Goal: Task Accomplishment & Management: Manage account settings

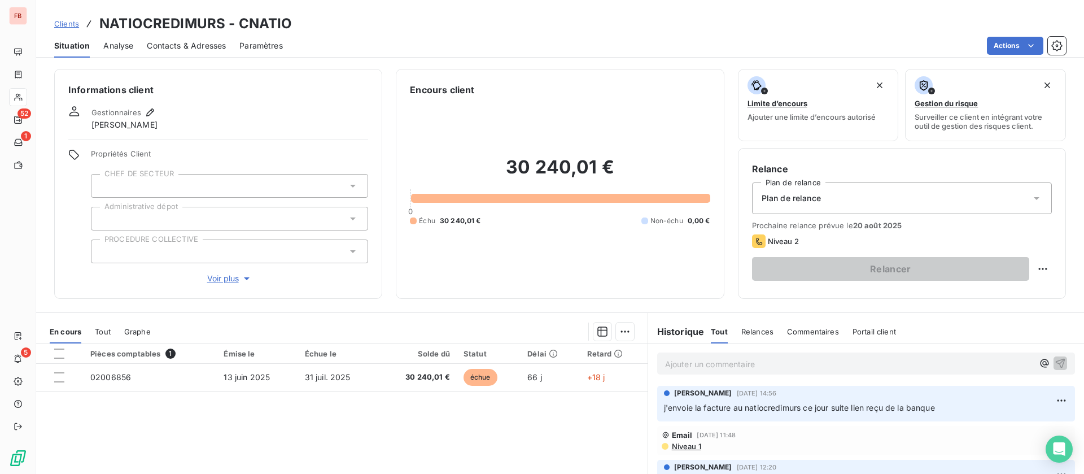
click at [701, 363] on p "Ajouter un commentaire ﻿" at bounding box center [849, 364] width 368 height 14
click at [1056, 363] on icon "button" at bounding box center [1061, 363] width 10 height 10
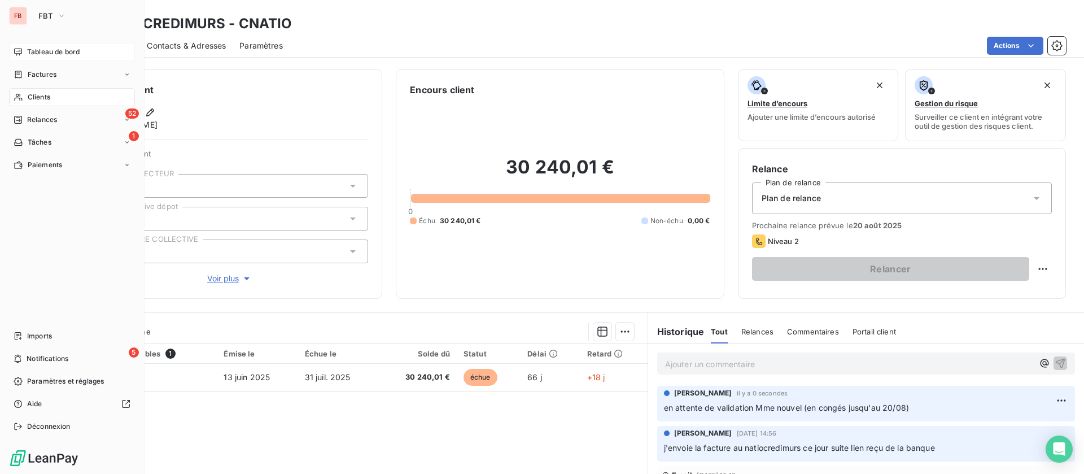
click at [55, 51] on span "Tableau de bord" at bounding box center [53, 52] width 53 height 10
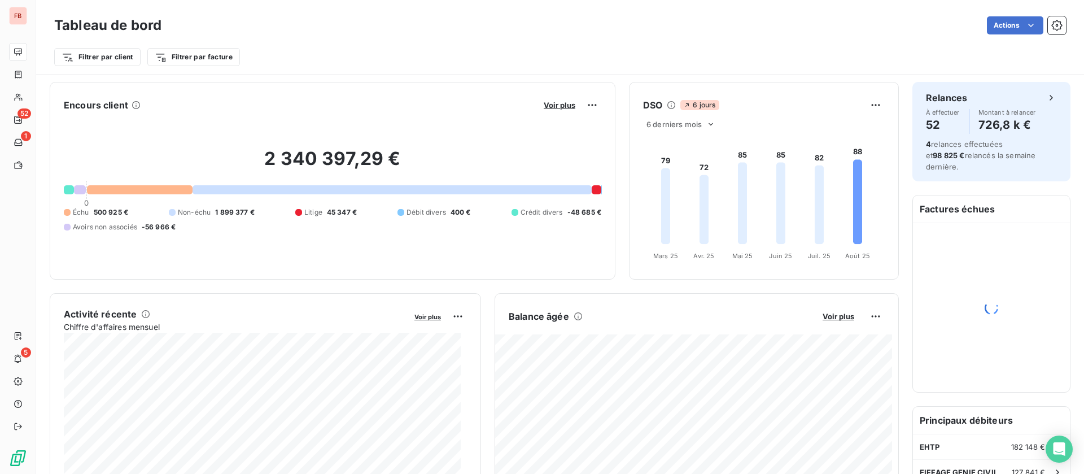
scroll to position [170, 0]
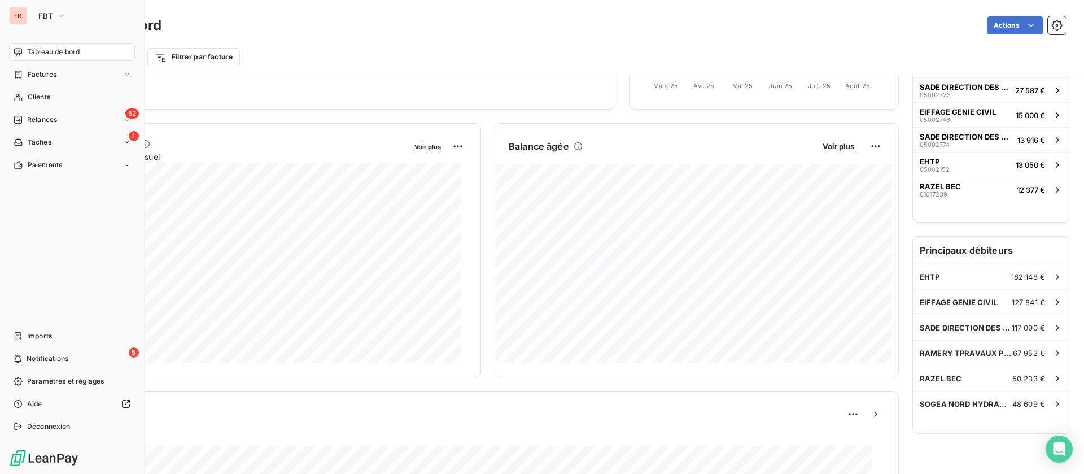
click at [50, 51] on span "Tableau de bord" at bounding box center [53, 52] width 53 height 10
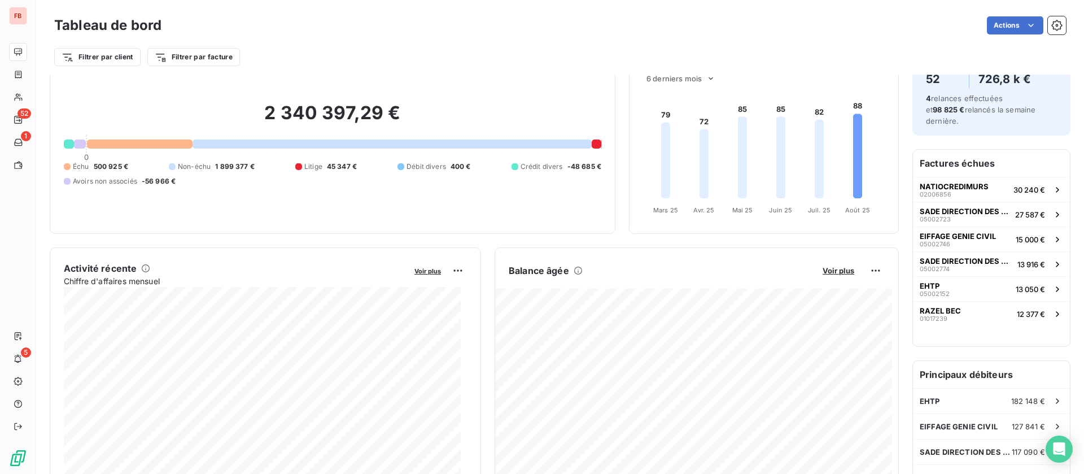
scroll to position [0, 0]
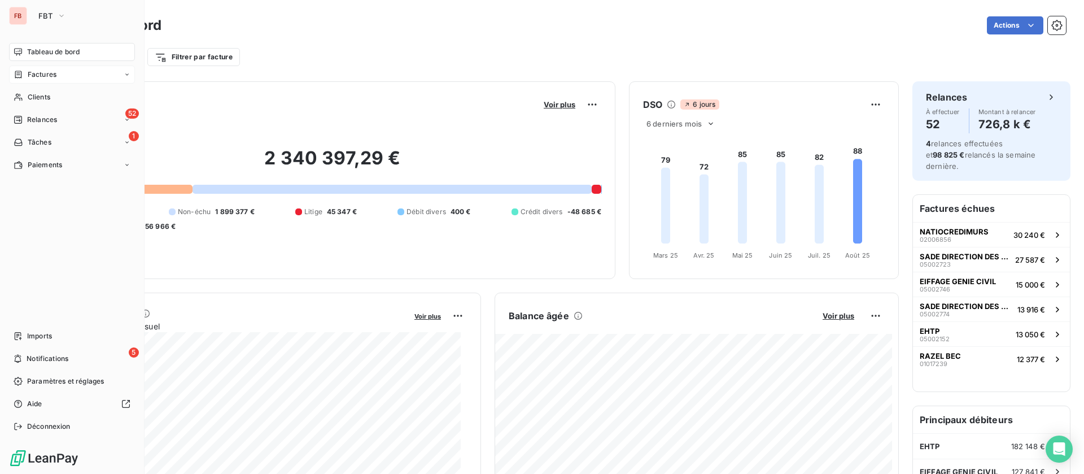
click at [45, 75] on span "Factures" at bounding box center [42, 74] width 29 height 10
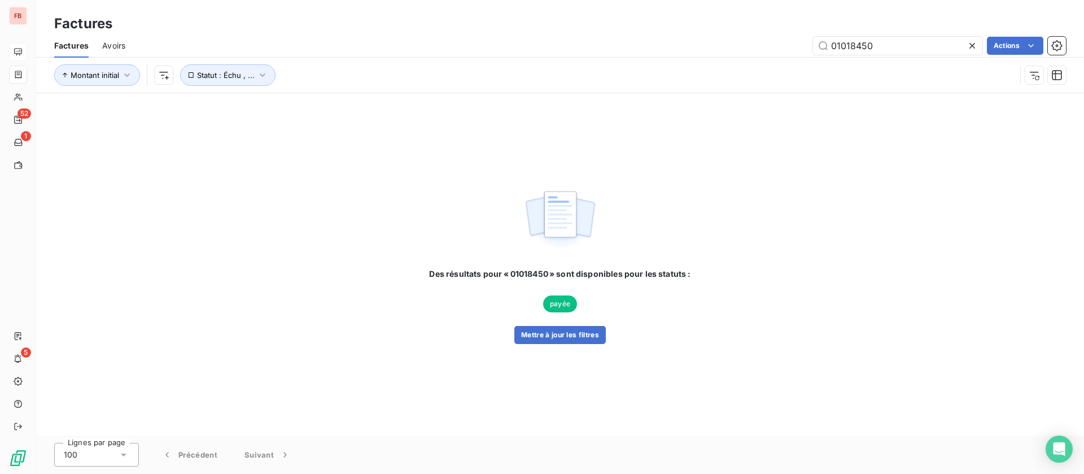
drag, startPoint x: 889, startPoint y: 44, endPoint x: 758, endPoint y: 44, distance: 131.6
click at [758, 44] on div "01018450 Actions" at bounding box center [602, 46] width 927 height 18
type input "01018859"
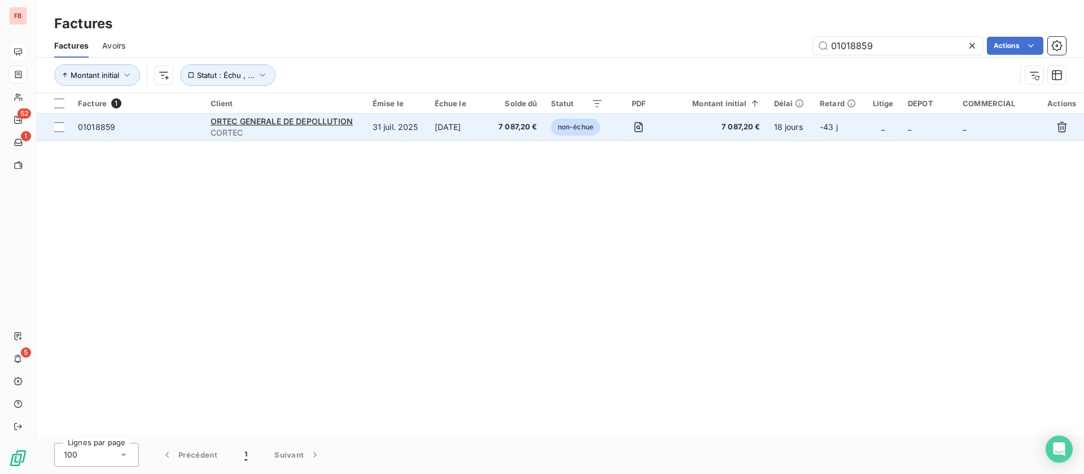
click at [376, 138] on td "31 juil. 2025" at bounding box center [397, 126] width 62 height 27
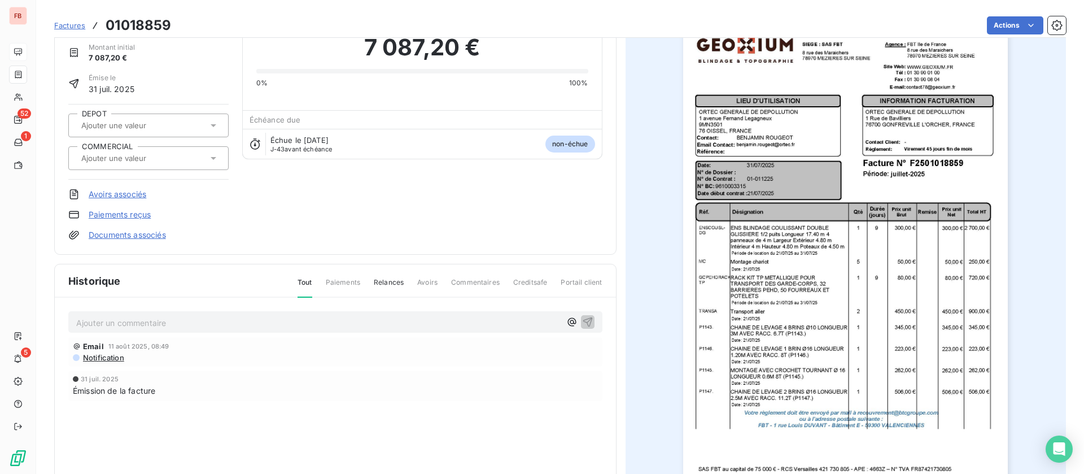
scroll to position [119, 0]
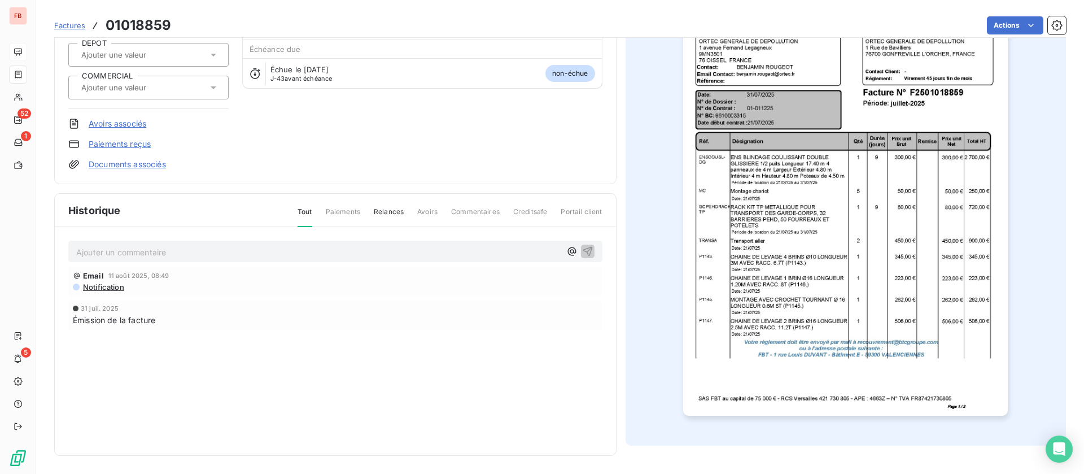
click at [202, 256] on p "Ajouter un commentaire ﻿" at bounding box center [318, 252] width 484 height 14
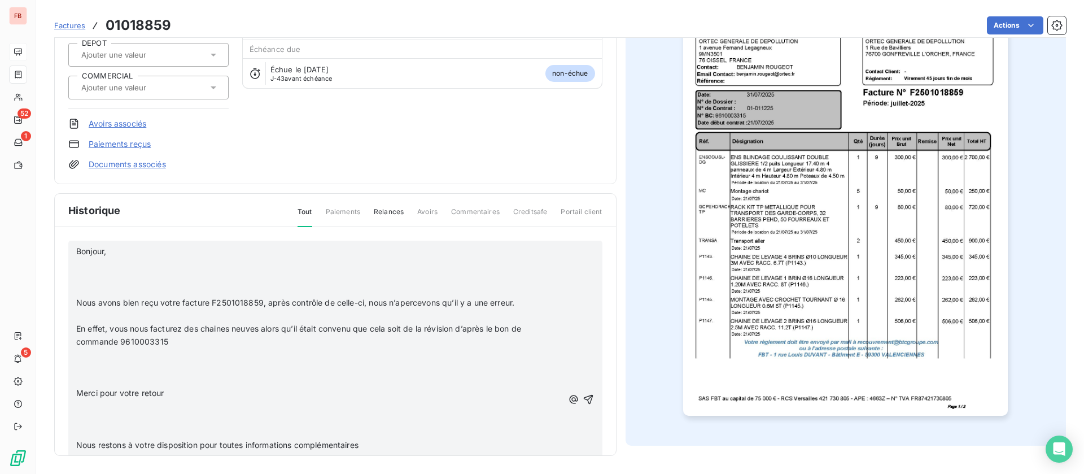
click at [181, 264] on p "﻿" at bounding box center [319, 263] width 487 height 13
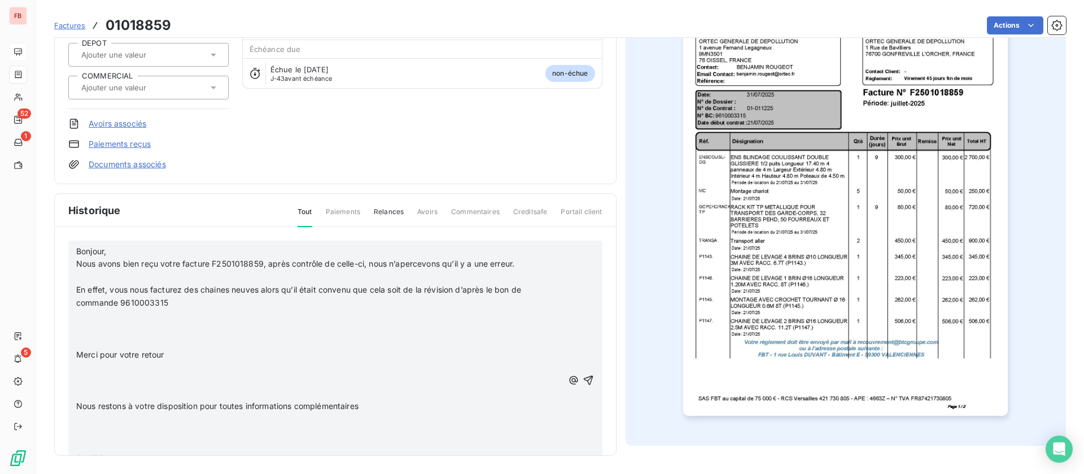
click at [161, 278] on p "﻿" at bounding box center [319, 276] width 487 height 13
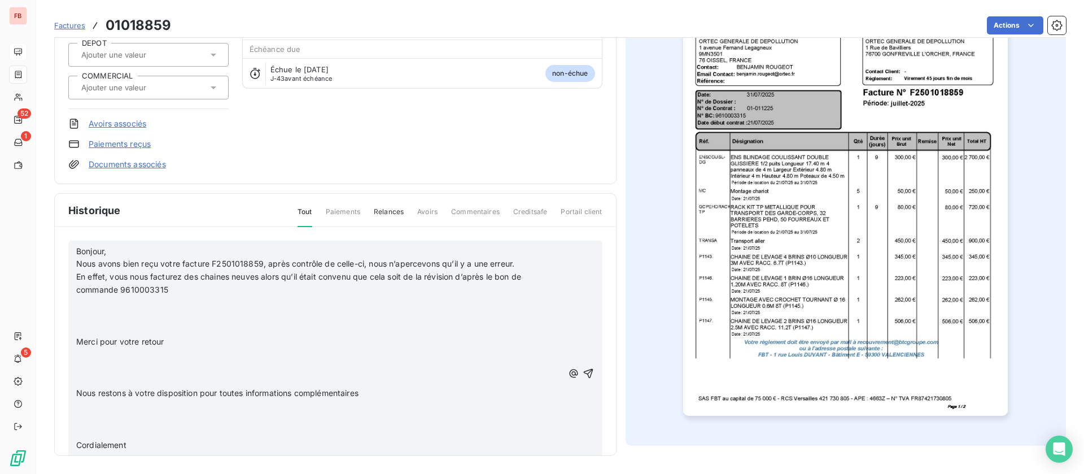
click at [147, 305] on p "﻿" at bounding box center [319, 302] width 487 height 13
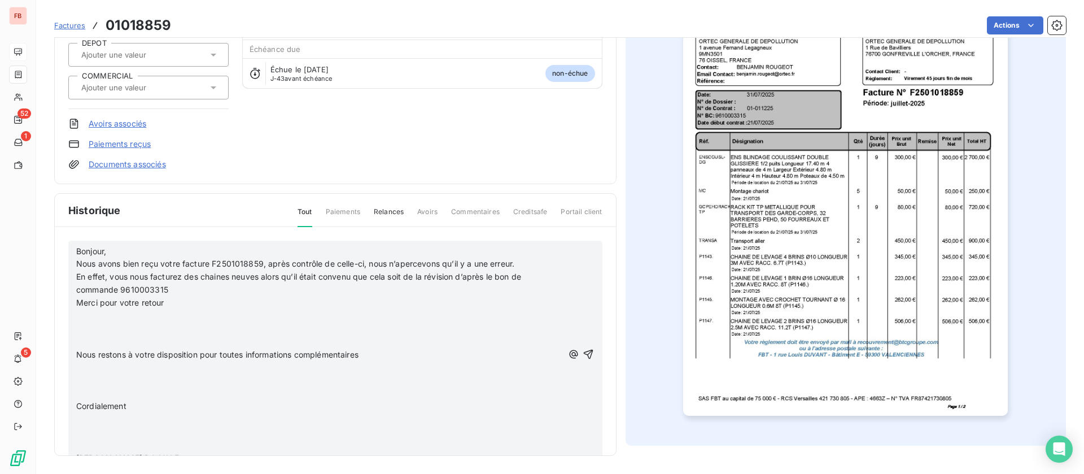
click at [124, 313] on p "﻿" at bounding box center [319, 315] width 487 height 13
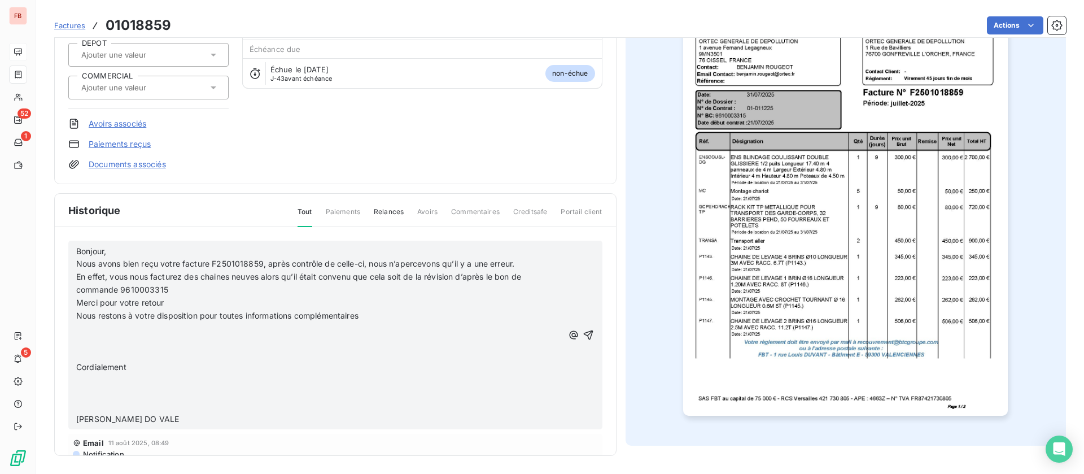
click at [118, 320] on p "Nous restons à votre disposition pour toutes informations complémentaires" at bounding box center [319, 315] width 487 height 13
click at [108, 329] on p "﻿" at bounding box center [319, 328] width 487 height 13
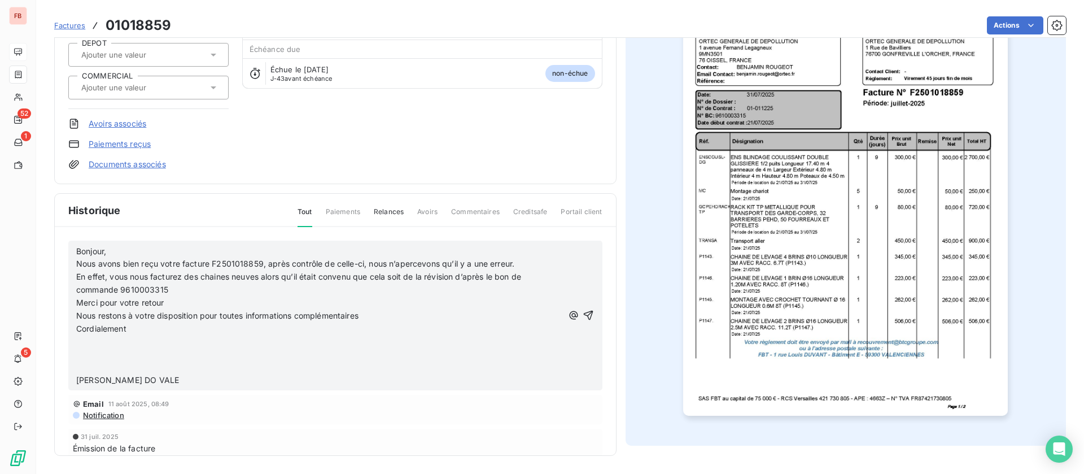
click at [95, 346] on p "﻿" at bounding box center [319, 341] width 487 height 13
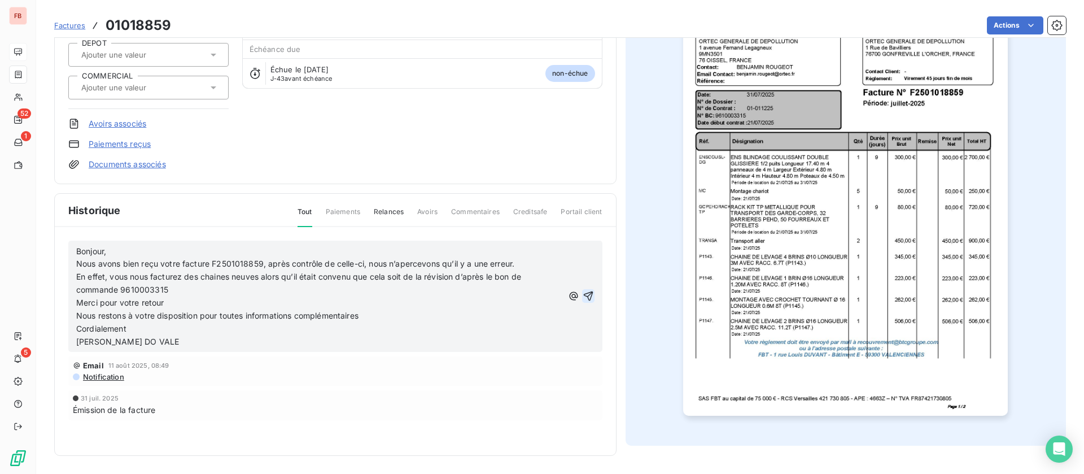
click at [583, 292] on icon "button" at bounding box center [588, 296] width 10 height 10
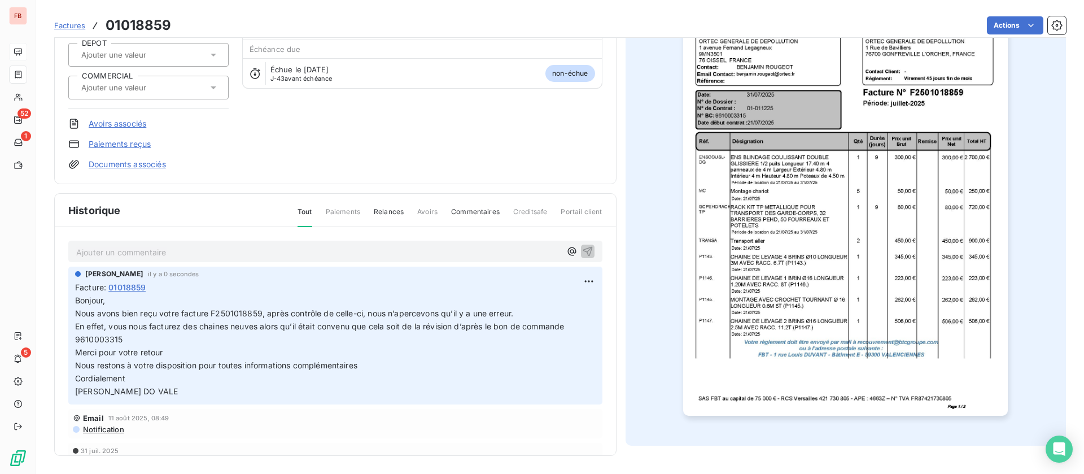
click at [1018, 15] on div "Factures 01018859 Actions" at bounding box center [560, 26] width 1012 height 24
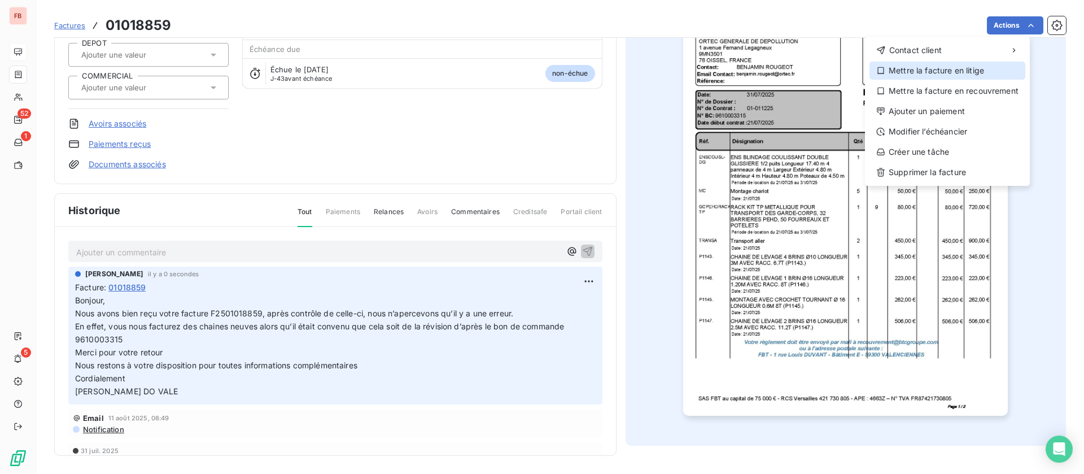
click at [910, 74] on div "Mettre la facture en litige" at bounding box center [947, 71] width 156 height 18
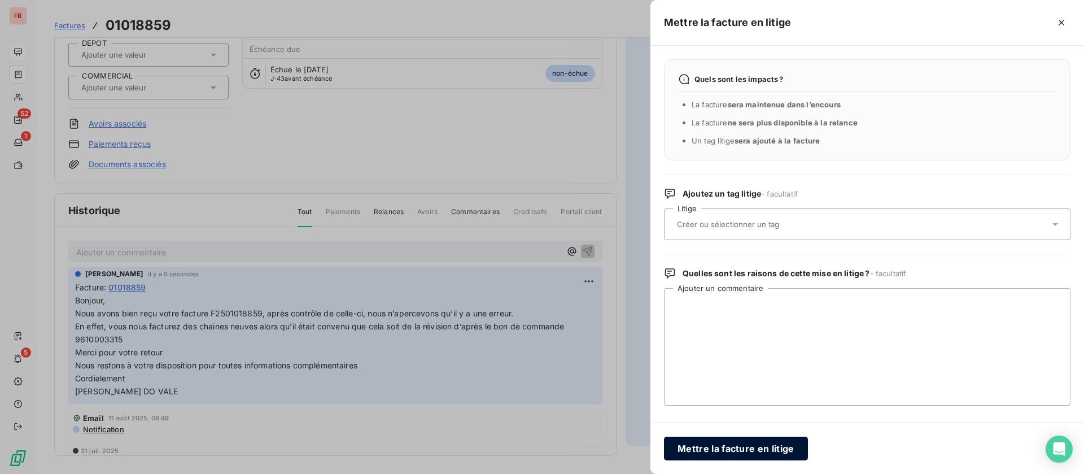
click at [709, 449] on button "Mettre la facture en litige" at bounding box center [736, 448] width 144 height 24
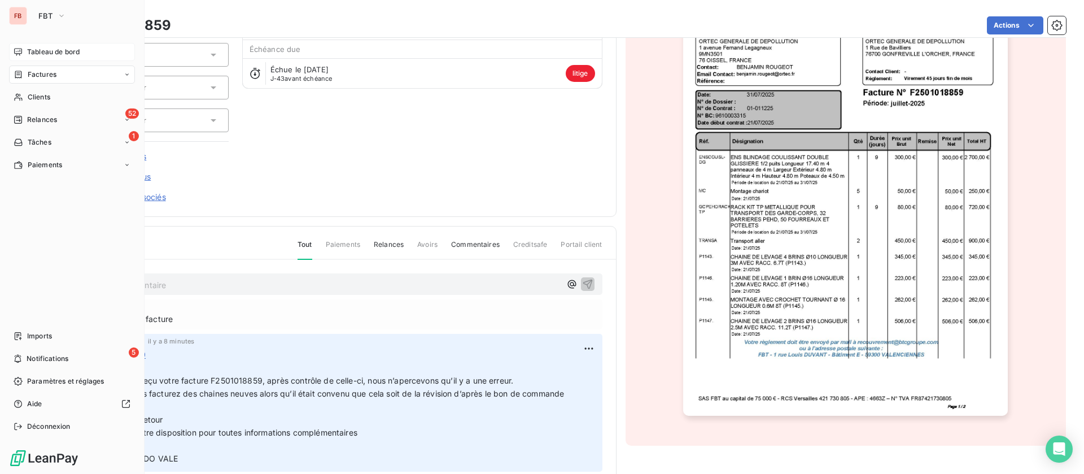
click at [27, 50] on div "Tableau de bord" at bounding box center [72, 52] width 126 height 18
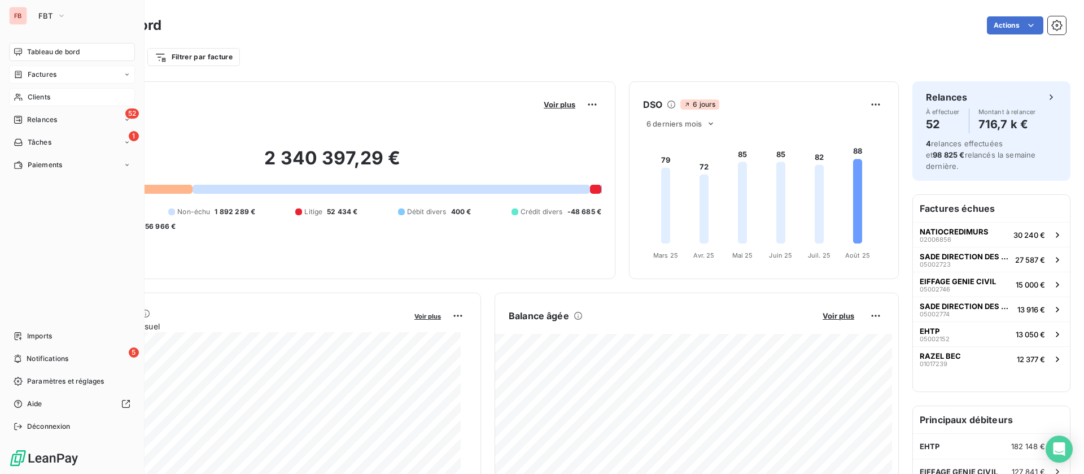
click at [29, 88] on div "Clients" at bounding box center [72, 97] width 126 height 18
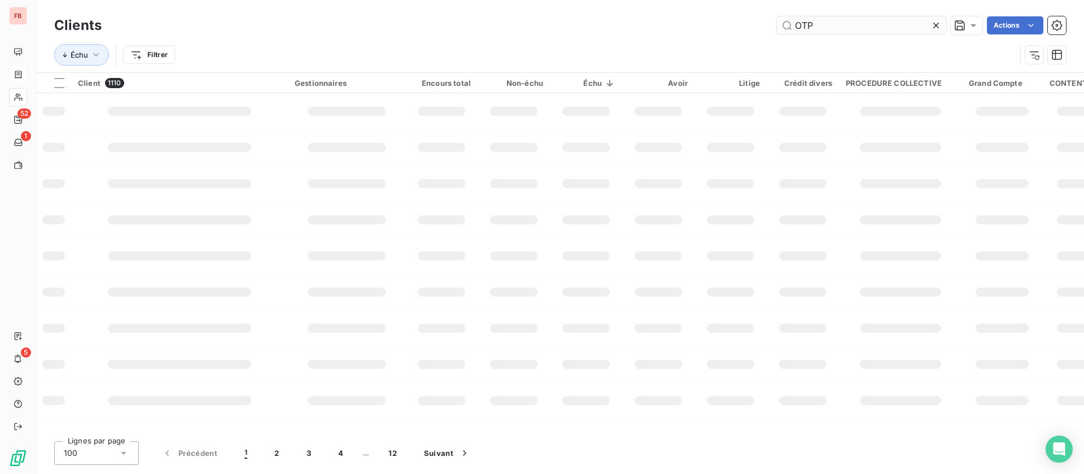
type input "OTP"
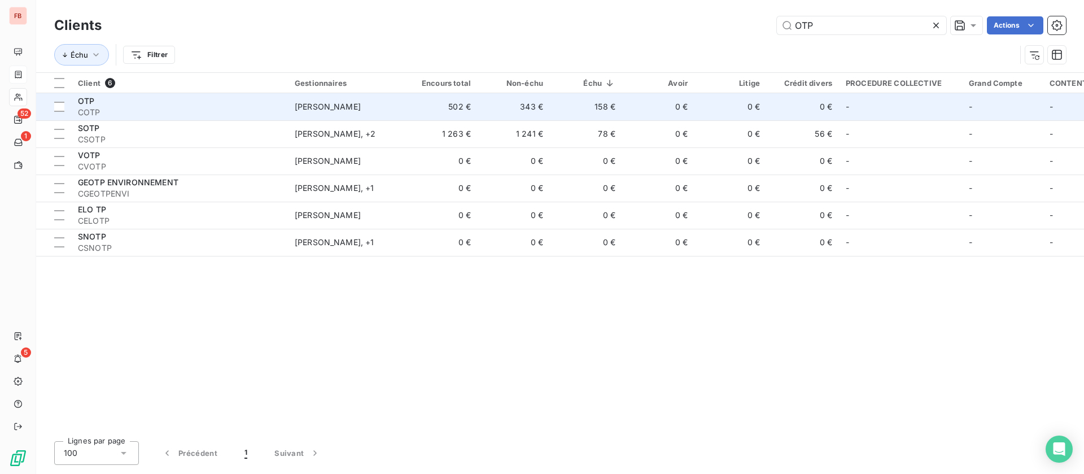
click at [223, 108] on span "COTP" at bounding box center [179, 112] width 203 height 11
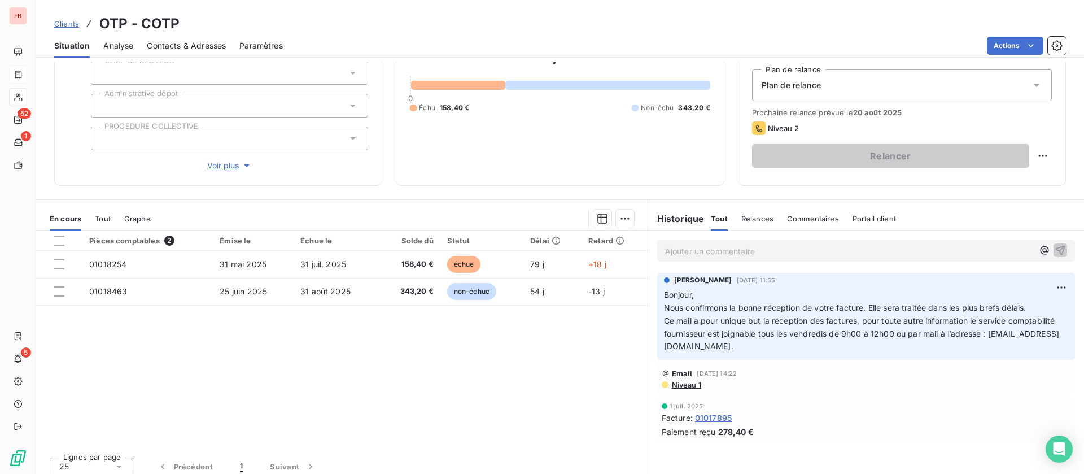
scroll to position [121, 0]
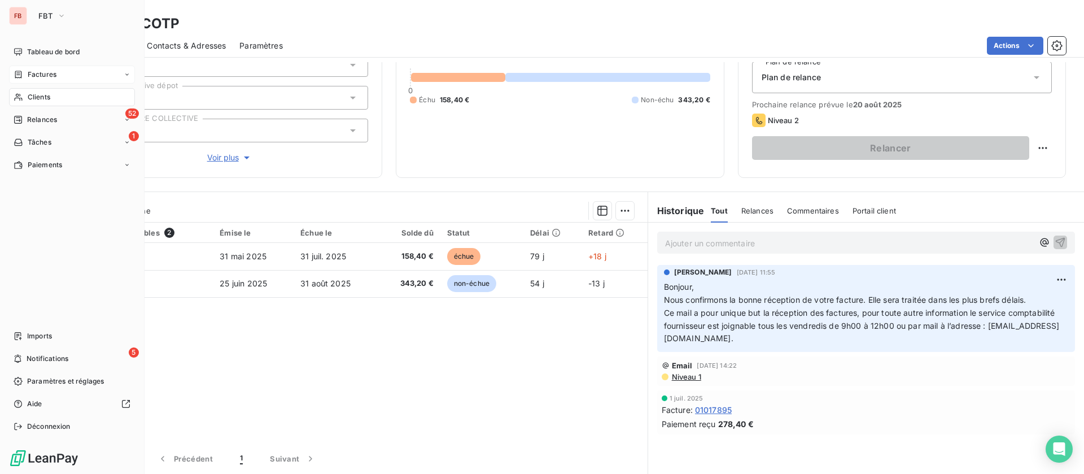
click at [64, 89] on div "Clients" at bounding box center [72, 97] width 126 height 18
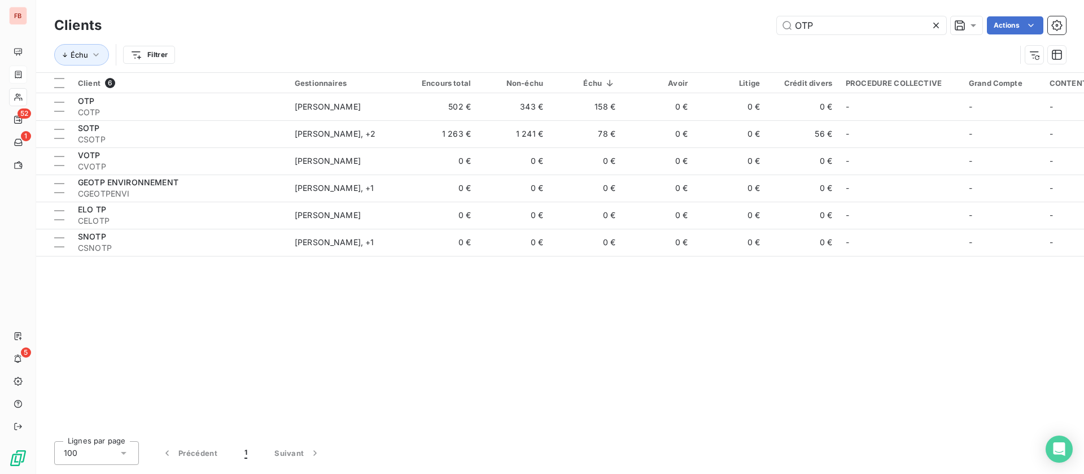
drag, startPoint x: 829, startPoint y: 23, endPoint x: 680, endPoint y: 14, distance: 149.9
click at [680, 14] on div "Clients OTP Actions" at bounding box center [560, 26] width 1012 height 24
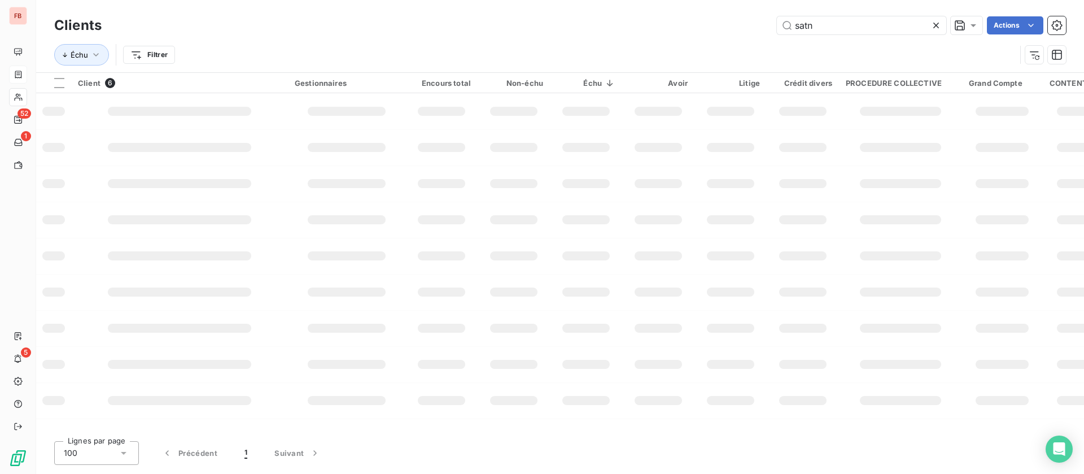
type input "satn"
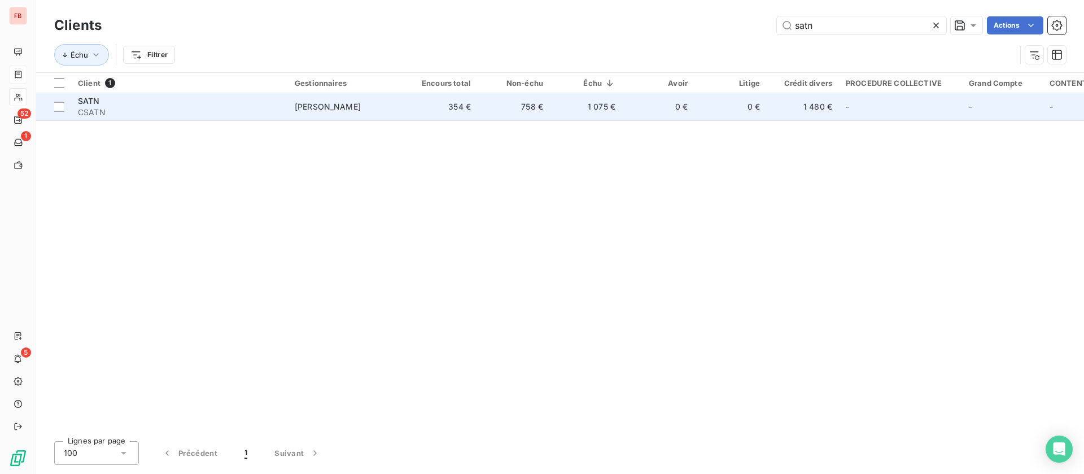
click at [464, 107] on td "354 €" at bounding box center [441, 106] width 72 height 27
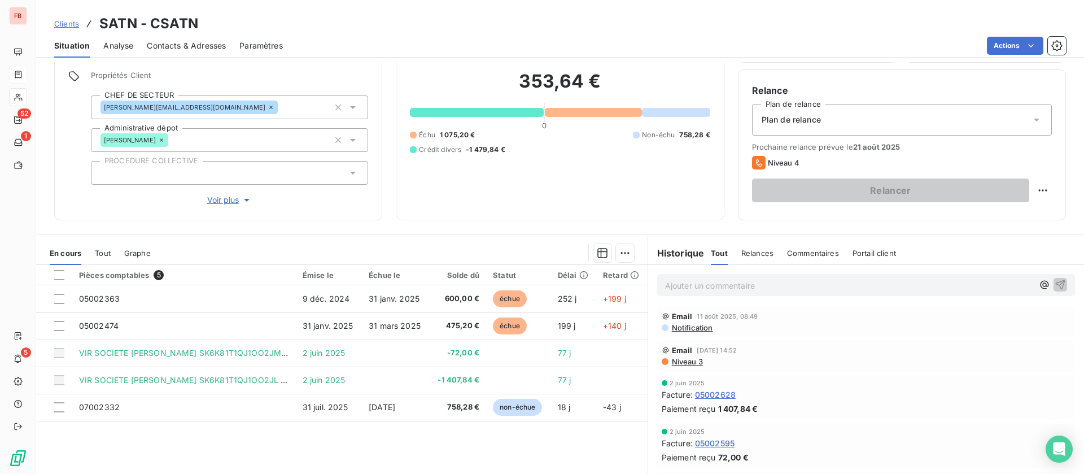
scroll to position [85, 0]
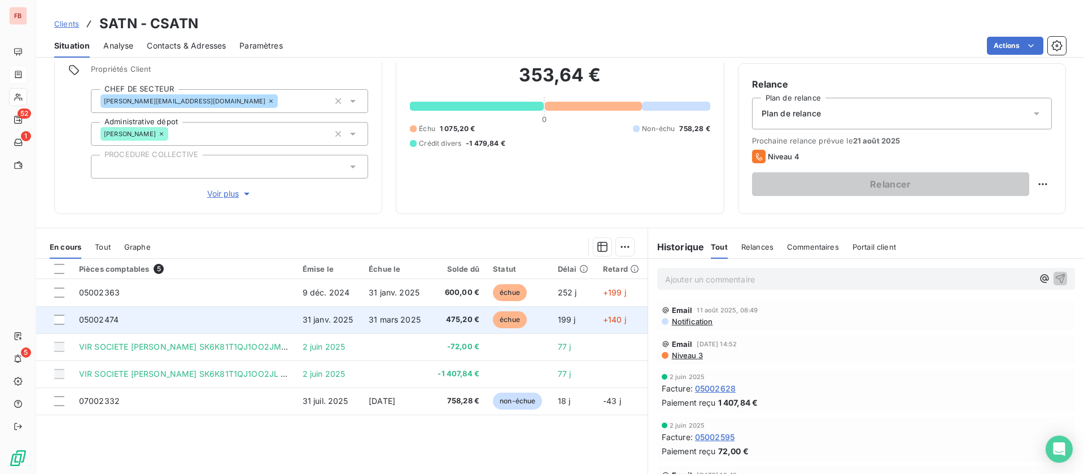
click at [207, 320] on td "05002474" at bounding box center [184, 319] width 224 height 27
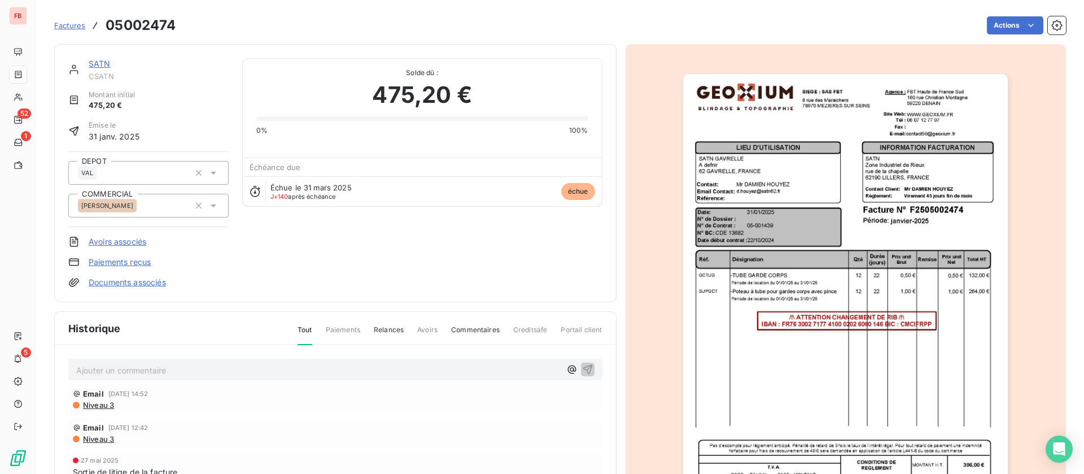
click at [162, 365] on p "Ajouter un commentaire ﻿" at bounding box center [318, 370] width 484 height 14
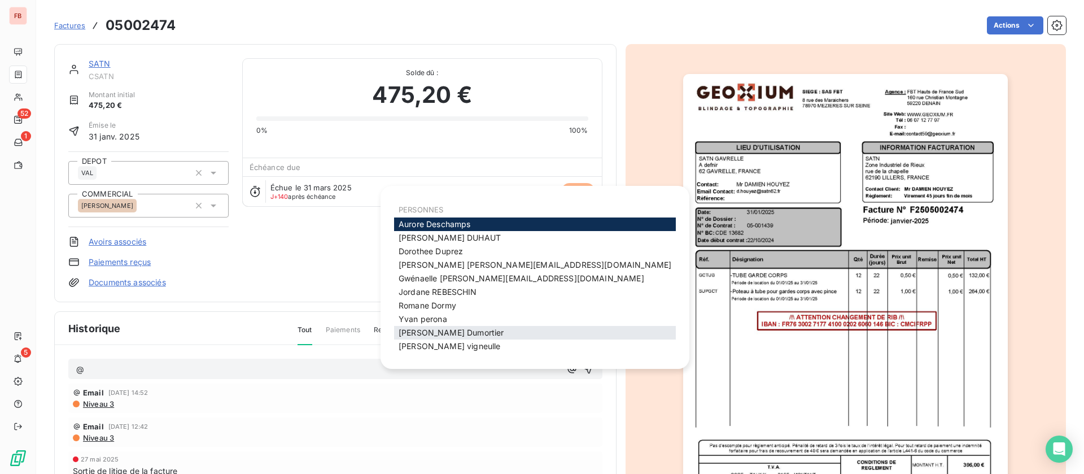
click at [433, 332] on span "jerome Dumortier" at bounding box center [451, 332] width 105 height 10
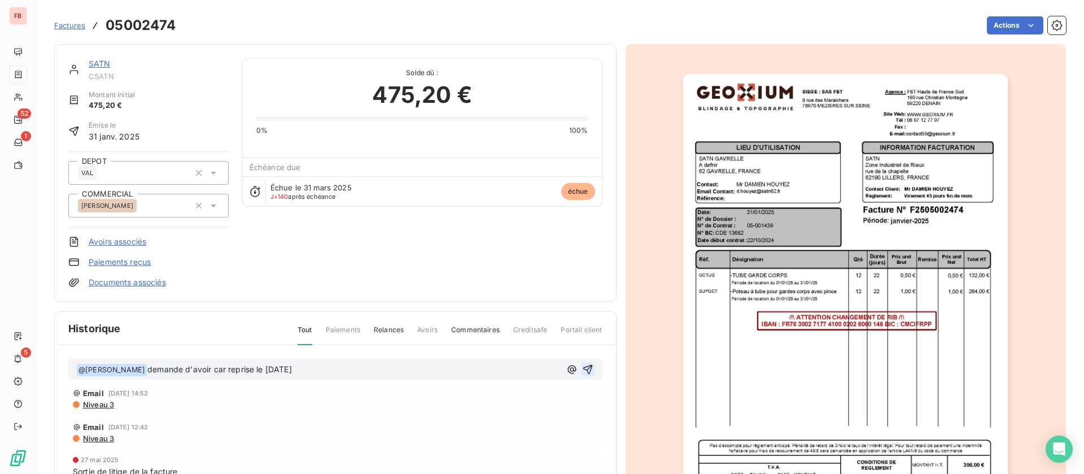
click at [583, 369] on icon "button" at bounding box center [588, 369] width 10 height 10
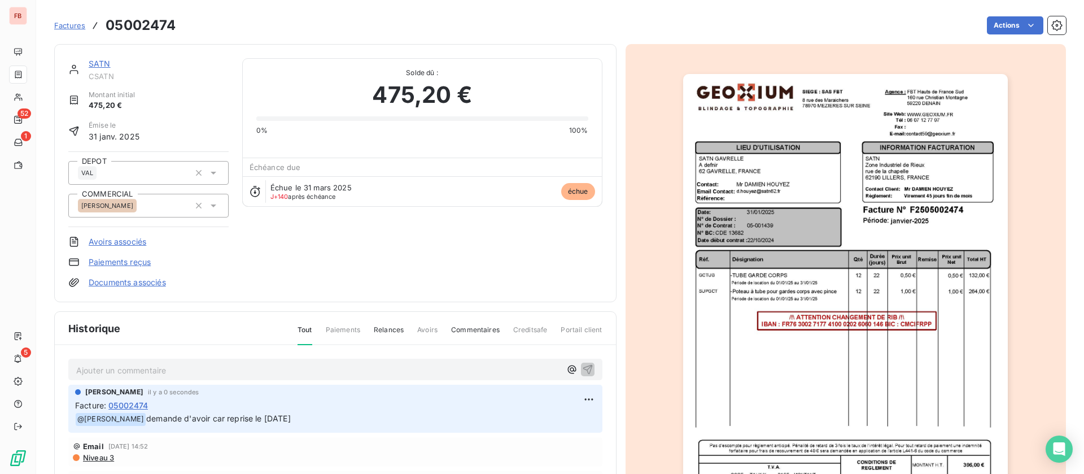
drag, startPoint x: 97, startPoint y: 55, endPoint x: 98, endPoint y: 61, distance: 5.7
click at [97, 56] on div "SATN CSATN Montant initial 475,20 € Émise le 31 janv. 2025 DEPOT VAL COMMERCIAL…" at bounding box center [335, 173] width 562 height 258
click at [102, 63] on link "SATN" at bounding box center [100, 64] width 22 height 10
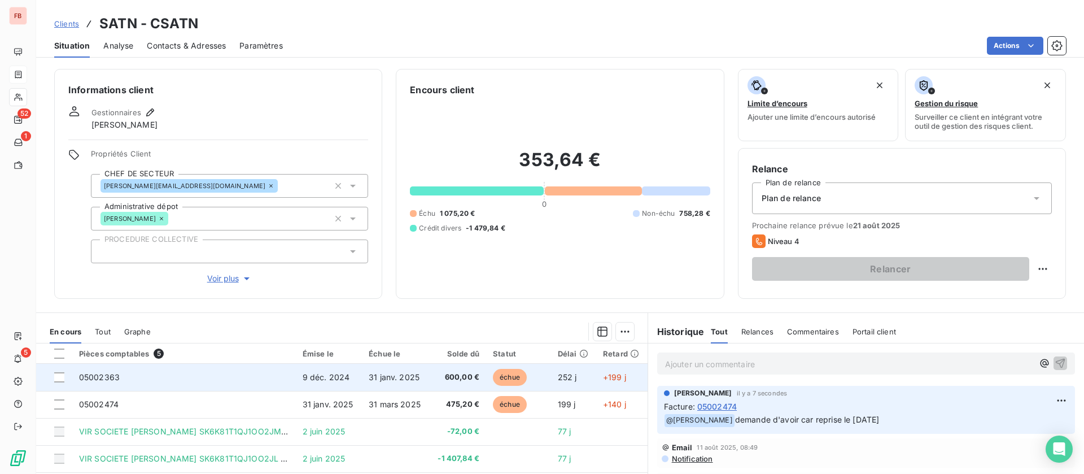
click at [157, 379] on td "05002363" at bounding box center [184, 377] width 224 height 27
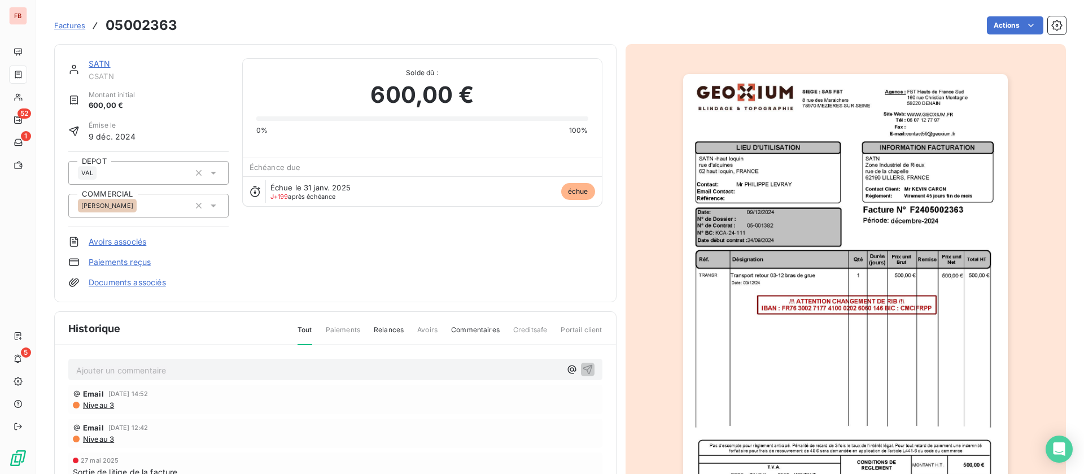
click at [193, 369] on p "Ajouter un commentaire ﻿" at bounding box center [318, 370] width 484 height 14
click at [78, 366] on span "demande d'avoir de 150€ erreur de prix, voir bon de commande" at bounding box center [197, 369] width 242 height 10
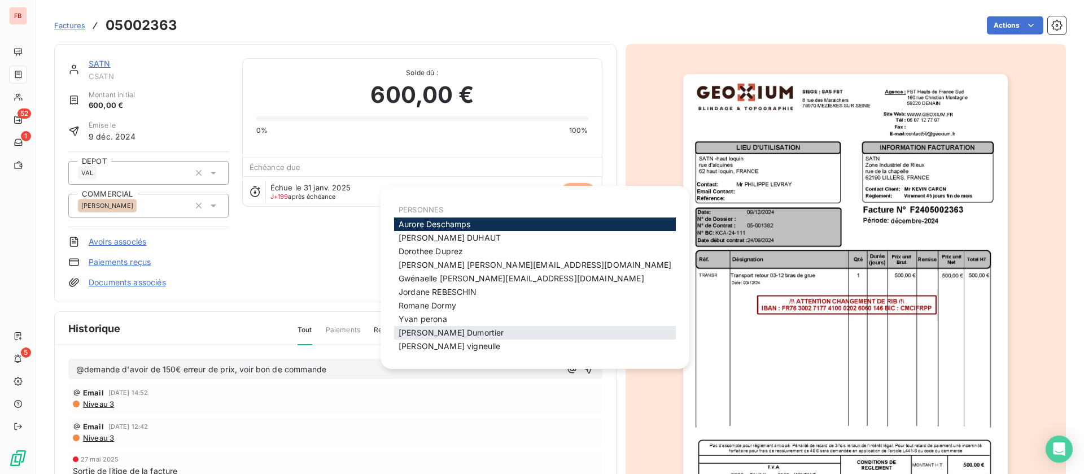
click at [466, 329] on div "jerome Dumortier" at bounding box center [535, 333] width 282 height 14
click at [431, 334] on span "jerome Dumortier" at bounding box center [451, 332] width 105 height 10
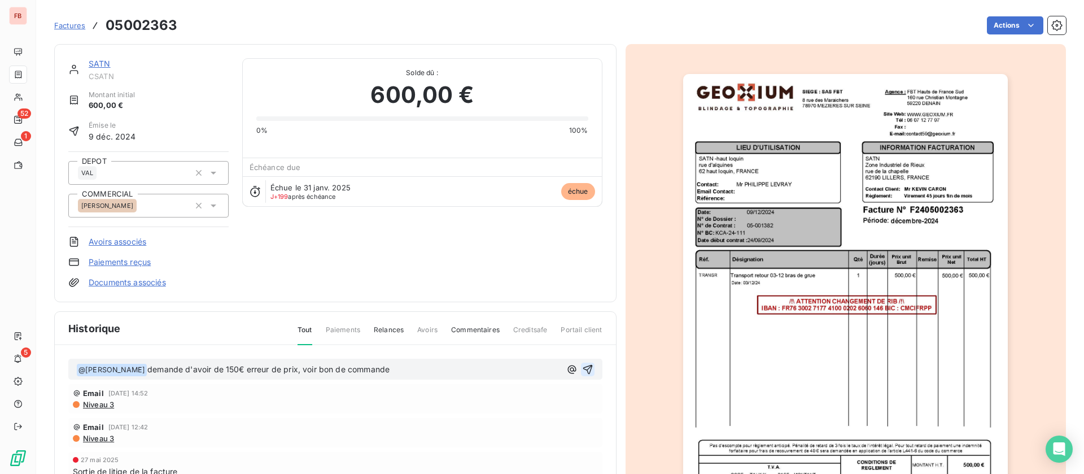
click at [582, 365] on icon "button" at bounding box center [587, 369] width 11 height 11
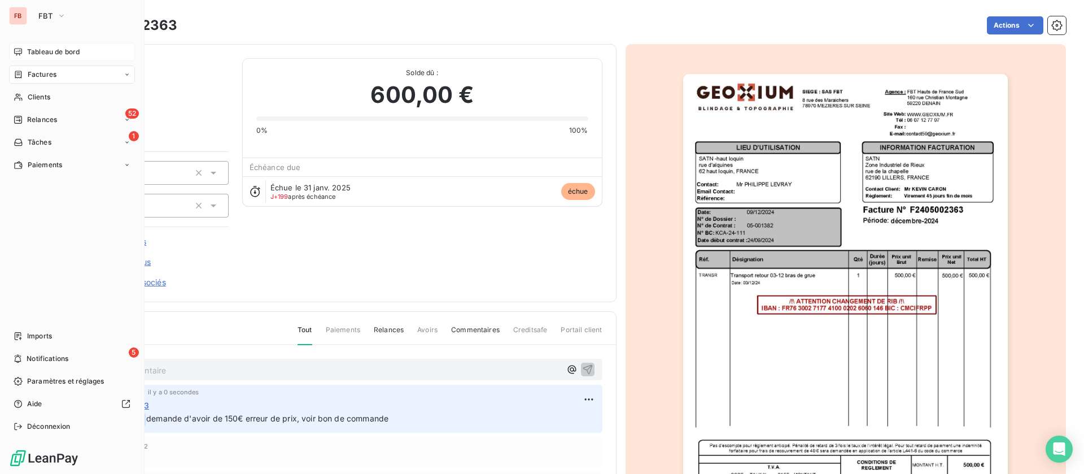
click at [34, 54] on span "Tableau de bord" at bounding box center [53, 52] width 53 height 10
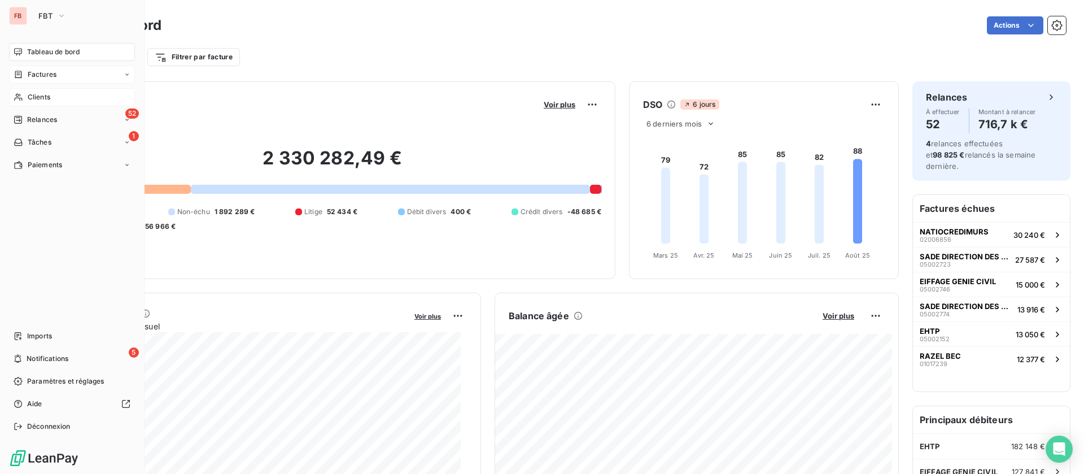
click at [25, 97] on div "Clients" at bounding box center [72, 97] width 126 height 18
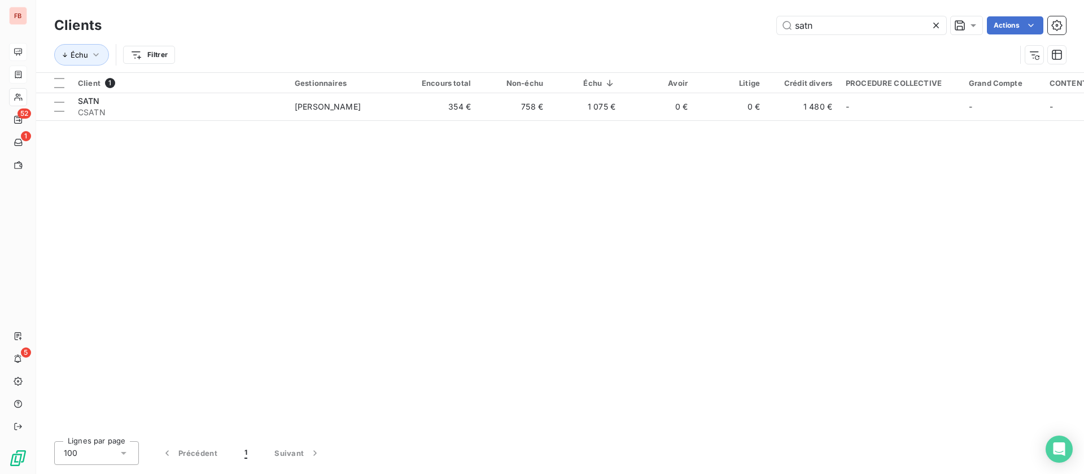
drag, startPoint x: 742, startPoint y: 24, endPoint x: 633, endPoint y: 22, distance: 109.0
click at [630, 23] on div "satn Actions" at bounding box center [590, 25] width 951 height 18
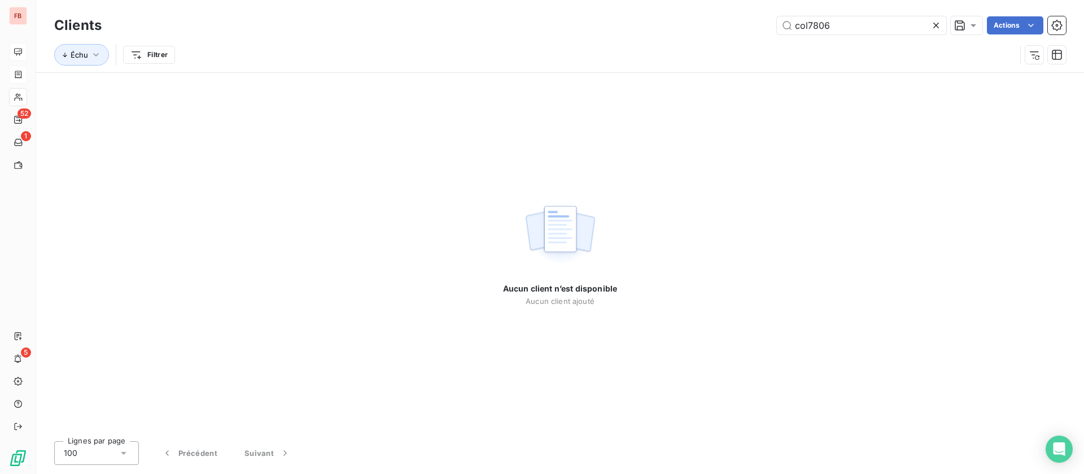
type input "col7806"
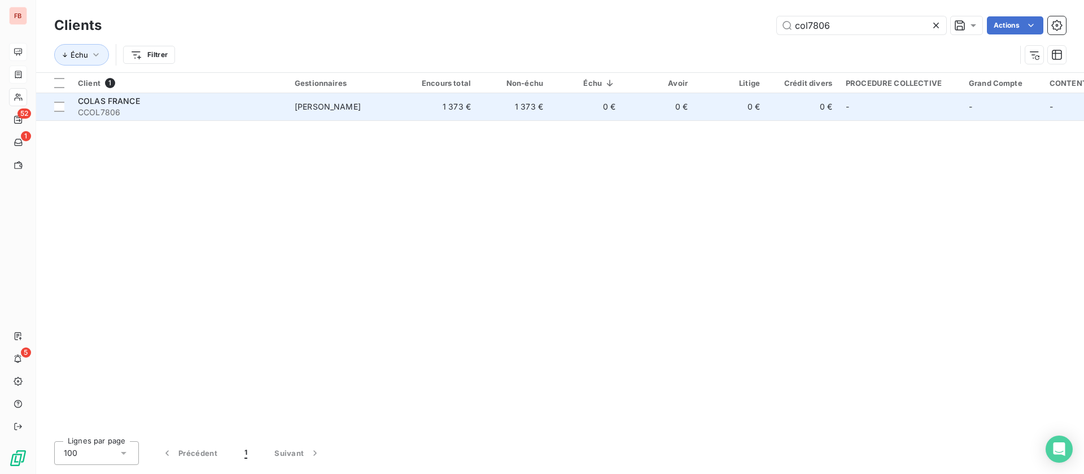
click at [254, 118] on td "COLAS FRANCE CCOL7806" at bounding box center [179, 106] width 217 height 27
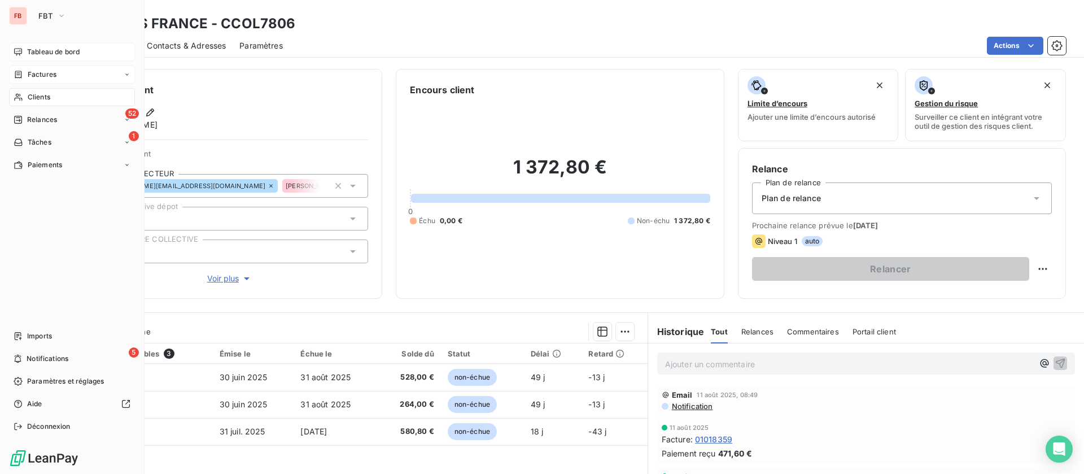
click at [45, 93] on span "Clients" at bounding box center [39, 97] width 23 height 10
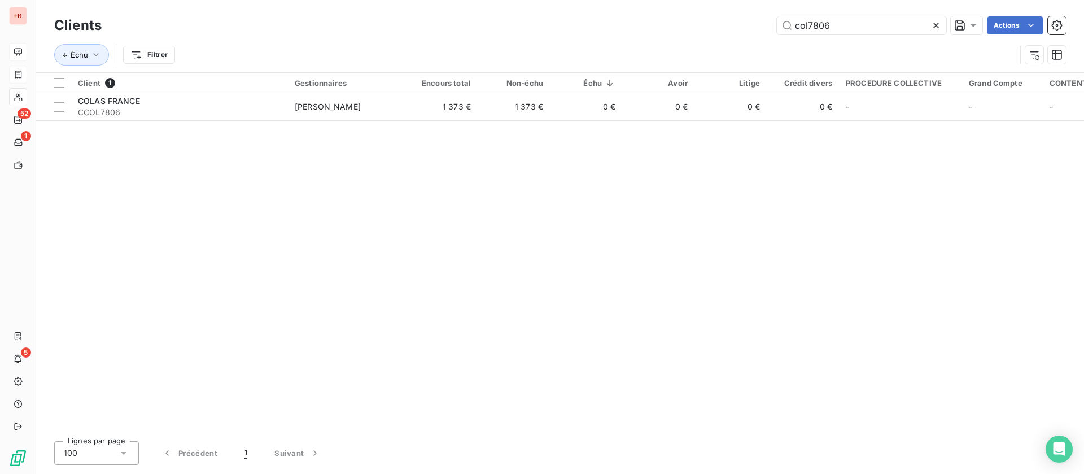
drag, startPoint x: 849, startPoint y: 28, endPoint x: 659, endPoint y: 15, distance: 190.8
click at [658, 15] on div "Clients col7806 Actions" at bounding box center [560, 26] width 1012 height 24
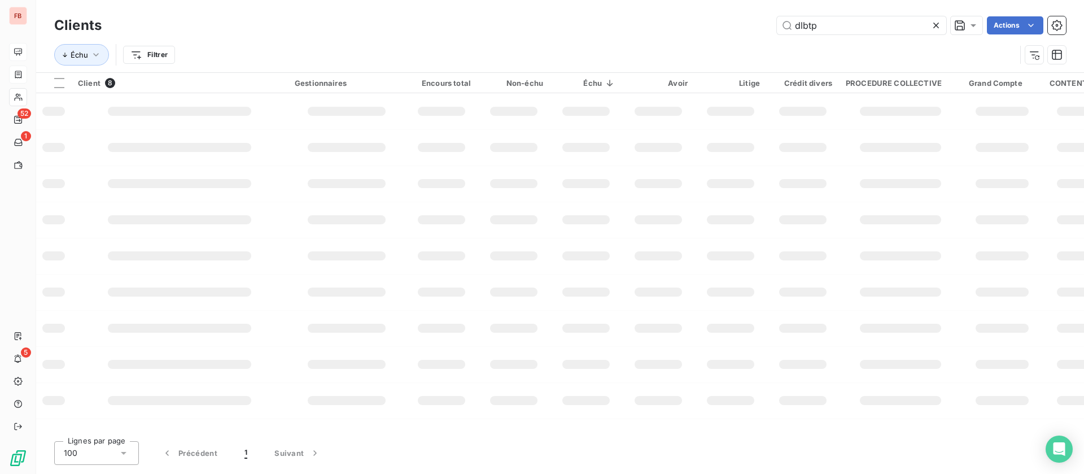
type input "dlbtp"
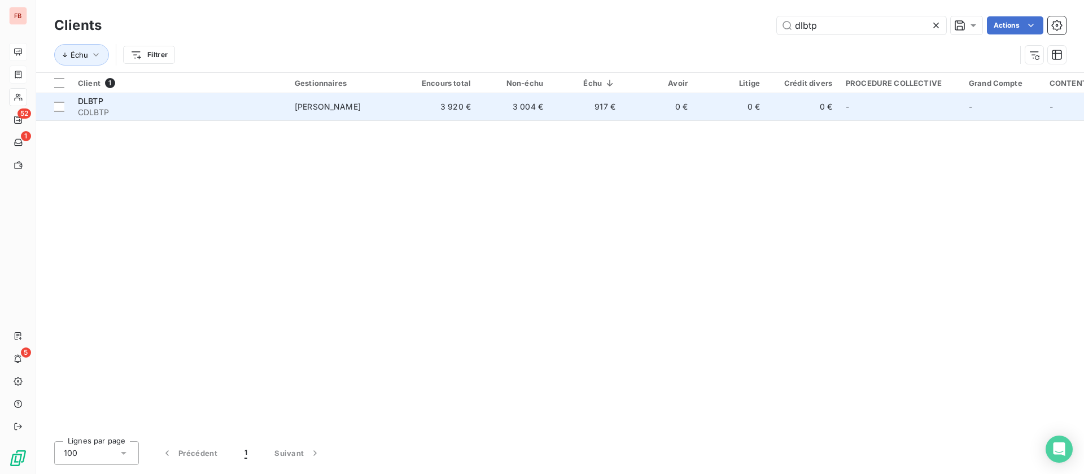
click at [203, 106] on div "DLBTP" at bounding box center [179, 100] width 203 height 11
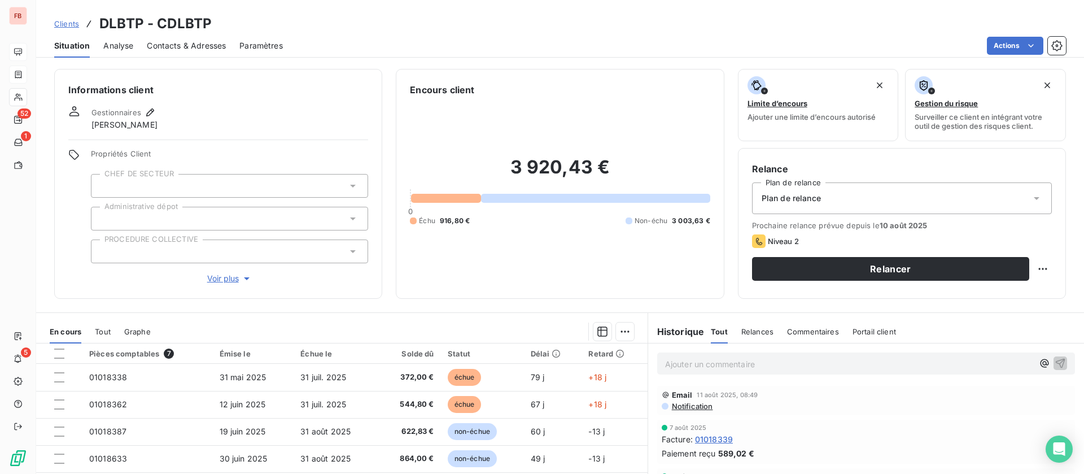
click at [188, 38] on div "Contacts & Adresses" at bounding box center [186, 46] width 79 height 24
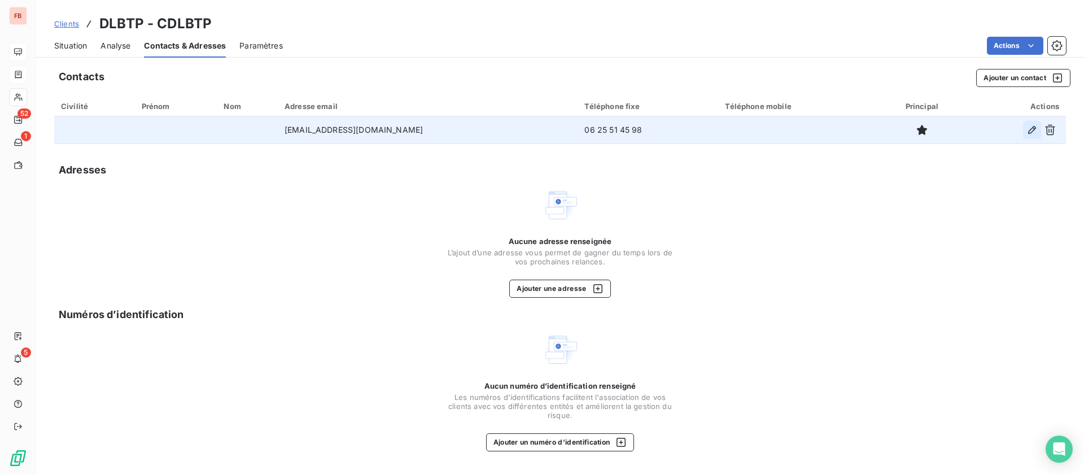
click at [1033, 125] on icon "button" at bounding box center [1031, 129] width 11 height 11
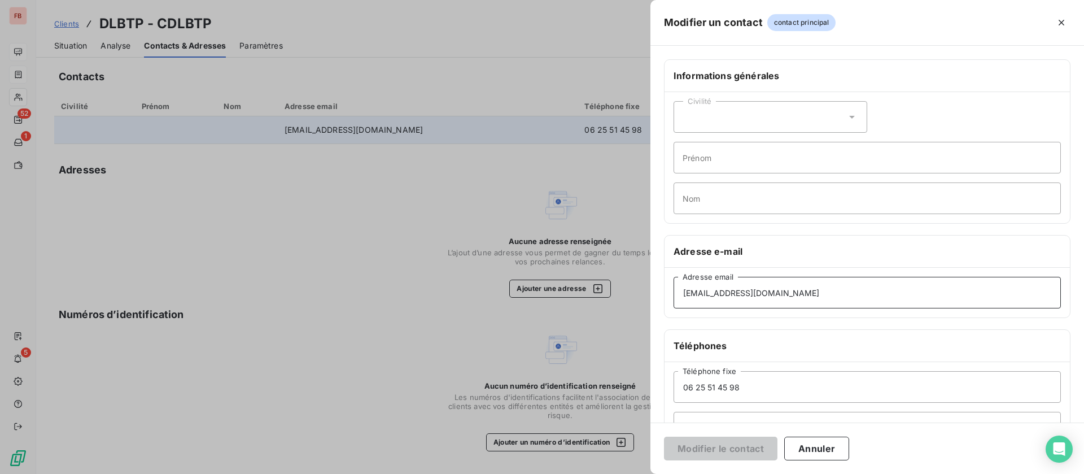
drag, startPoint x: 784, startPoint y: 287, endPoint x: 582, endPoint y: 280, distance: 202.8
click at [582, 473] on div "Modifier un contact contact principal Informations générales Civilité Prénom No…" at bounding box center [542, 474] width 1084 height 0
paste input "agathe.dlbtp@gmail.com"
type input "agathe.dlbtp@gmail.com"
click at [708, 446] on button "Modifier le contact" at bounding box center [720, 448] width 113 height 24
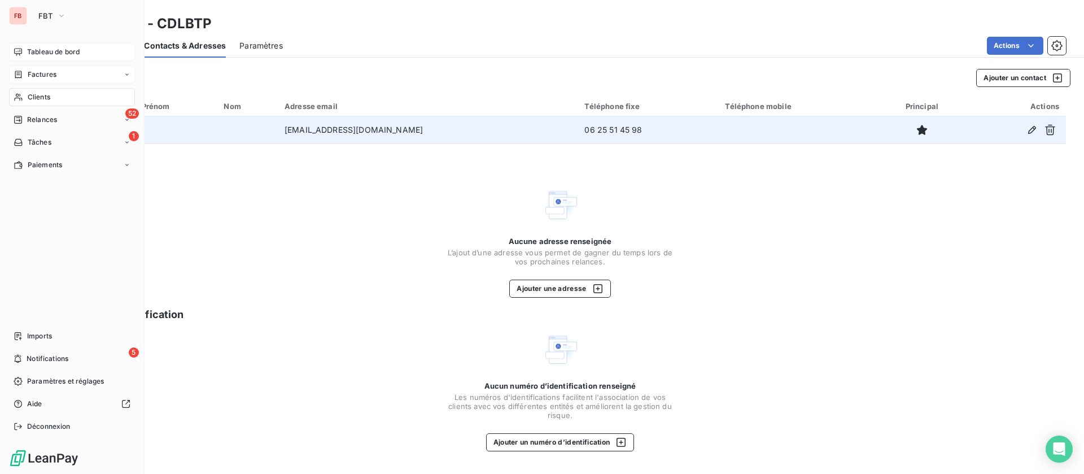
drag, startPoint x: 36, startPoint y: 80, endPoint x: 85, endPoint y: 75, distance: 50.0
click at [36, 80] on div "Factures" at bounding box center [72, 74] width 126 height 18
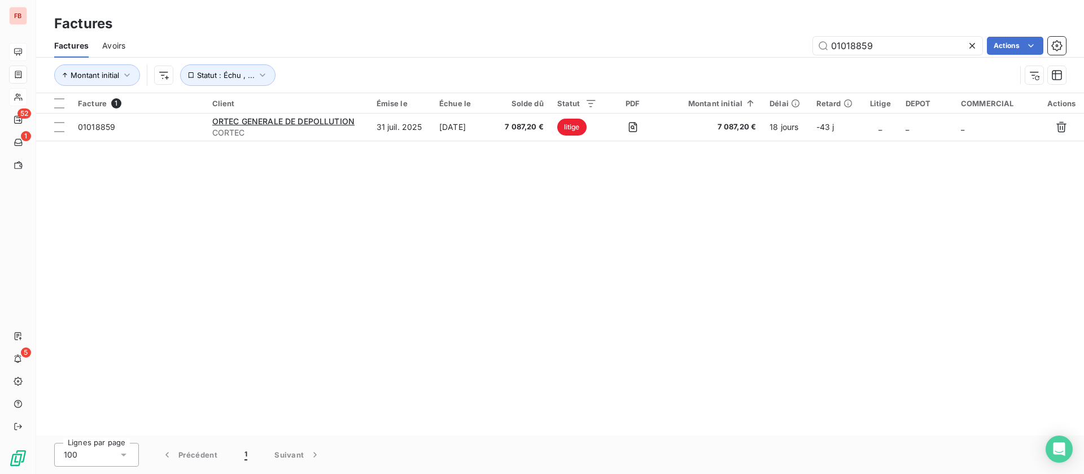
drag, startPoint x: 805, startPoint y: 43, endPoint x: 745, endPoint y: 42, distance: 59.9
click at [746, 43] on div "01018859 Actions" at bounding box center [602, 46] width 927 height 18
type input "08000340"
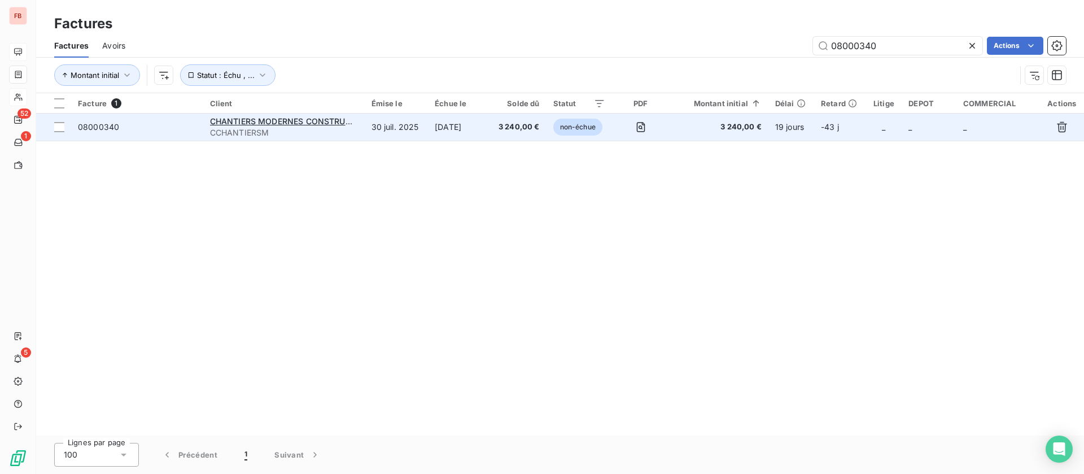
click at [327, 130] on span "CCHANTIERSM" at bounding box center [284, 132] width 148 height 11
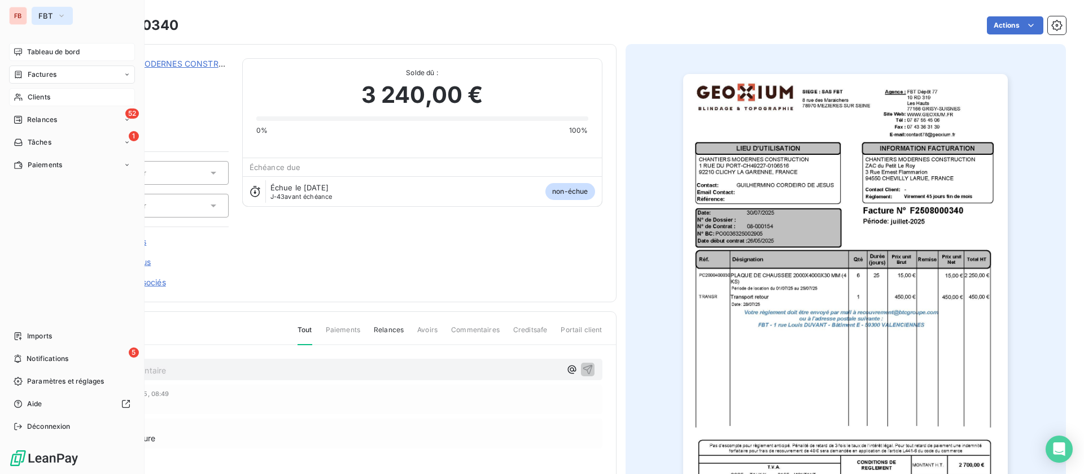
click at [46, 19] on span "FBT" at bounding box center [45, 15] width 14 height 9
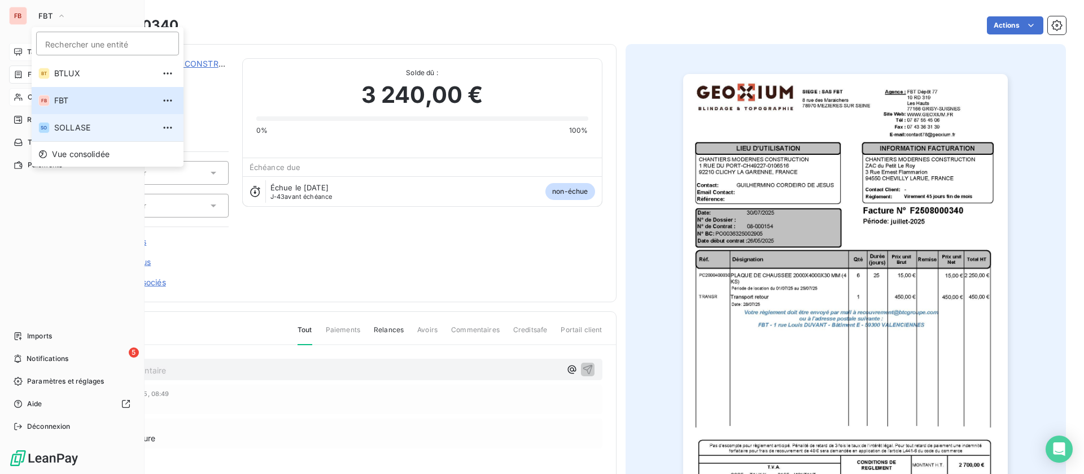
click at [73, 124] on span "SOLLASE" at bounding box center [104, 127] width 100 height 11
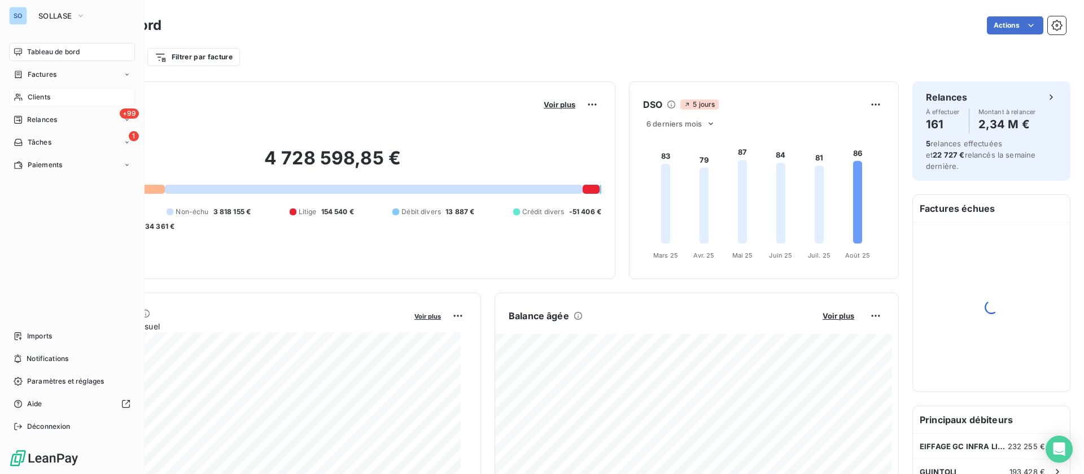
click at [43, 93] on span "Clients" at bounding box center [39, 97] width 23 height 10
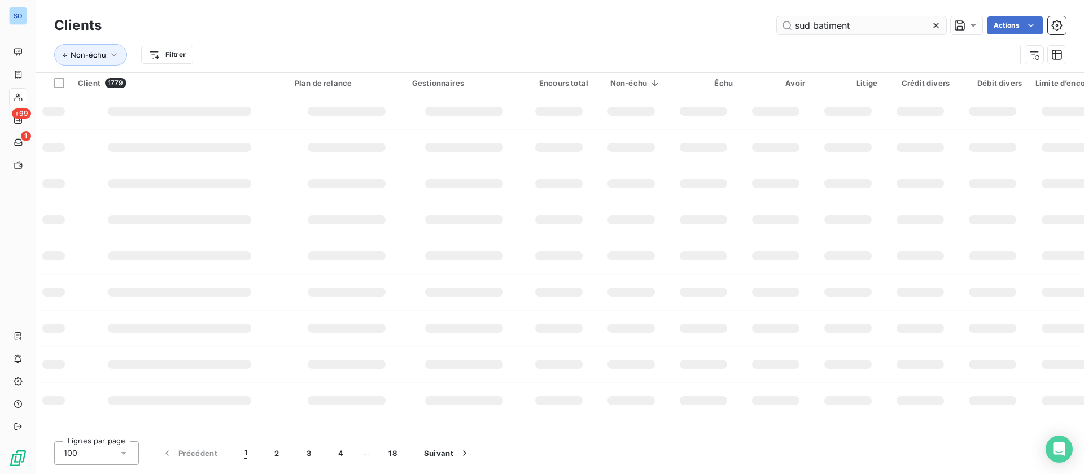
type input "sud batiment"
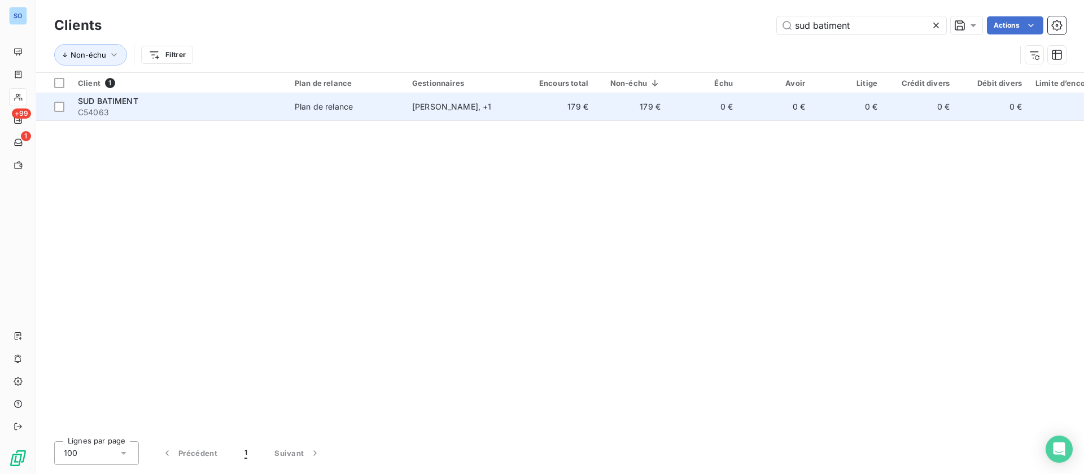
click at [595, 109] on td "179 €" at bounding box center [631, 106] width 72 height 27
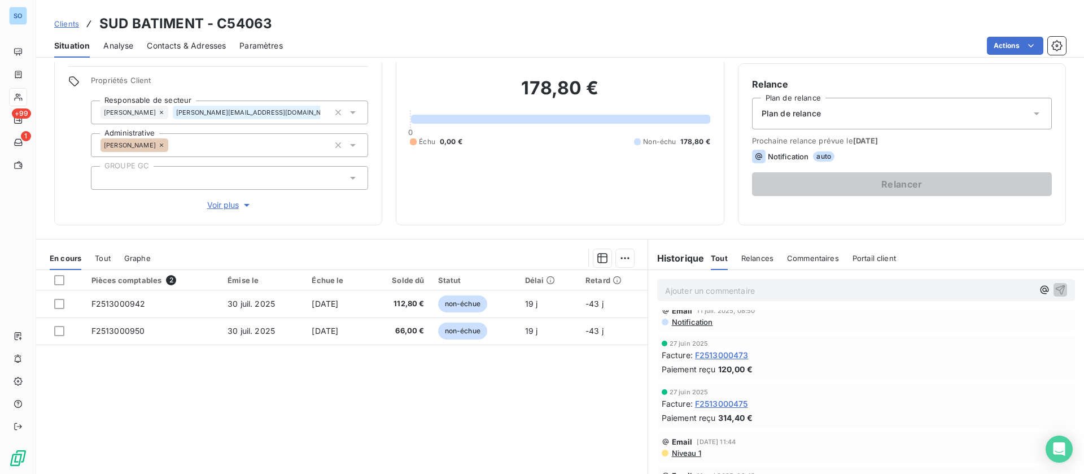
scroll to position [85, 0]
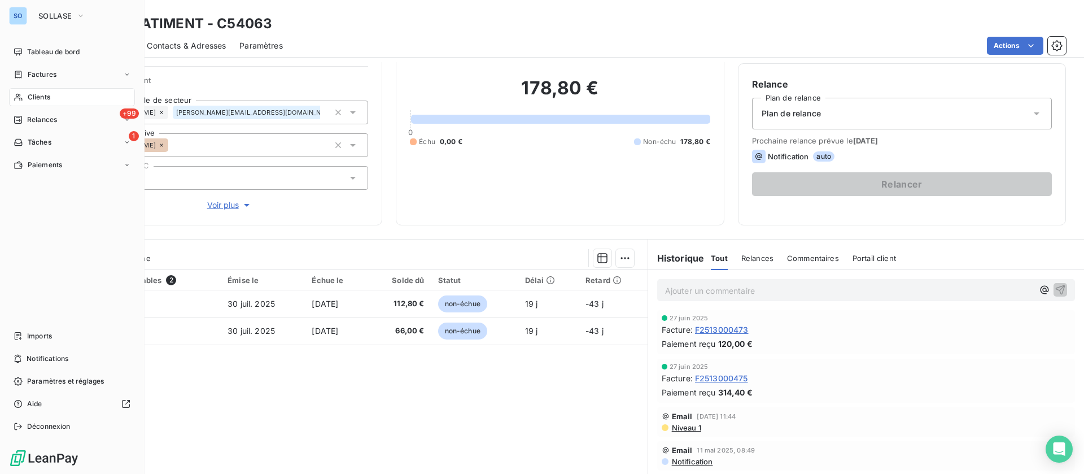
click at [33, 97] on span "Clients" at bounding box center [39, 97] width 23 height 10
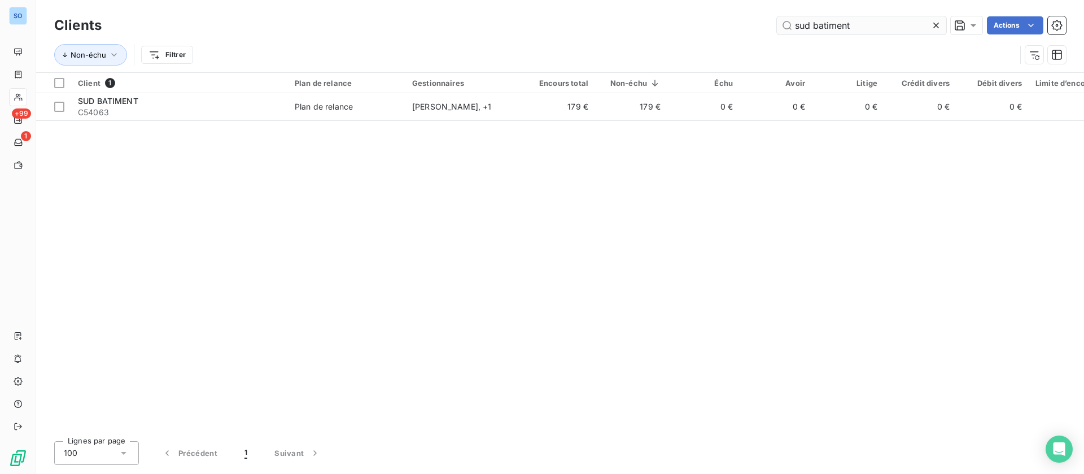
drag, startPoint x: 861, startPoint y: 21, endPoint x: 814, endPoint y: 22, distance: 47.4
click at [814, 22] on input "sud batiment" at bounding box center [861, 25] width 169 height 18
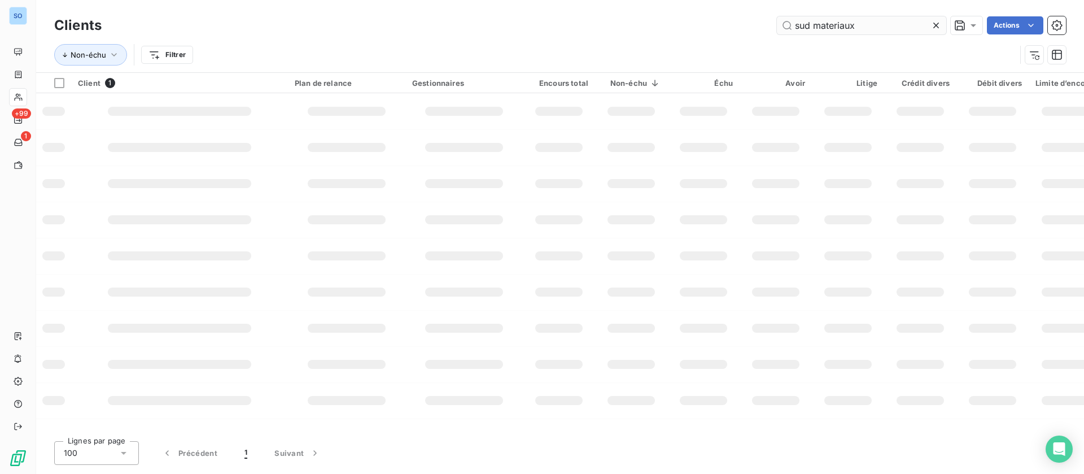
type input "sud materiaux"
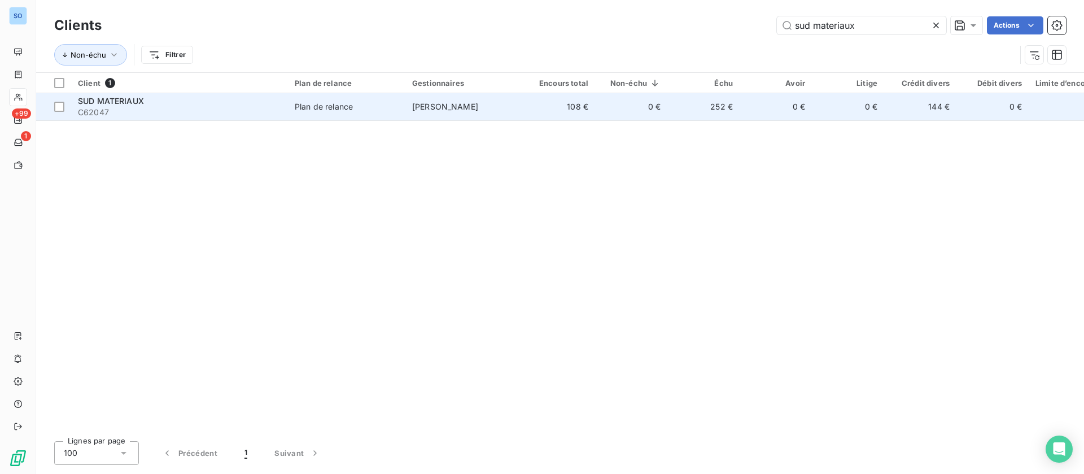
click at [547, 107] on td "108 €" at bounding box center [559, 106] width 72 height 27
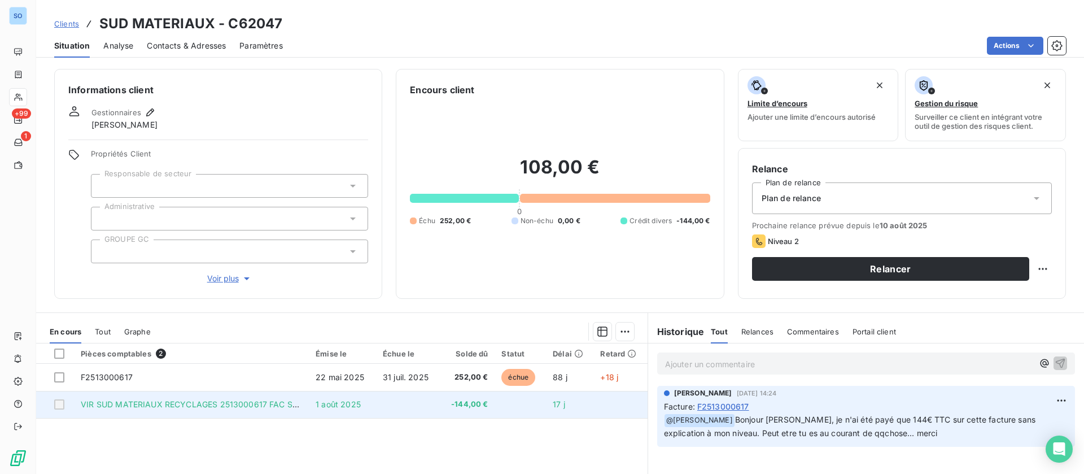
scroll to position [85, 0]
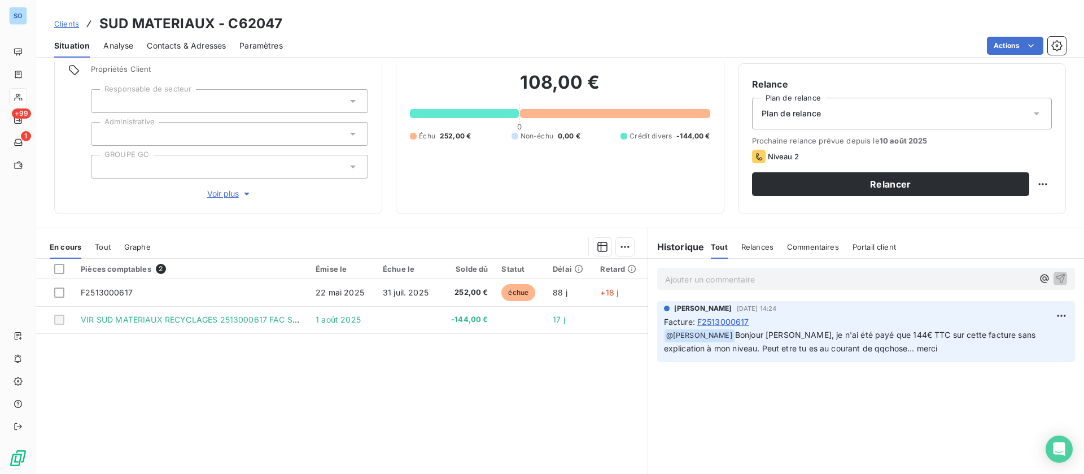
click at [895, 430] on div "Ajouter un commentaire ﻿ Dorothée Lamour 1 août 2025, 14:24 Facture : F25130006…" at bounding box center [866, 384] width 436 height 251
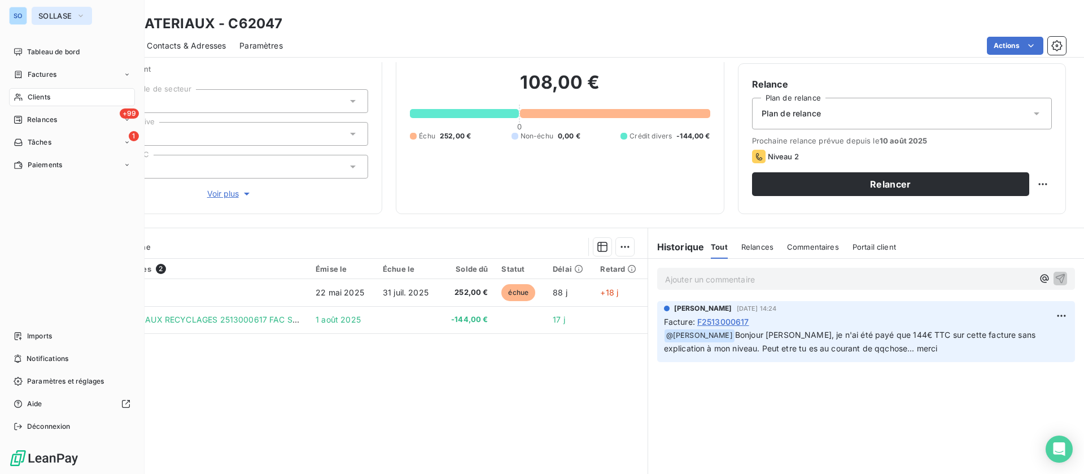
click at [49, 14] on span "SOLLASE" at bounding box center [54, 15] width 33 height 9
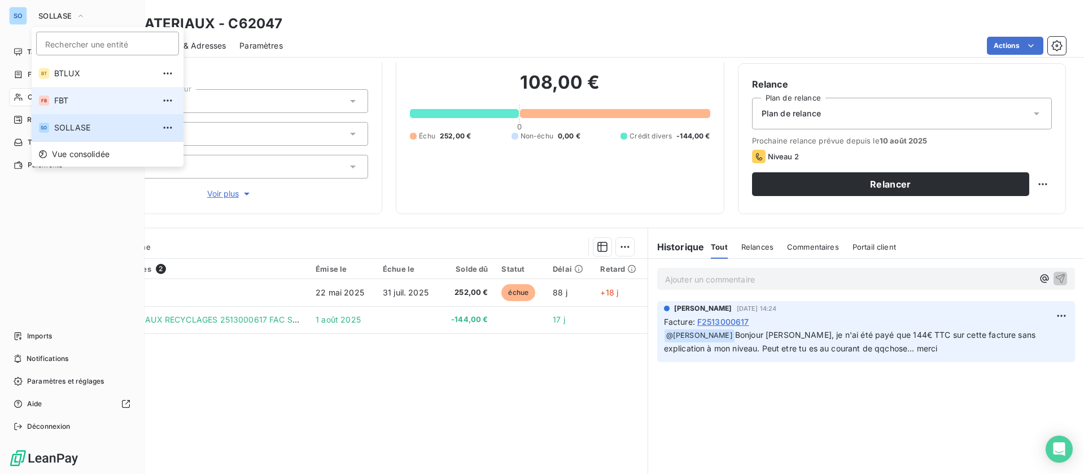
click at [63, 111] on li "FB FBT" at bounding box center [108, 100] width 152 height 27
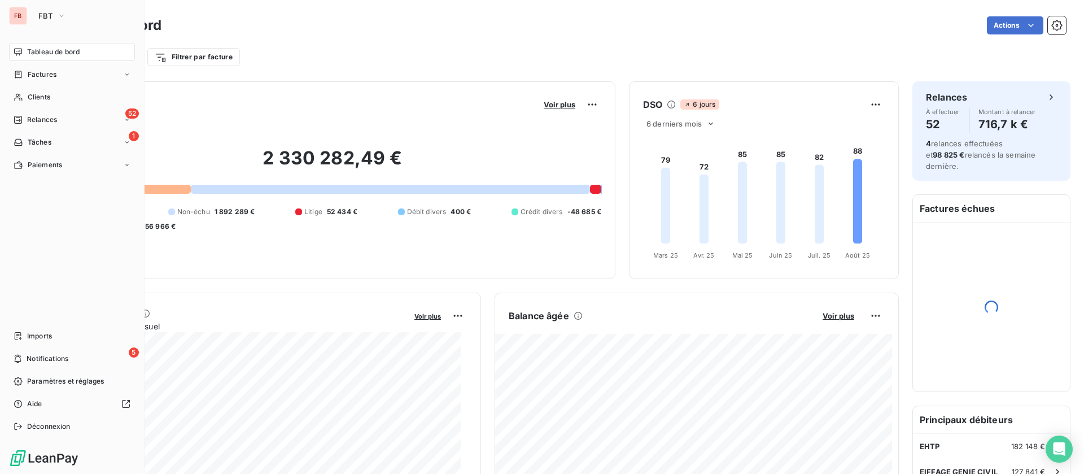
click at [35, 73] on span "Factures" at bounding box center [42, 74] width 29 height 10
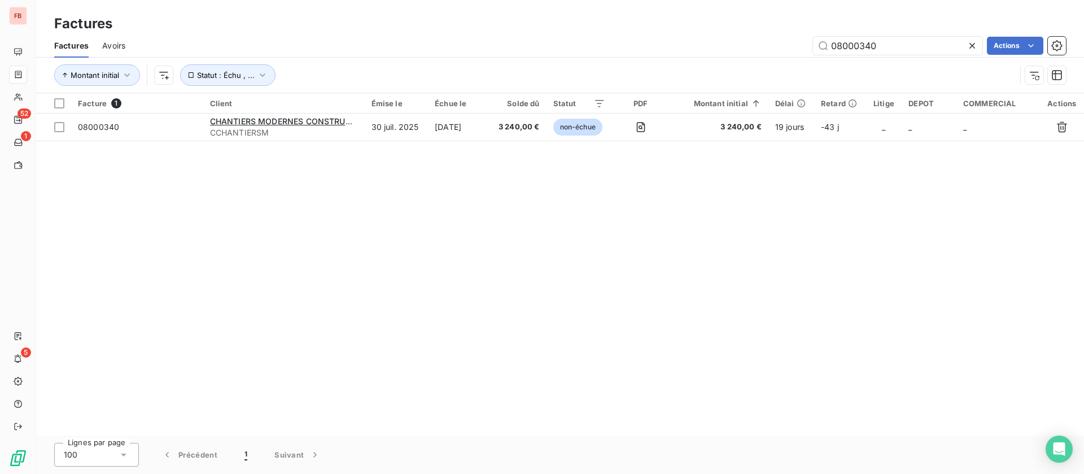
drag, startPoint x: 822, startPoint y: 36, endPoint x: 626, endPoint y: 27, distance: 196.1
click at [631, 32] on div "Factures Factures Avoirs 08000340 Actions Montant initial Statut : Échu , ..." at bounding box center [560, 46] width 1048 height 93
type input "08000025"
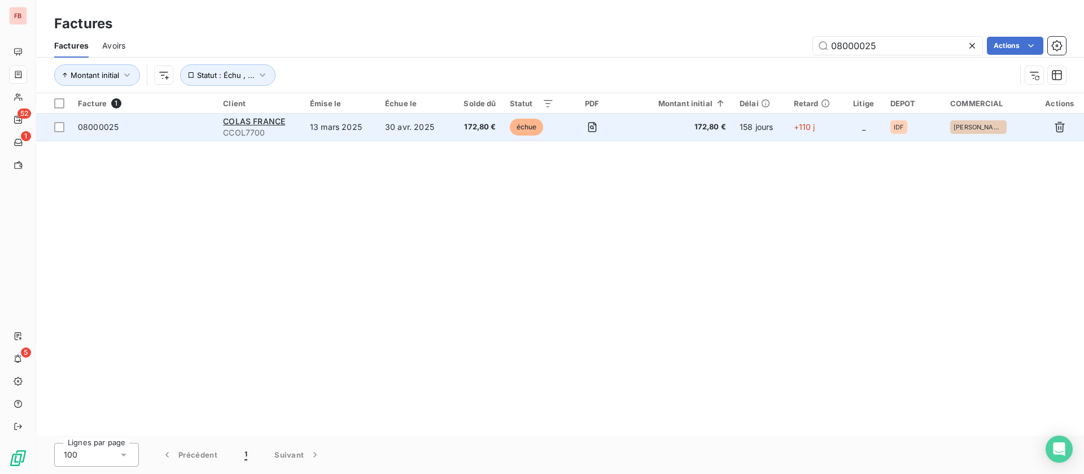
click at [316, 133] on td "13 mars 2025" at bounding box center [340, 126] width 75 height 27
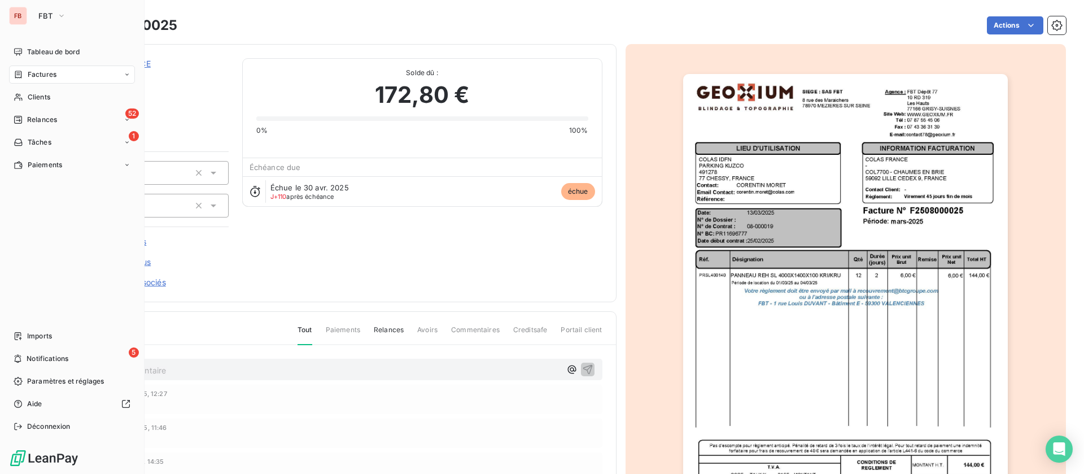
click at [33, 76] on span "Factures" at bounding box center [42, 74] width 29 height 10
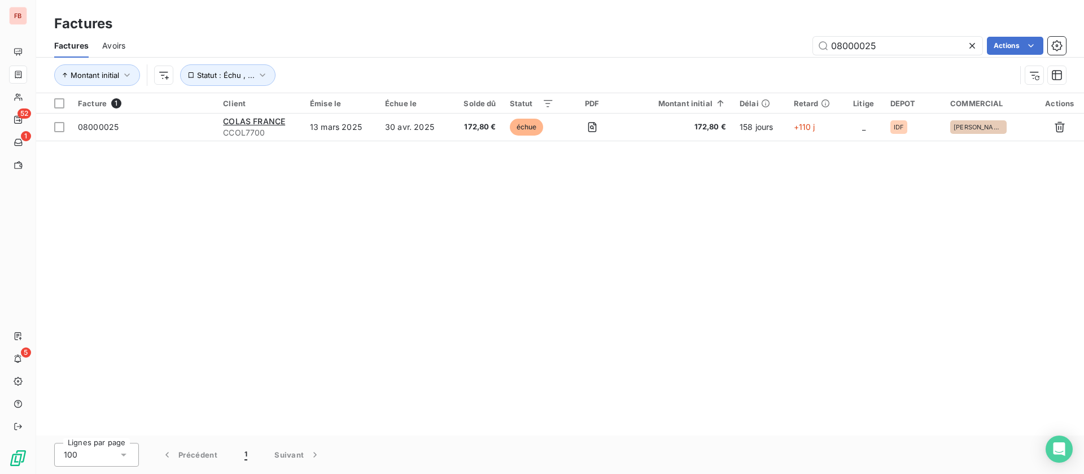
drag, startPoint x: 889, startPoint y: 45, endPoint x: 694, endPoint y: 43, distance: 194.2
click at [694, 43] on div "08000025 Actions" at bounding box center [602, 46] width 927 height 18
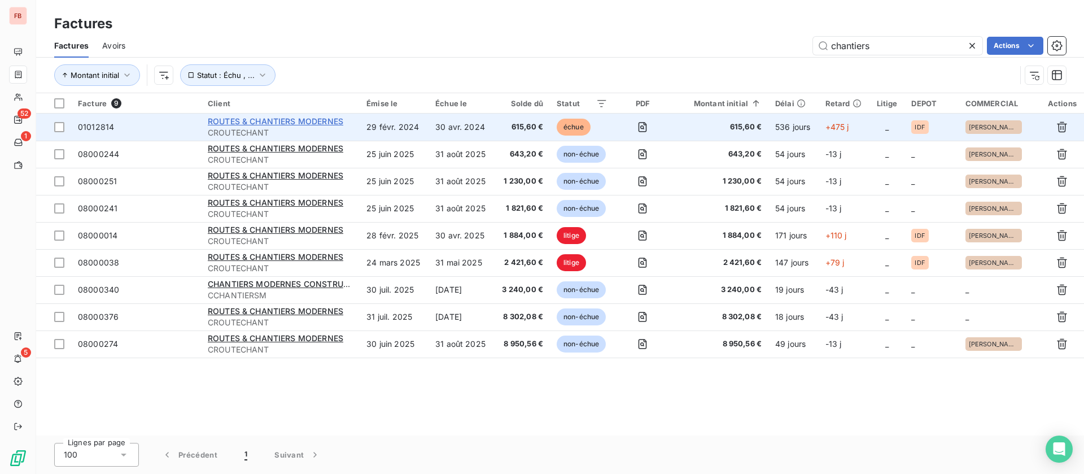
type input "chantiers"
click at [296, 124] on span "ROUTES & CHANTIERS MODERNES" at bounding box center [276, 121] width 136 height 10
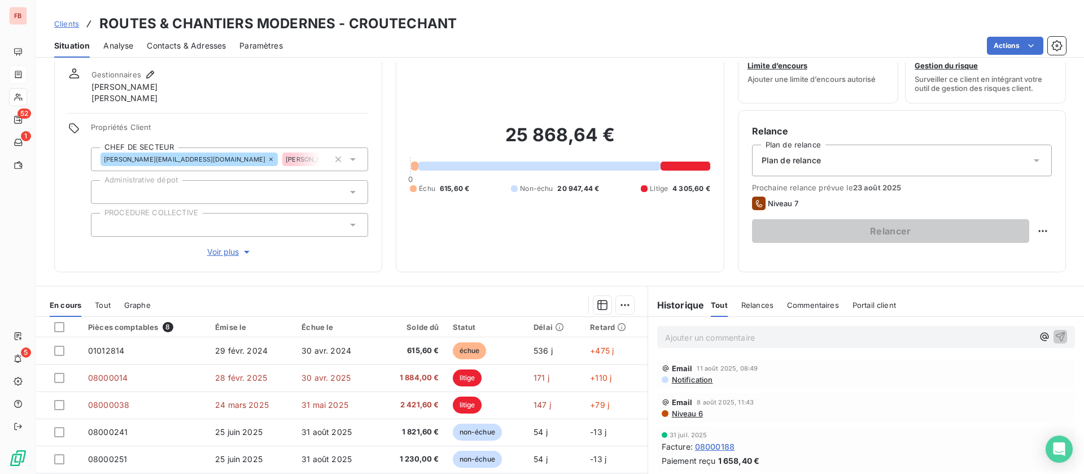
scroll to position [85, 0]
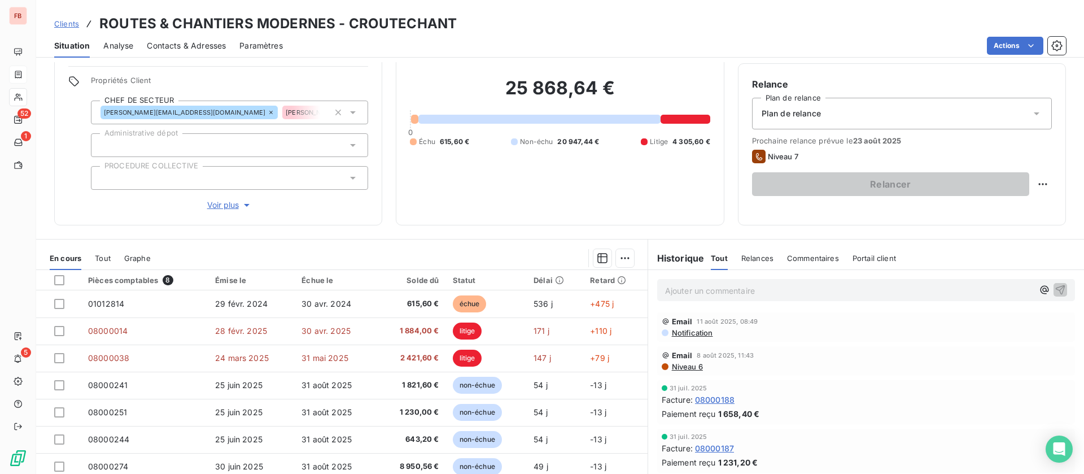
click at [186, 48] on span "Contacts & Adresses" at bounding box center [186, 45] width 79 height 11
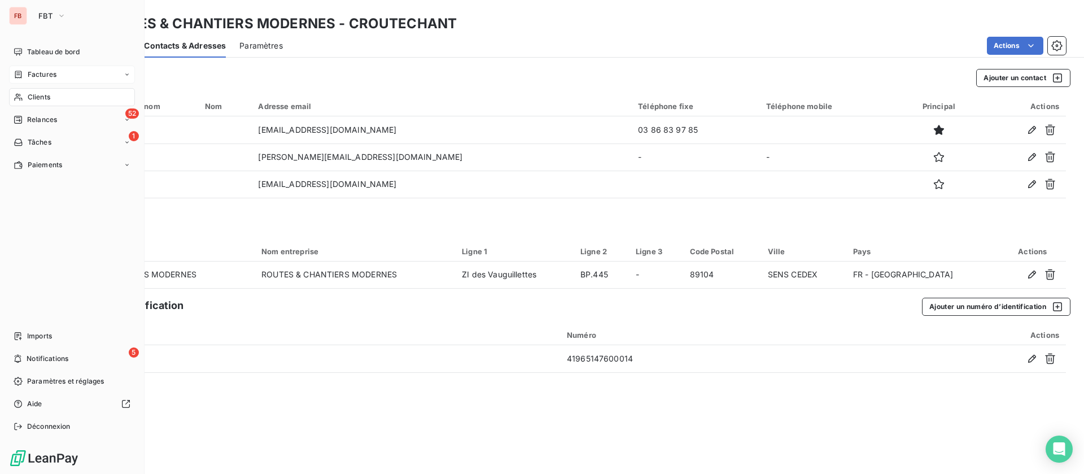
click at [40, 94] on span "Clients" at bounding box center [39, 97] width 23 height 10
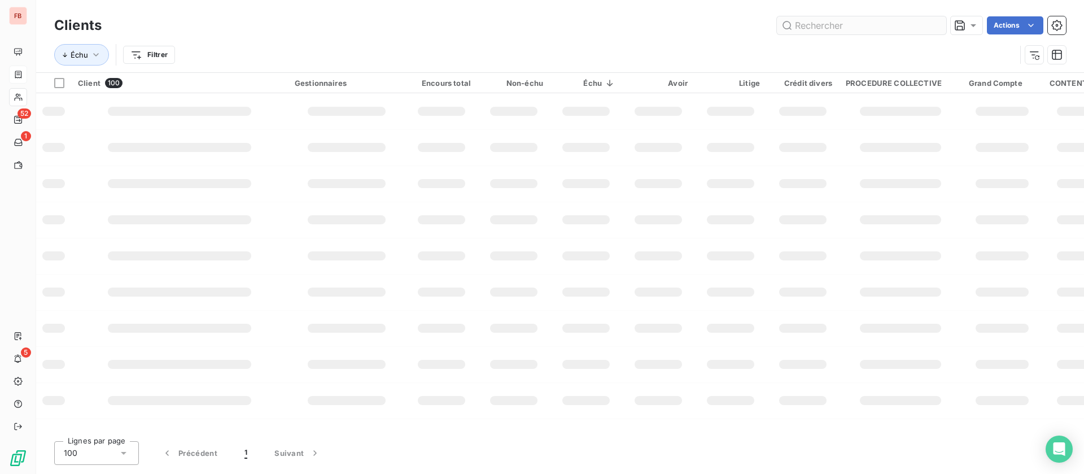
click at [896, 29] on input "text" at bounding box center [861, 25] width 169 height 18
type input "csam"
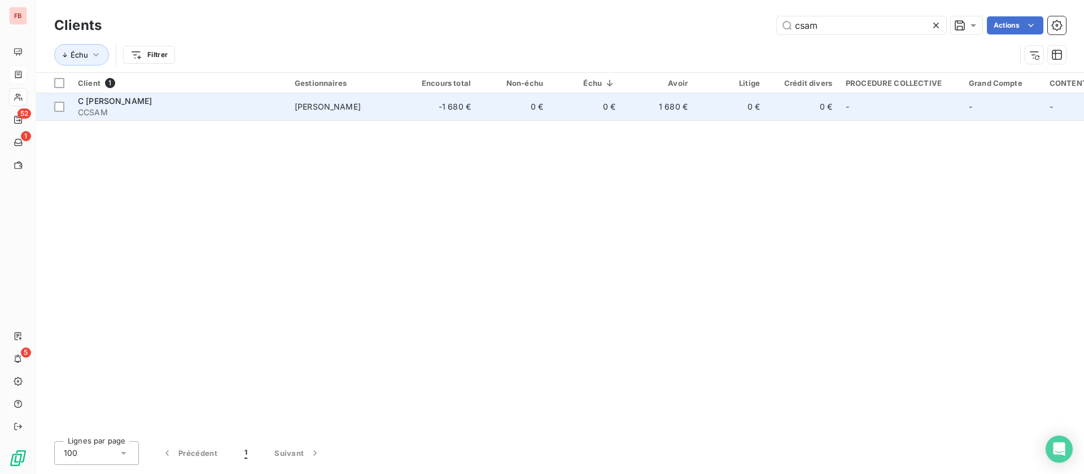
click at [645, 114] on td "1 680 €" at bounding box center [658, 106] width 72 height 27
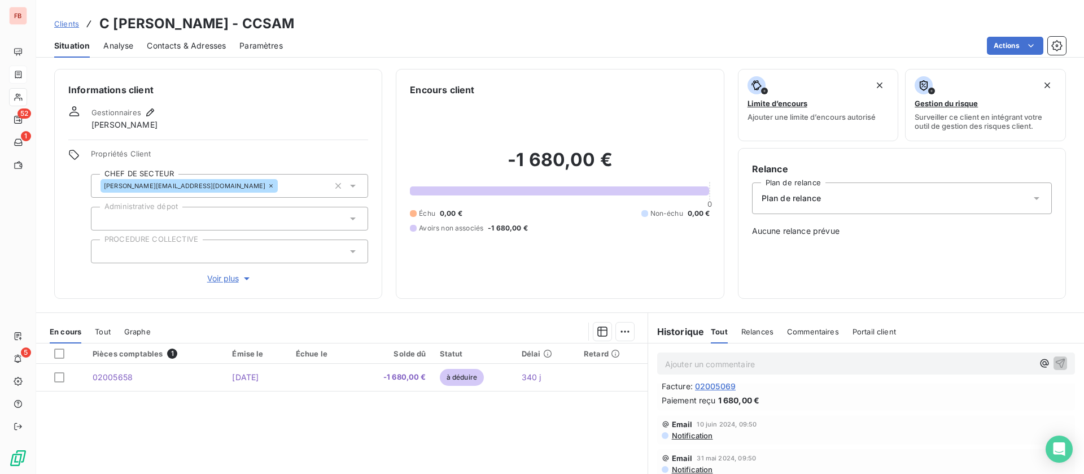
scroll to position [508, 0]
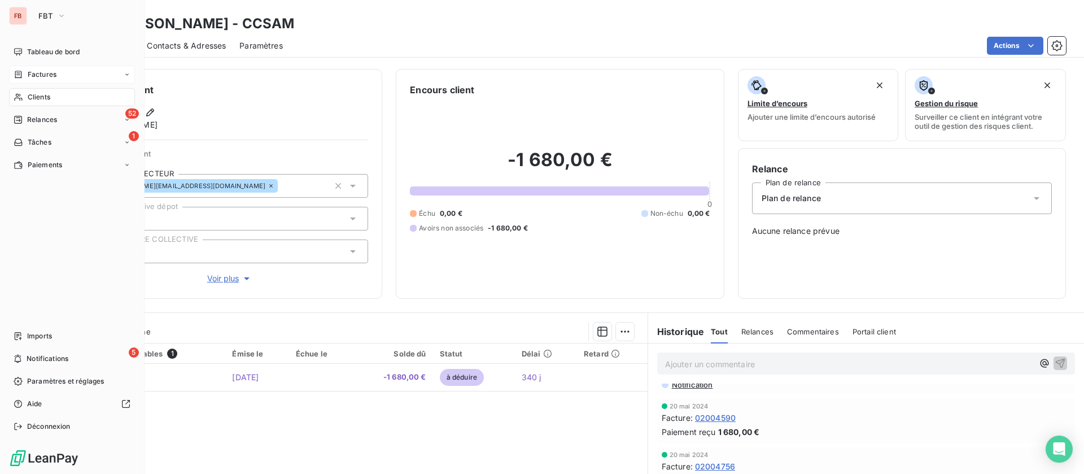
click at [28, 103] on div "Clients" at bounding box center [72, 97] width 126 height 18
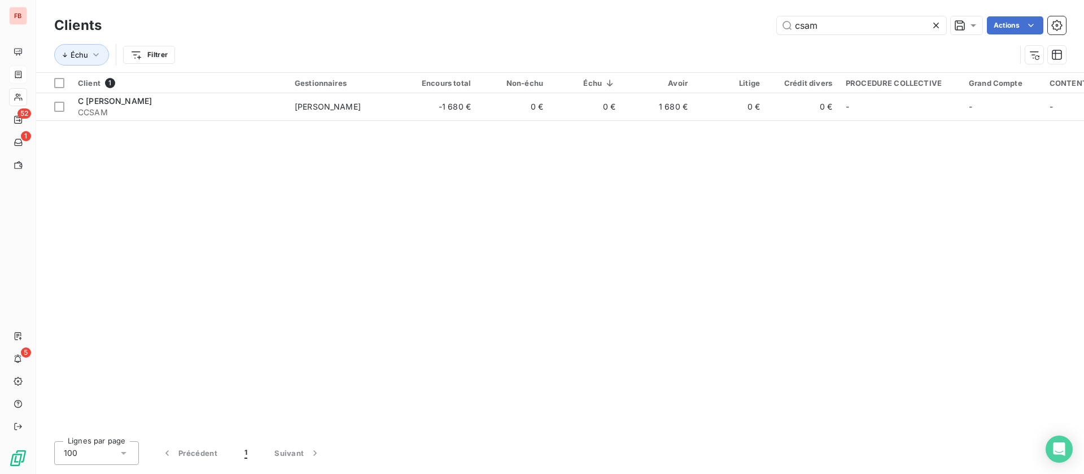
drag, startPoint x: 829, startPoint y: 23, endPoint x: 701, endPoint y: 19, distance: 128.2
click at [701, 19] on div "csam Actions" at bounding box center [590, 25] width 951 height 18
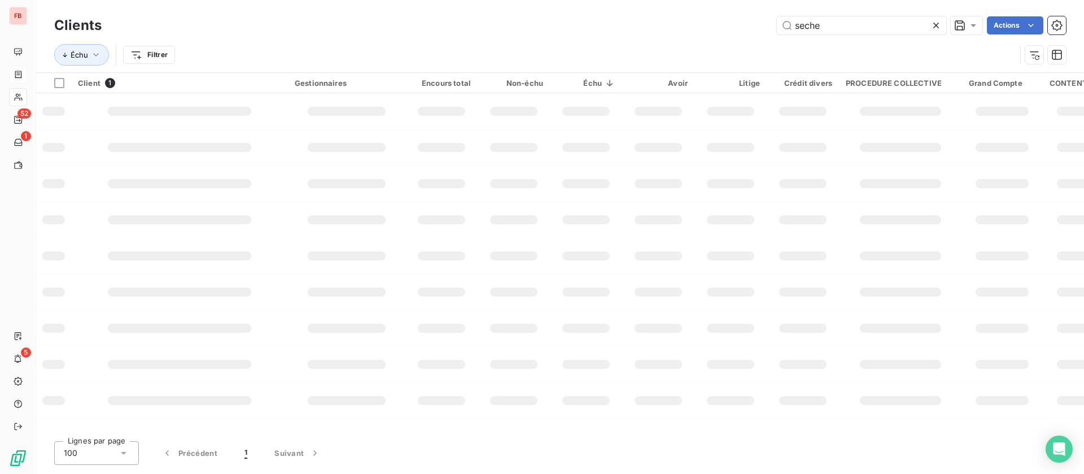
type input "seche"
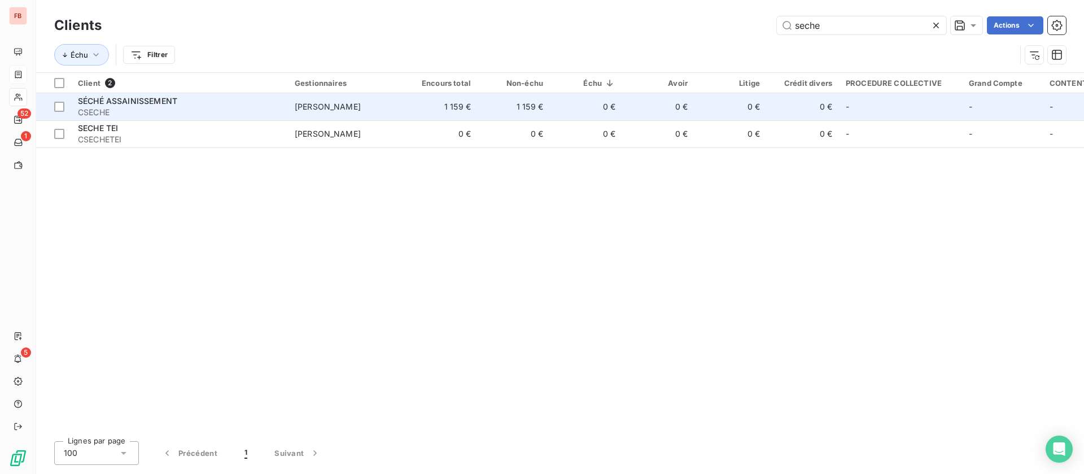
click at [359, 108] on span "olivier beaugrand" at bounding box center [328, 107] width 66 height 10
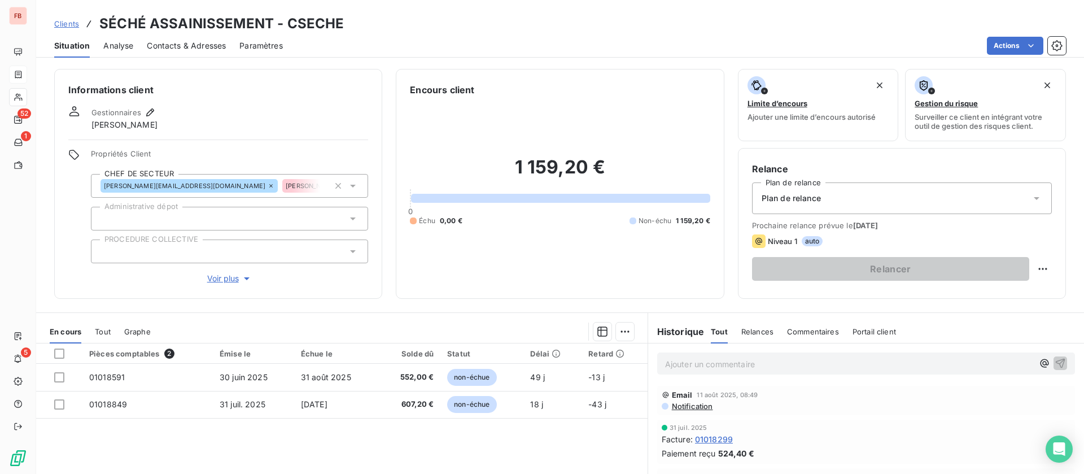
click at [181, 39] on div "Contacts & Adresses" at bounding box center [186, 46] width 79 height 24
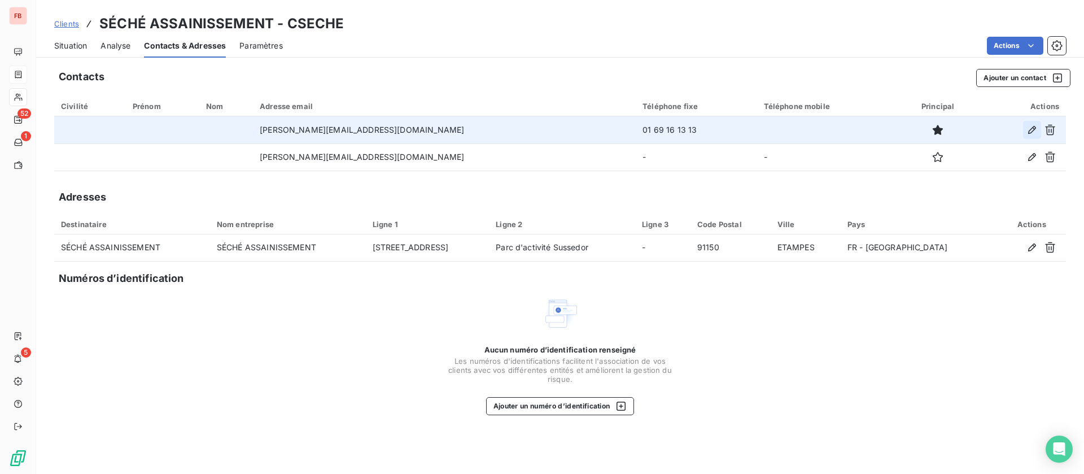
click at [1025, 126] on button "button" at bounding box center [1032, 130] width 18 height 18
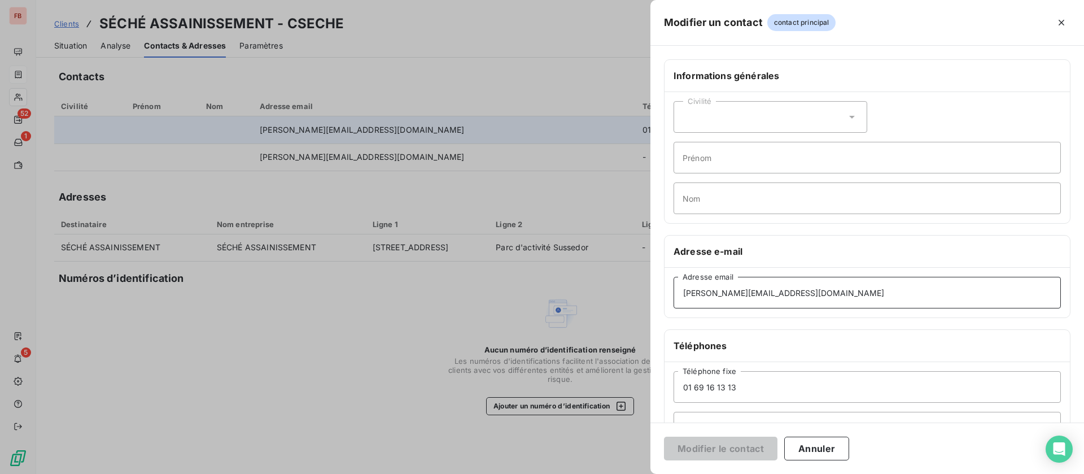
drag, startPoint x: 840, startPoint y: 294, endPoint x: 601, endPoint y: 289, distance: 238.9
click at [601, 473] on div "Modifier un contact contact principal Informations générales Civilité Prénom No…" at bounding box center [542, 474] width 1084 height 0
paste input "compta.assainissement"
type input "compta.assainissement@groupe-seche.com"
click at [718, 449] on button "Modifier le contact" at bounding box center [720, 448] width 113 height 24
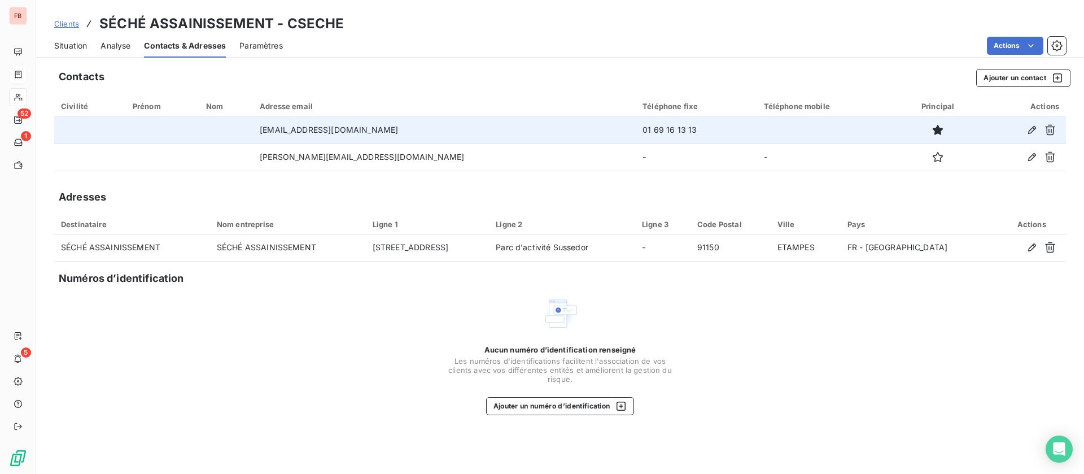
click at [64, 41] on span "Situation" at bounding box center [70, 45] width 33 height 11
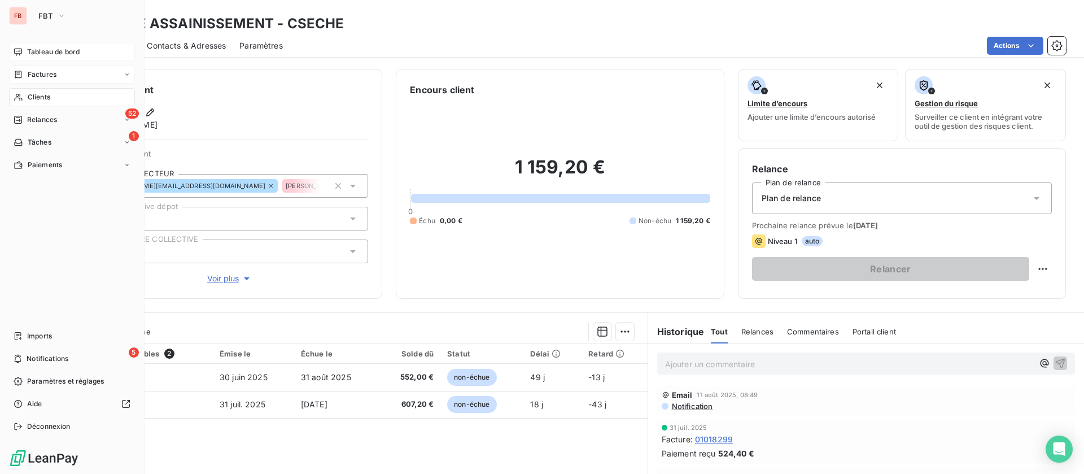
click at [30, 47] on span "Tableau de bord" at bounding box center [53, 52] width 53 height 10
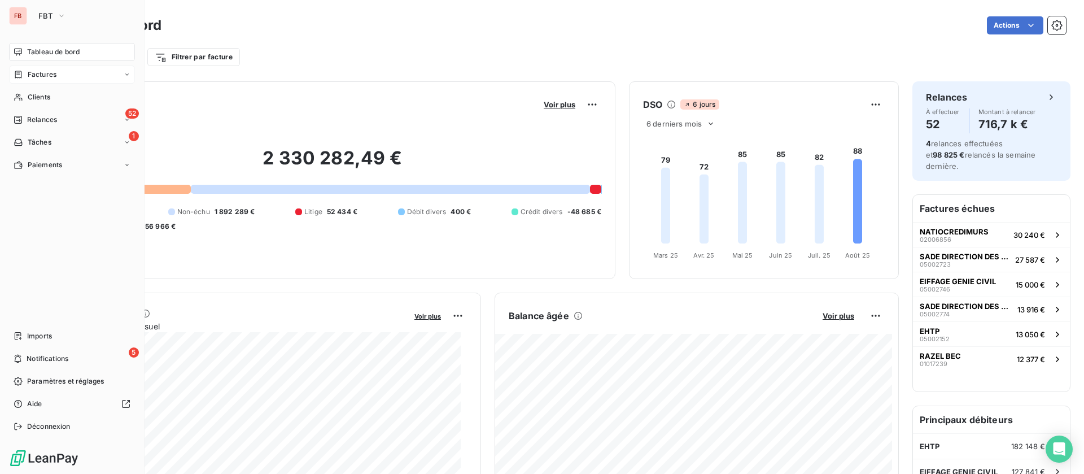
click at [24, 51] on div "Tableau de bord" at bounding box center [72, 52] width 126 height 18
click at [15, 99] on icon at bounding box center [19, 97] width 10 height 9
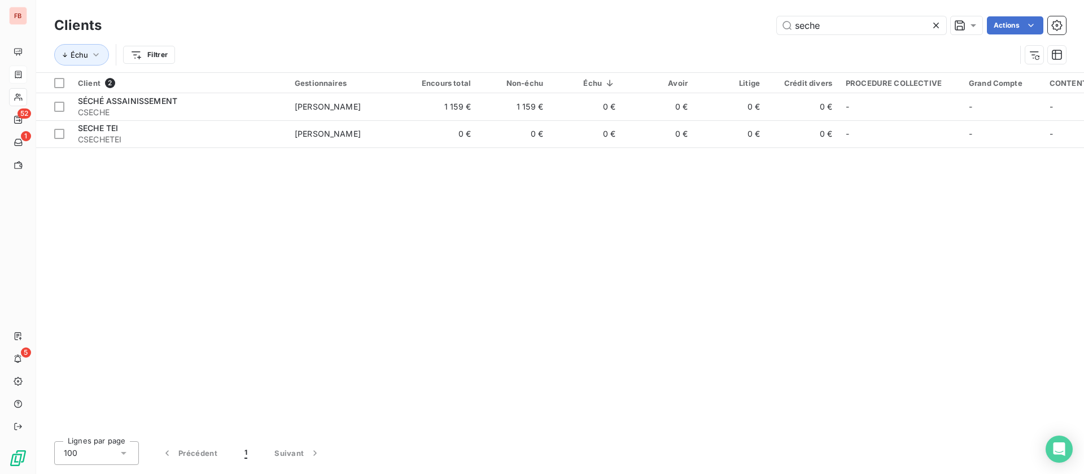
drag, startPoint x: 841, startPoint y: 24, endPoint x: 659, endPoint y: 18, distance: 182.5
click at [659, 18] on div "seche Actions" at bounding box center [590, 25] width 951 height 18
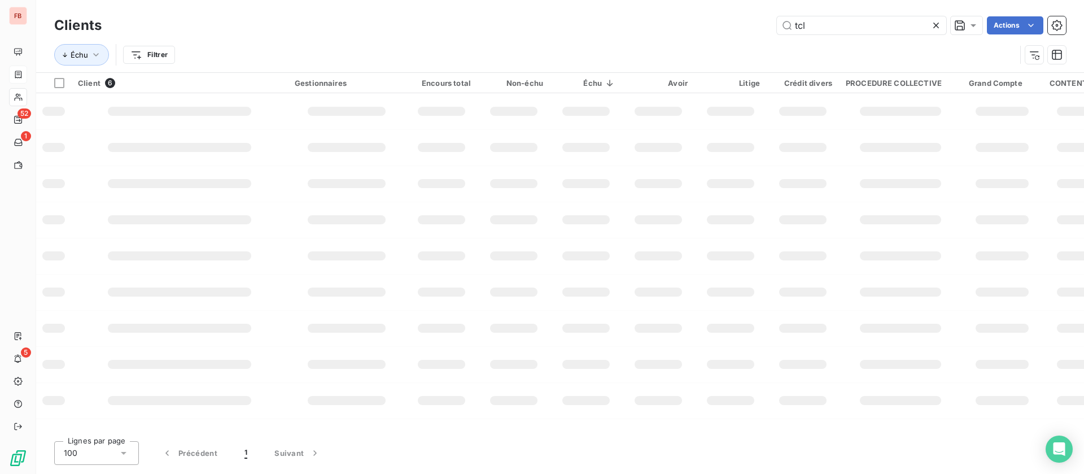
type input "tcl"
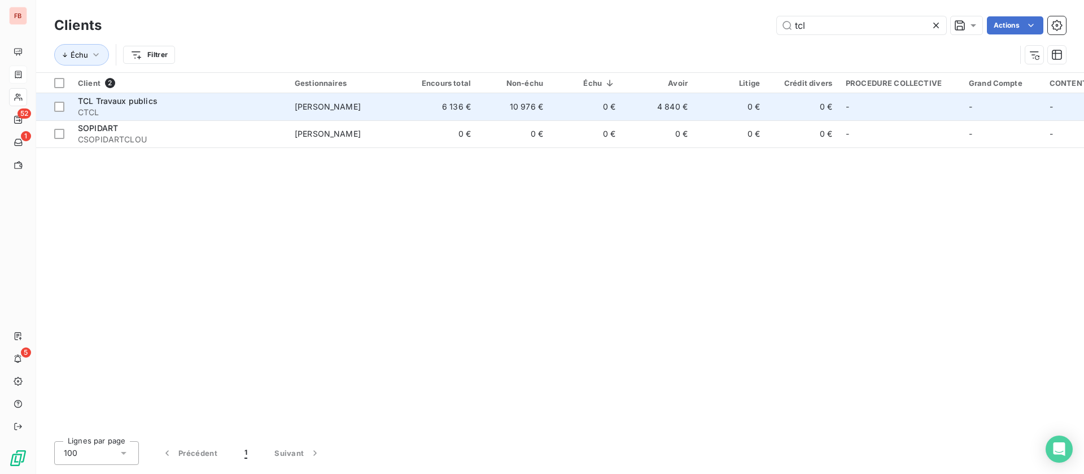
click at [334, 106] on span "[PERSON_NAME]" at bounding box center [328, 107] width 66 height 10
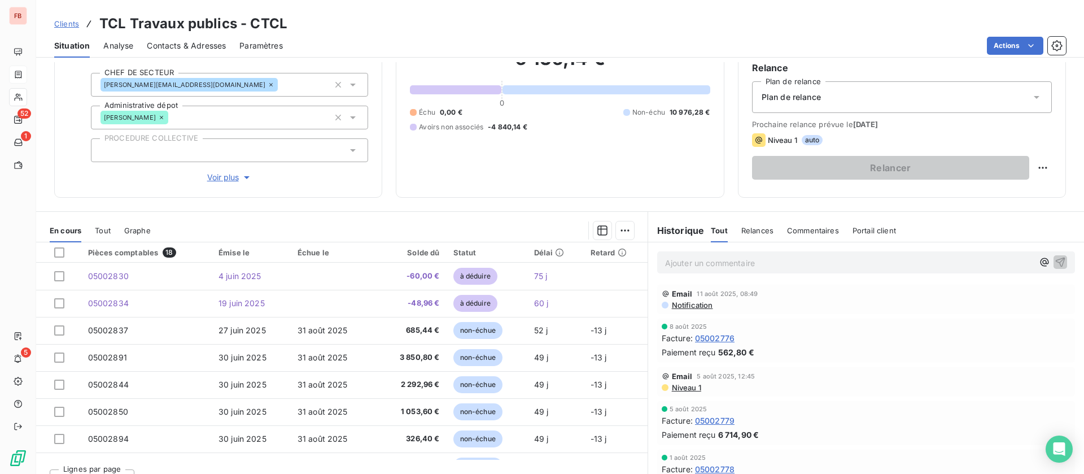
scroll to position [121, 0]
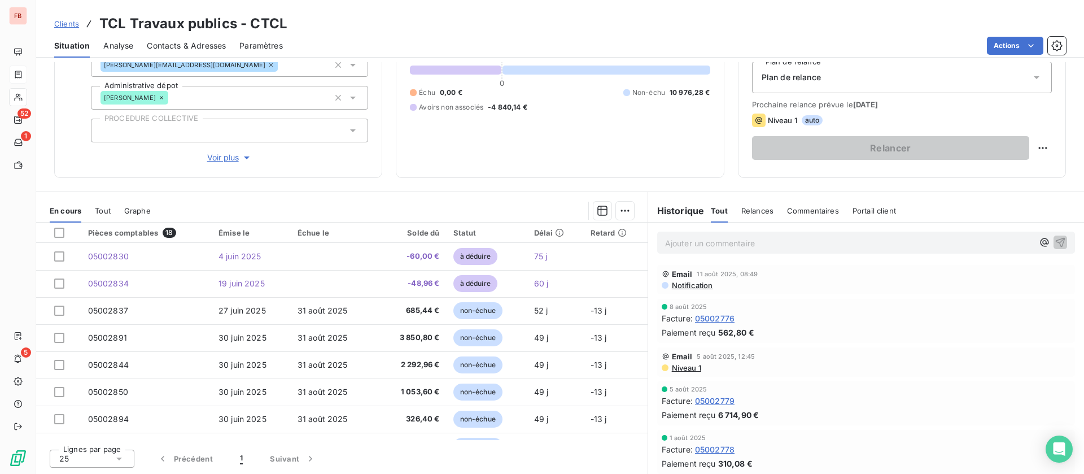
click at [204, 46] on span "Contacts & Adresses" at bounding box center [186, 45] width 79 height 11
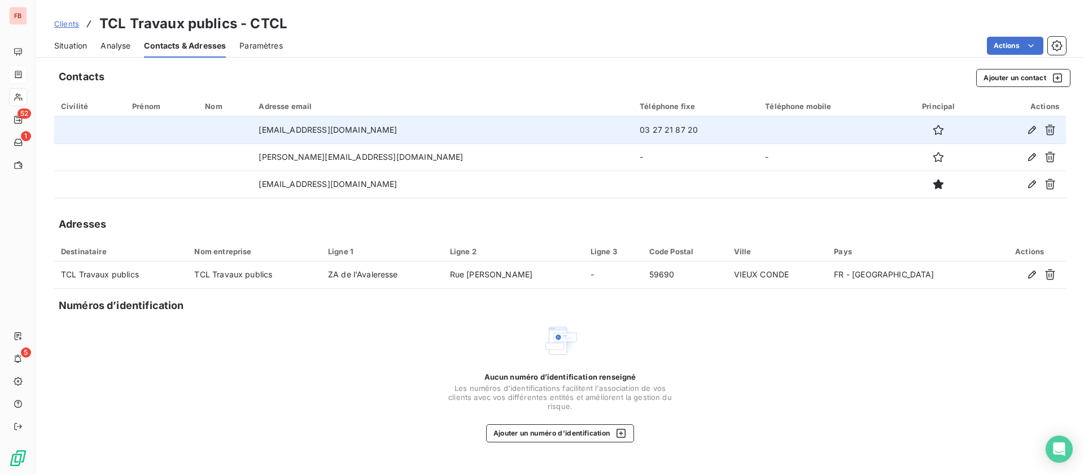
drag, startPoint x: 422, startPoint y: 131, endPoint x: 261, endPoint y: 132, distance: 160.4
click at [261, 132] on tr "contact@tcl-travauxpublics.fr 03 27 21 87 20" at bounding box center [560, 129] width 1012 height 27
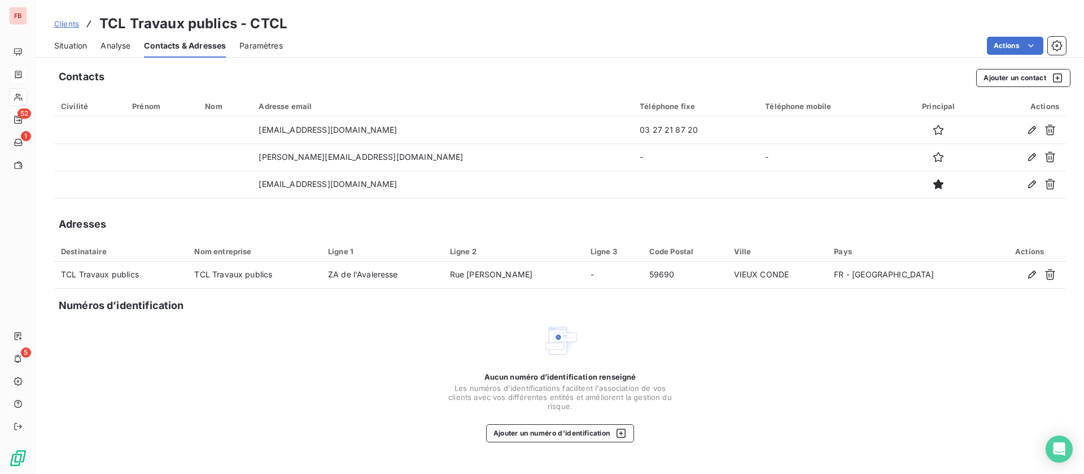
copy tr "contact@tcl-travauxpublics.fr"
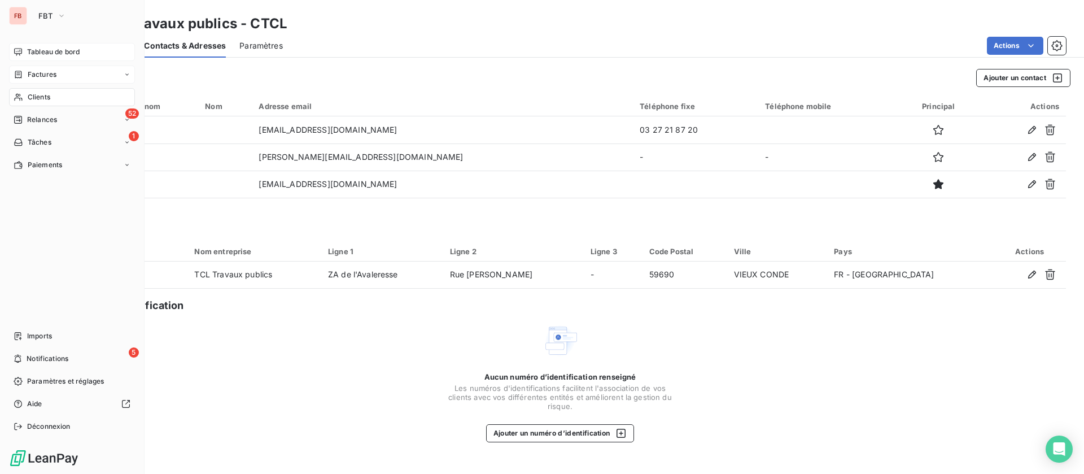
click at [30, 56] on span "Tableau de bord" at bounding box center [53, 52] width 53 height 10
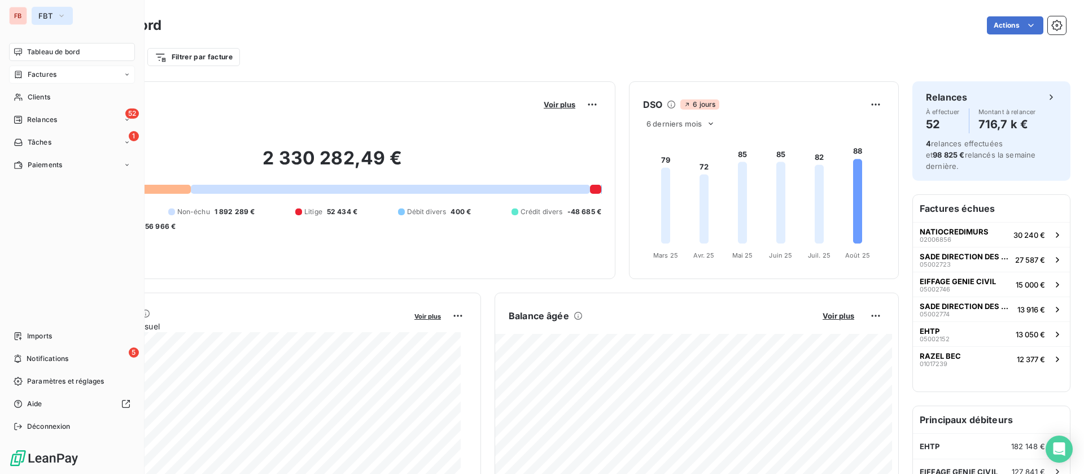
click at [63, 18] on icon "button" at bounding box center [61, 15] width 9 height 11
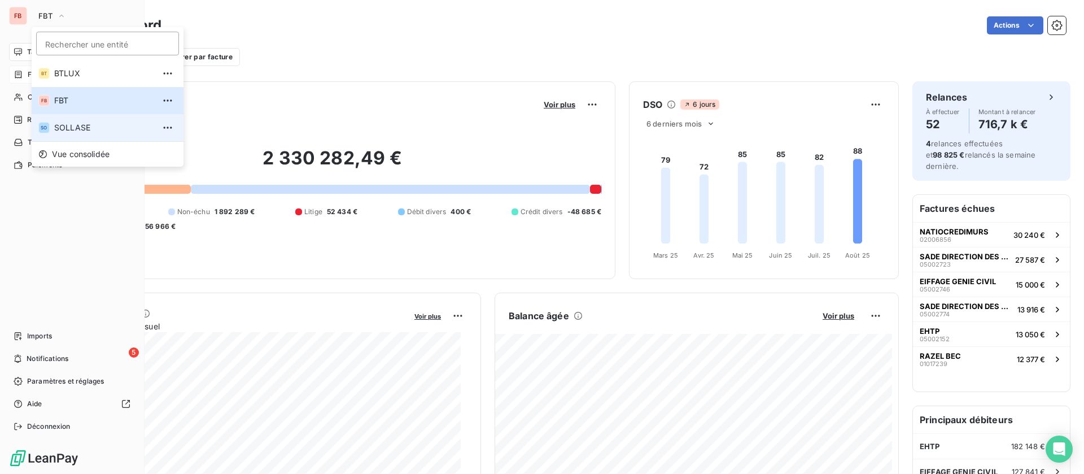
click at [75, 118] on li "SO SOLLASE" at bounding box center [108, 127] width 152 height 27
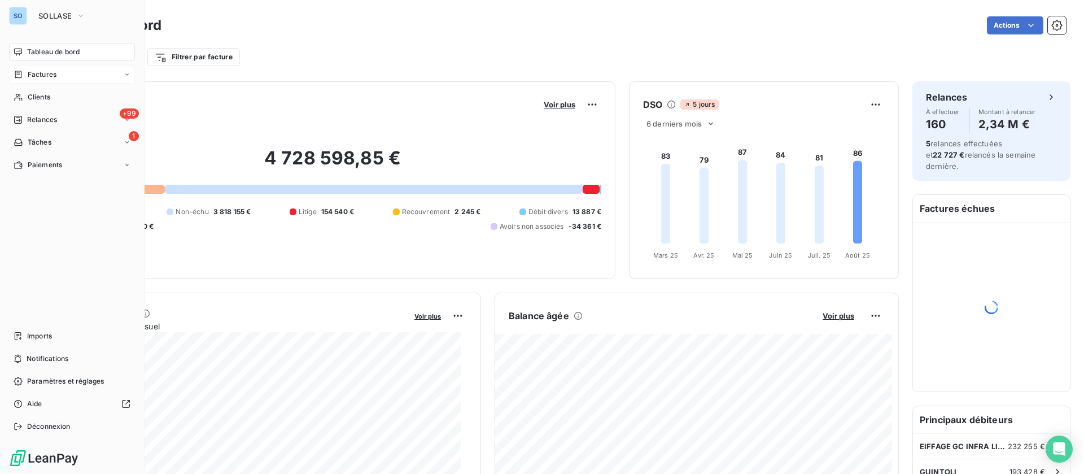
click at [32, 76] on span "Factures" at bounding box center [42, 74] width 29 height 10
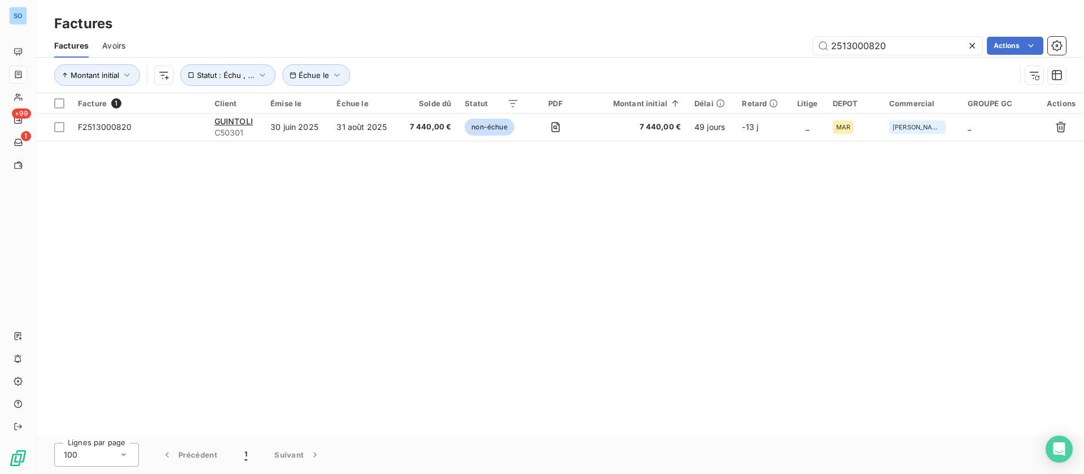
click at [115, 46] on span "Avoirs" at bounding box center [113, 45] width 23 height 11
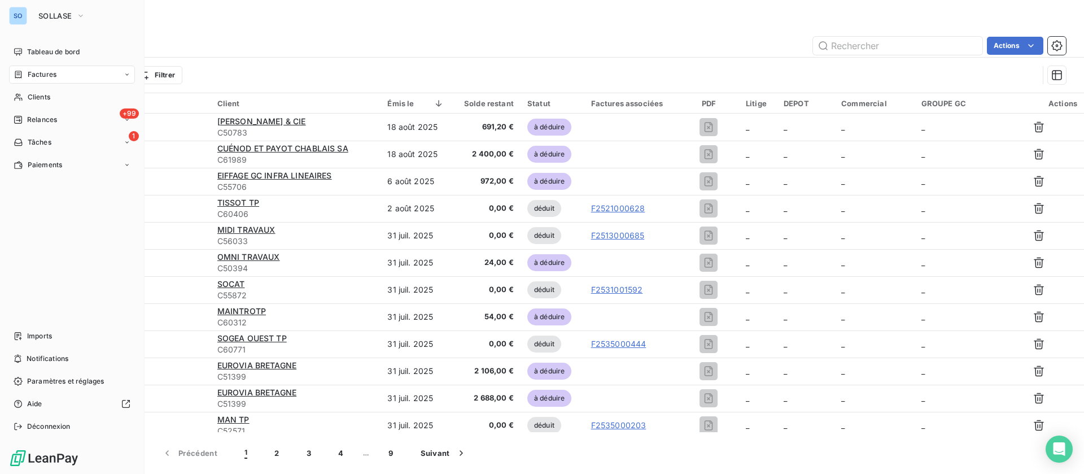
click at [69, 42] on div "SO SOLLASE Tableau de bord Factures Clients +99 Relances 1 Tâches Paiements Imp…" at bounding box center [72, 237] width 145 height 474
click at [57, 50] on span "Tableau de bord" at bounding box center [53, 52] width 53 height 10
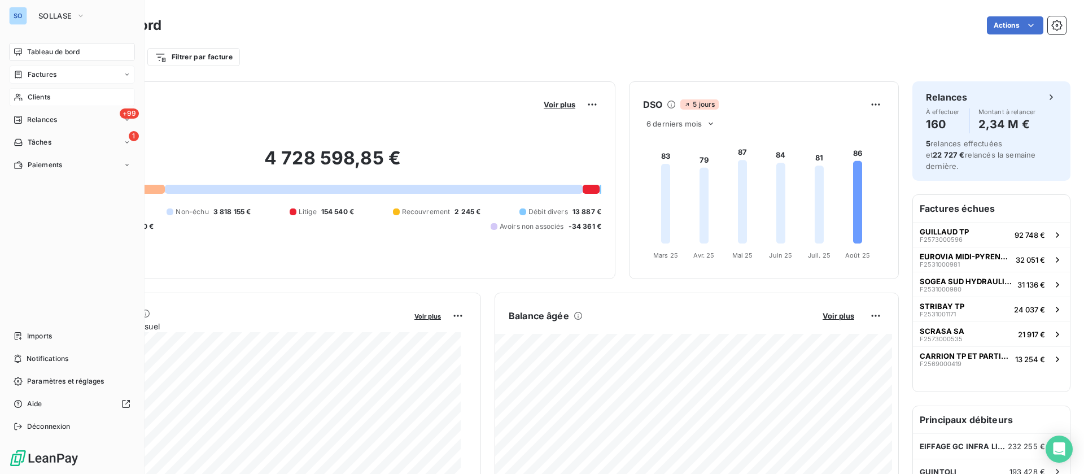
click at [38, 96] on span "Clients" at bounding box center [39, 97] width 23 height 10
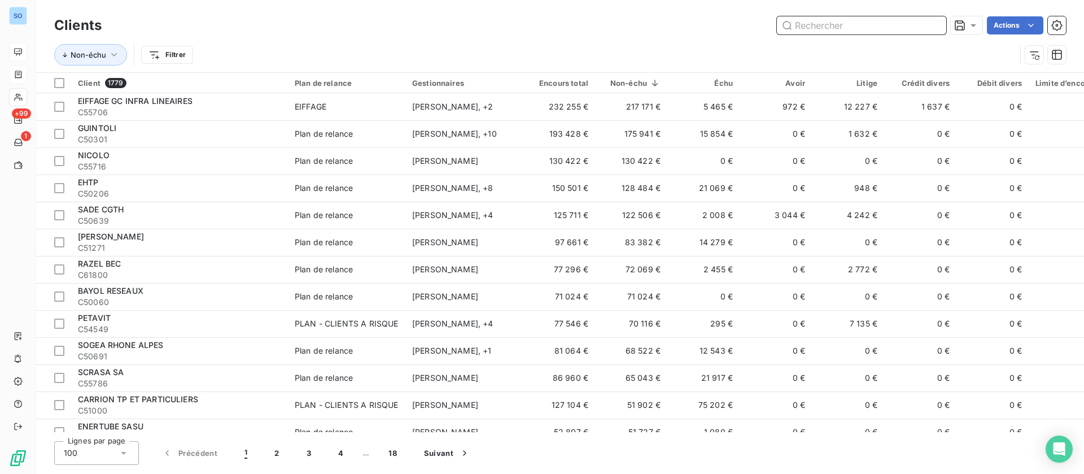
paste input "c"
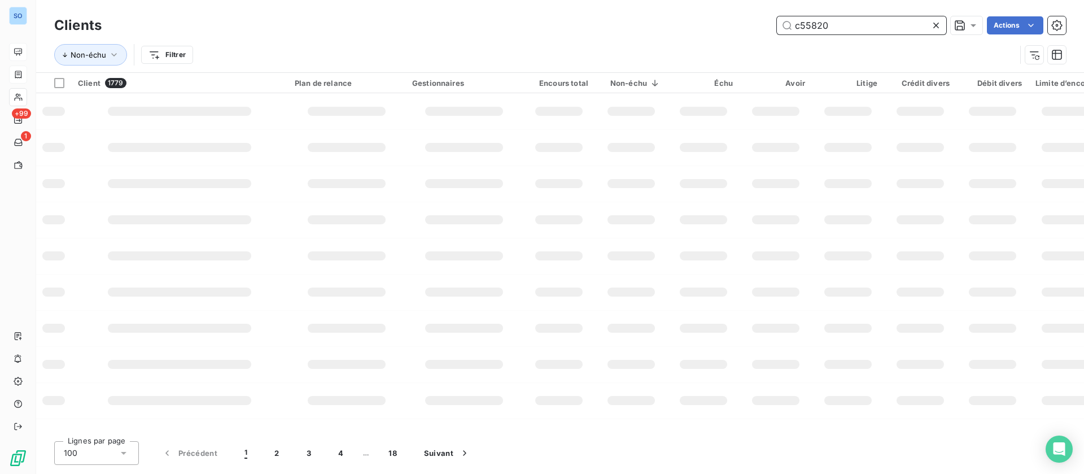
type input "c55820"
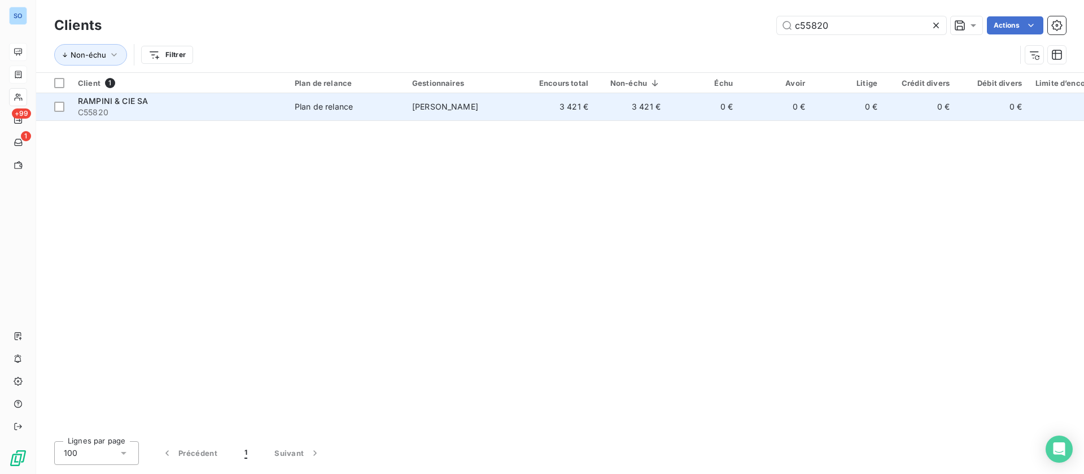
click at [391, 112] on span "Plan de relance" at bounding box center [347, 106] width 104 height 11
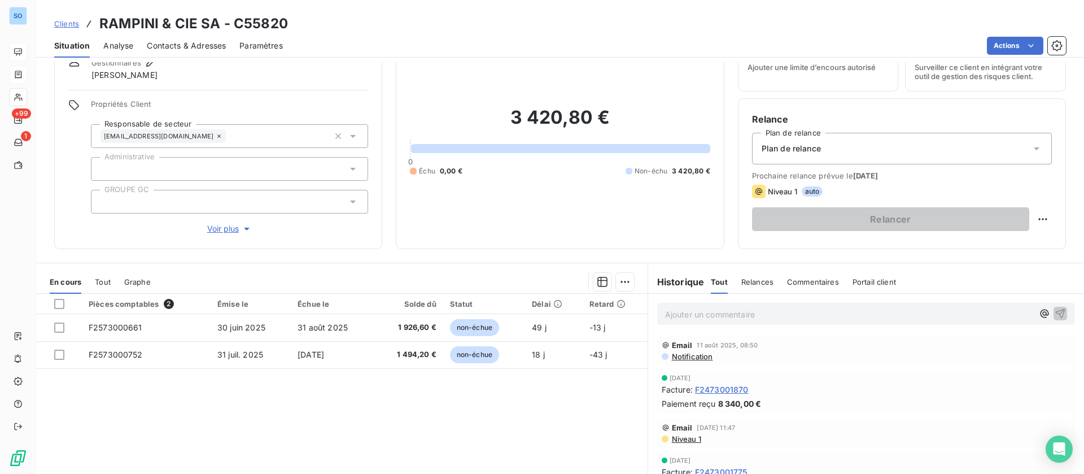
scroll to position [85, 0]
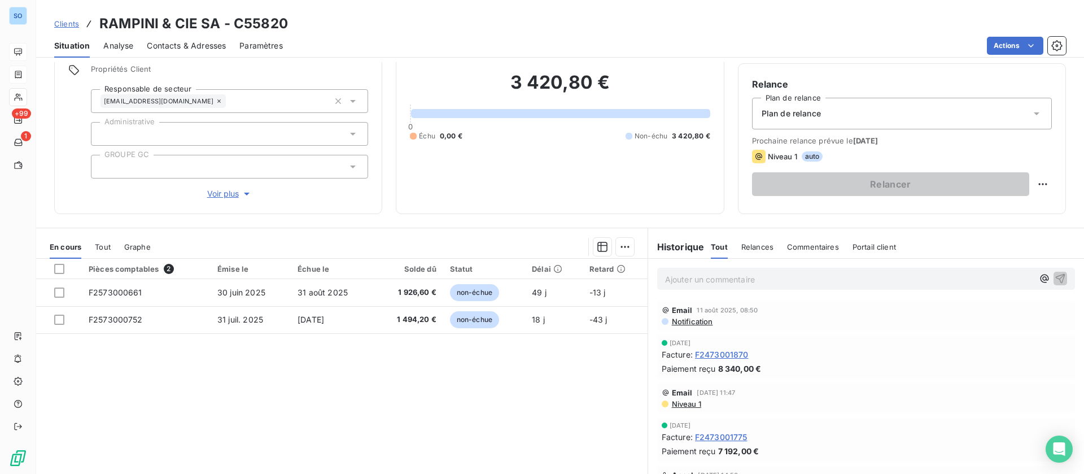
click at [206, 40] on span "Contacts & Adresses" at bounding box center [186, 45] width 79 height 11
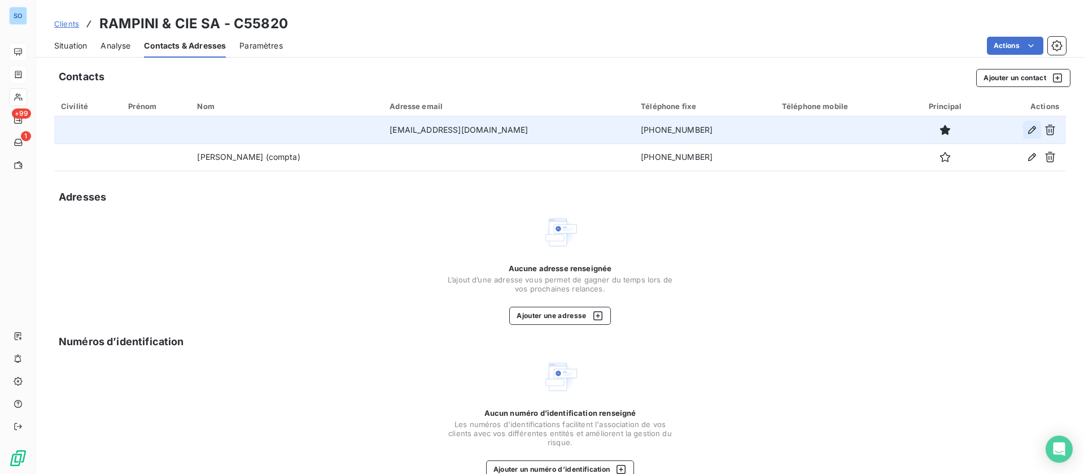
click at [1026, 128] on icon "button" at bounding box center [1031, 129] width 11 height 11
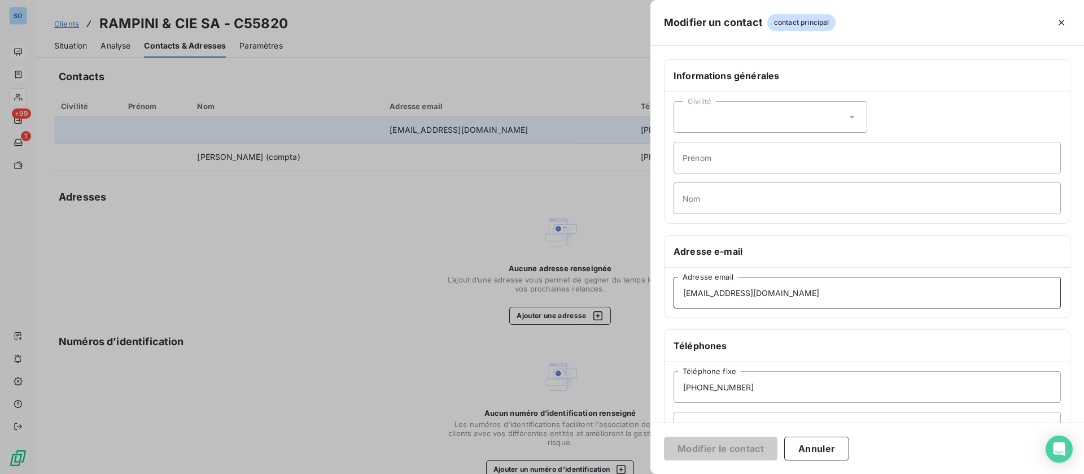
drag, startPoint x: 816, startPoint y: 292, endPoint x: 574, endPoint y: 283, distance: 242.4
click at [588, 473] on div "Modifier un contact contact principal Informations générales Civilité Prénom No…" at bounding box center [542, 474] width 1084 height 0
paste input "alexandre.gabarre"
type input "alexandre.gabarre@rampini.ch"
click at [719, 444] on button "Modifier le contact" at bounding box center [720, 448] width 113 height 24
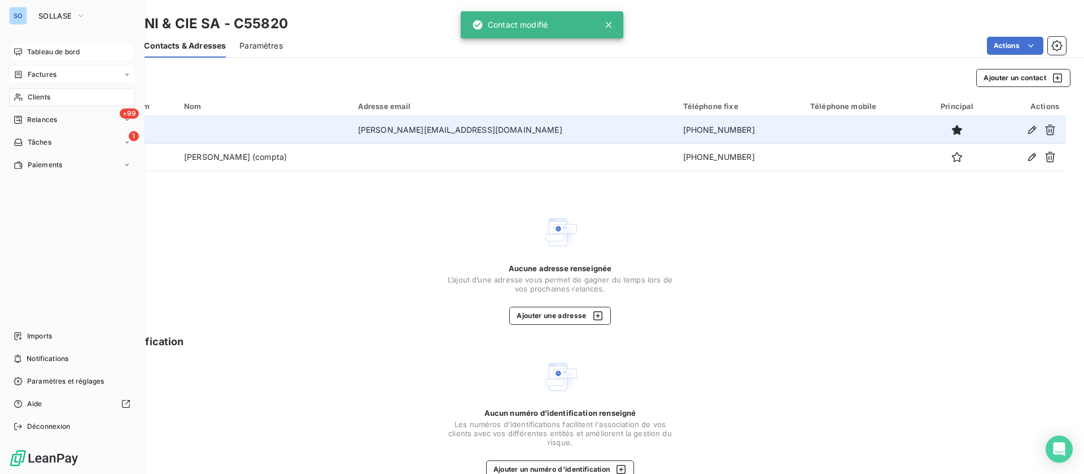
click at [41, 97] on span "Clients" at bounding box center [39, 97] width 23 height 10
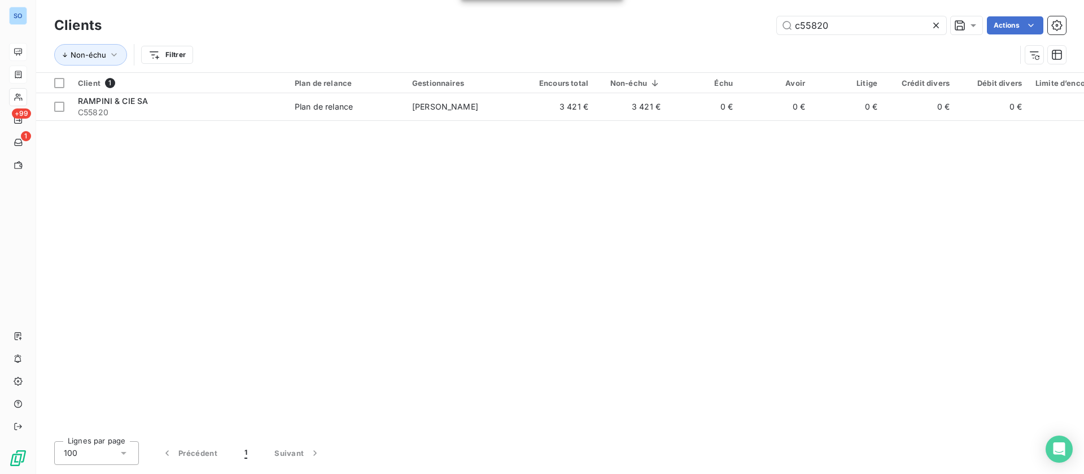
drag, startPoint x: 799, startPoint y: 21, endPoint x: 689, endPoint y: 20, distance: 110.1
click at [689, 20] on div "c55820 Actions" at bounding box center [590, 25] width 951 height 18
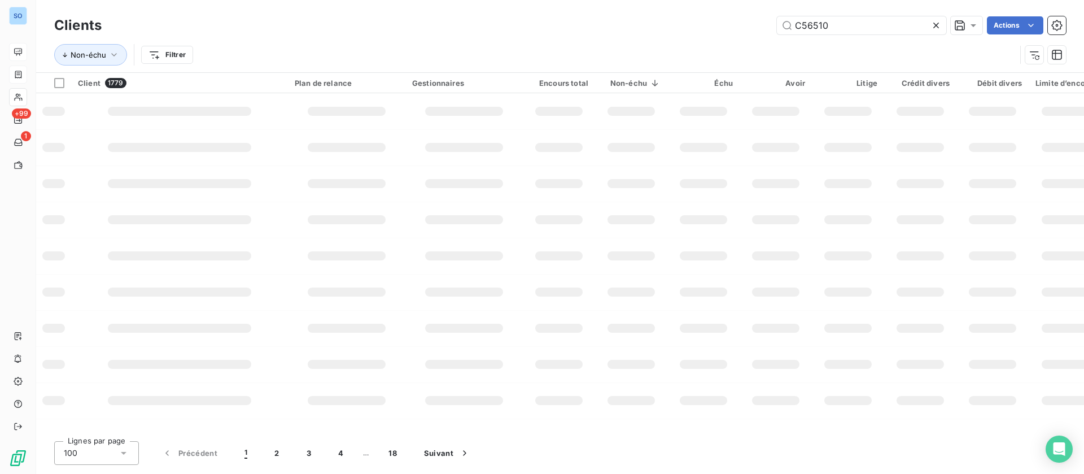
type input "C56510"
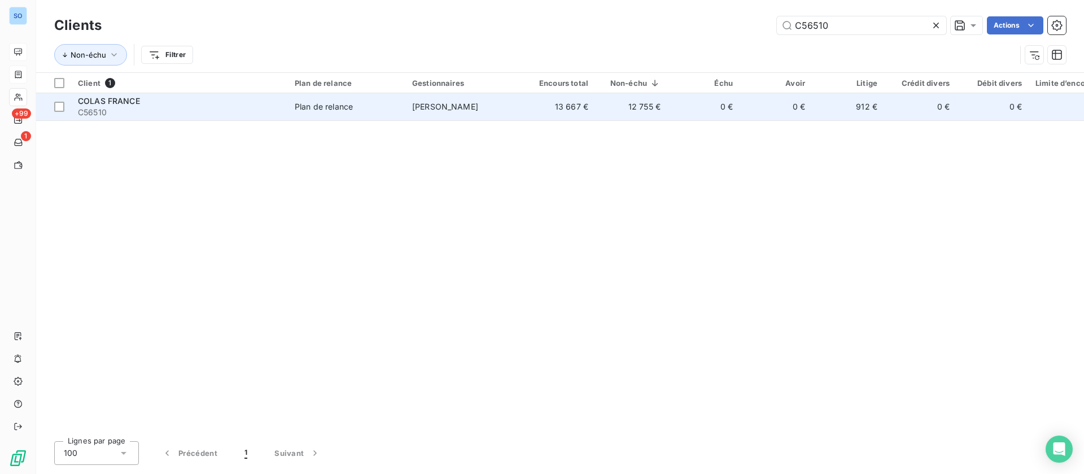
click at [500, 109] on td "Stéphane TESI" at bounding box center [463, 106] width 117 height 27
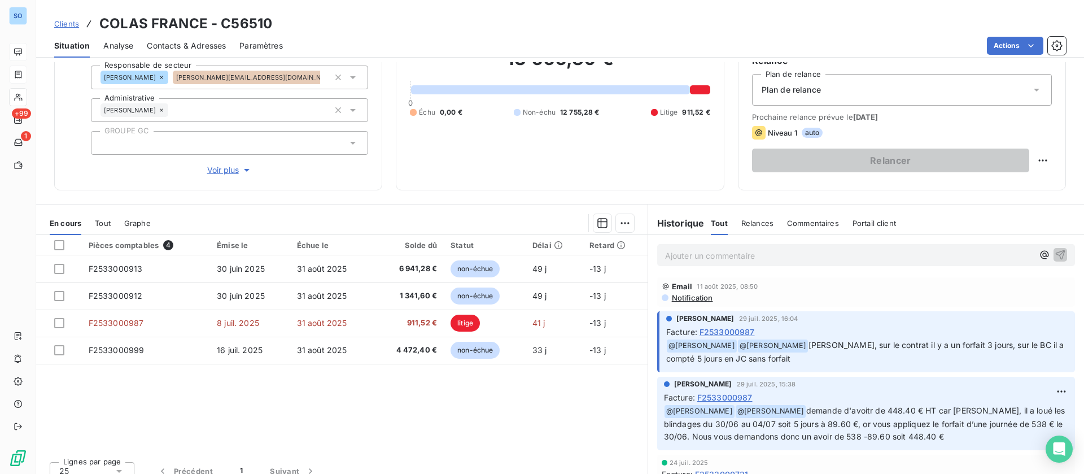
scroll to position [121, 0]
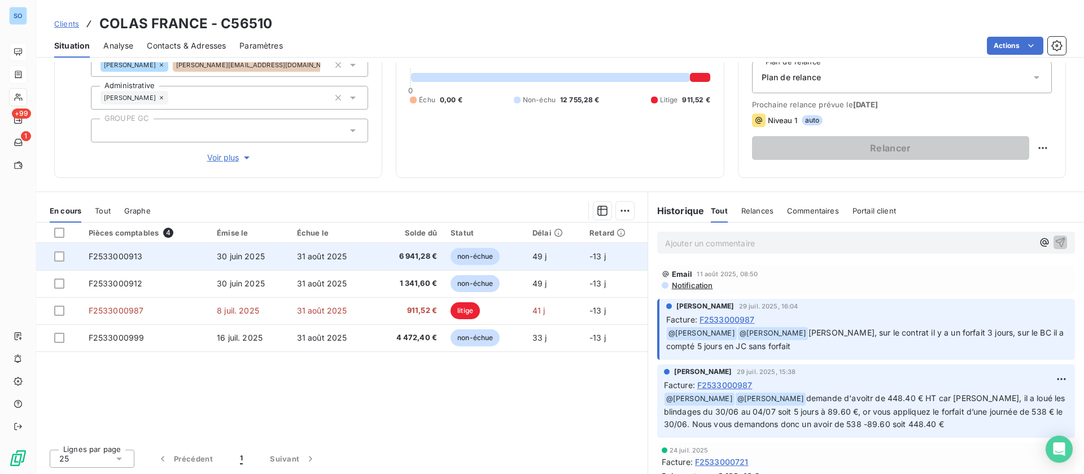
click at [190, 261] on td "F2533000913" at bounding box center [146, 256] width 128 height 27
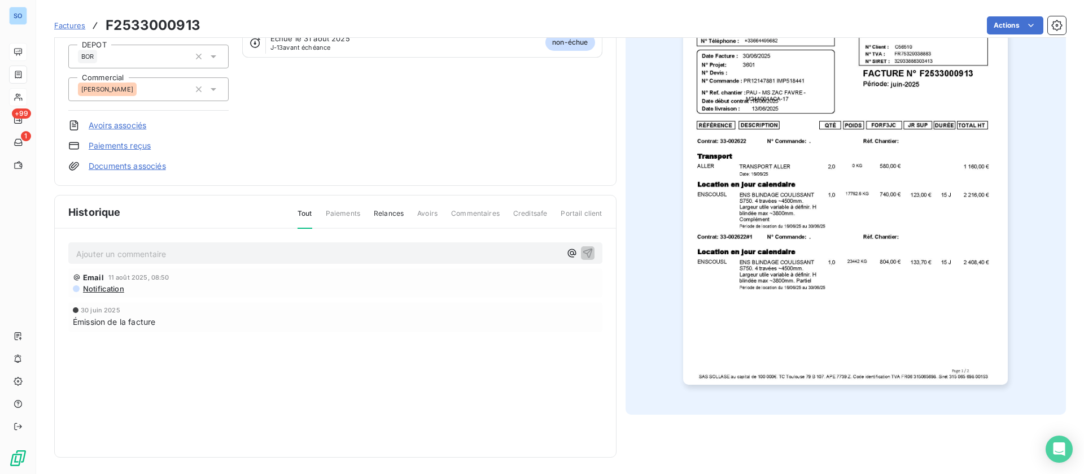
scroll to position [151, 0]
click at [182, 251] on p "Ajouter un commentaire ﻿" at bounding box center [318, 252] width 484 height 14
click at [136, 254] on p "Ajouter un commentaire ﻿" at bounding box center [318, 252] width 484 height 14
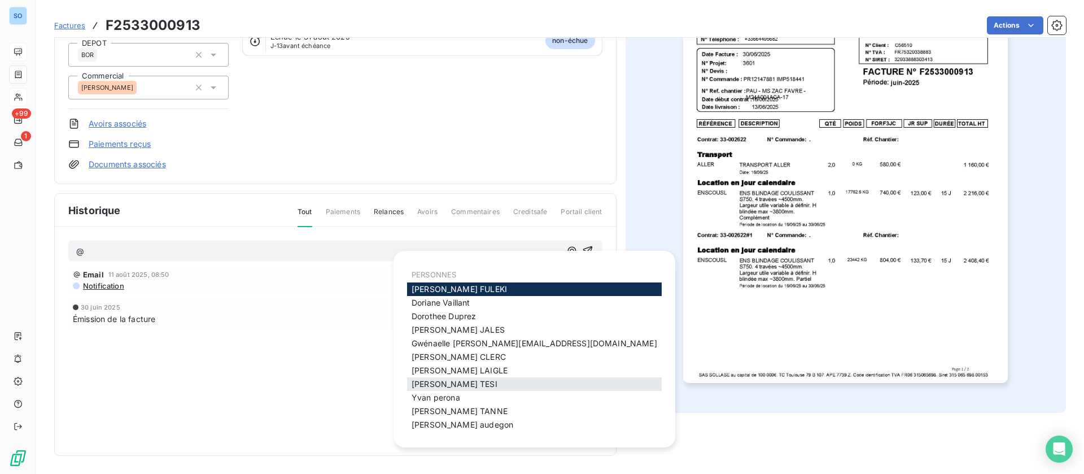
click at [452, 388] on span "Stéphane TESI" at bounding box center [455, 384] width 86 height 10
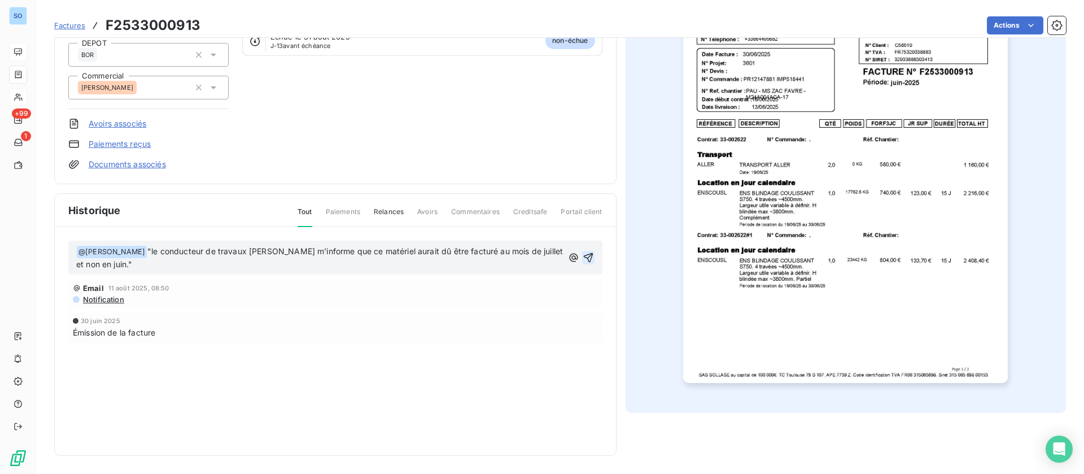
click at [583, 256] on icon "button" at bounding box center [588, 258] width 10 height 10
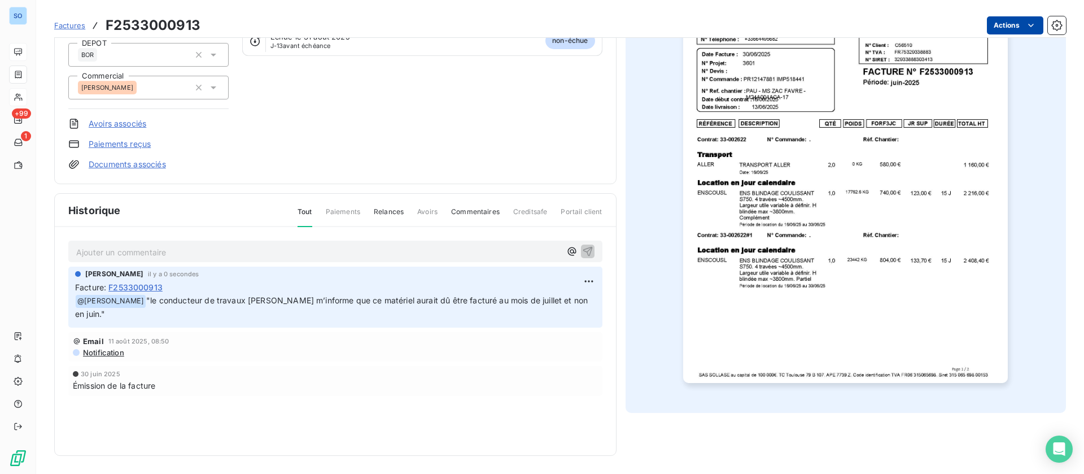
click at [1010, 23] on html "SO +99 1 Factures F2533000913 Actions COLAS FRANCE C56510 Montant initial 6 941…" at bounding box center [542, 237] width 1084 height 474
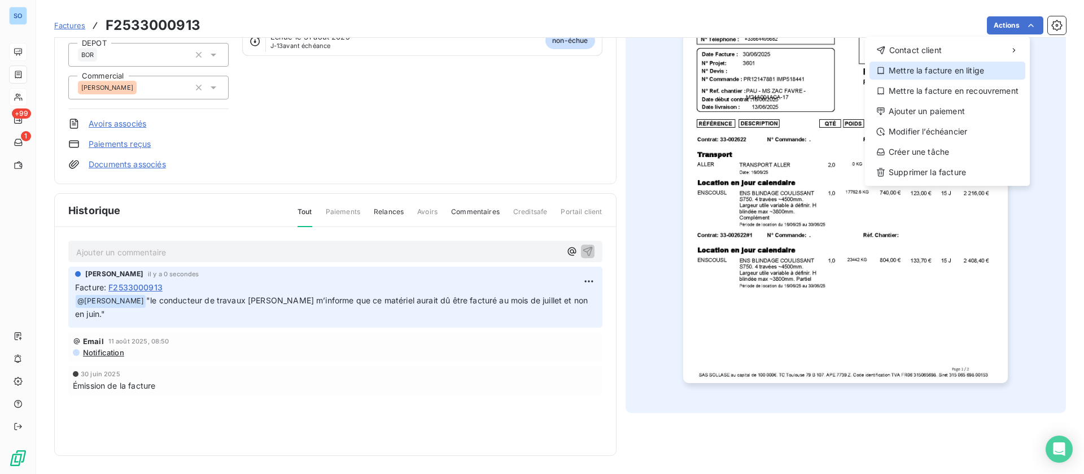
click at [950, 68] on div "Mettre la facture en litige" at bounding box center [947, 71] width 156 height 18
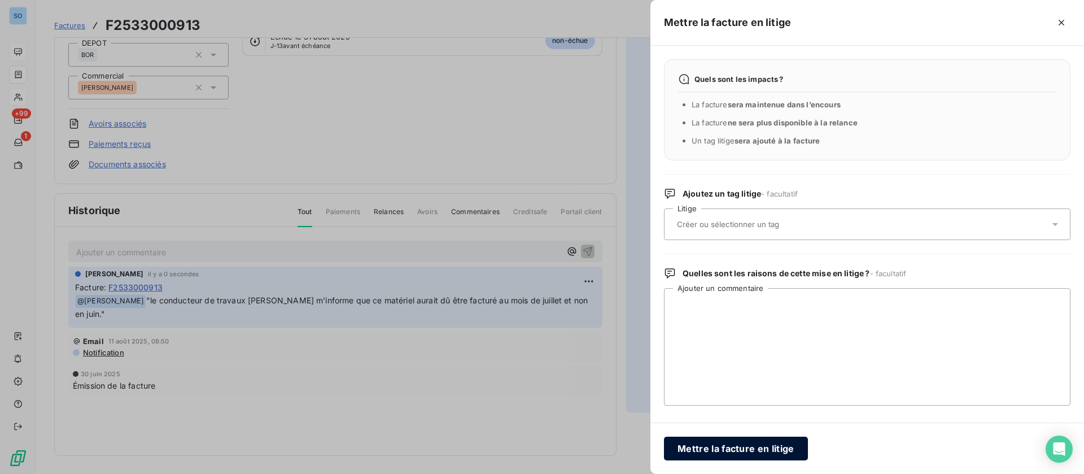
click at [735, 443] on button "Mettre la facture en litige" at bounding box center [736, 448] width 144 height 24
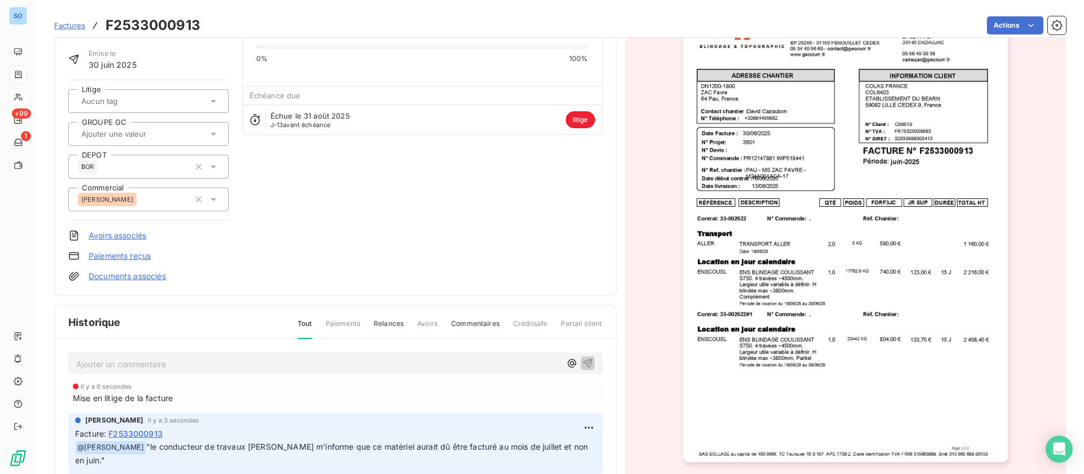
scroll to position [1, 0]
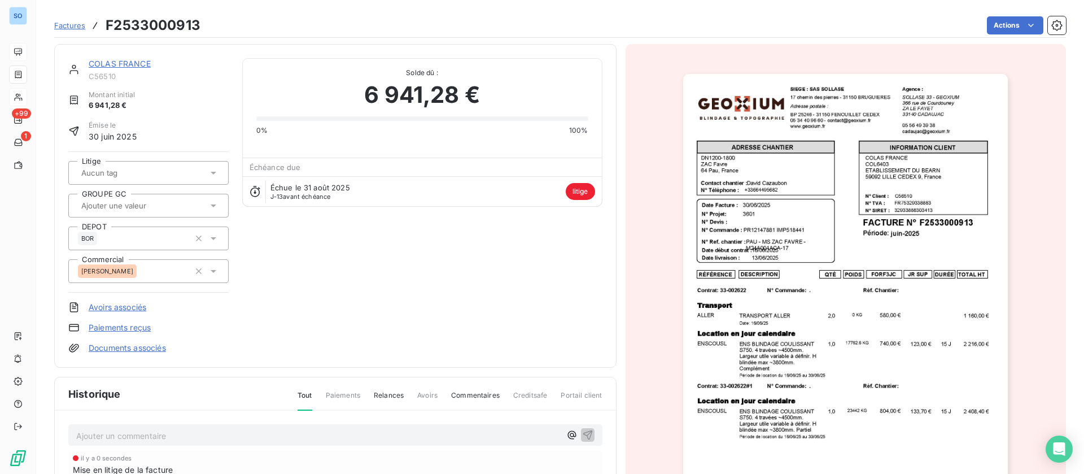
click at [138, 54] on div "COLAS FRANCE C56510 Montant initial 6 941,28 € Émise le 30 juin 2025 Litige GRO…" at bounding box center [335, 206] width 562 height 324
click at [136, 60] on link "COLAS FRANCE" at bounding box center [120, 64] width 62 height 10
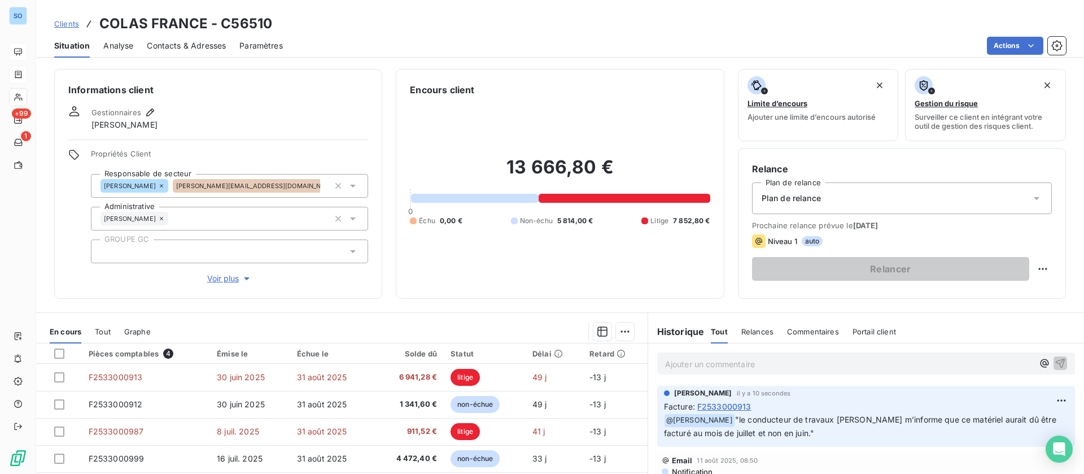
scroll to position [85, 0]
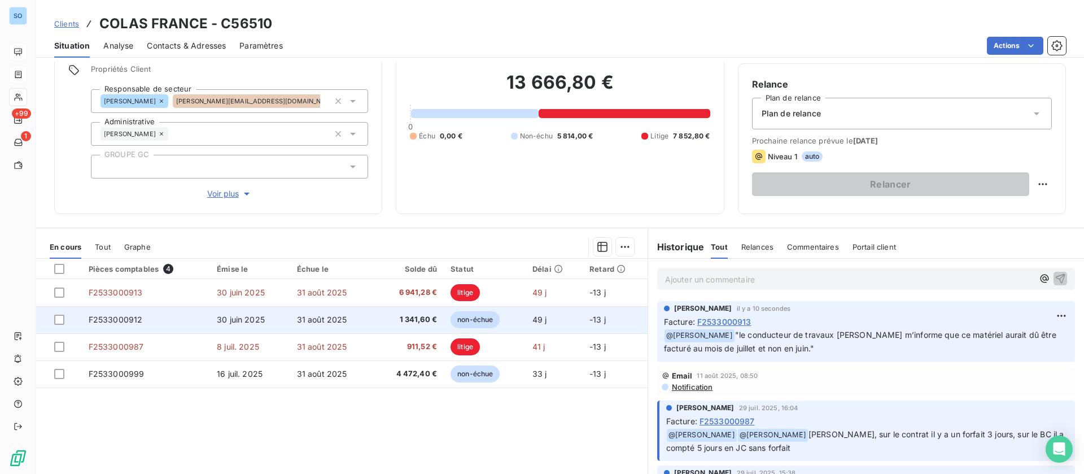
click at [171, 312] on td "F2533000912" at bounding box center [146, 319] width 128 height 27
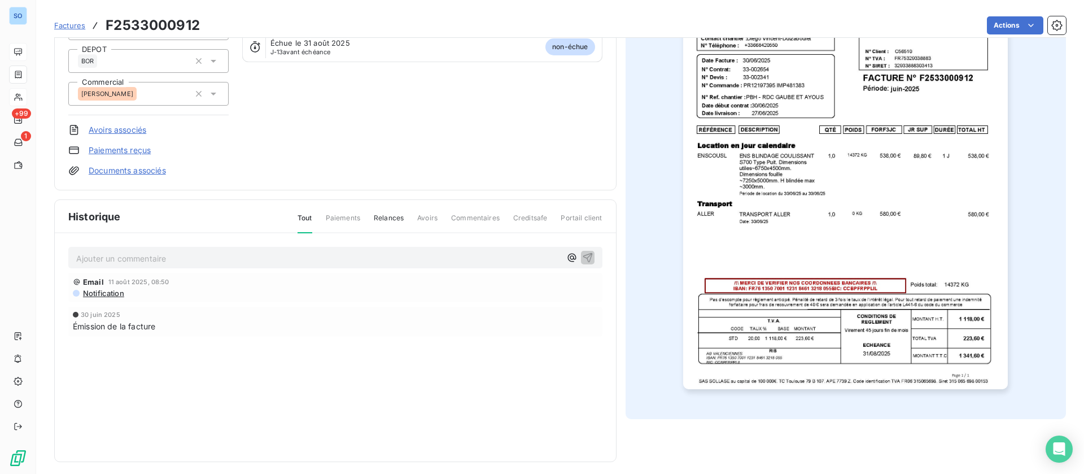
scroll to position [151, 0]
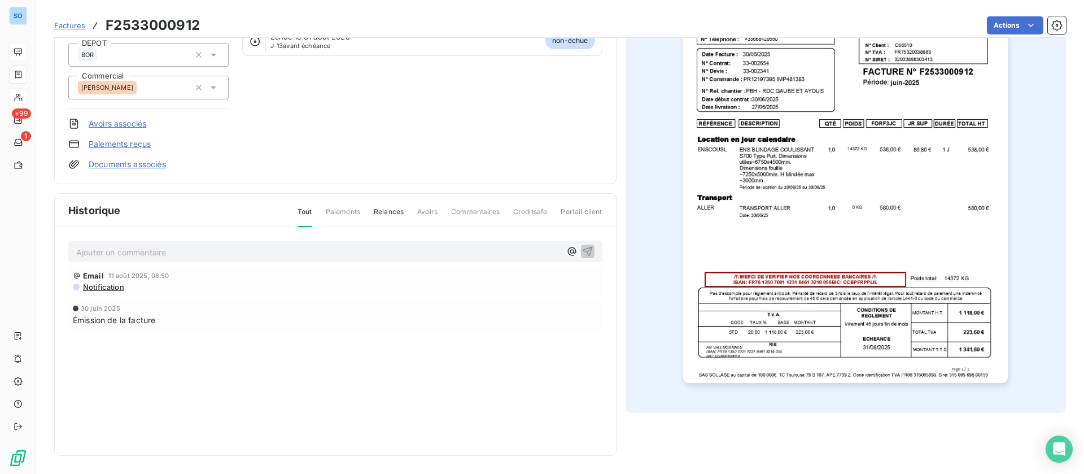
click at [231, 252] on p "Ajouter un commentaire ﻿" at bounding box center [318, 252] width 484 height 14
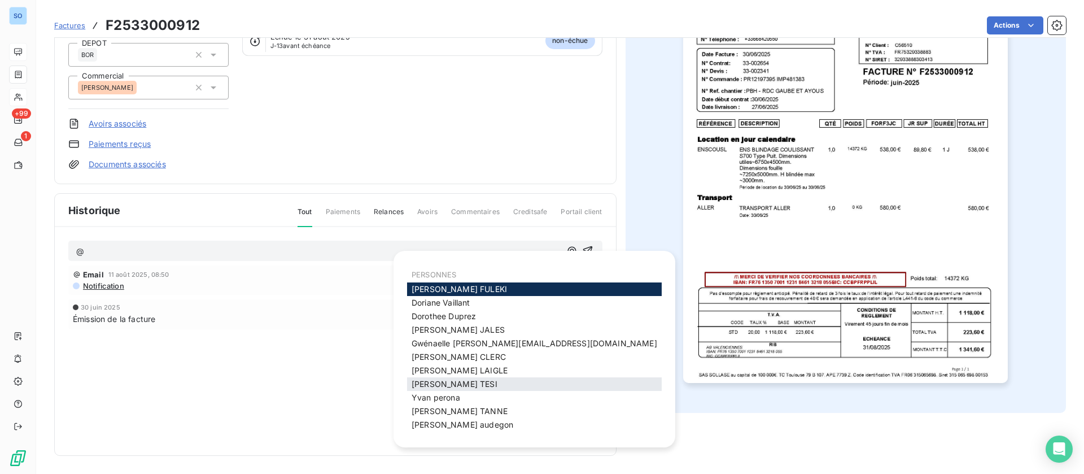
click at [495, 383] on div "Stéphane TESI" at bounding box center [534, 384] width 255 height 14
click at [443, 382] on span "Stéphane TESI" at bounding box center [455, 384] width 86 height 10
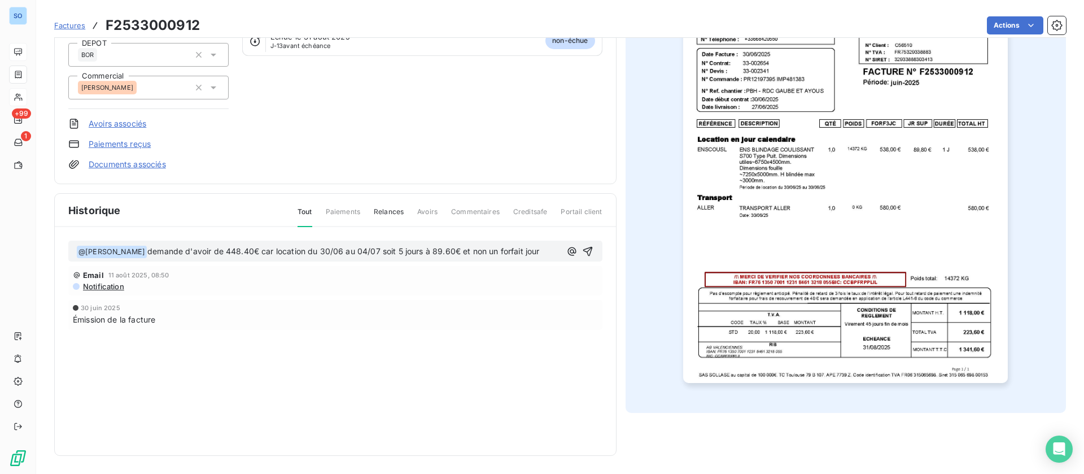
click at [135, 251] on span "@ Stéphane TESI ﻿" at bounding box center [112, 252] width 70 height 13
click at [147, 248] on span "demande d'avoir de 448.40€ car location du 30/06 au 04/07 soit 5 jours à 89.60€…" at bounding box center [343, 251] width 392 height 10
click at [544, 247] on p "﻿ @ Stéphane TESI ﻿ "demande d'avoir de 448.40€ car location du 30/06 au 04/07 …" at bounding box center [318, 252] width 484 height 14
click at [587, 248] on button "button" at bounding box center [588, 251] width 14 height 14
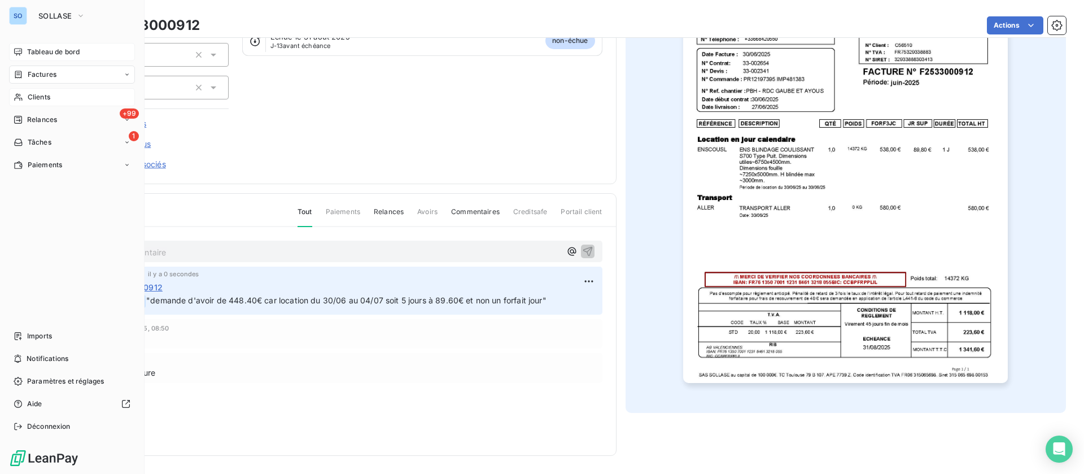
click at [37, 97] on span "Clients" at bounding box center [39, 97] width 23 height 10
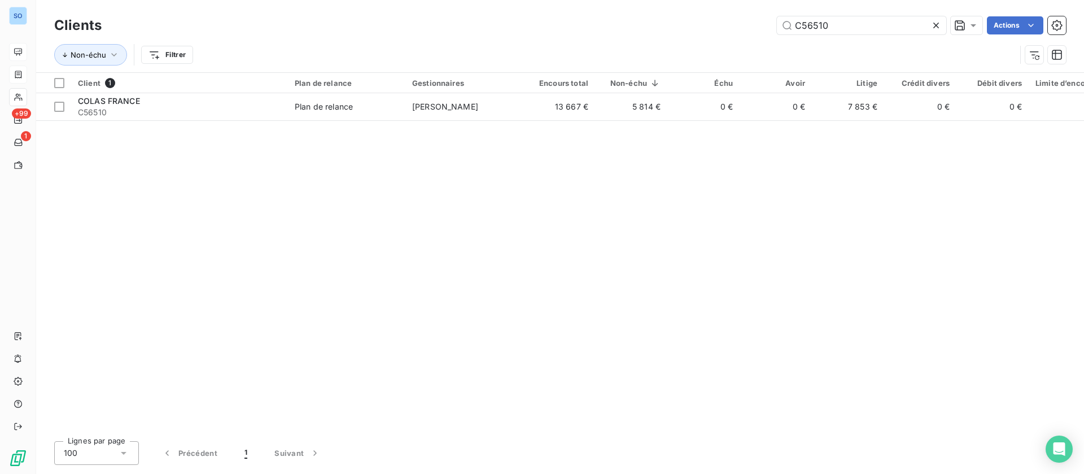
drag, startPoint x: 834, startPoint y: 22, endPoint x: 749, endPoint y: 14, distance: 85.1
click at [749, 14] on div "Clients C56510 Actions" at bounding box center [560, 26] width 1012 height 24
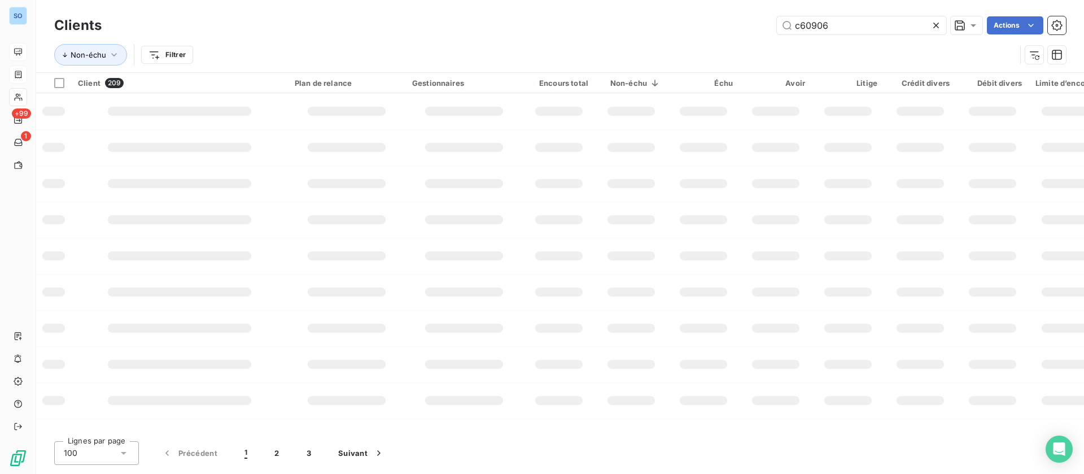
type input "c60906"
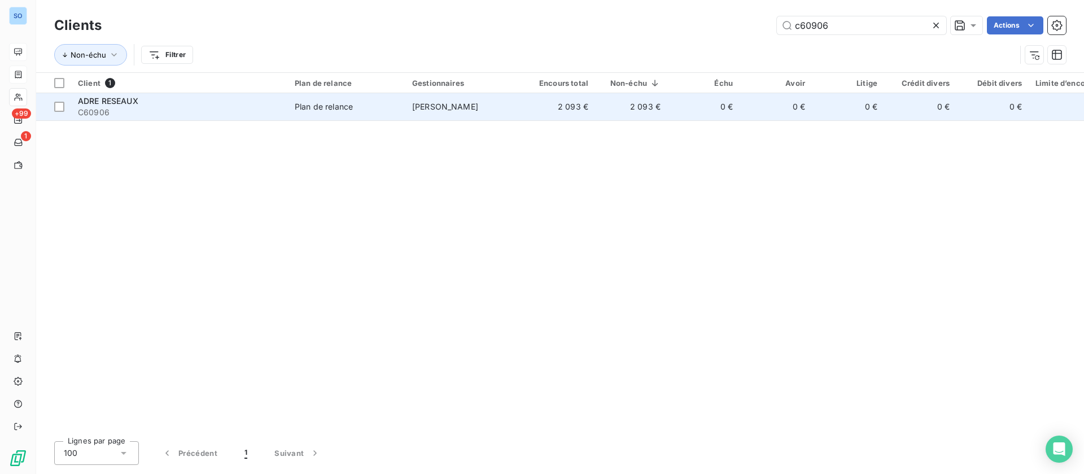
click at [210, 103] on div "ADRE RESEAUX" at bounding box center [179, 100] width 203 height 11
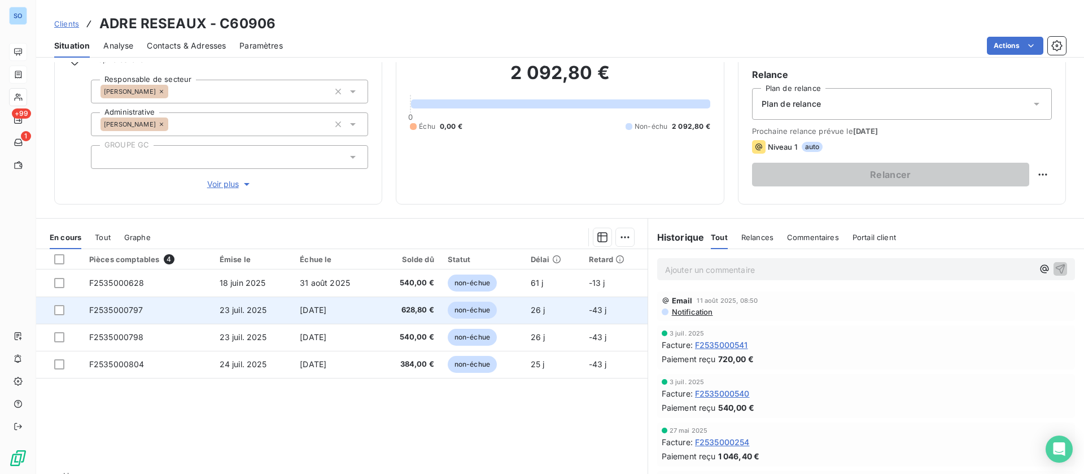
scroll to position [121, 0]
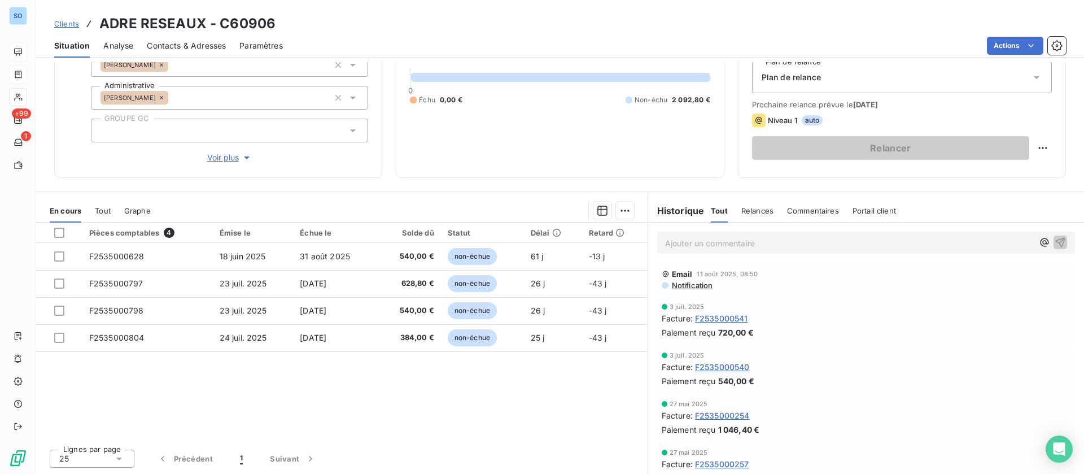
click at [669, 241] on p "Ajouter un commentaire ﻿" at bounding box center [849, 243] width 368 height 14
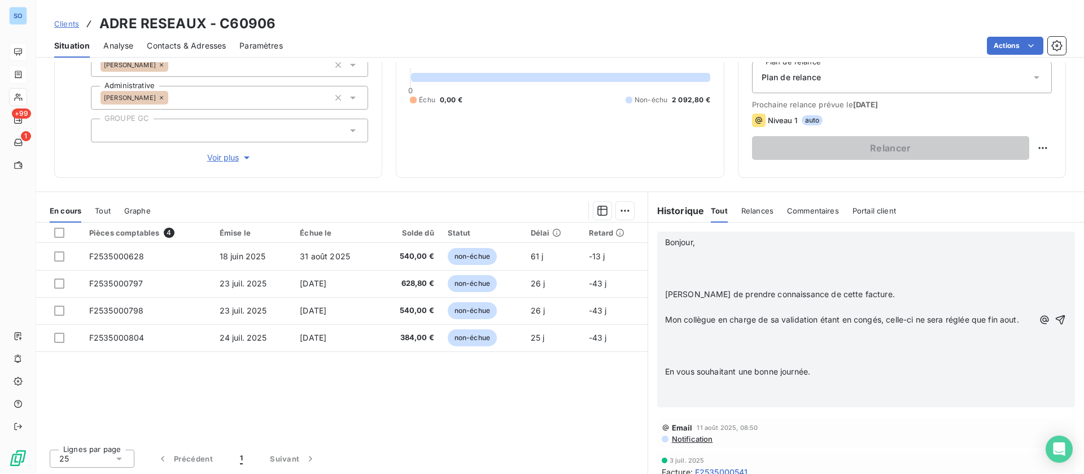
click at [683, 256] on p "﻿" at bounding box center [849, 255] width 368 height 13
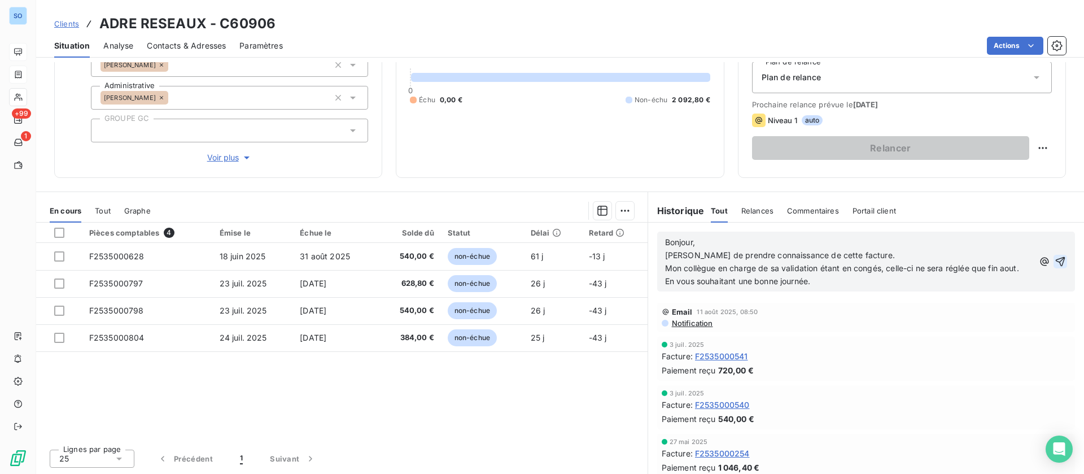
click at [1054, 264] on button "button" at bounding box center [1061, 262] width 14 height 14
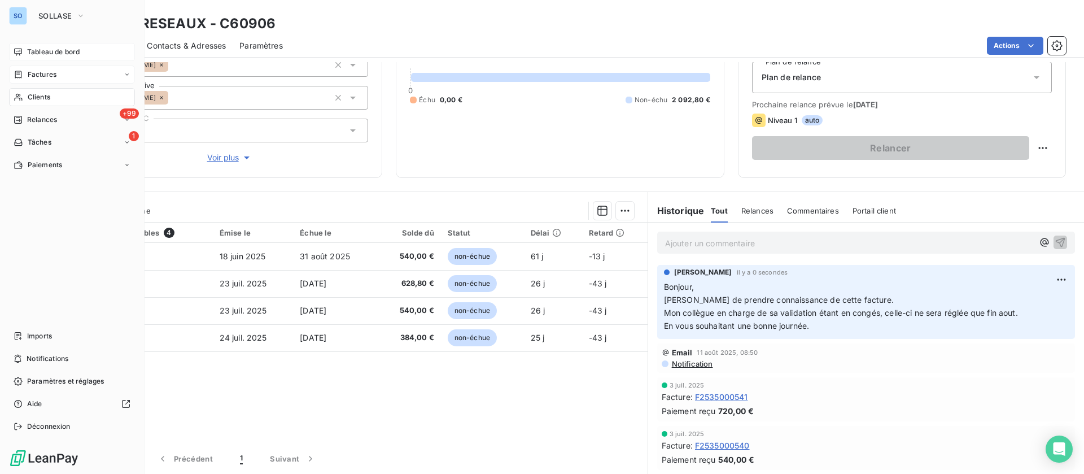
click at [25, 99] on div "Clients" at bounding box center [72, 97] width 126 height 18
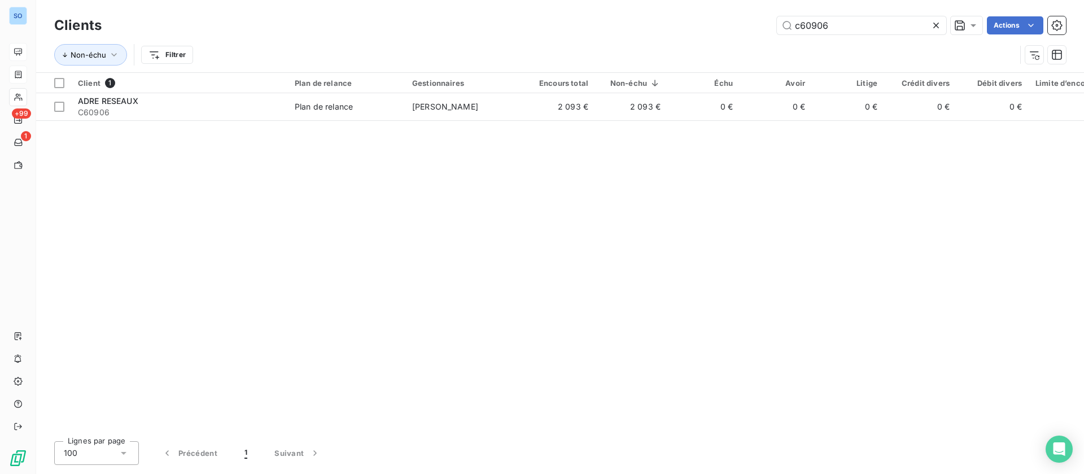
drag, startPoint x: 798, startPoint y: 13, endPoint x: 696, endPoint y: 14, distance: 102.2
click at [696, 14] on div "Clients c60906 Actions" at bounding box center [560, 26] width 1012 height 24
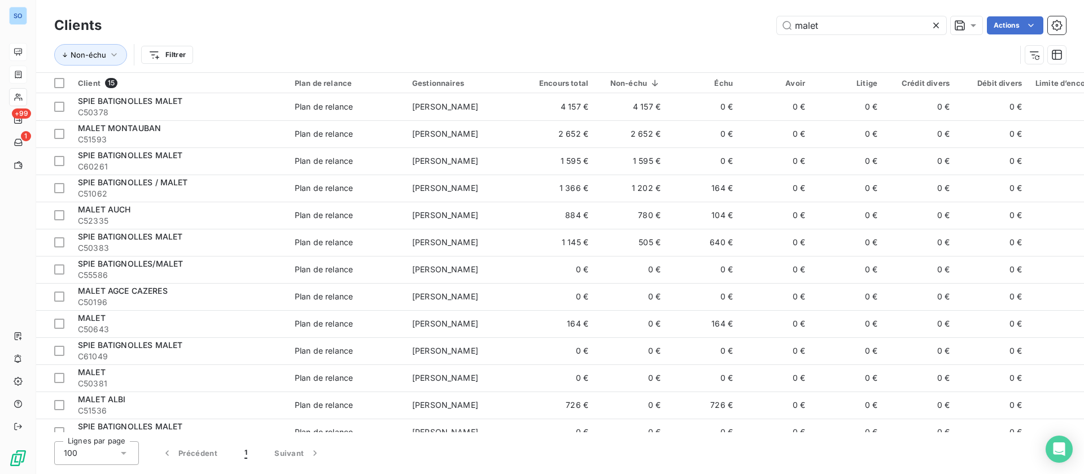
drag, startPoint x: 864, startPoint y: 34, endPoint x: 670, endPoint y: 24, distance: 193.9
click at [670, 24] on div "malet Actions" at bounding box center [590, 25] width 951 height 18
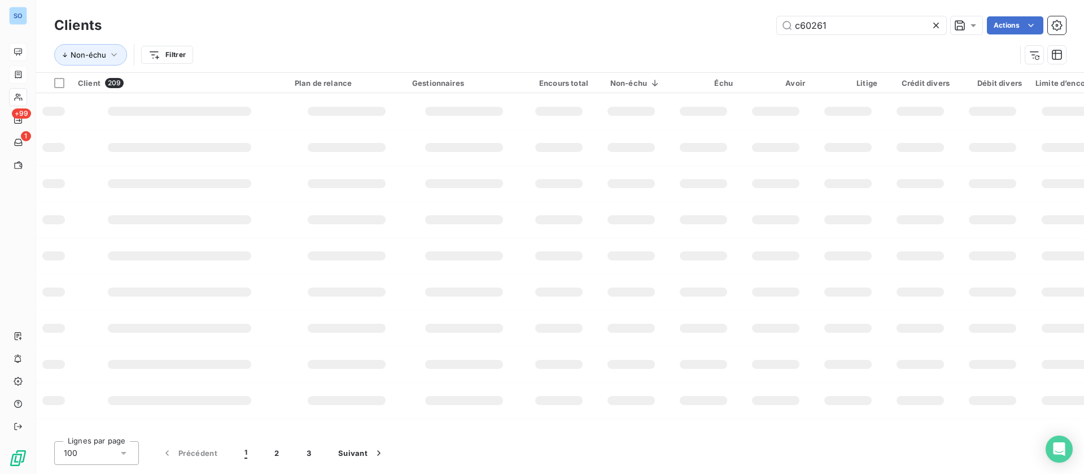
type input "c60261"
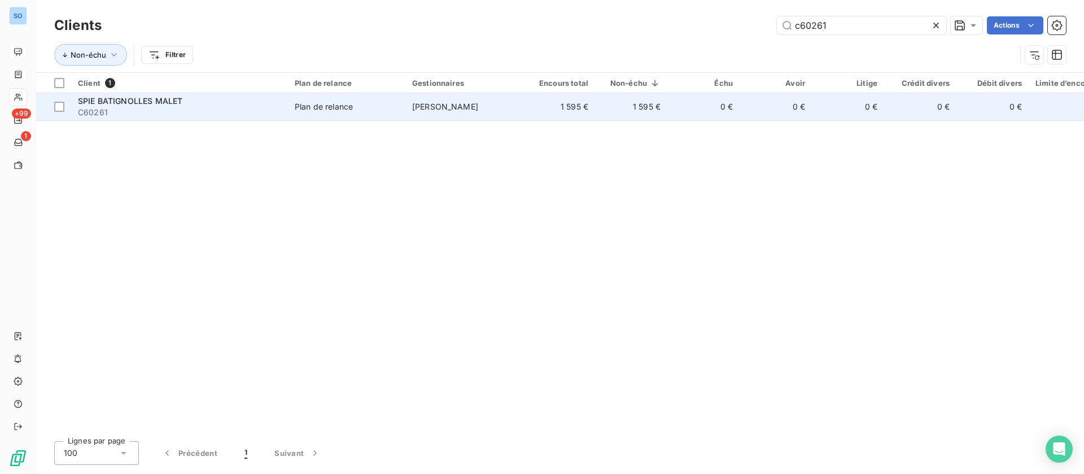
click at [276, 108] on span "C60261" at bounding box center [179, 112] width 203 height 11
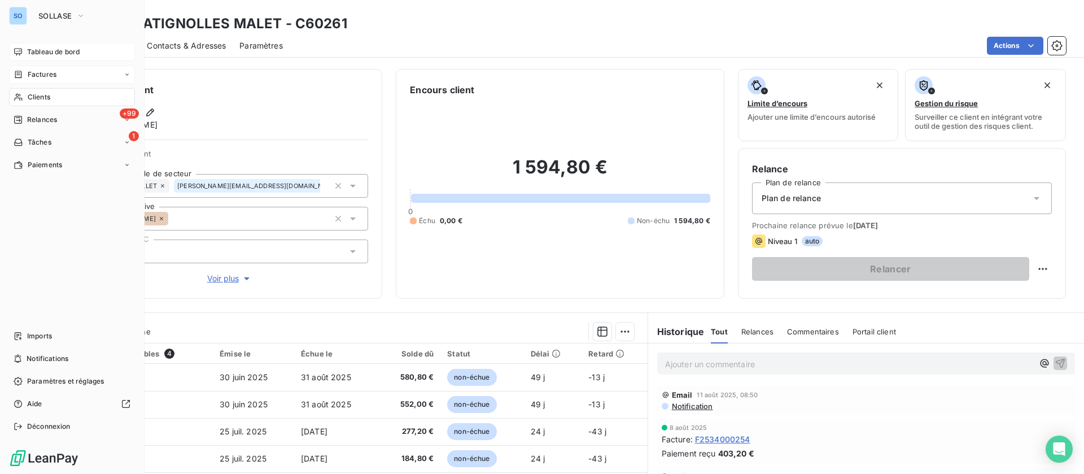
click at [40, 77] on span "Factures" at bounding box center [42, 74] width 29 height 10
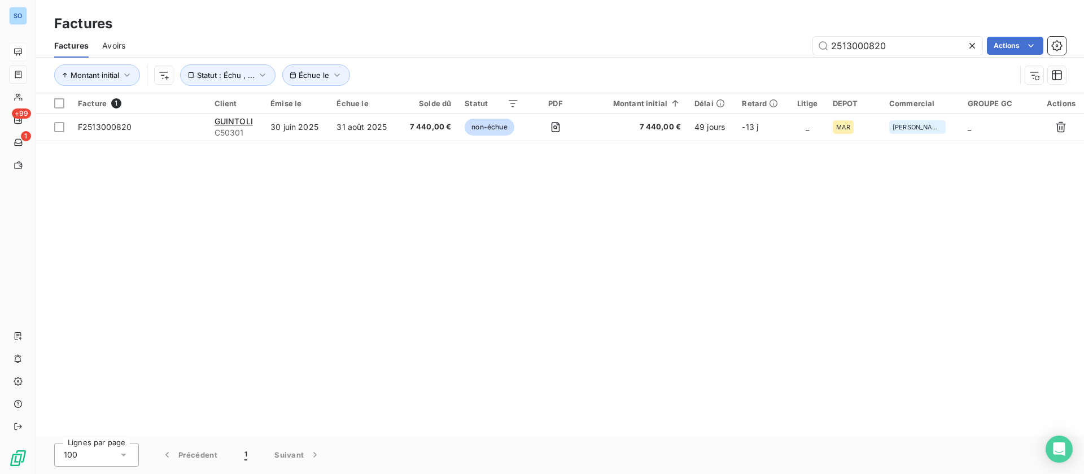
drag, startPoint x: 916, startPoint y: 44, endPoint x: 748, endPoint y: 34, distance: 169.1
click at [748, 34] on div "Factures Avoirs 2513000820 Actions" at bounding box center [560, 46] width 1048 height 24
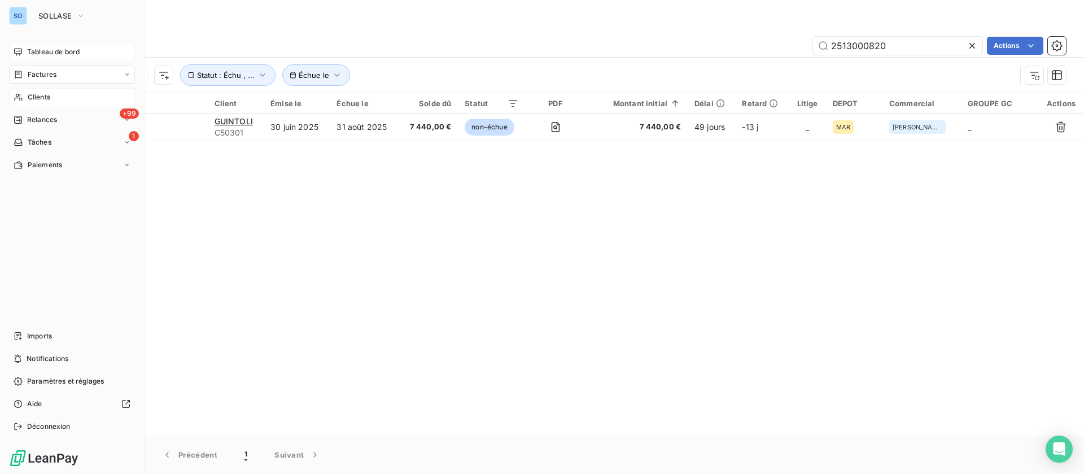
click at [50, 97] on span "Clients" at bounding box center [39, 97] width 23 height 10
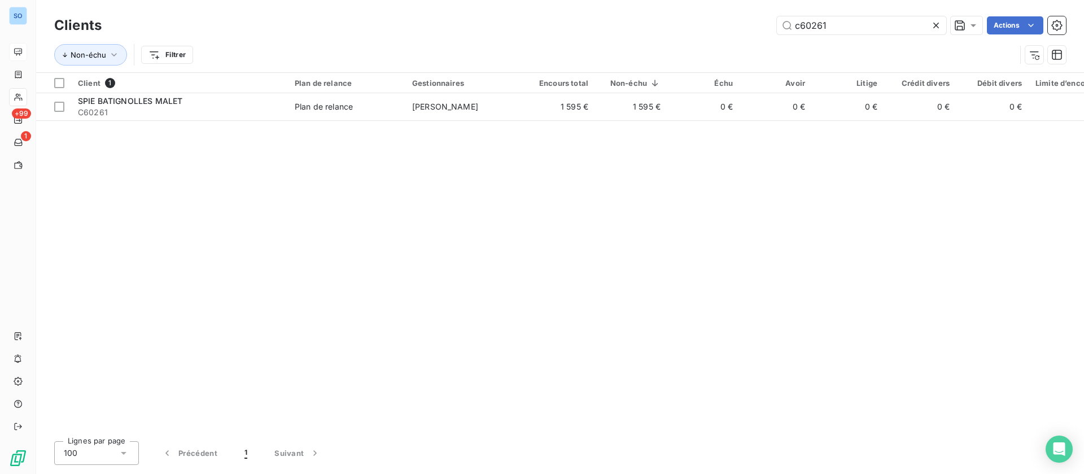
drag, startPoint x: 832, startPoint y: 23, endPoint x: 728, endPoint y: 15, distance: 104.7
click at [728, 15] on div "Clients c60261 Actions" at bounding box center [560, 26] width 1012 height 24
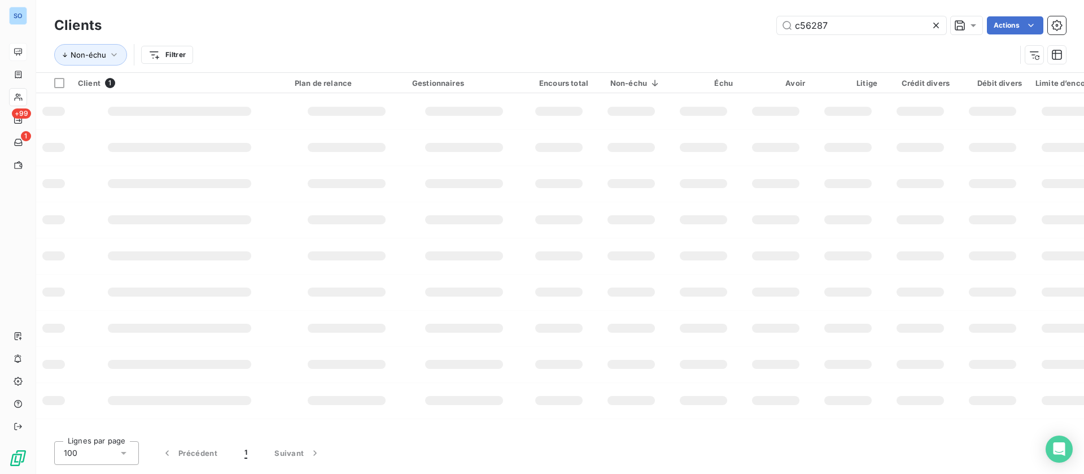
type input "c56287"
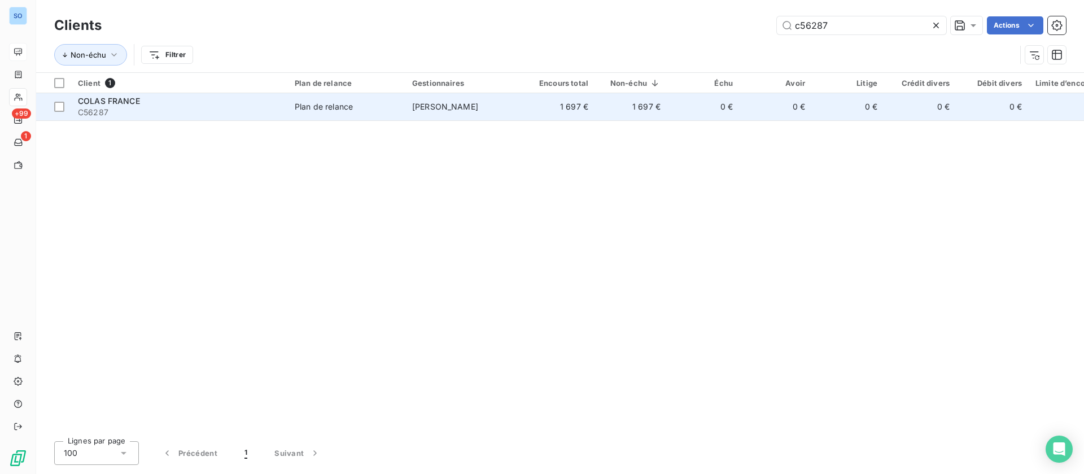
click at [331, 104] on div "Plan de relance" at bounding box center [324, 106] width 58 height 11
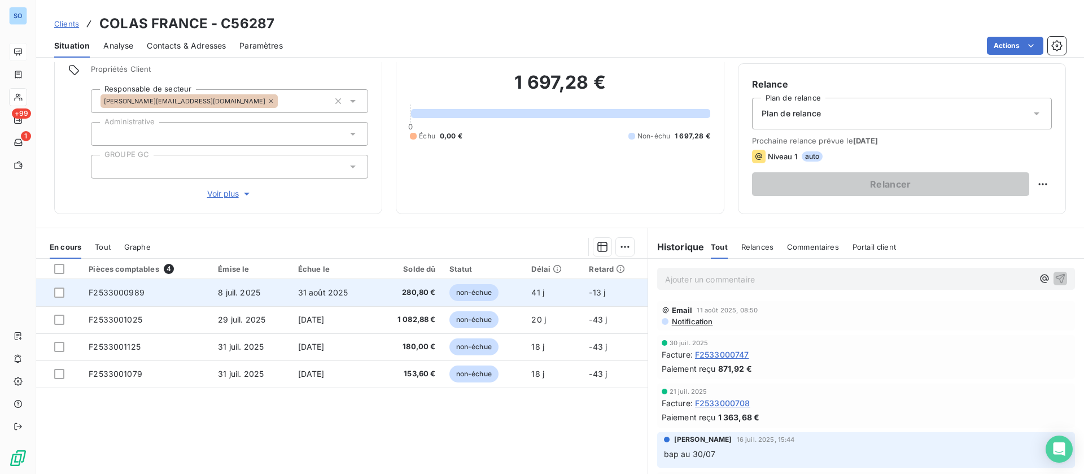
click at [321, 290] on span "31 août 2025" at bounding box center [323, 292] width 50 height 10
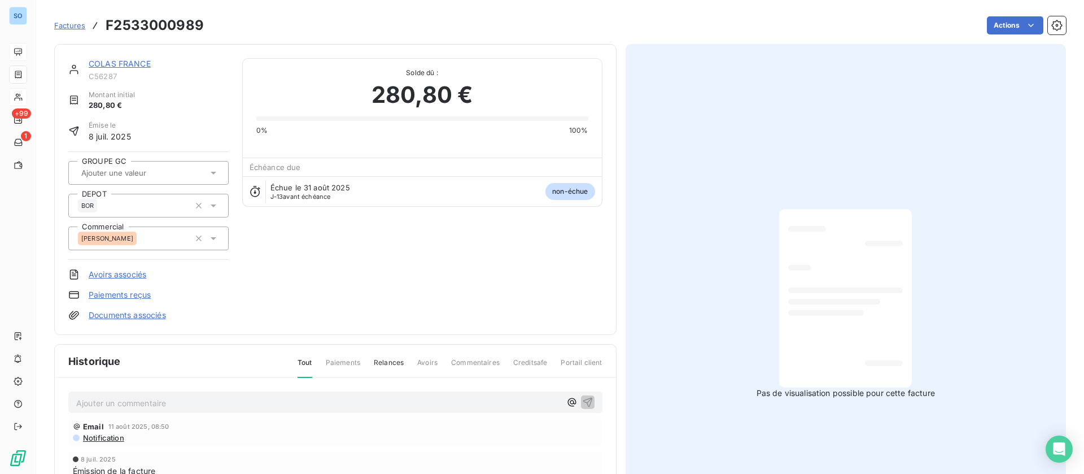
click at [192, 393] on div "Ajouter un commentaire ﻿" at bounding box center [335, 402] width 534 height 22
click at [193, 404] on p "Ajouter un commentaire ﻿" at bounding box center [318, 403] width 484 height 14
click at [582, 400] on icon "button" at bounding box center [587, 401] width 11 height 11
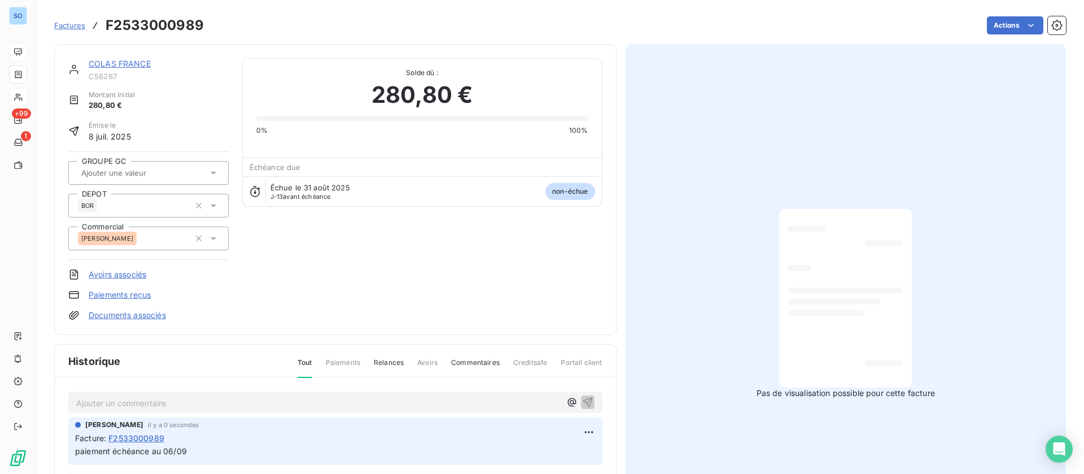
click at [115, 72] on span "C56287" at bounding box center [159, 76] width 140 height 9
click at [117, 64] on link "COLAS FRANCE" at bounding box center [120, 64] width 62 height 10
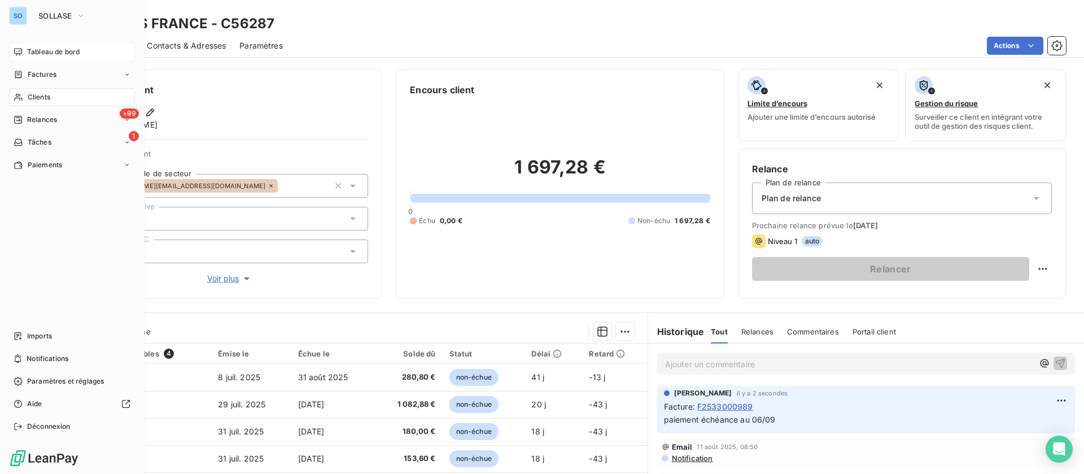
click at [55, 49] on span "Tableau de bord" at bounding box center [53, 52] width 53 height 10
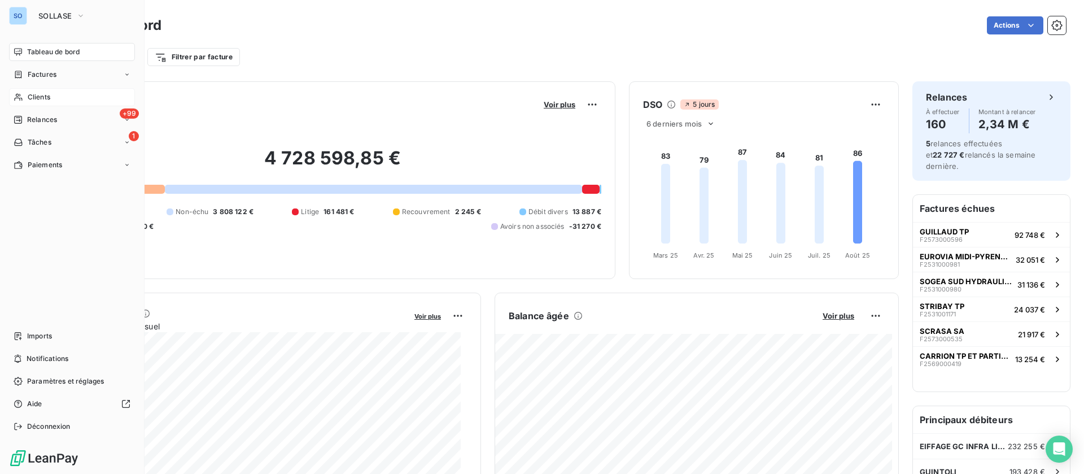
click at [30, 98] on span "Clients" at bounding box center [39, 97] width 23 height 10
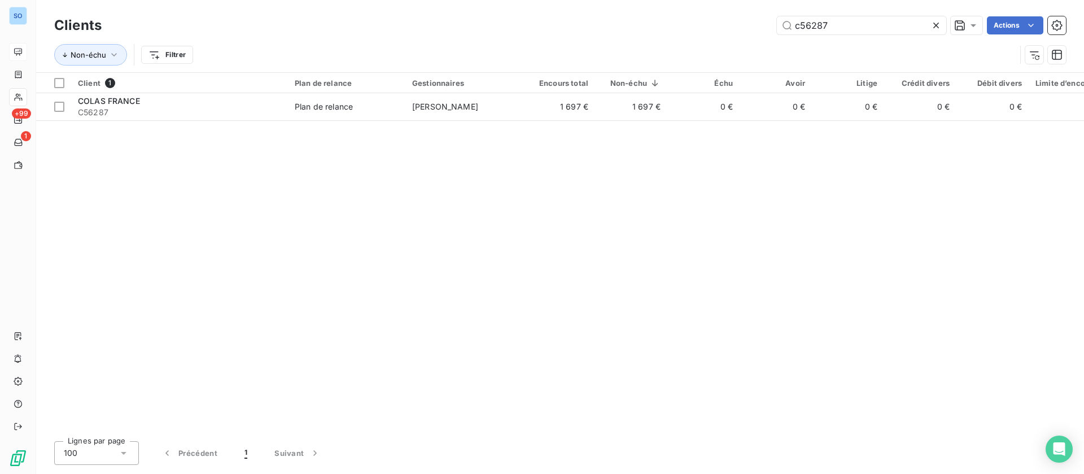
drag, startPoint x: 862, startPoint y: 22, endPoint x: 658, endPoint y: 18, distance: 203.9
click at [658, 19] on div "c56287 Actions" at bounding box center [590, 25] width 951 height 18
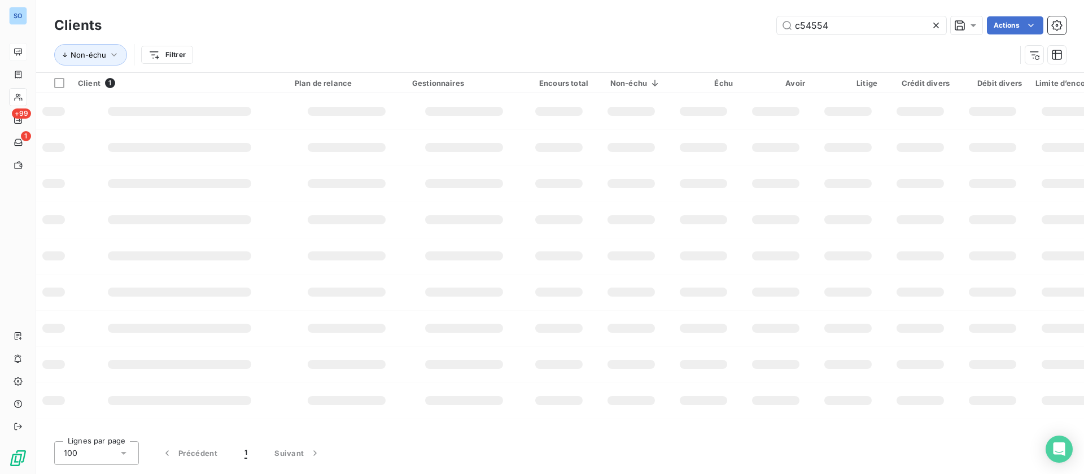
type input "c54554"
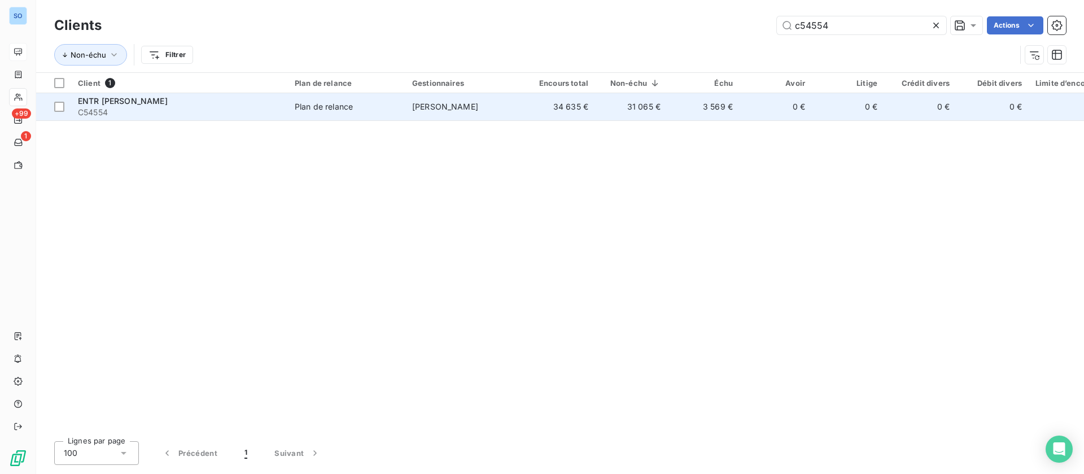
click at [426, 113] on td "[PERSON_NAME]" at bounding box center [463, 106] width 117 height 27
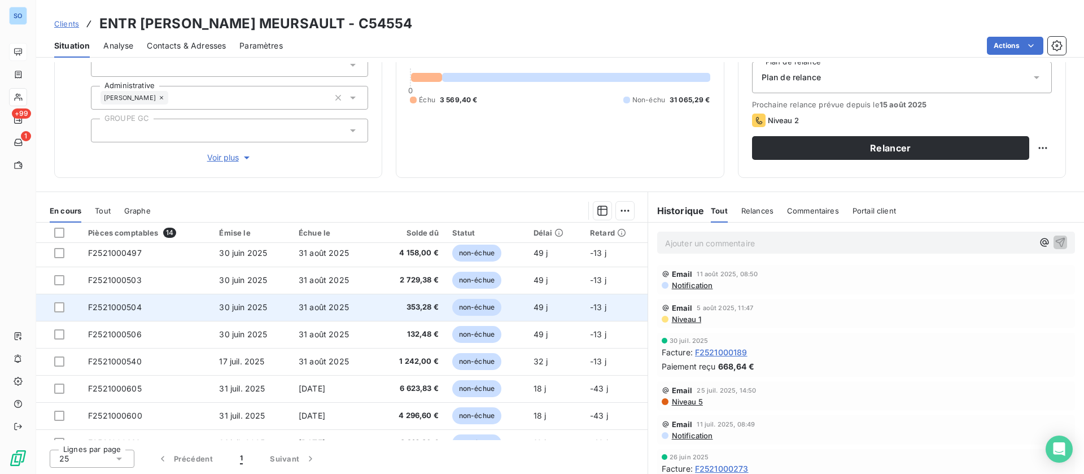
scroll to position [169, 0]
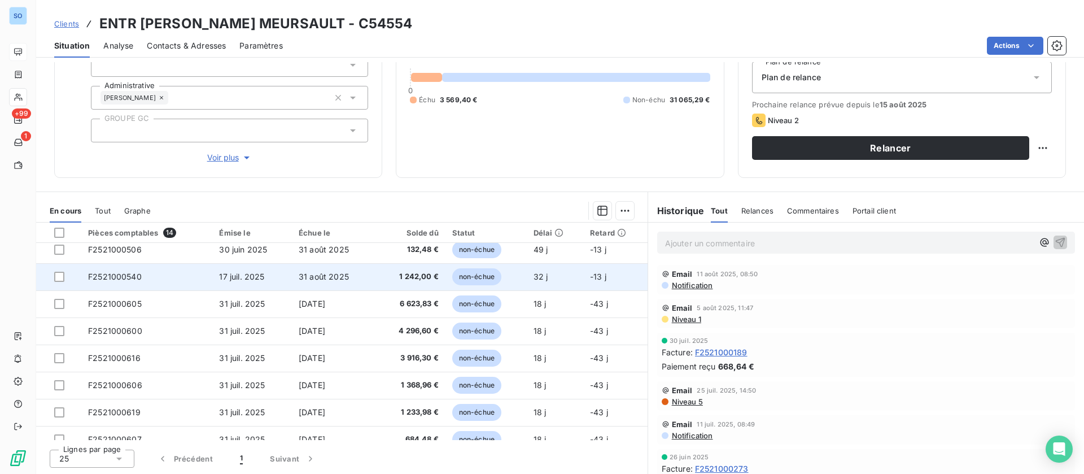
click at [185, 277] on td "F2521000540" at bounding box center [146, 276] width 131 height 27
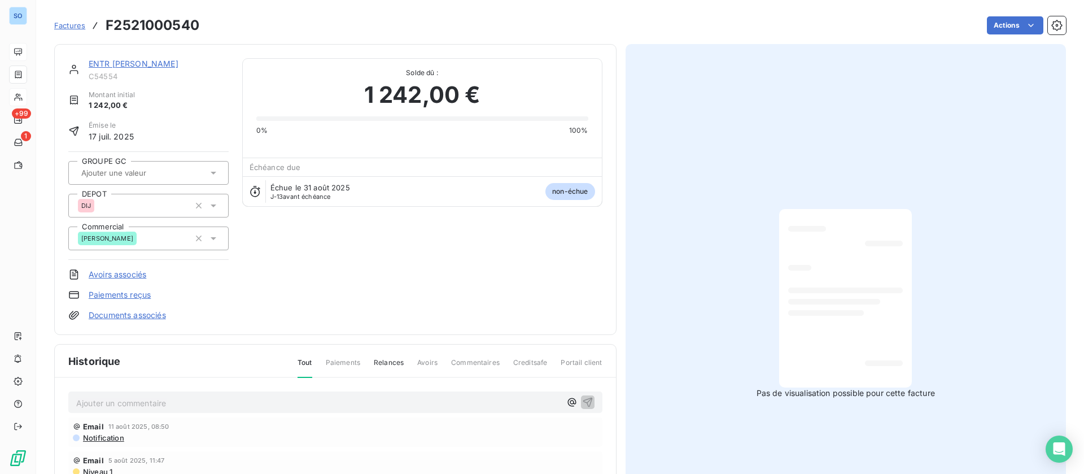
click at [153, 56] on div "ENTR HUBERT ROUGEOT MEURSAULT C54554 Montant initial 1 242,00 € Émise le 17 jui…" at bounding box center [335, 189] width 562 height 291
drag, startPoint x: 154, startPoint y: 62, endPoint x: 28, endPoint y: 83, distance: 127.7
click at [154, 62] on link "ENTR [PERSON_NAME]" at bounding box center [134, 64] width 90 height 10
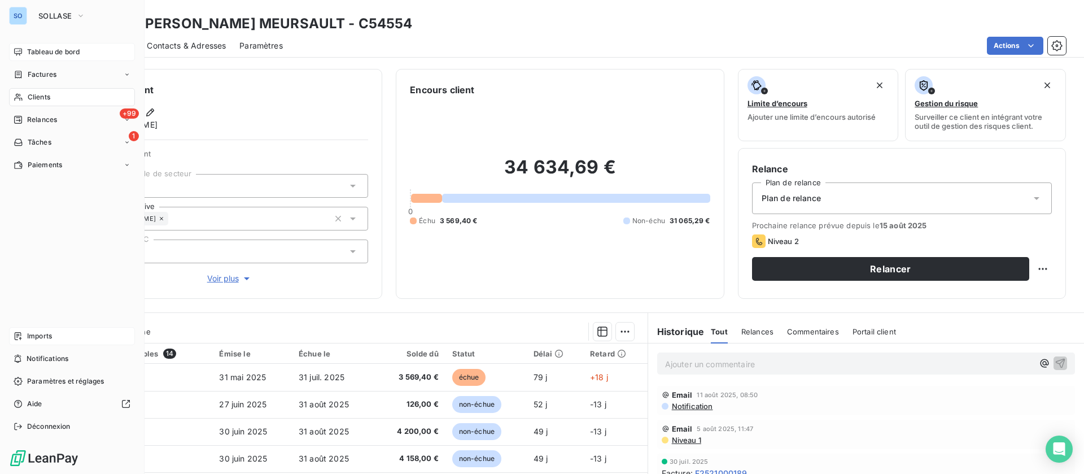
click at [36, 339] on span "Imports" at bounding box center [39, 336] width 25 height 10
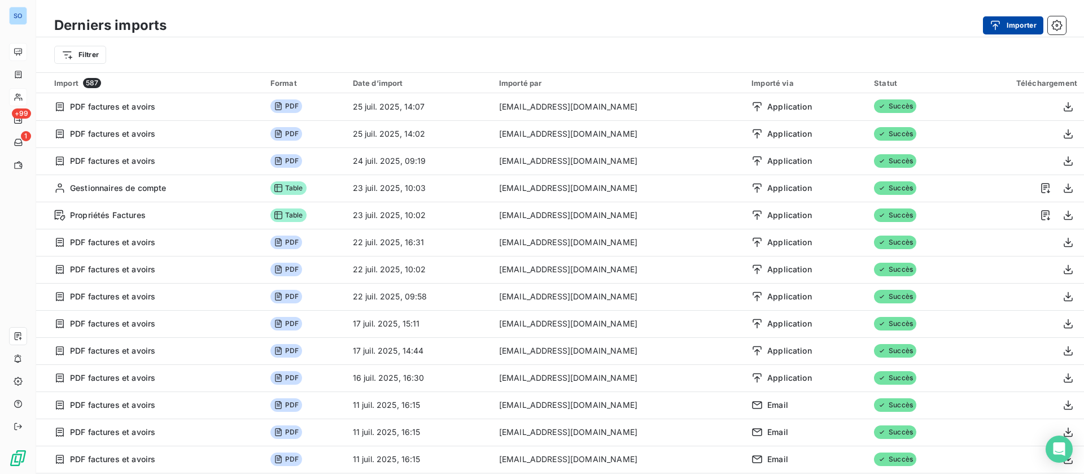
click at [1015, 23] on button "Importer" at bounding box center [1013, 25] width 60 height 18
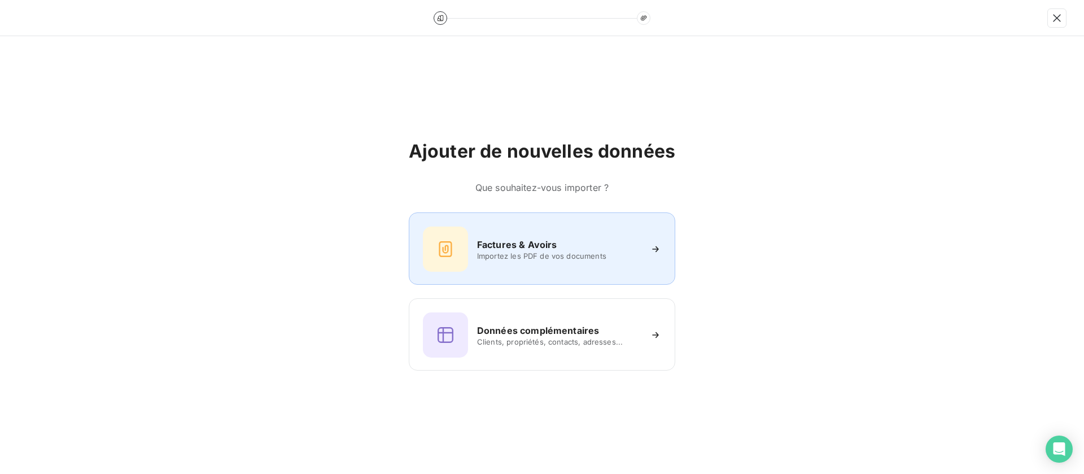
click at [514, 270] on div "Factures & Avoirs Importez les PDF de vos documents" at bounding box center [542, 248] width 238 height 45
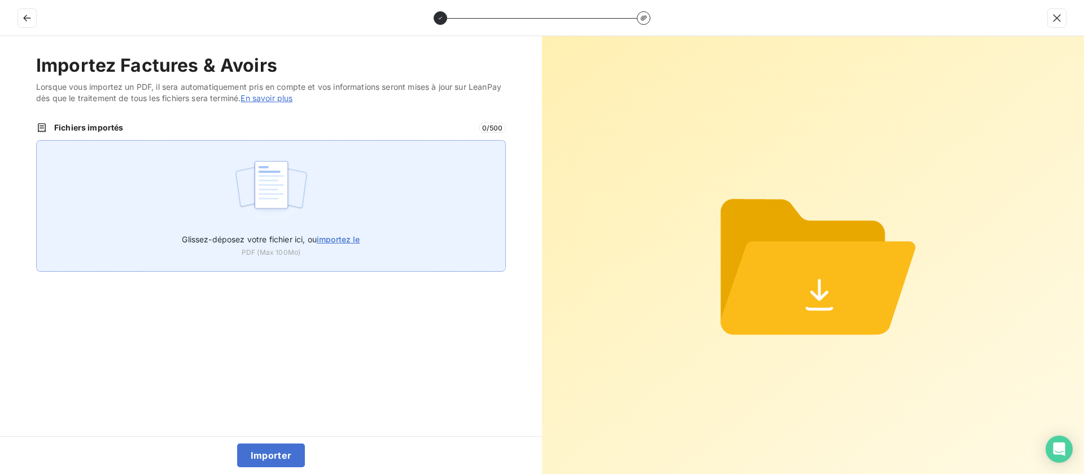
click at [343, 239] on span "importez le" at bounding box center [338, 239] width 43 height 10
click at [37, 141] on input "Glissez-déposez votre fichier ici, ou importez le" at bounding box center [36, 140] width 1 height 1
type input "C:\fakepath\F2521000540.pdf"
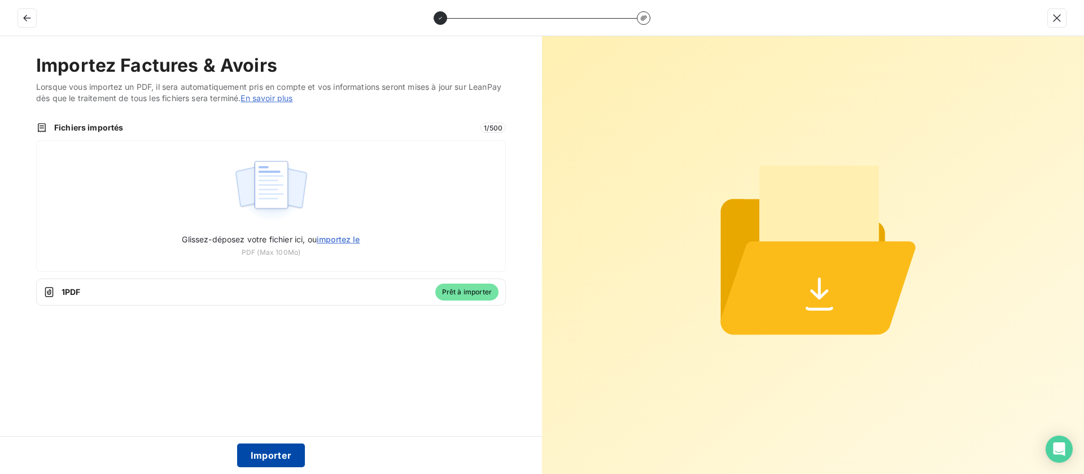
click at [286, 449] on button "Importer" at bounding box center [271, 455] width 68 height 24
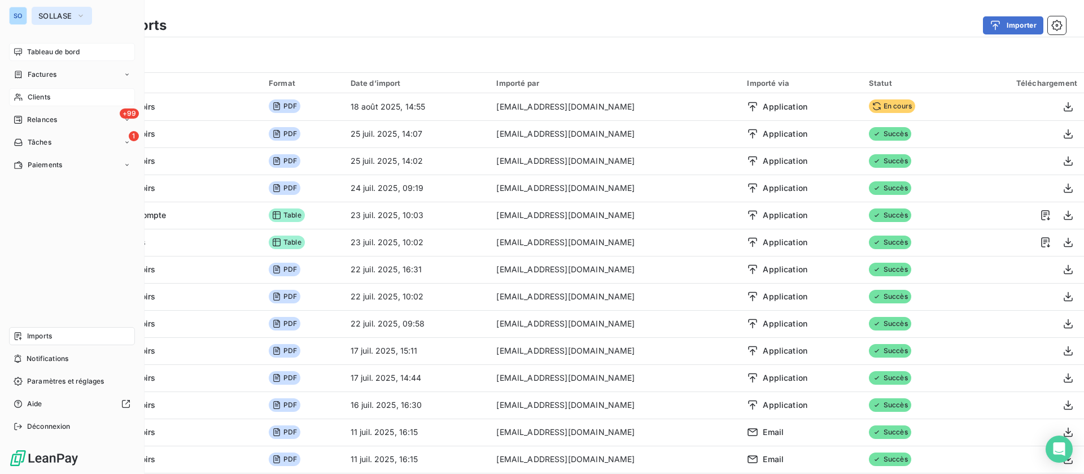
click at [33, 15] on button "SOLLASE" at bounding box center [62, 16] width 60 height 18
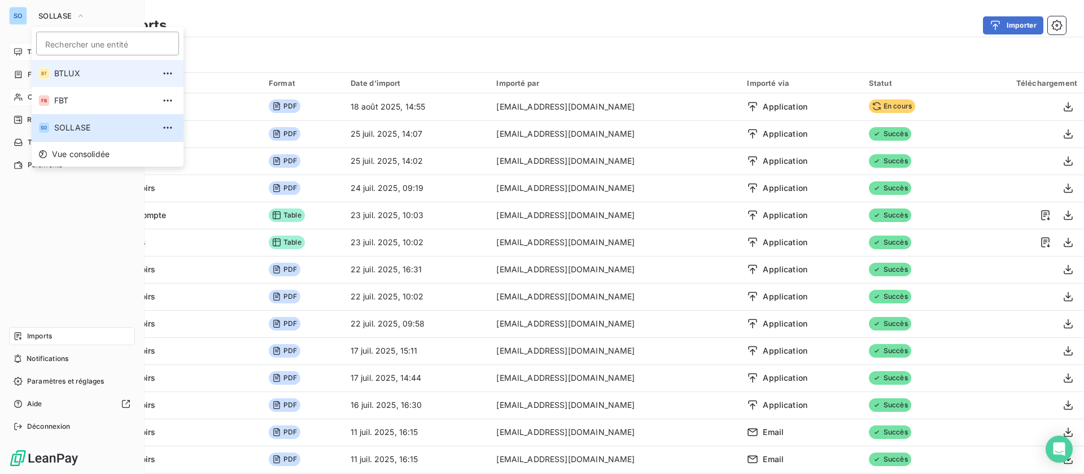
click at [82, 81] on li "BT BTLUX" at bounding box center [108, 73] width 152 height 27
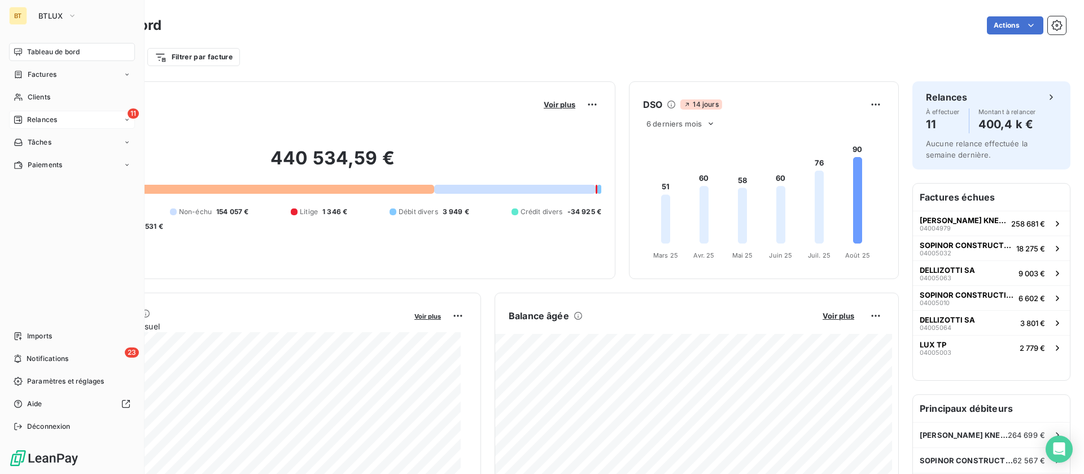
click at [41, 119] on span "Relances" at bounding box center [42, 120] width 30 height 10
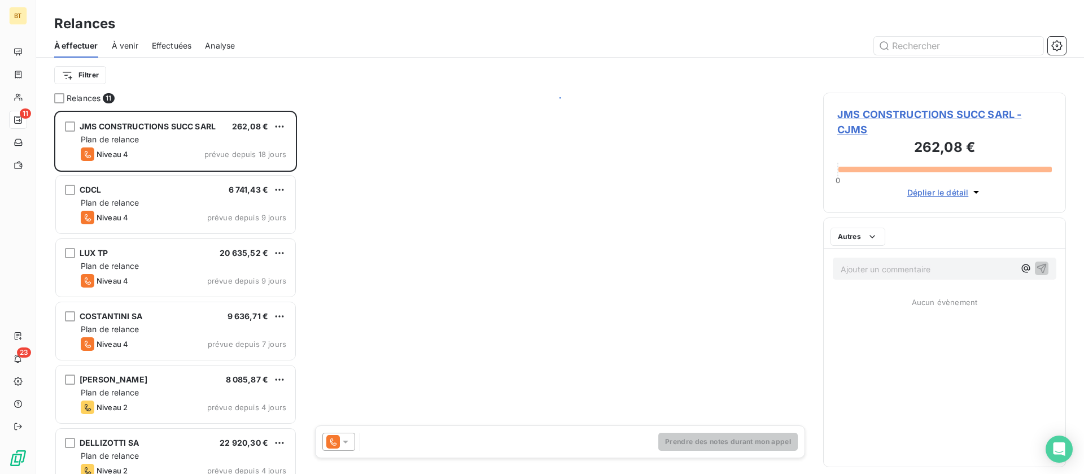
scroll to position [350, 230]
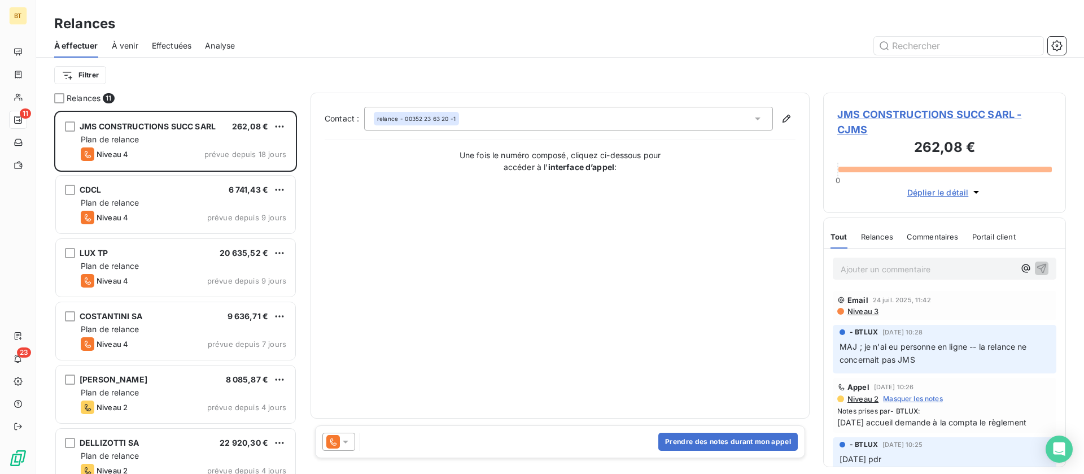
click at [164, 46] on span "Effectuées" at bounding box center [172, 45] width 40 height 11
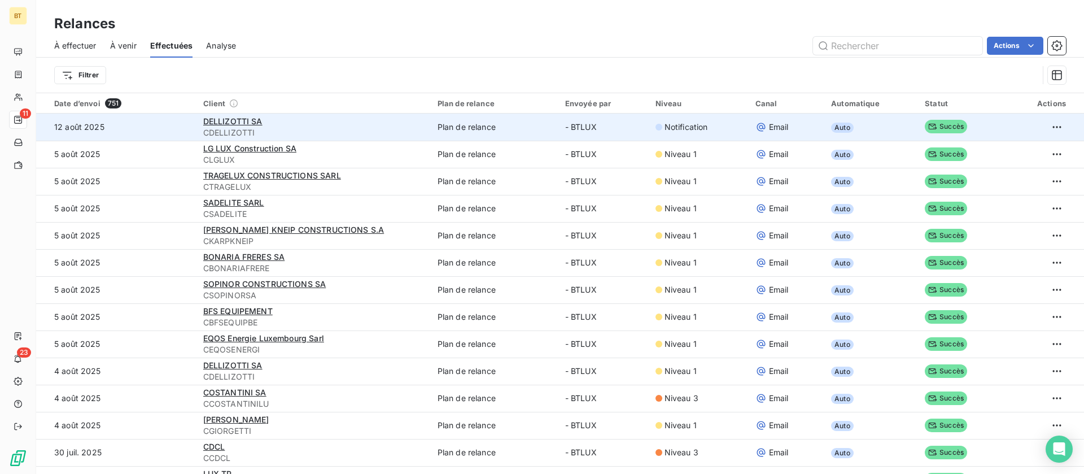
click at [472, 130] on td "Plan de relance" at bounding box center [495, 126] width 128 height 27
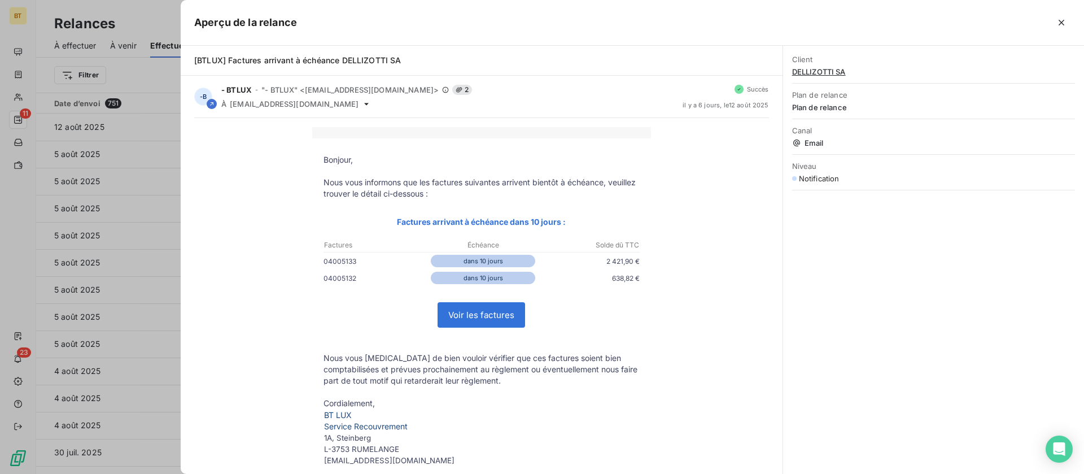
click at [145, 23] on div at bounding box center [542, 237] width 1084 height 474
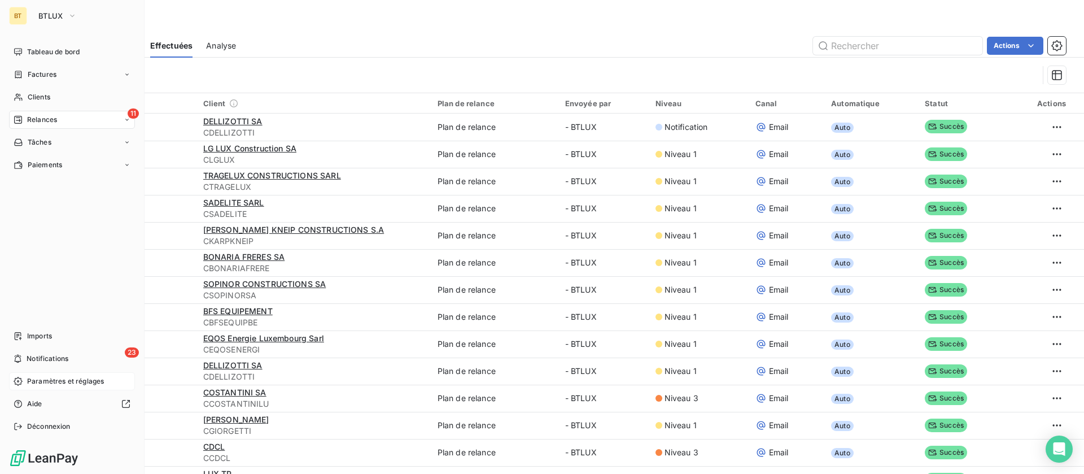
click at [68, 379] on span "Paramètres et réglages" at bounding box center [65, 381] width 77 height 10
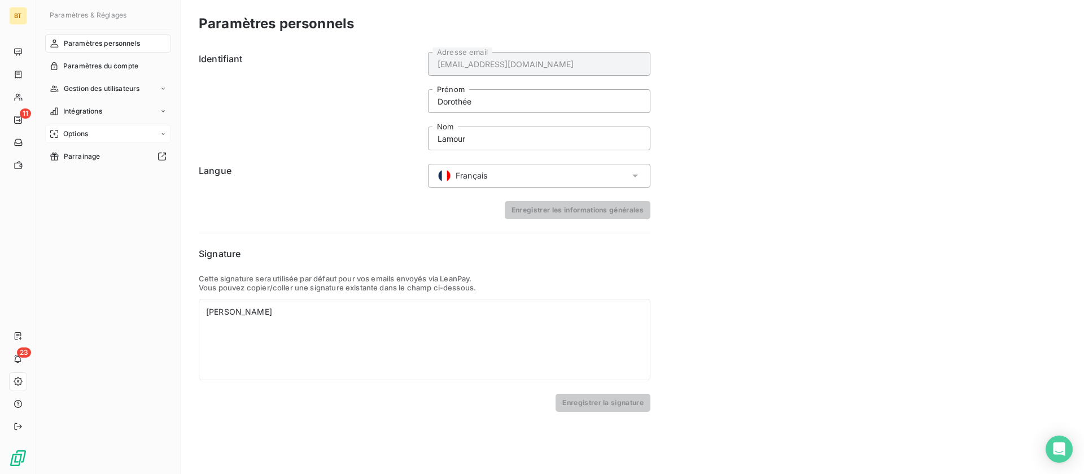
click at [110, 128] on div "Options" at bounding box center [108, 134] width 126 height 18
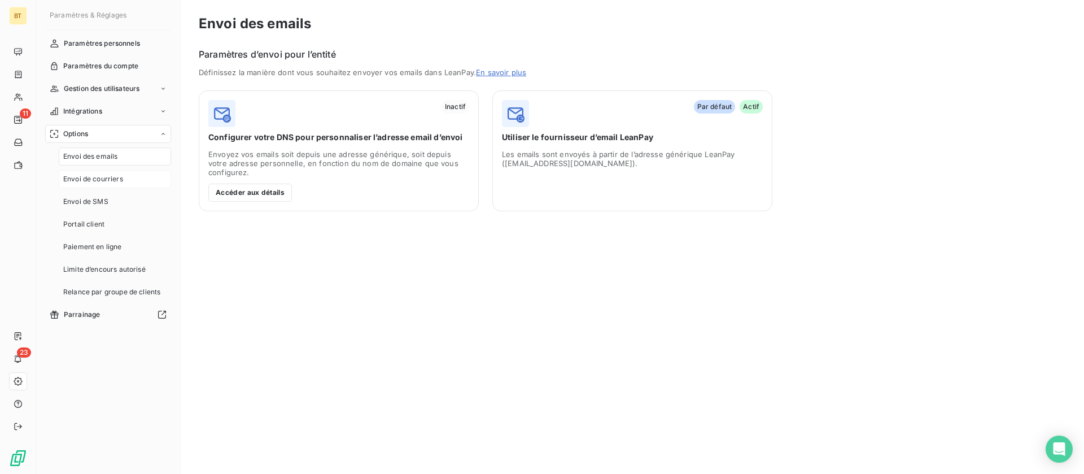
click at [102, 177] on span "Envoi de courriers" at bounding box center [93, 179] width 60 height 10
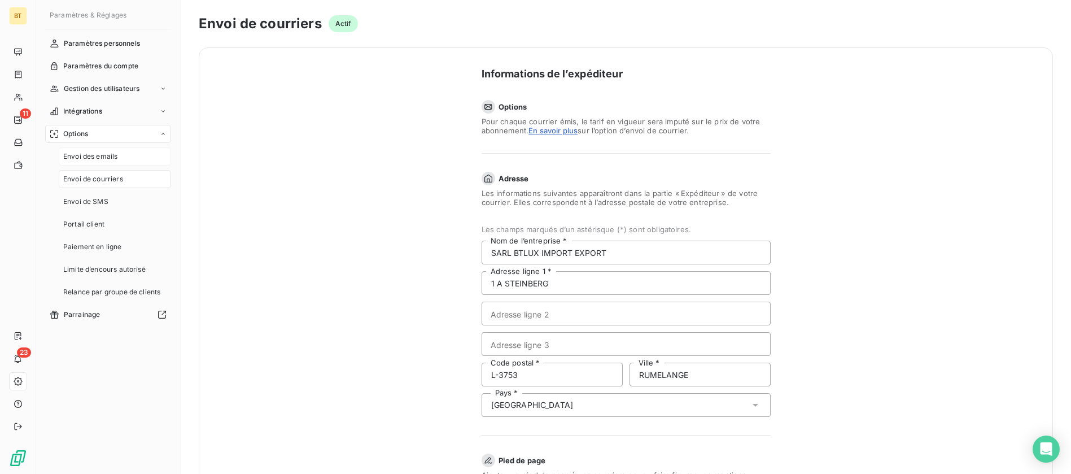
click at [99, 150] on div "Envoi des emails" at bounding box center [115, 156] width 112 height 18
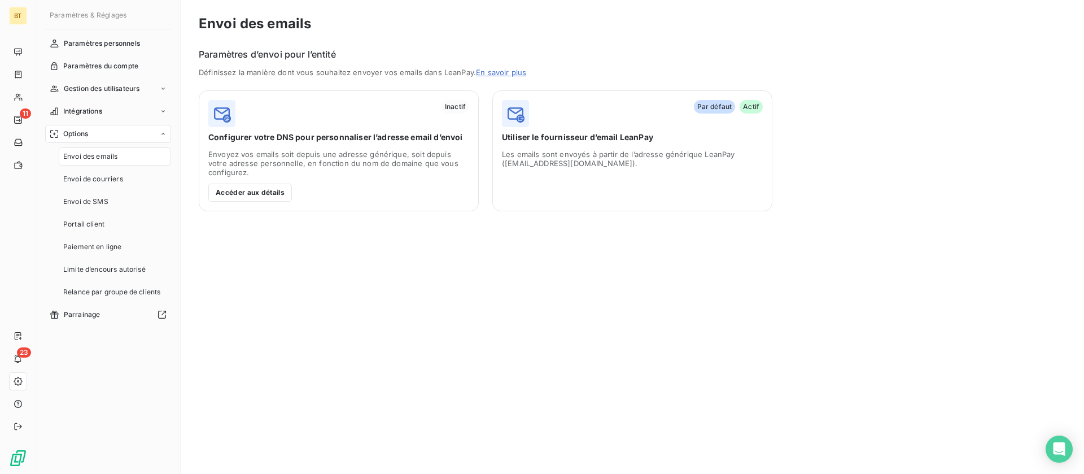
click at [595, 144] on div "Par défaut Actif Utiliser le fournisseur d’email LeanPay Les emails sont envoyé…" at bounding box center [632, 150] width 280 height 121
click at [518, 111] on img at bounding box center [515, 113] width 27 height 27
click at [384, 133] on span "Configurer votre DNS pour personnaliser l’adresse email d’envoi" at bounding box center [338, 137] width 261 height 11
click at [273, 187] on button "Accéder aux détails" at bounding box center [250, 192] width 84 height 18
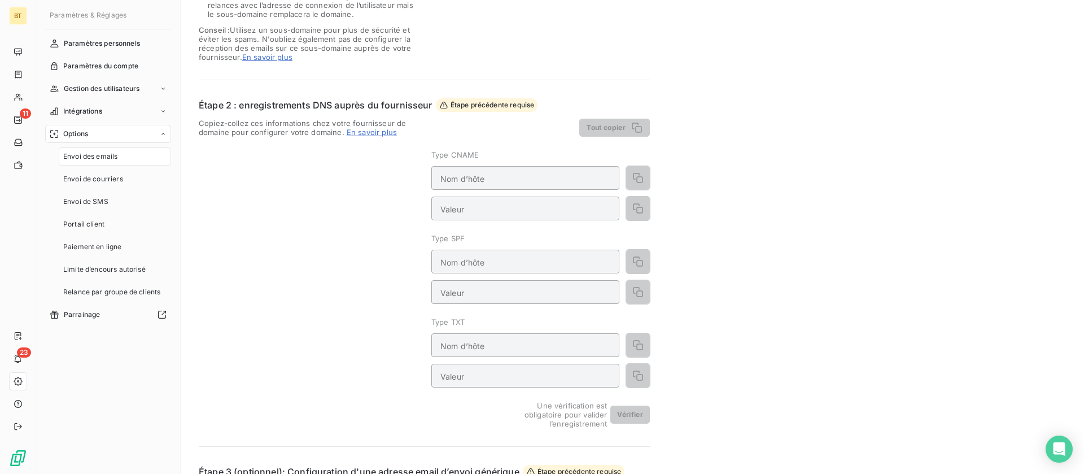
scroll to position [169, 0]
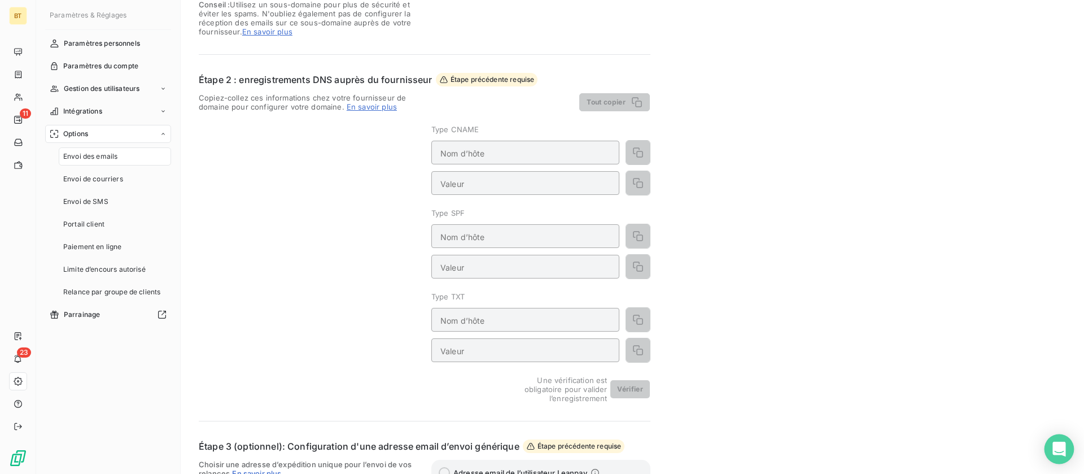
click at [1055, 452] on icon "Open Intercom Messenger" at bounding box center [1058, 449] width 13 height 15
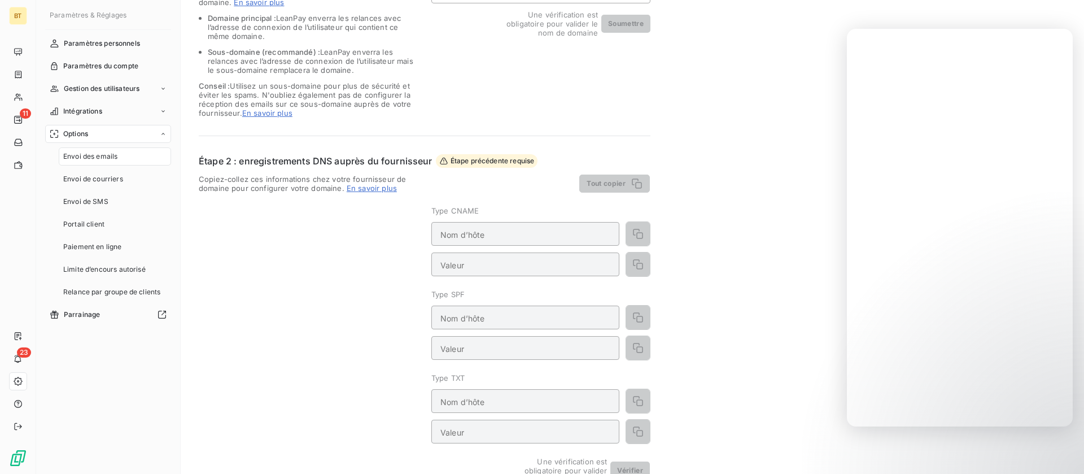
scroll to position [307, 0]
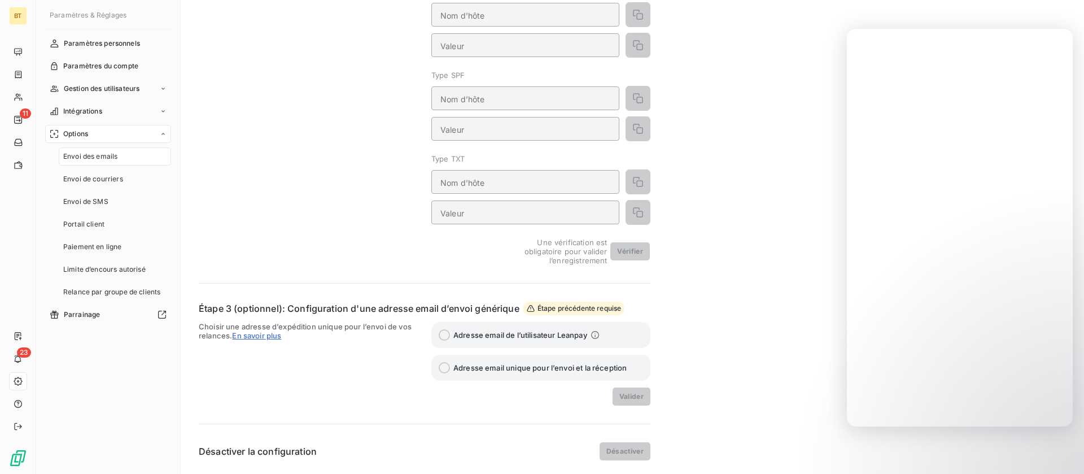
drag, startPoint x: 612, startPoint y: 370, endPoint x: 606, endPoint y: 362, distance: 10.1
click at [610, 369] on span "Adresse email unique pour l’envoi et la réception" at bounding box center [539, 367] width 173 height 9
click at [596, 339] on icon at bounding box center [595, 334] width 9 height 9
click at [562, 335] on span "Adresse email de l’utilisateur Leanpay" at bounding box center [520, 334] width 134 height 9
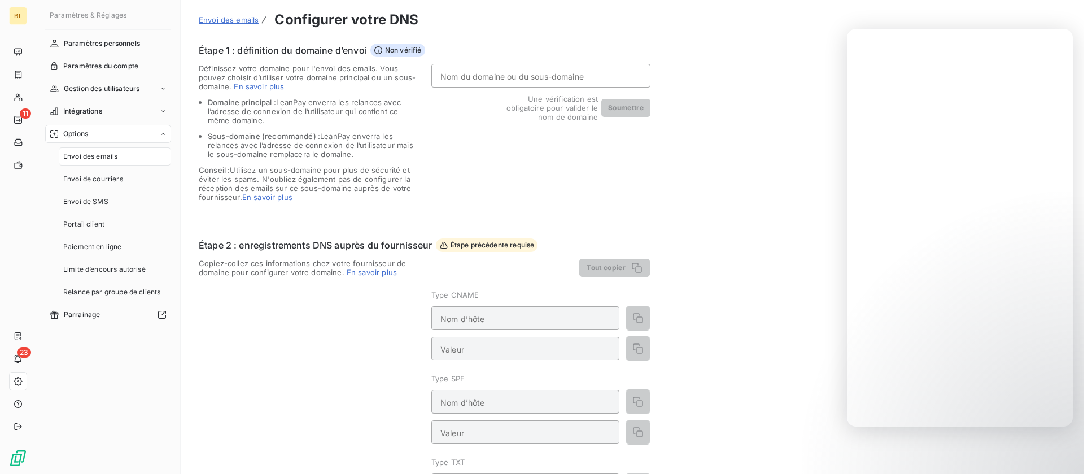
scroll to position [0, 0]
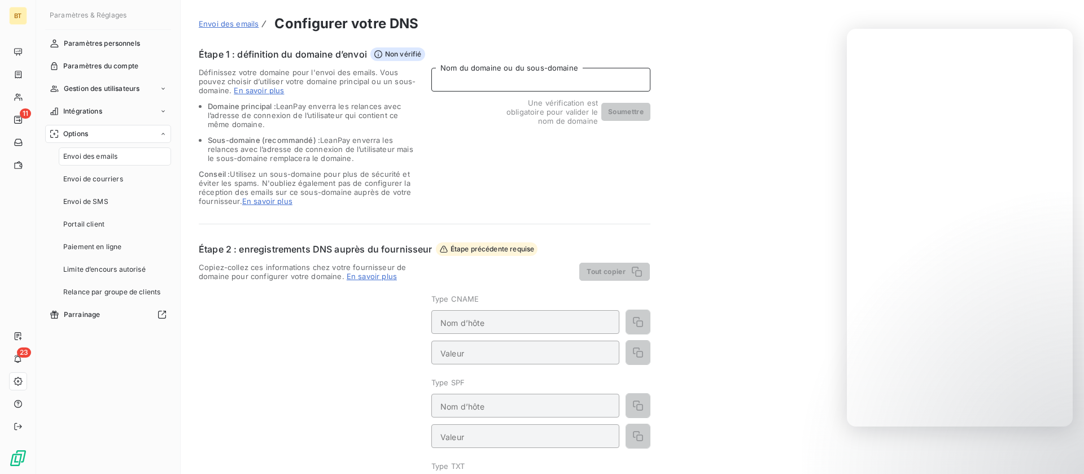
click at [520, 80] on input "Nom du domaine ou du sous-domaine" at bounding box center [540, 80] width 219 height 24
type input "@[DOMAIN_NAME]"
click at [624, 111] on button "Soumettre" at bounding box center [625, 112] width 49 height 18
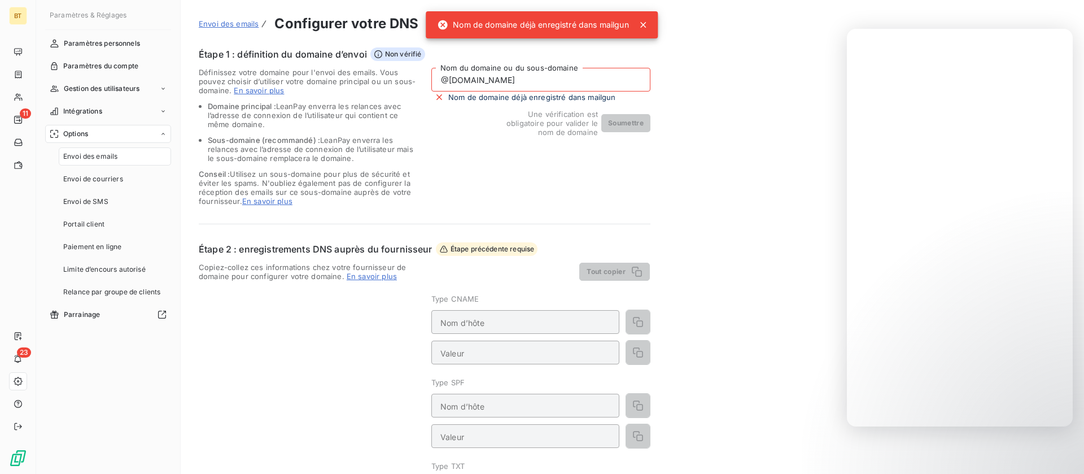
click at [682, 158] on div "Envoi des emails Configurer votre DNS Étape 1 : définition du domaine d’envoi N…" at bounding box center [632, 390] width 903 height 781
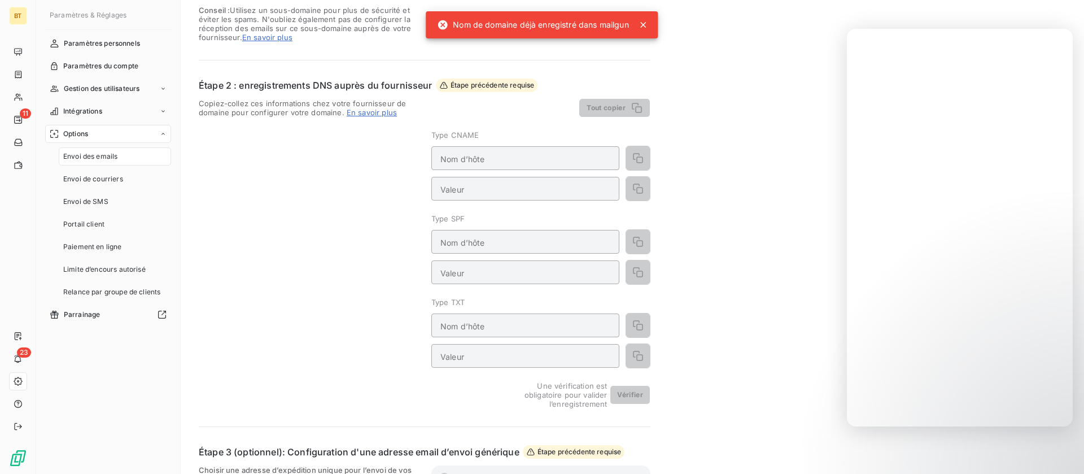
scroll to position [169, 0]
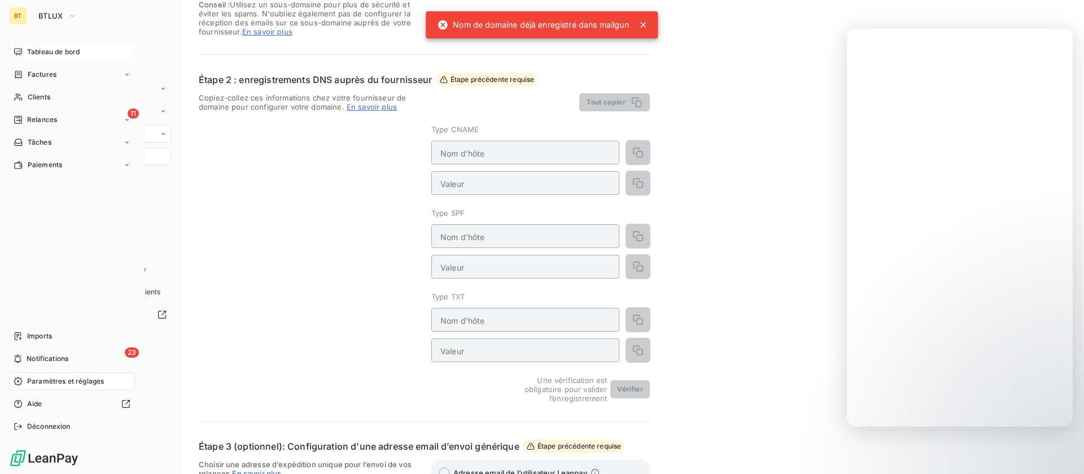
click at [25, 53] on div "Tableau de bord" at bounding box center [72, 52] width 126 height 18
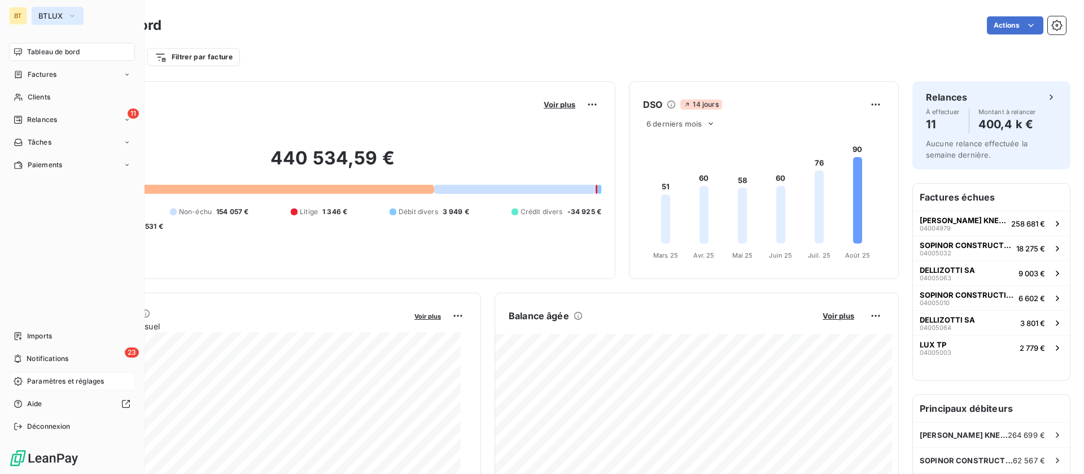
click at [60, 18] on span "BTLUX" at bounding box center [50, 15] width 25 height 9
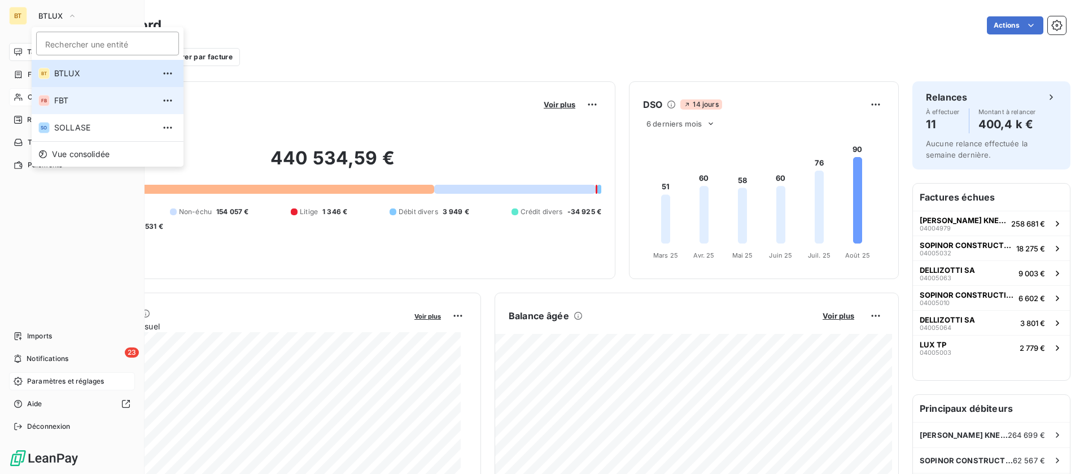
click at [73, 97] on span "FBT" at bounding box center [104, 100] width 100 height 11
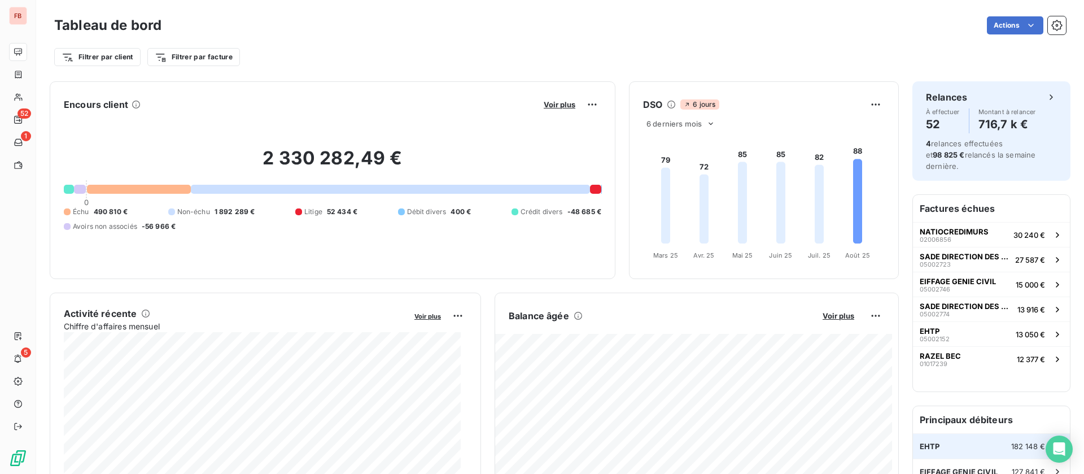
click at [938, 434] on div "EHTP 182 148 €" at bounding box center [991, 446] width 157 height 25
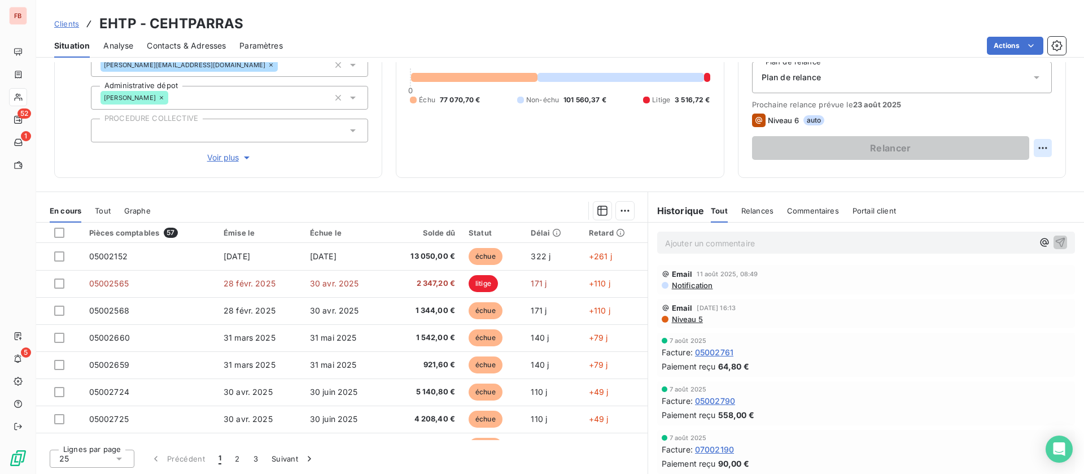
click at [1026, 147] on html "FB 52 1 5 Clients EHTP - CEHTPARRAS Situation Analyse Contacts & Adresses Param…" at bounding box center [542, 237] width 1084 height 474
click at [1009, 171] on div "Replanifier cette action" at bounding box center [983, 173] width 101 height 18
select select "7"
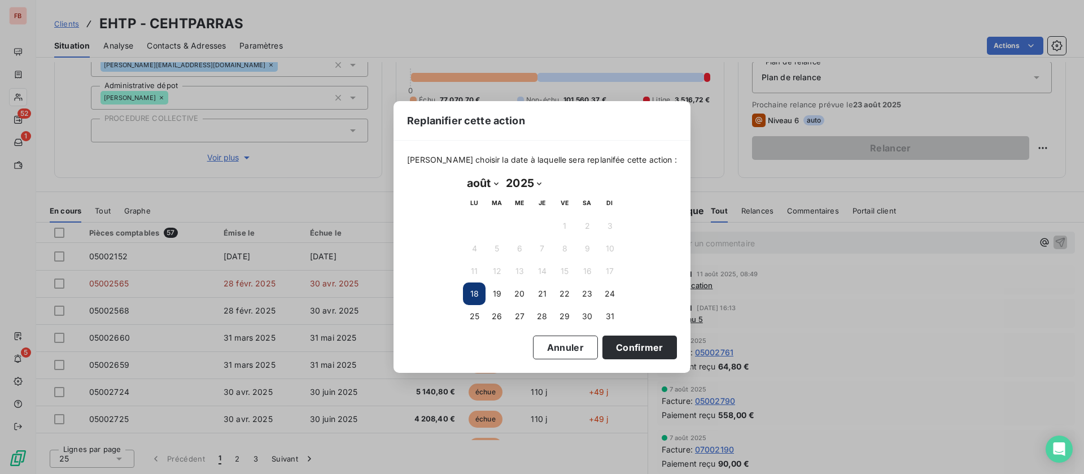
click at [479, 296] on button "18" at bounding box center [474, 293] width 23 height 23
click at [477, 296] on button "18" at bounding box center [474, 293] width 23 height 23
click at [642, 346] on button "Confirmer" at bounding box center [639, 347] width 75 height 24
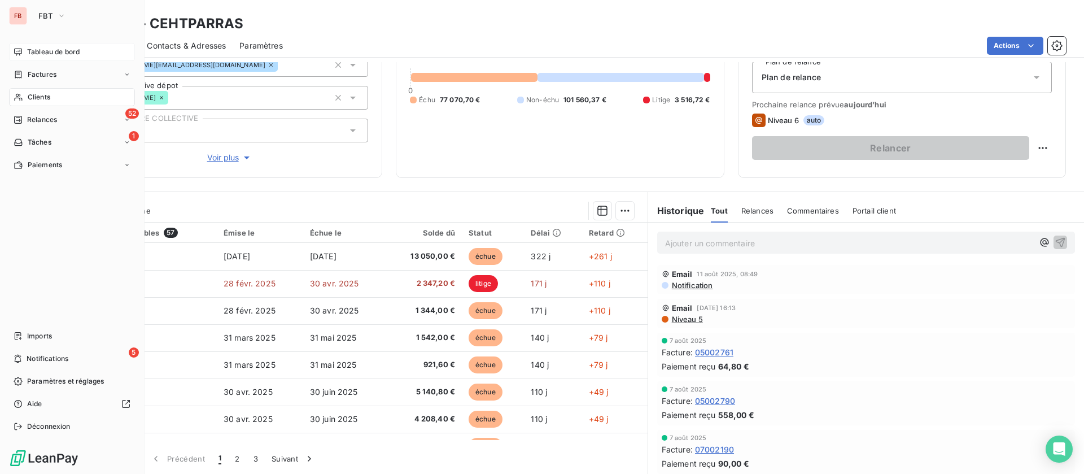
click at [27, 45] on div "Tableau de bord" at bounding box center [72, 52] width 126 height 18
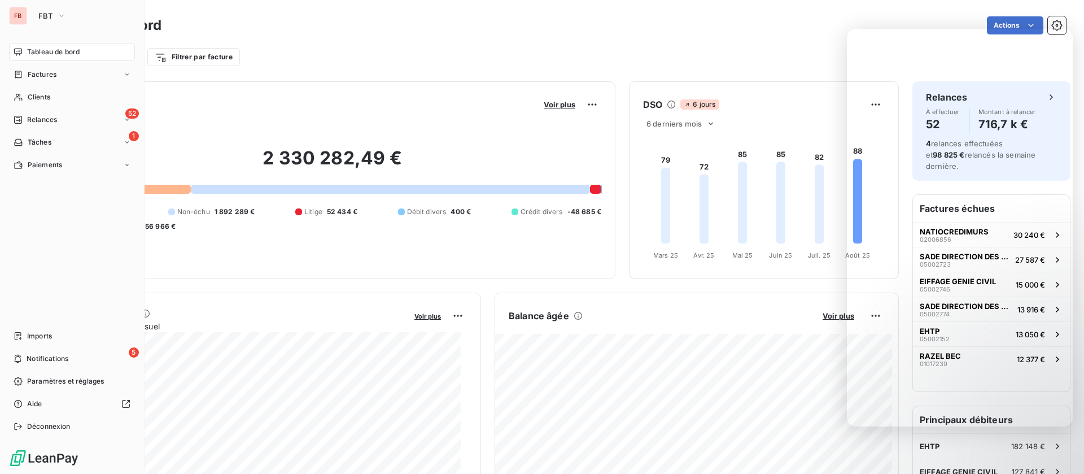
click at [30, 52] on span "Tableau de bord" at bounding box center [53, 52] width 53 height 10
click at [33, 97] on span "Clients" at bounding box center [39, 97] width 23 height 10
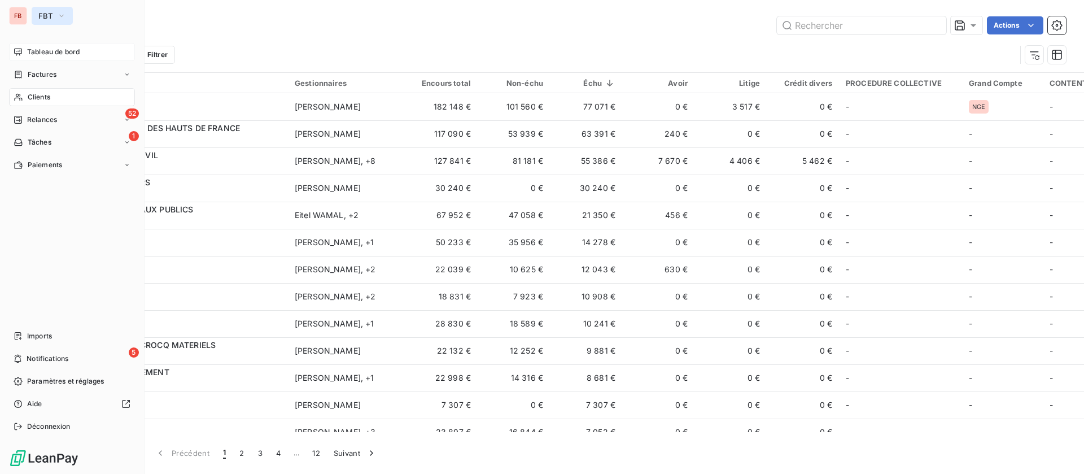
click at [45, 16] on span "FBT" at bounding box center [45, 15] width 14 height 9
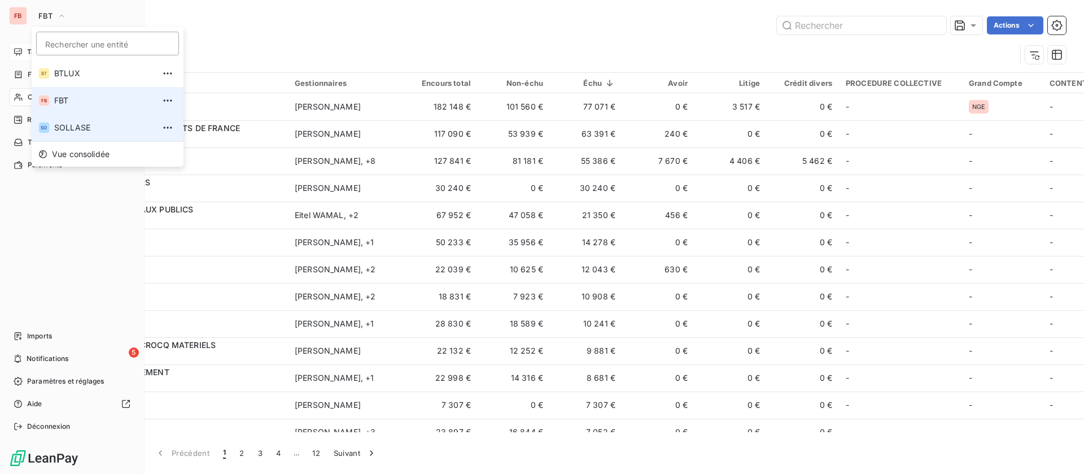
click at [64, 125] on span "SOLLASE" at bounding box center [104, 127] width 100 height 11
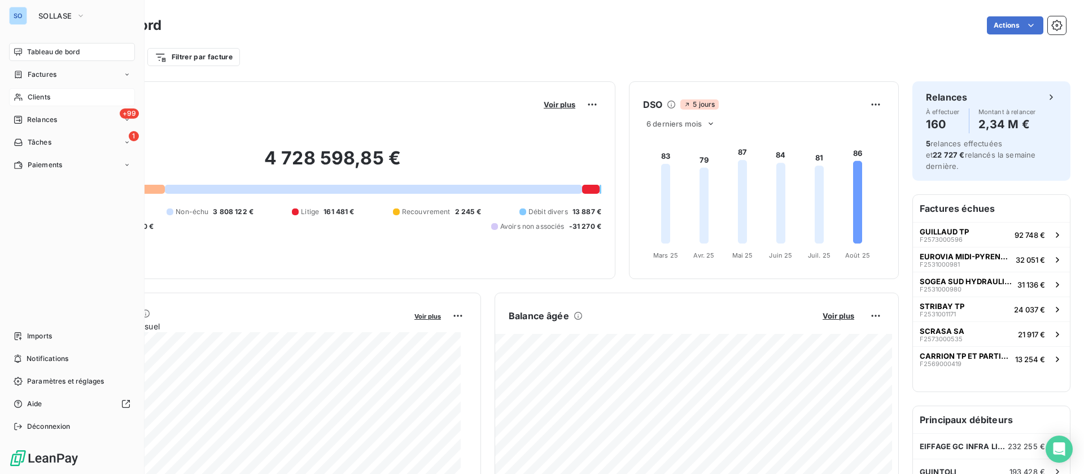
click at [32, 94] on span "Clients" at bounding box center [39, 97] width 23 height 10
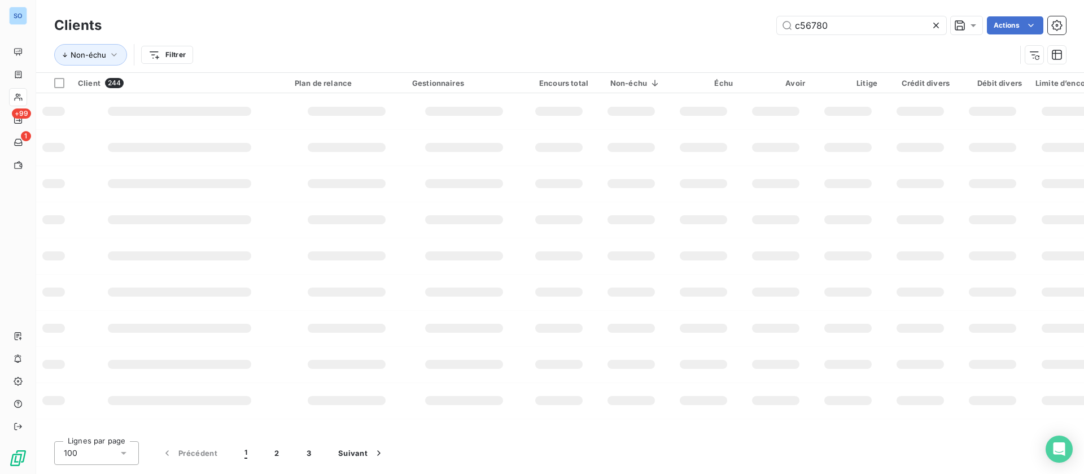
type input "c56780"
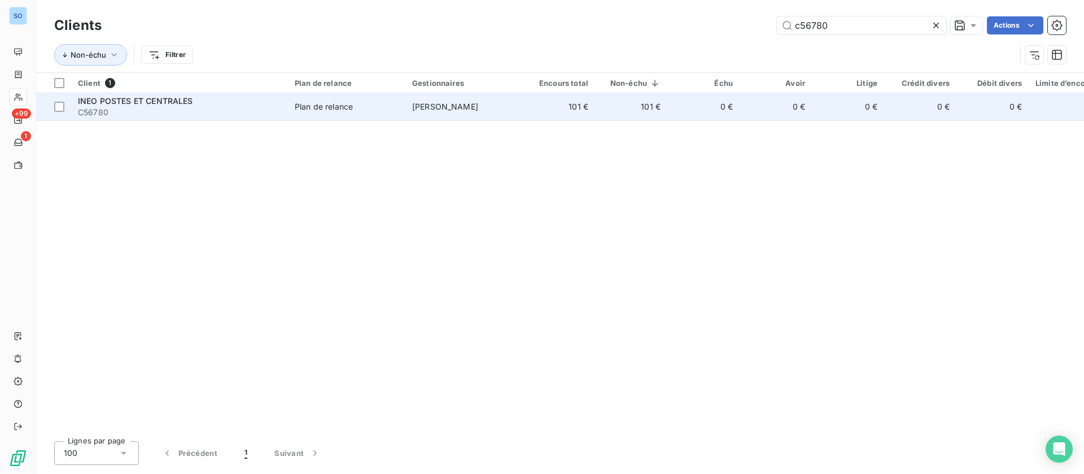
click at [208, 101] on div "INEO POSTES ET CENTRALES" at bounding box center [179, 100] width 203 height 11
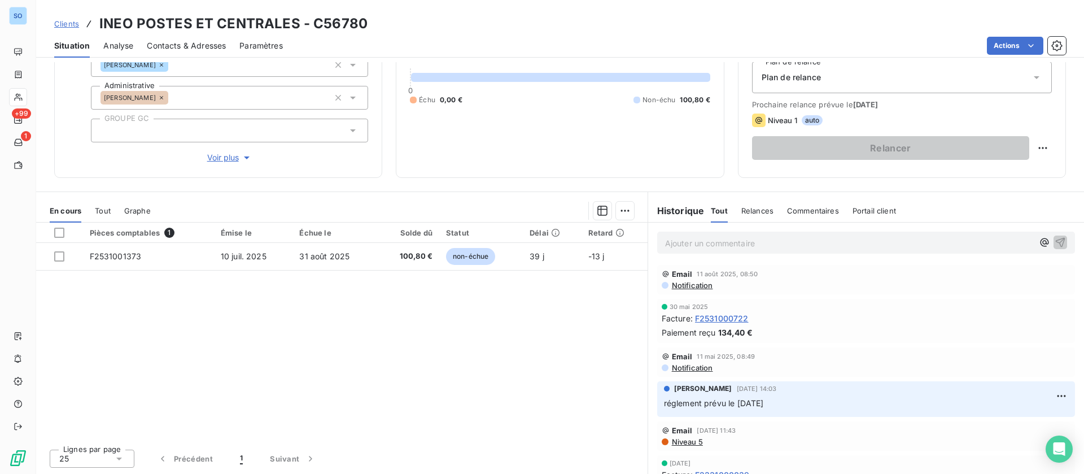
click at [185, 52] on div "Contacts & Adresses" at bounding box center [186, 46] width 79 height 24
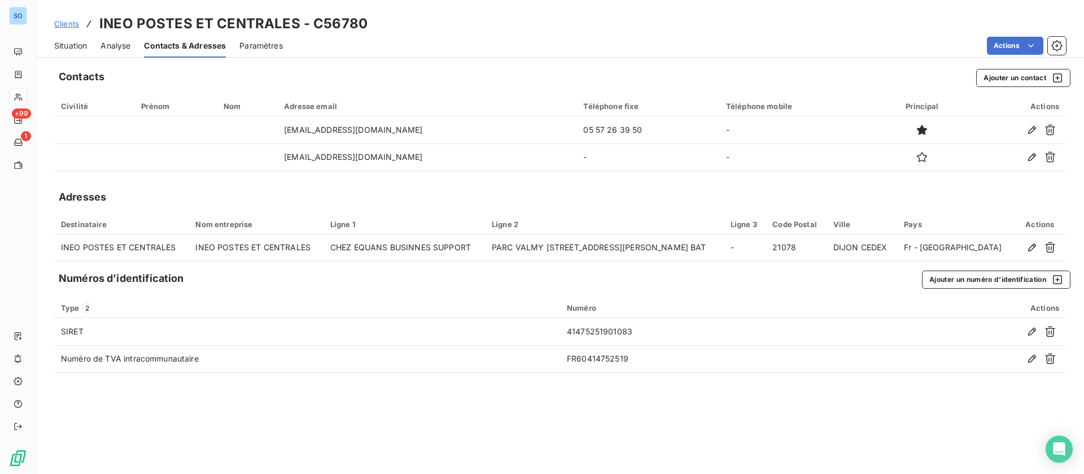
click at [75, 43] on span "Situation" at bounding box center [70, 45] width 33 height 11
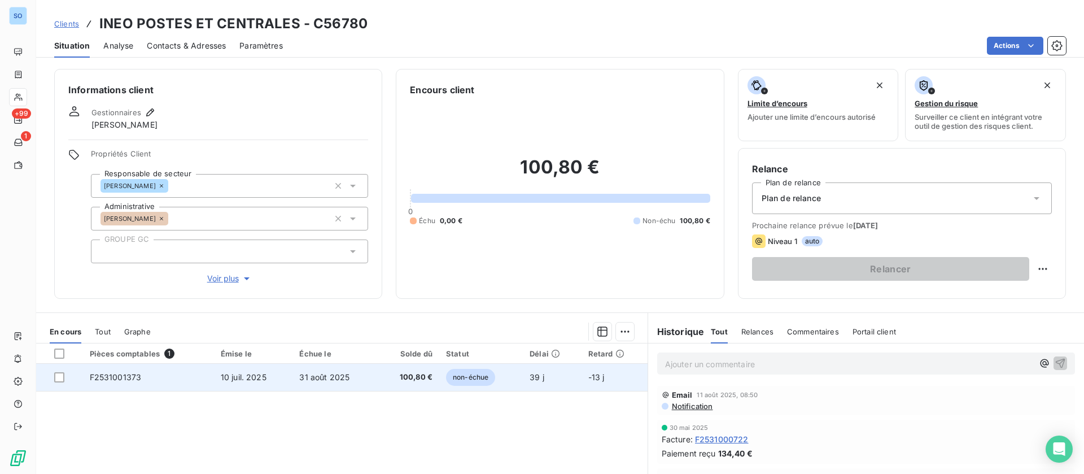
click at [280, 382] on td "10 juil. 2025" at bounding box center [253, 377] width 79 height 27
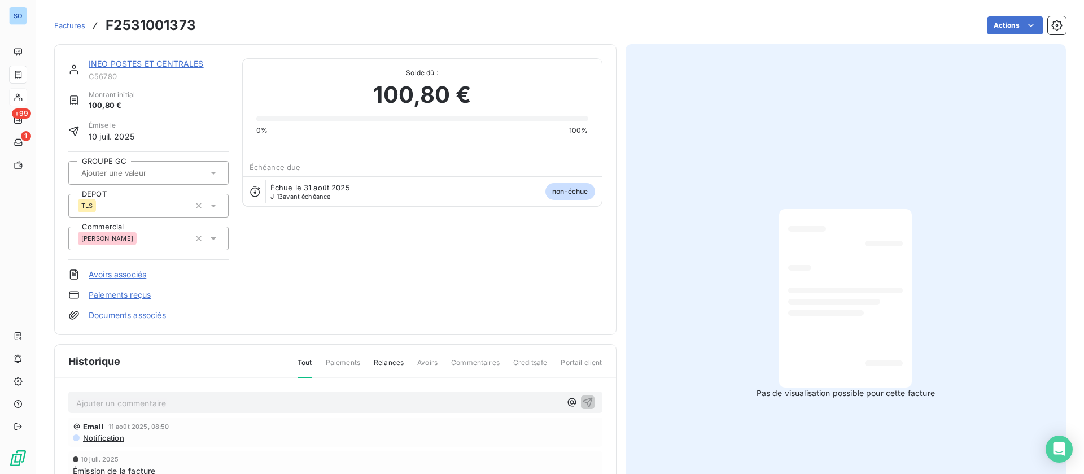
click at [137, 64] on link "INEO POSTES ET CENTRALES" at bounding box center [146, 64] width 115 height 10
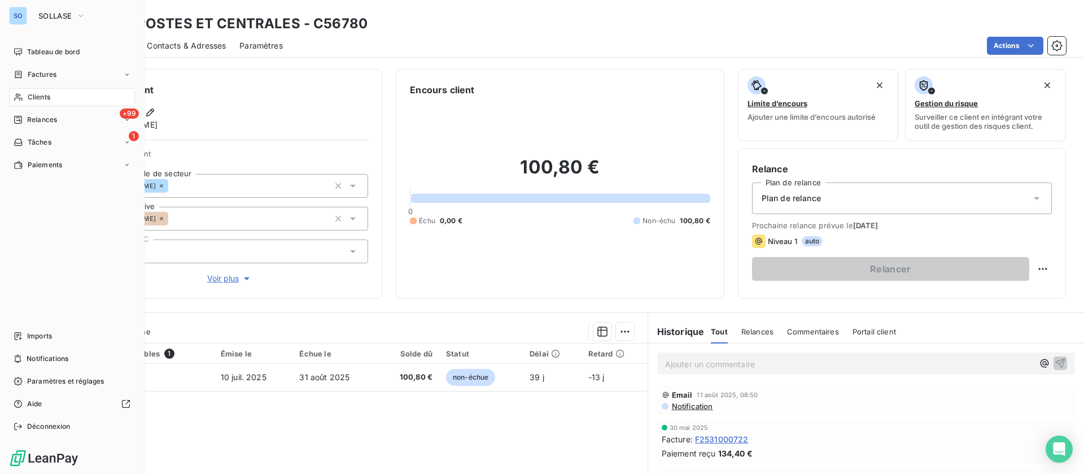
click at [28, 93] on span "Clients" at bounding box center [39, 97] width 23 height 10
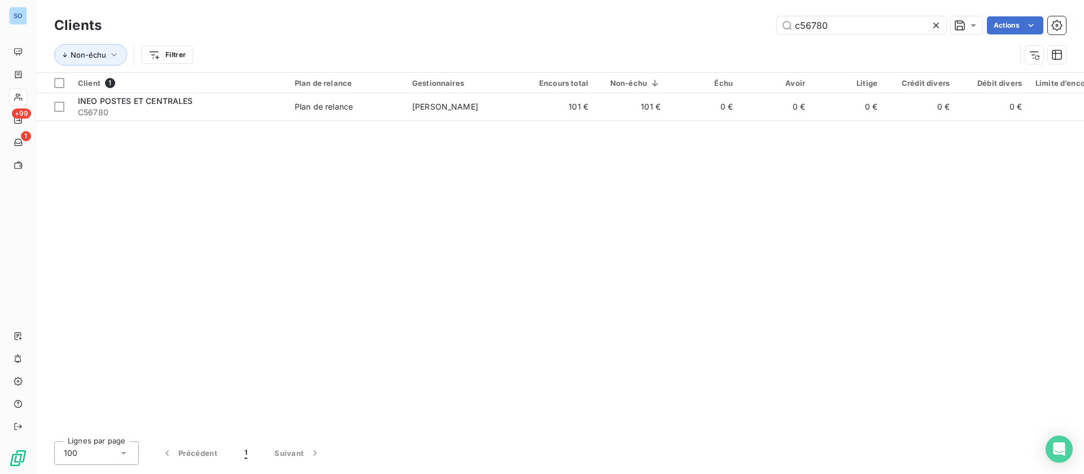
click at [940, 27] on icon at bounding box center [935, 25] width 11 height 11
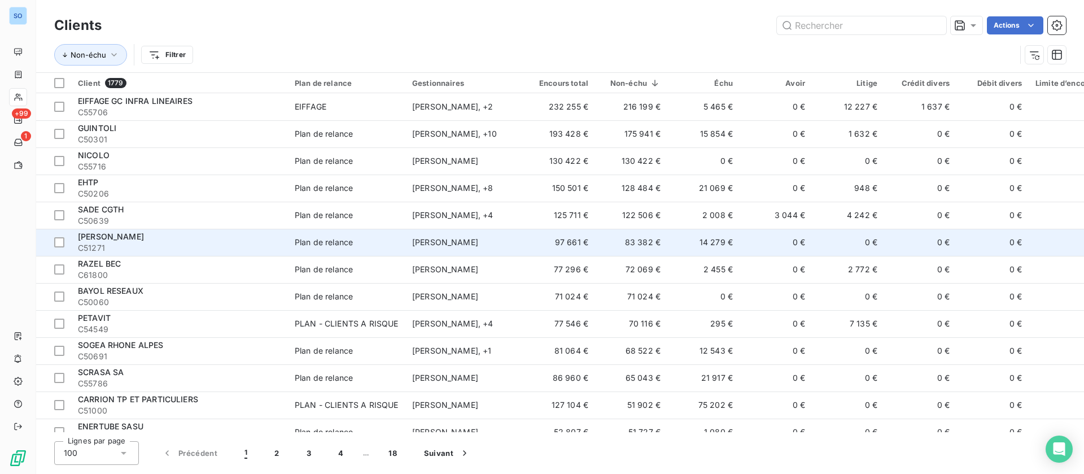
click at [627, 239] on td "83 382 €" at bounding box center [631, 242] width 72 height 27
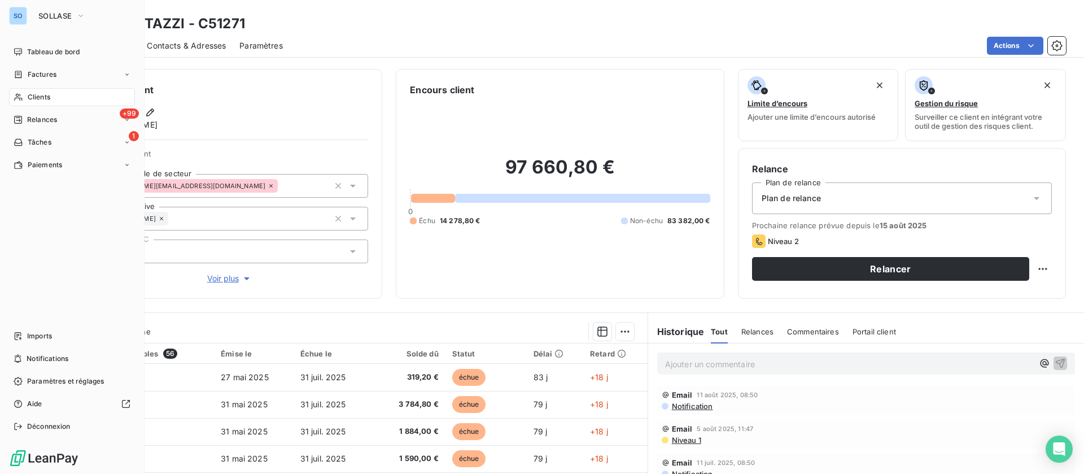
click at [28, 95] on span "Clients" at bounding box center [39, 97] width 23 height 10
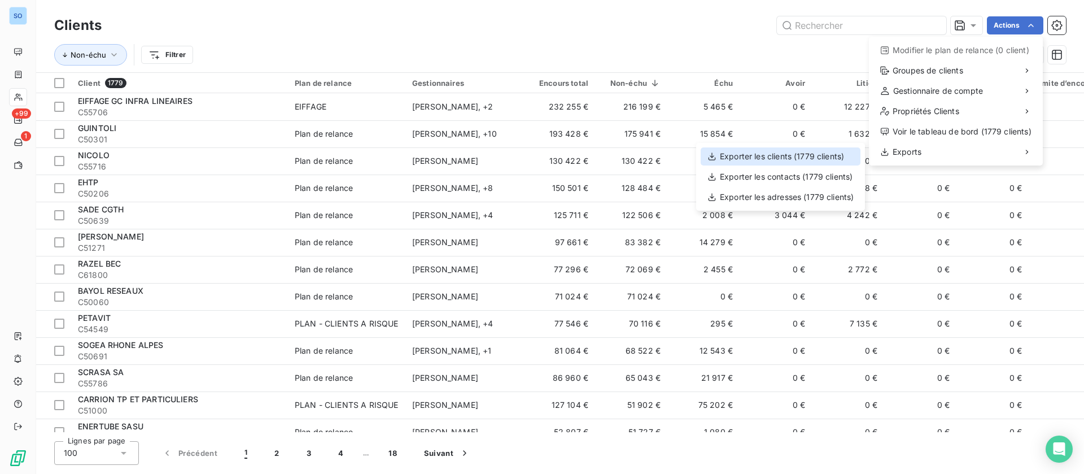
click at [774, 154] on div "Exporter les clients (1779 clients)" at bounding box center [781, 156] width 160 height 18
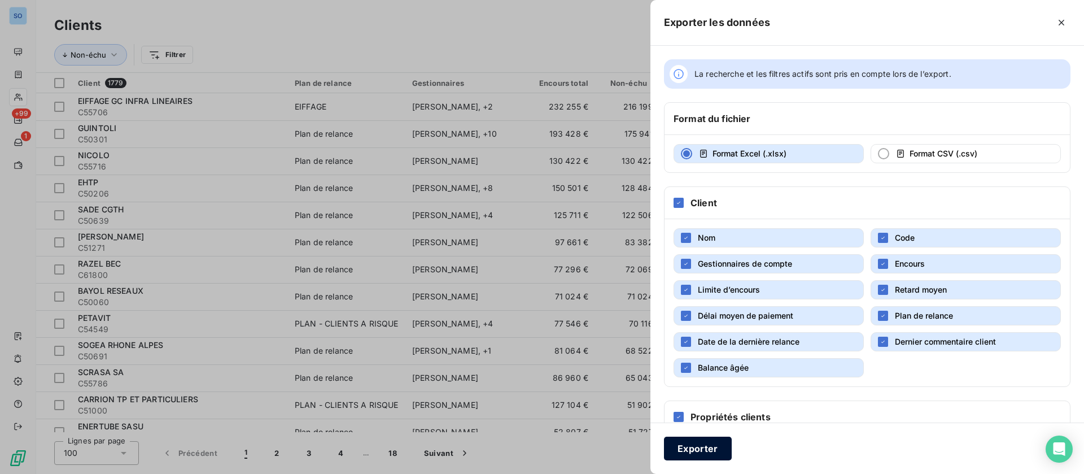
click at [701, 447] on button "Exporter" at bounding box center [698, 448] width 68 height 24
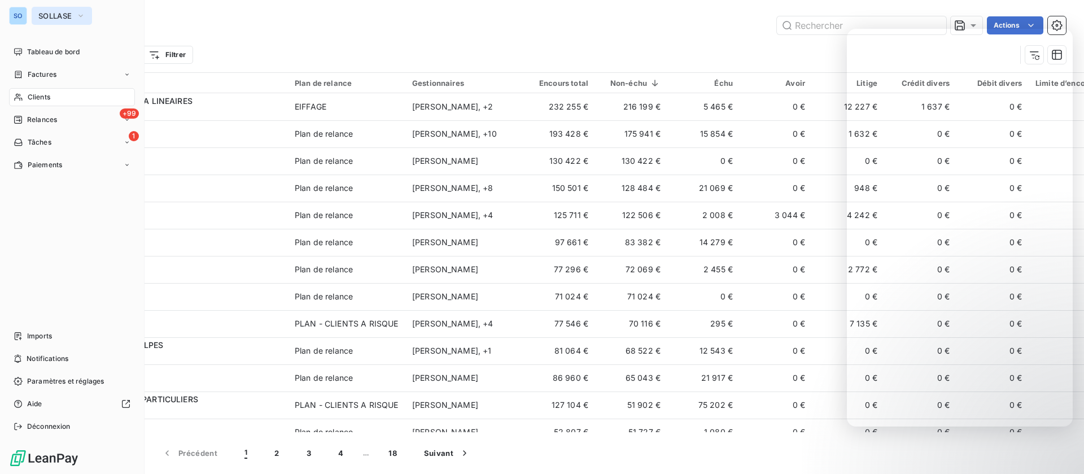
click at [43, 12] on span "SOLLASE" at bounding box center [54, 15] width 33 height 9
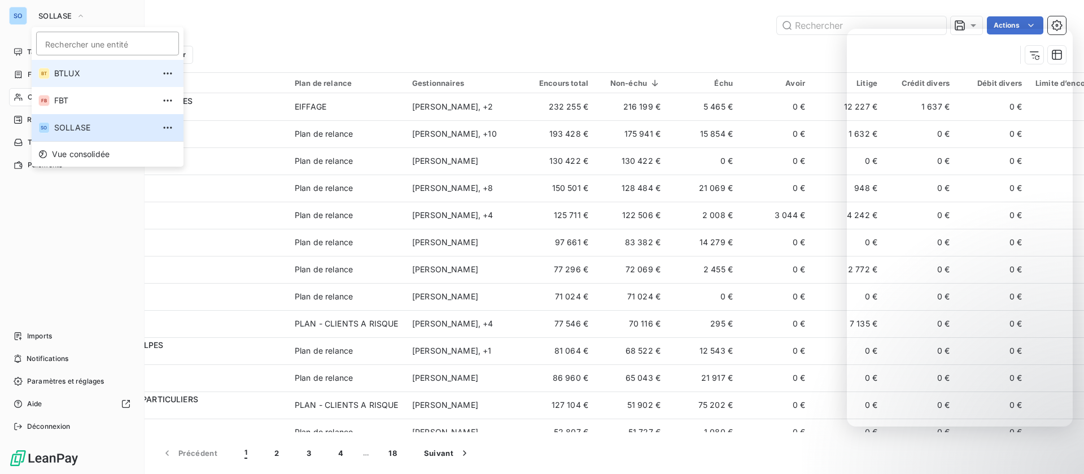
click at [89, 73] on span "BTLUX" at bounding box center [104, 73] width 100 height 11
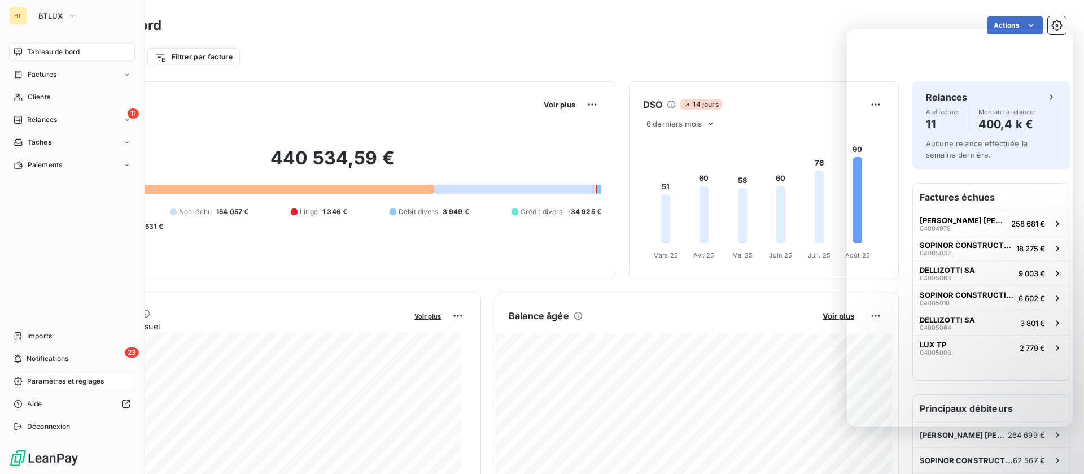
click at [37, 379] on span "Paramètres et réglages" at bounding box center [65, 381] width 77 height 10
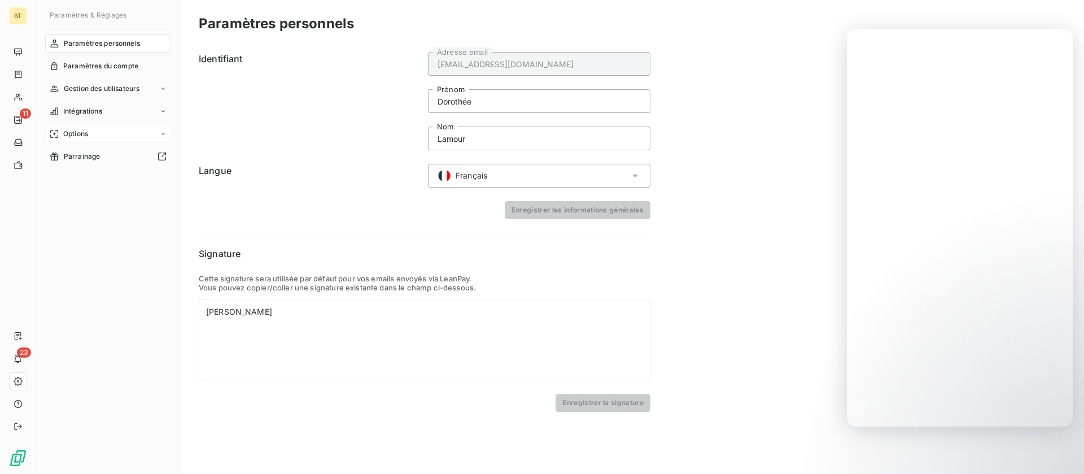
click at [88, 129] on span "Options" at bounding box center [75, 134] width 25 height 10
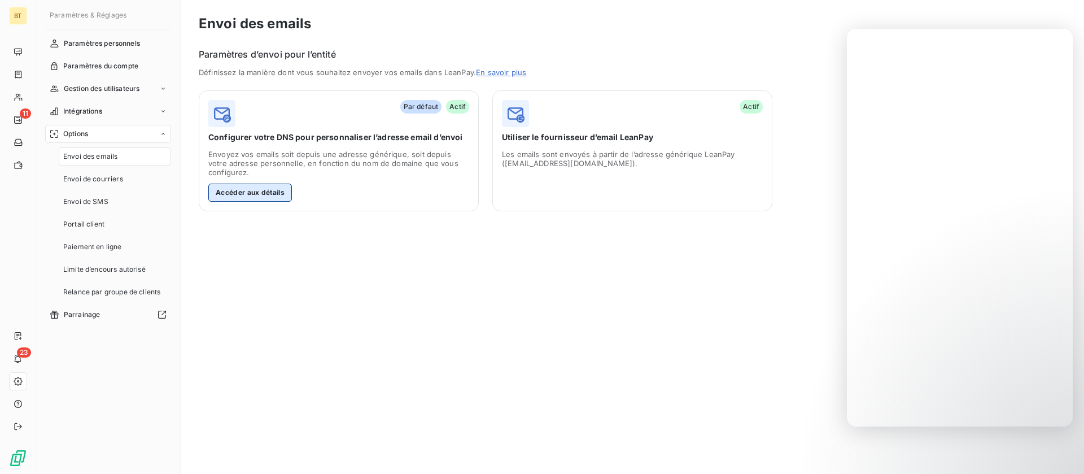
click at [266, 190] on button "Accéder aux détails" at bounding box center [250, 192] width 84 height 18
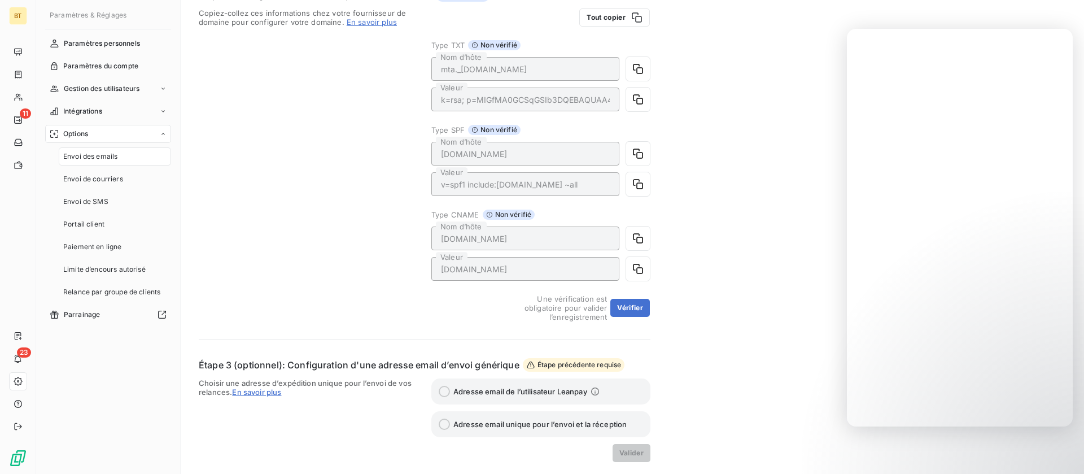
scroll to position [311, 0]
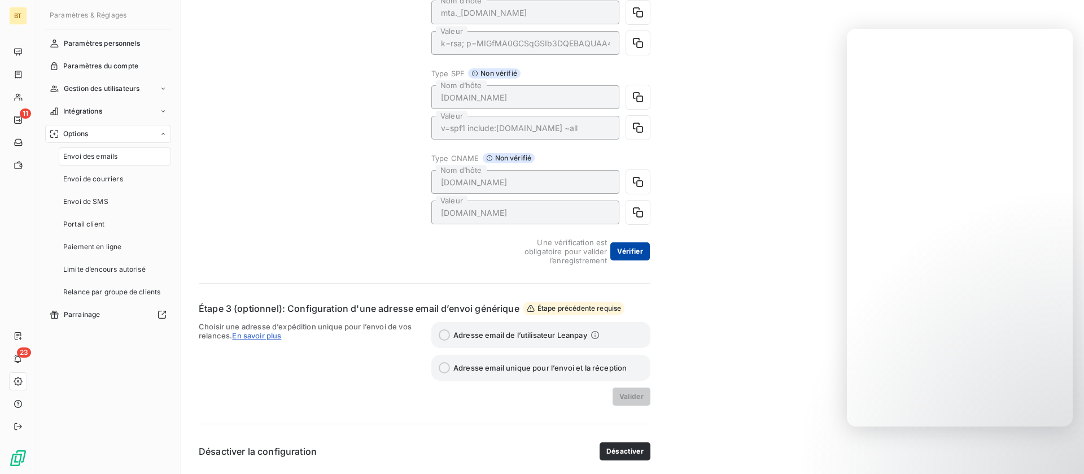
click at [641, 251] on button "Vérifier" at bounding box center [630, 251] width 40 height 18
click at [644, 254] on button "Vérifier" at bounding box center [630, 251] width 40 height 18
click at [252, 329] on span "Choisir une adresse d’expédition unique pour l’envoi de vos relances. En savoir…" at bounding box center [308, 364] width 219 height 84
click at [254, 337] on span "En savoir plus" at bounding box center [256, 335] width 49 height 9
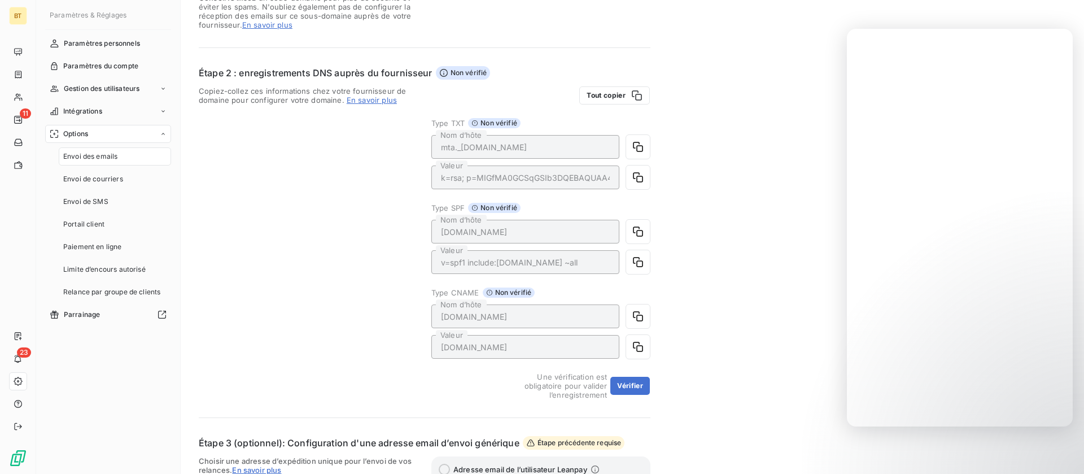
scroll to position [0, 0]
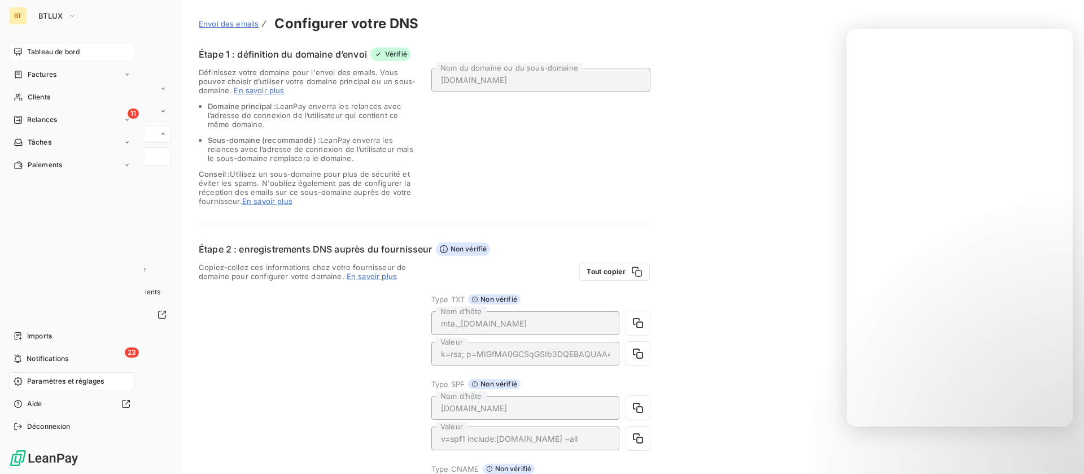
click at [20, 46] on div "Tableau de bord" at bounding box center [72, 52] width 126 height 18
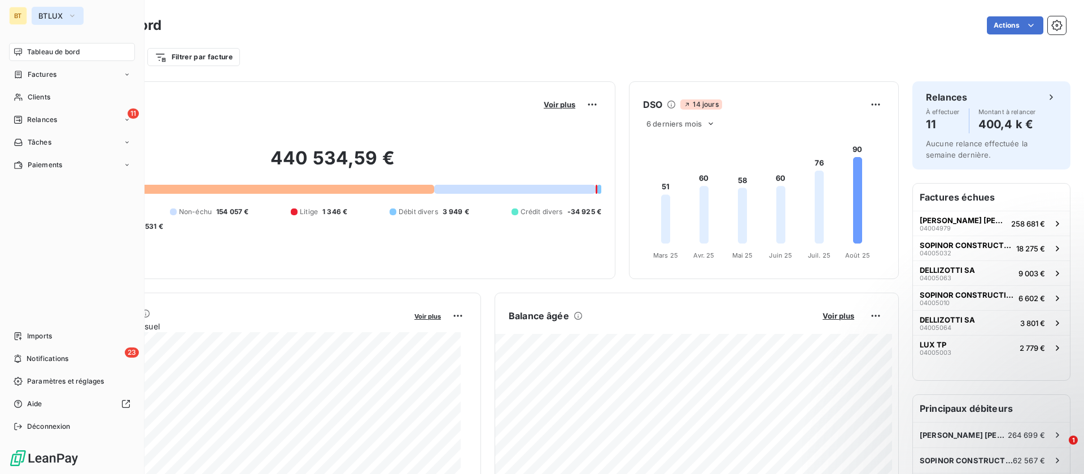
click at [53, 17] on span "BTLUX" at bounding box center [50, 15] width 25 height 9
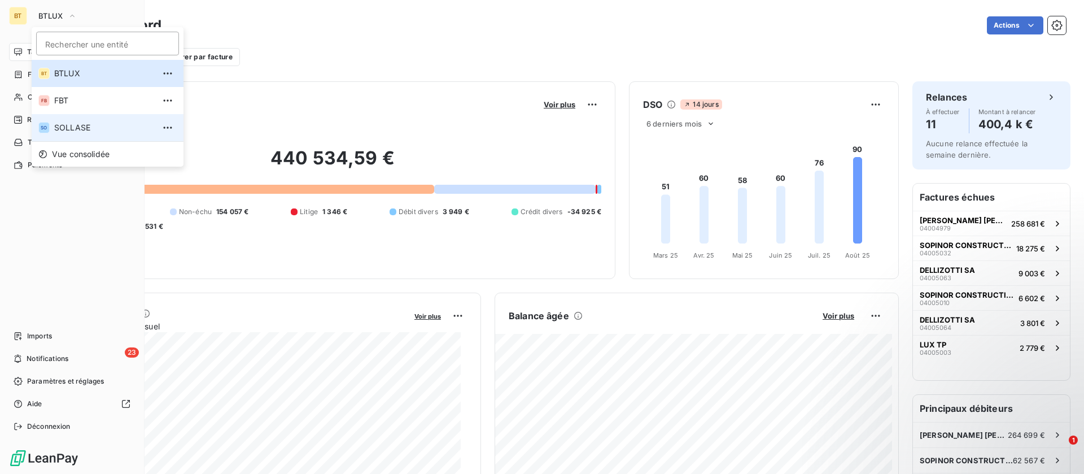
click at [94, 123] on span "SOLLASE" at bounding box center [104, 127] width 100 height 11
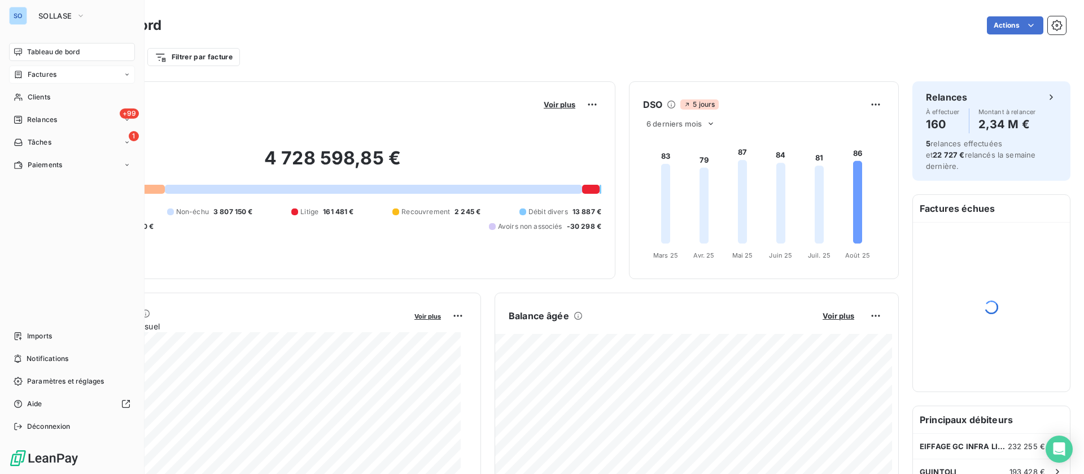
click at [28, 72] on span "Factures" at bounding box center [42, 74] width 29 height 10
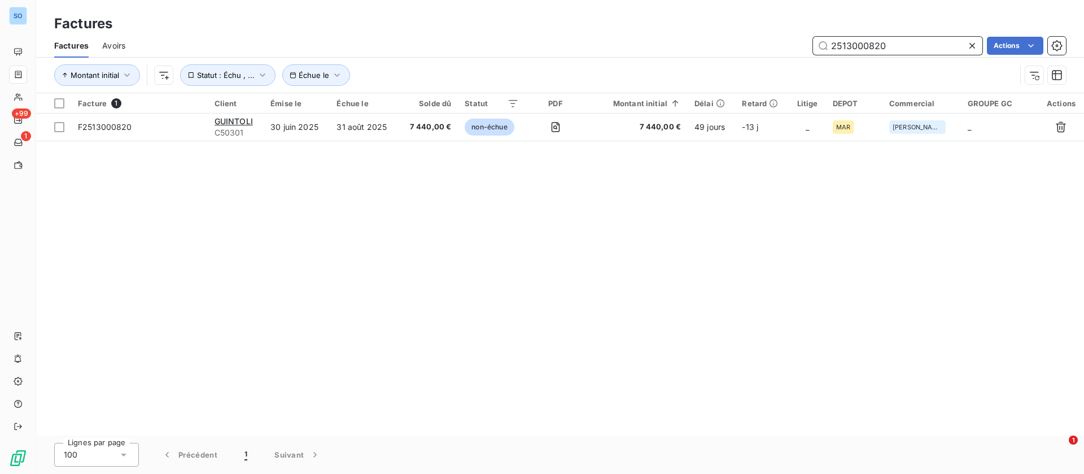
drag, startPoint x: 906, startPoint y: 42, endPoint x: 695, endPoint y: 29, distance: 211.0
click at [696, 29] on div "Factures Factures Avoirs 2513000820 Actions Montant initial Échue le Statut : É…" at bounding box center [560, 46] width 1048 height 93
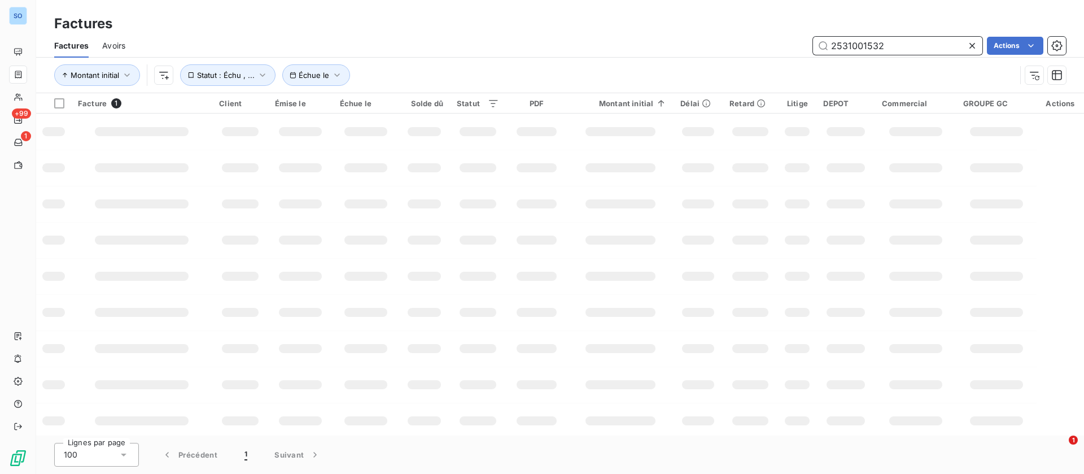
type input "2531001532"
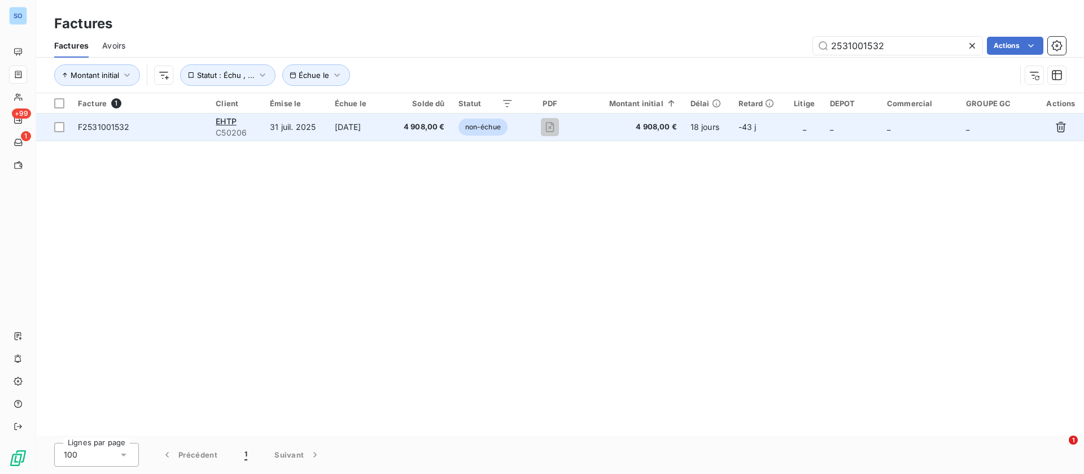
click at [322, 125] on td "31 juil. 2025" at bounding box center [295, 126] width 64 height 27
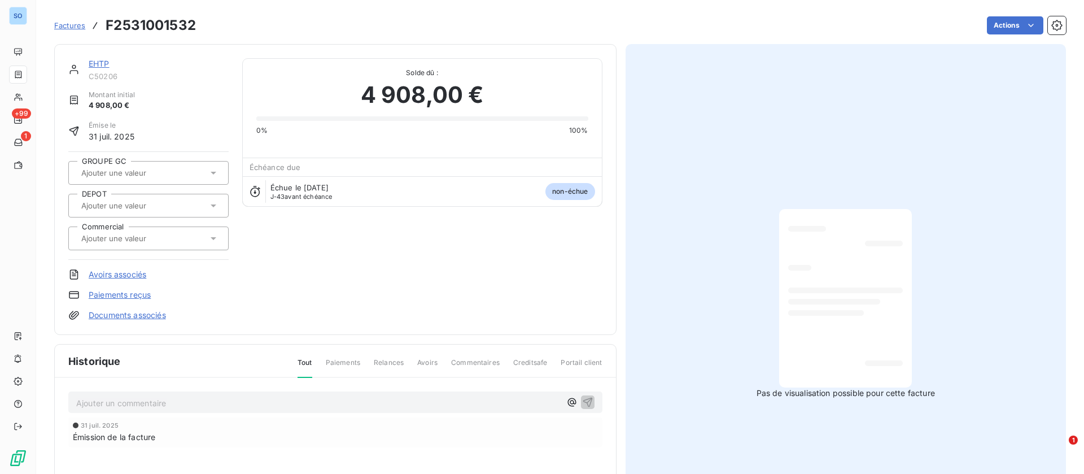
click at [146, 403] on p "Ajouter un commentaire ﻿" at bounding box center [318, 403] width 484 height 14
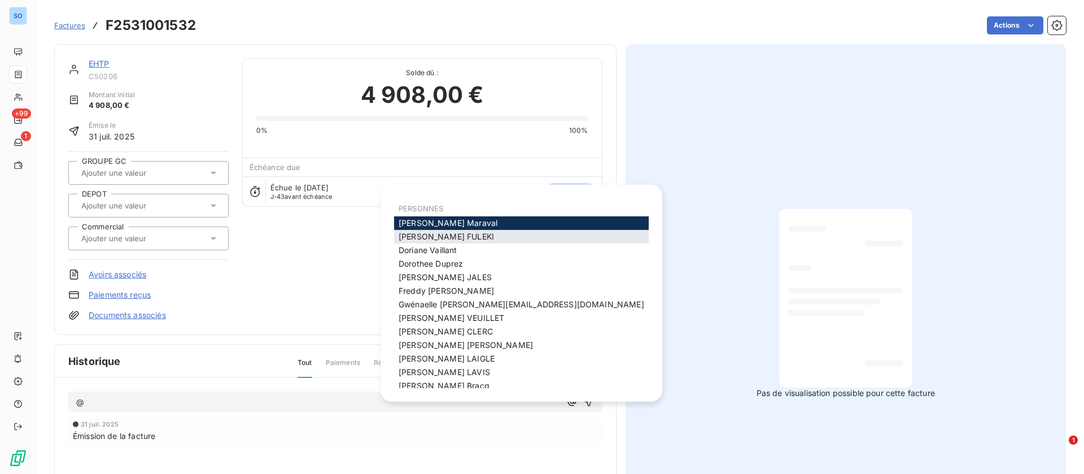
click at [452, 241] on span "Carole FULEKI" at bounding box center [446, 236] width 95 height 10
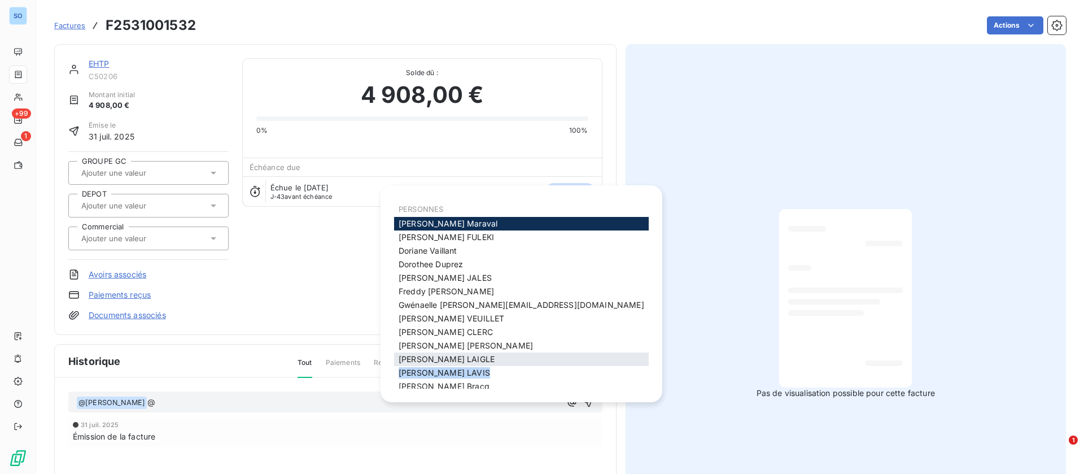
drag, startPoint x: 451, startPoint y: 370, endPoint x: 457, endPoint y: 356, distance: 15.7
click at [457, 356] on div "PERSONNES Antoine Maraval Carole FULEKI Doriane Vaillant Dorothee Duprez Franci…" at bounding box center [521, 294] width 255 height 190
click at [458, 357] on div "Jessica LAIGLE" at bounding box center [521, 359] width 255 height 14
click at [438, 365] on div "Jessica LAIGLE" at bounding box center [521, 359] width 255 height 14
click at [438, 365] on div "[PERSON_NAME]" at bounding box center [521, 359] width 255 height 14
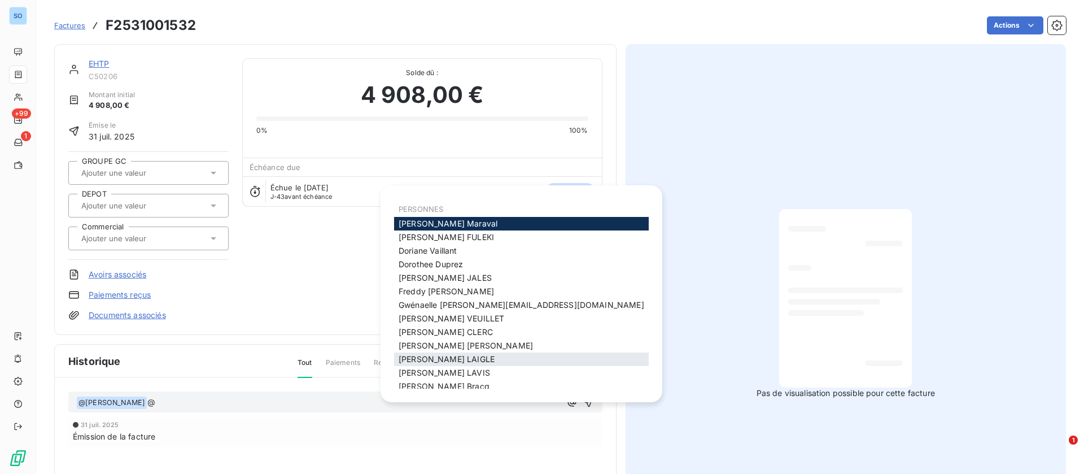
click at [447, 364] on div "[PERSON_NAME]" at bounding box center [521, 359] width 255 height 14
click at [454, 361] on span "[PERSON_NAME]" at bounding box center [447, 359] width 96 height 10
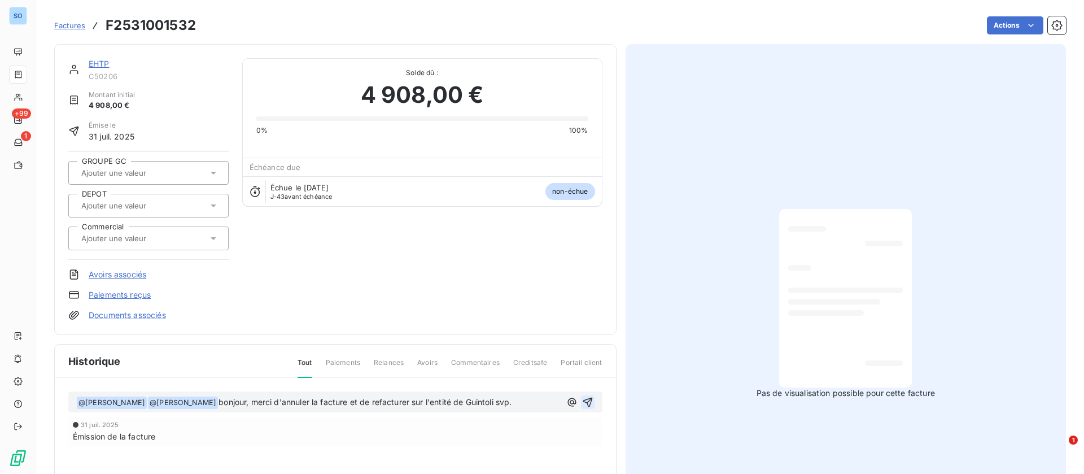
click at [585, 401] on icon "button" at bounding box center [587, 401] width 11 height 11
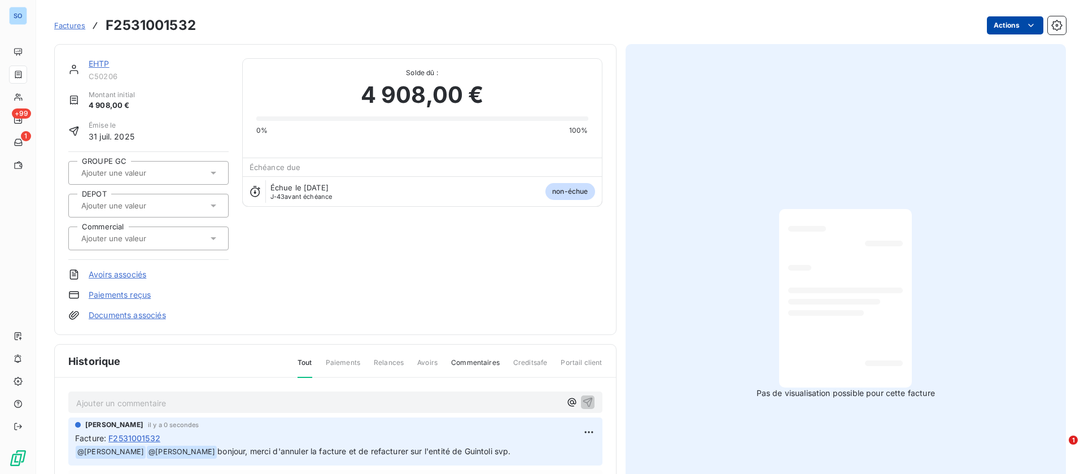
click at [1012, 20] on html "SO +99 1 Factures F2531001532 Actions EHTP C50206 Montant initial 4 908,00 € Ém…" at bounding box center [542, 237] width 1084 height 474
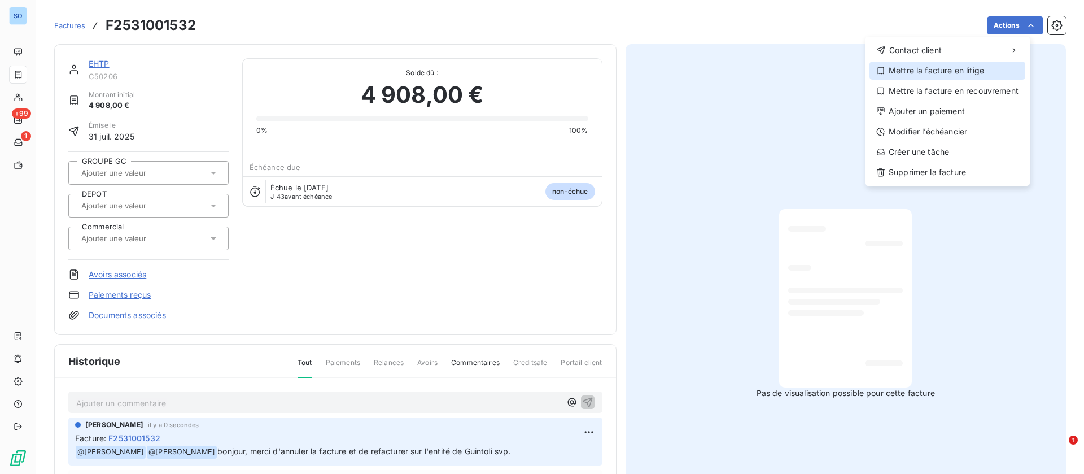
click at [936, 71] on div "Mettre la facture en litige" at bounding box center [947, 71] width 156 height 18
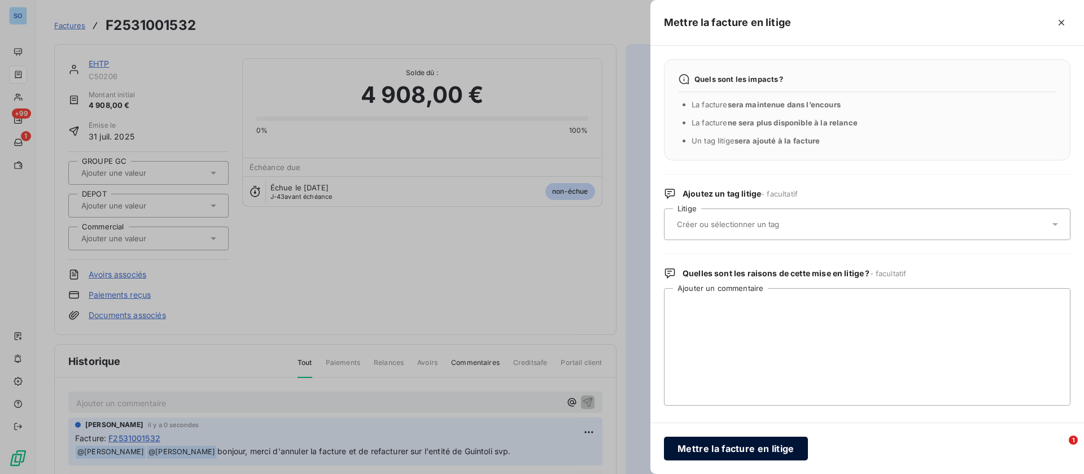
click at [735, 449] on button "Mettre la facture en litige" at bounding box center [736, 448] width 144 height 24
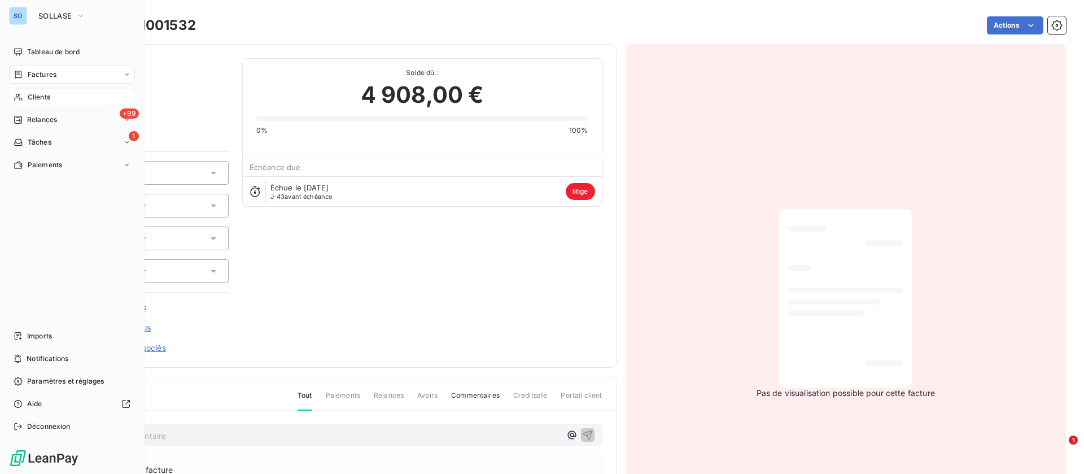
click at [20, 97] on icon at bounding box center [19, 97] width 10 height 9
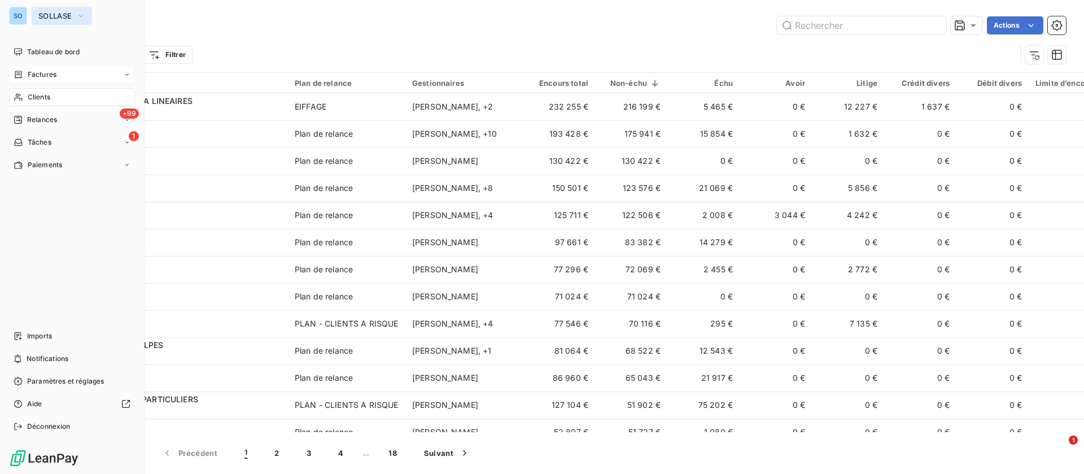
click at [57, 14] on span "SOLLASE" at bounding box center [54, 15] width 33 height 9
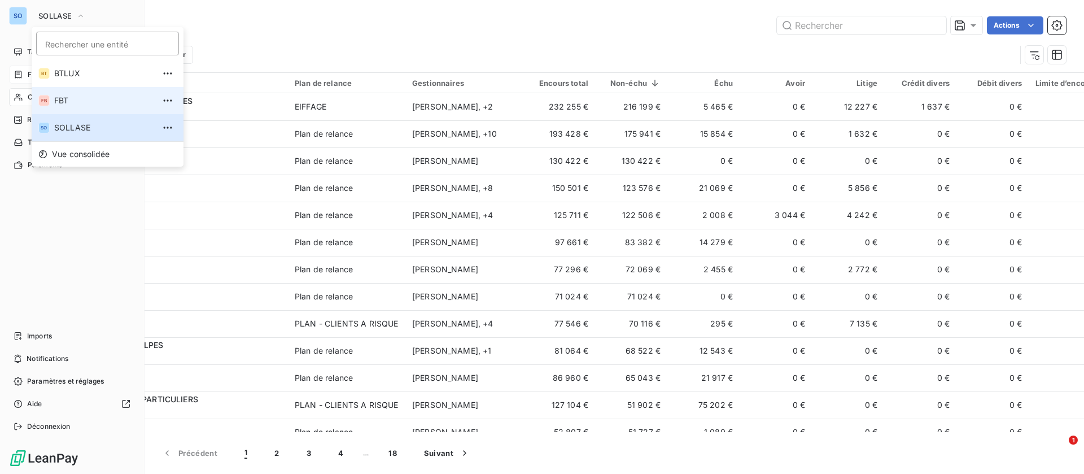
click at [75, 99] on span "FBT" at bounding box center [104, 100] width 100 height 11
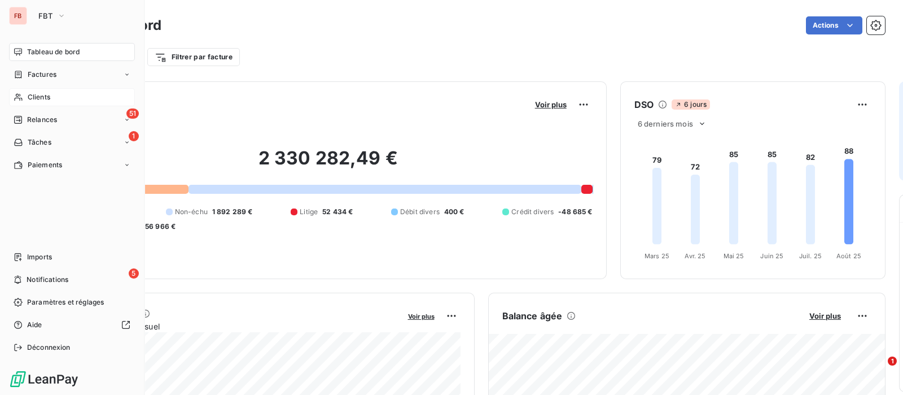
click at [32, 101] on span "Clients" at bounding box center [39, 97] width 23 height 10
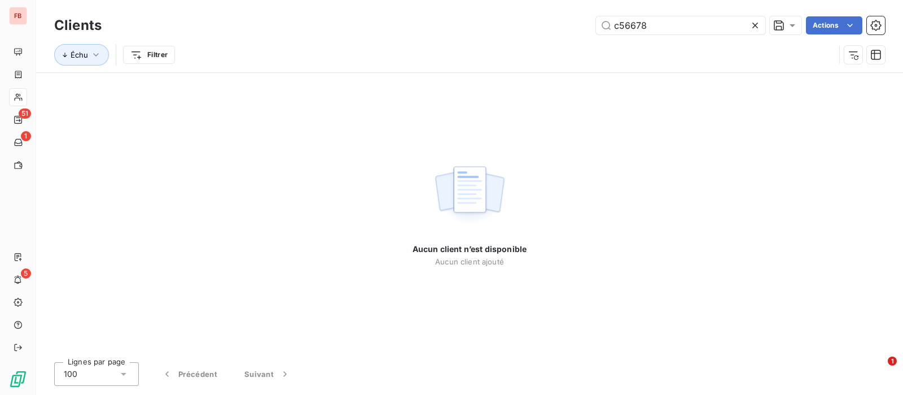
type input "c56678"
click at [658, 23] on input "c56678" at bounding box center [680, 25] width 169 height 18
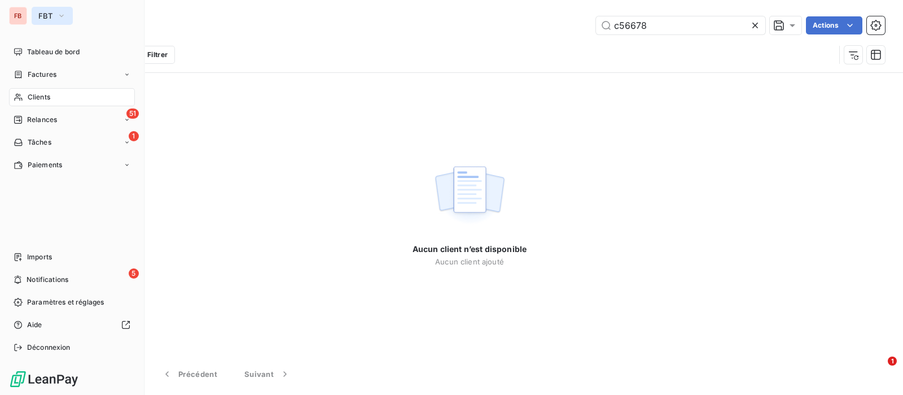
click at [38, 12] on span "FBT" at bounding box center [45, 15] width 14 height 9
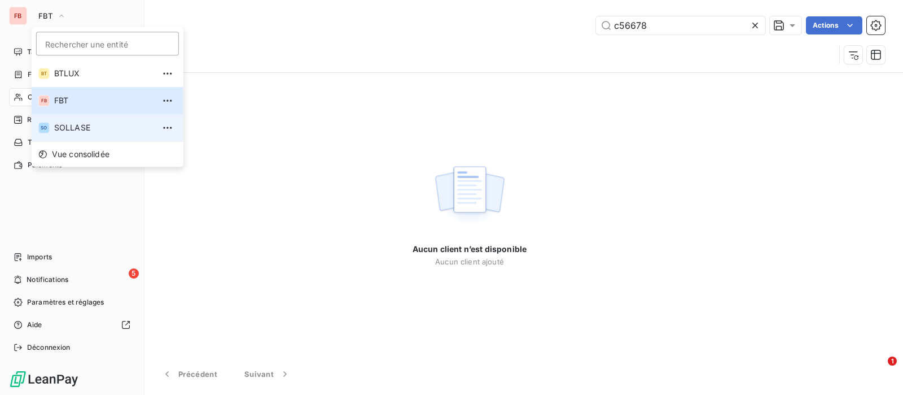
click at [82, 128] on span "SOLLASE" at bounding box center [104, 127] width 100 height 11
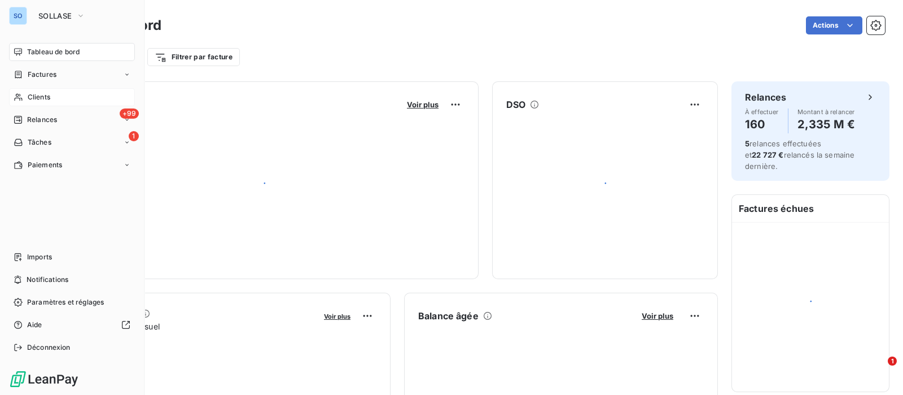
click at [31, 96] on span "Clients" at bounding box center [39, 97] width 23 height 10
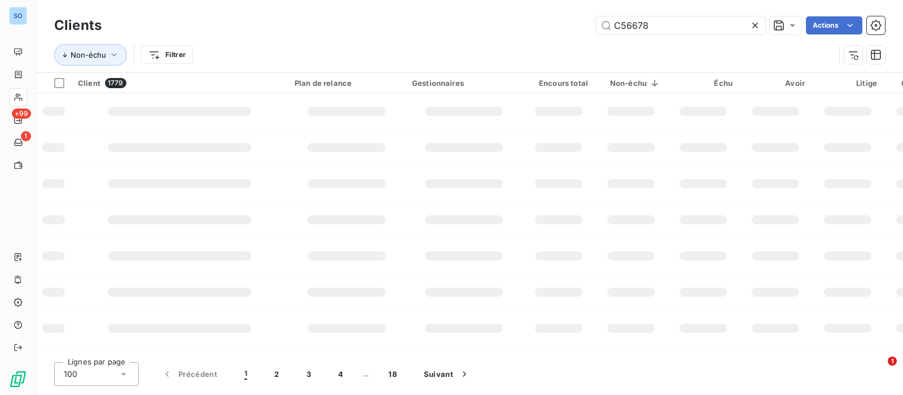
type input "C56678"
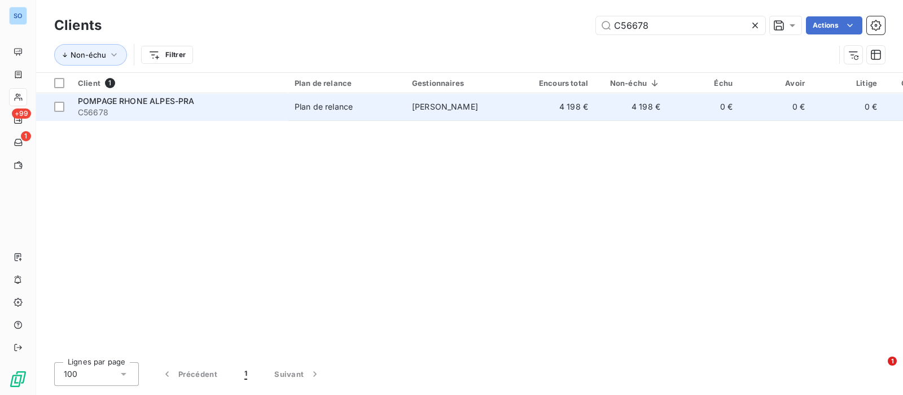
click at [215, 105] on div "POMPAGE RHONE ALPES-PRA" at bounding box center [179, 100] width 203 height 11
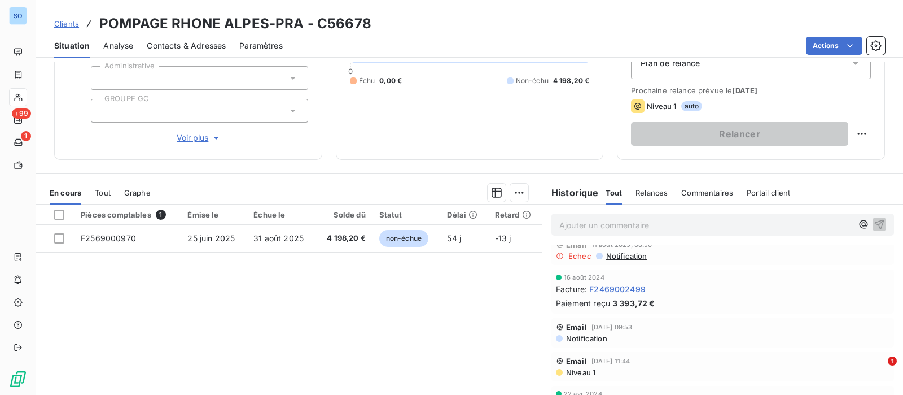
scroll to position [21, 0]
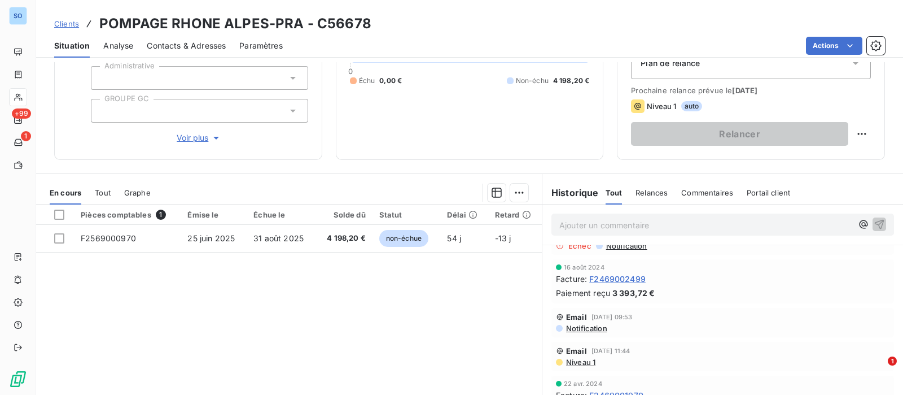
click at [589, 327] on span "Notification" at bounding box center [586, 328] width 42 height 9
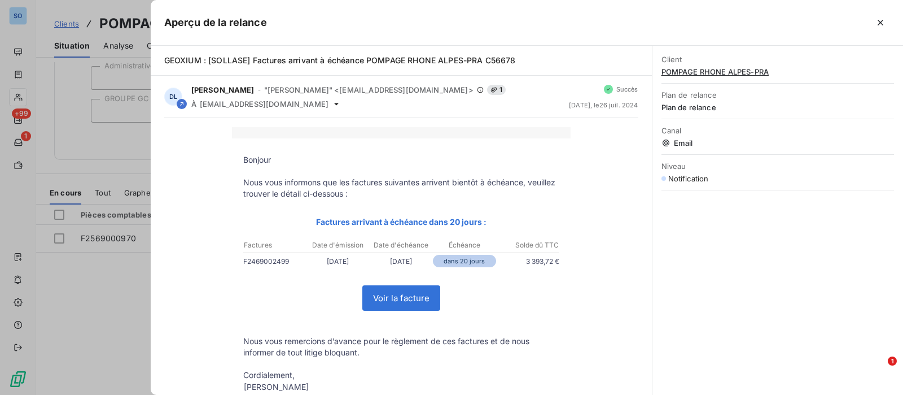
click at [116, 148] on div at bounding box center [451, 197] width 903 height 395
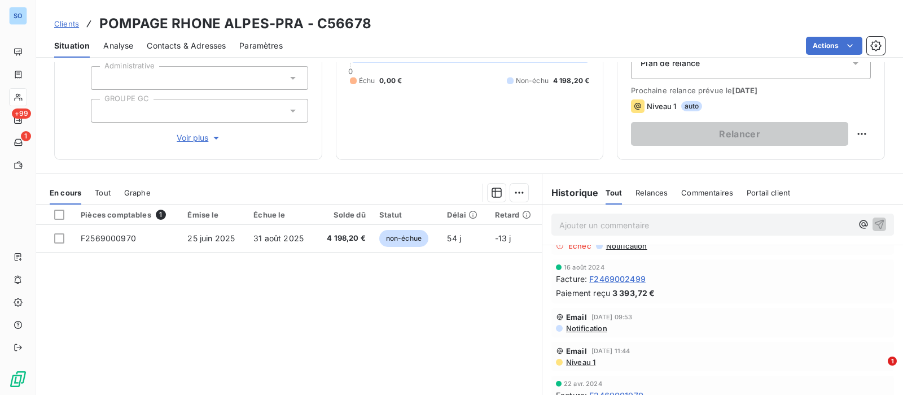
click at [574, 359] on span "Niveau 1" at bounding box center [580, 361] width 30 height 9
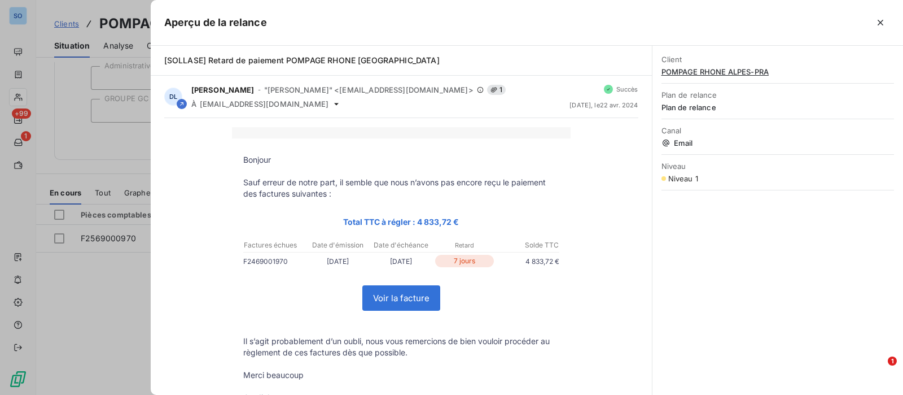
click at [123, 300] on div at bounding box center [451, 197] width 903 height 395
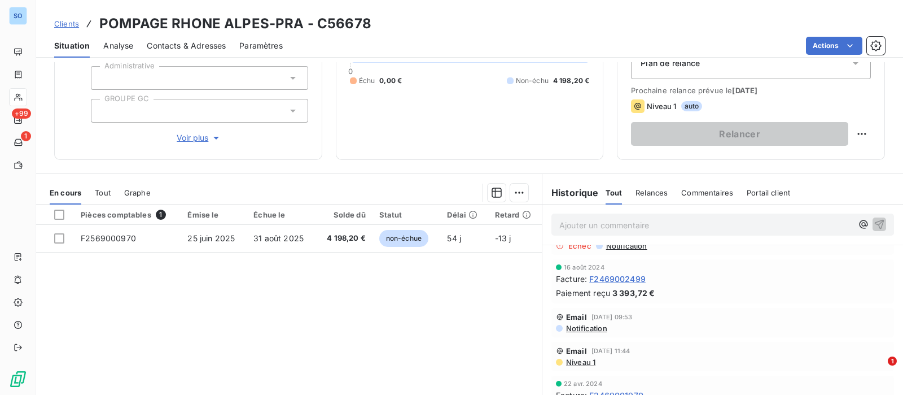
drag, startPoint x: 203, startPoint y: 30, endPoint x: 200, endPoint y: 38, distance: 8.6
click at [202, 32] on h3 "POMPAGE RHONE ALPES-PRA - C56678" at bounding box center [235, 24] width 272 height 20
click at [198, 43] on span "Contacts & Adresses" at bounding box center [186, 45] width 79 height 11
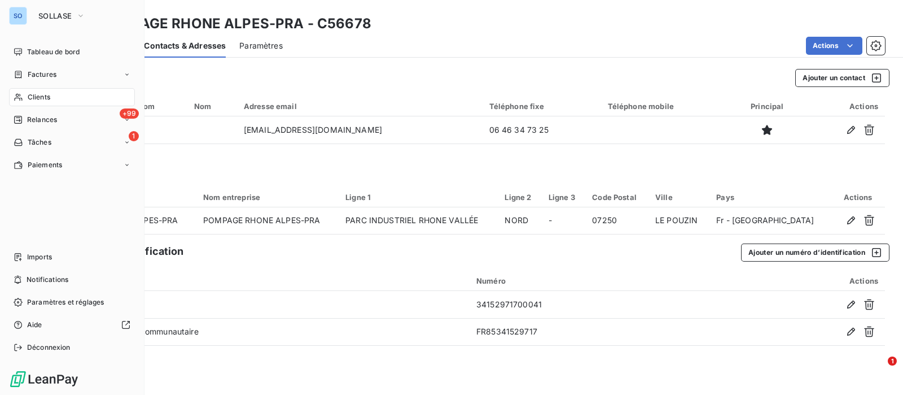
click at [28, 92] on span "Clients" at bounding box center [39, 97] width 23 height 10
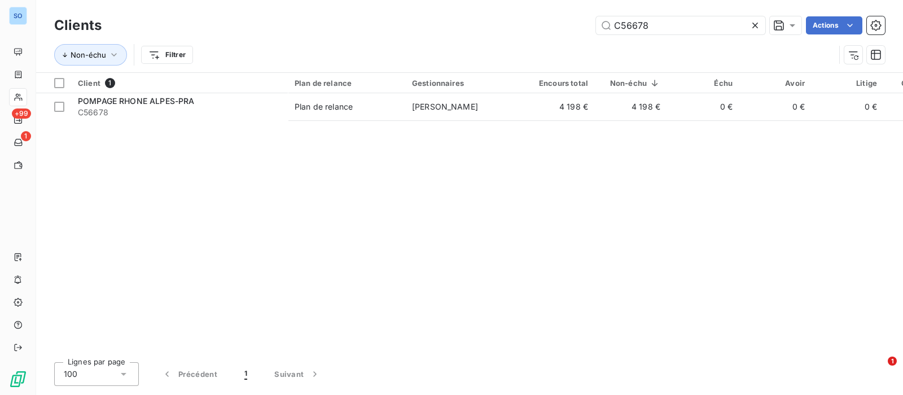
drag, startPoint x: 667, startPoint y: 24, endPoint x: 531, endPoint y: 21, distance: 136.1
click at [531, 21] on div "C56678 Actions" at bounding box center [500, 25] width 770 height 18
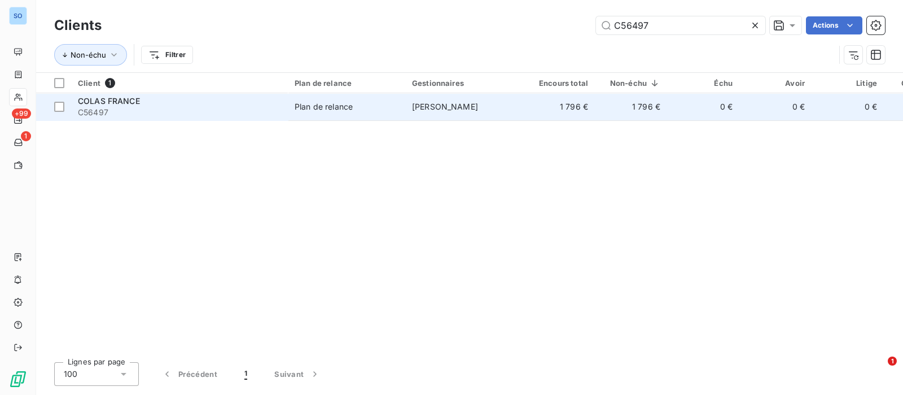
type input "C56497"
click at [191, 111] on span "C56497" at bounding box center [179, 112] width 203 height 11
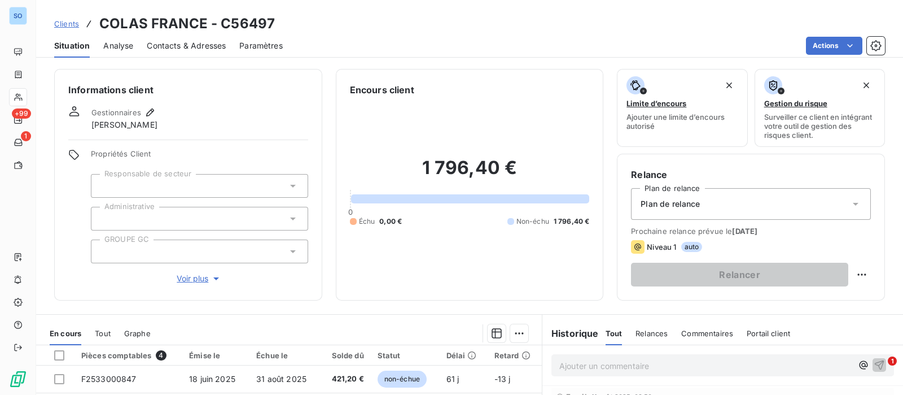
click at [166, 48] on span "Contacts & Adresses" at bounding box center [186, 45] width 79 height 11
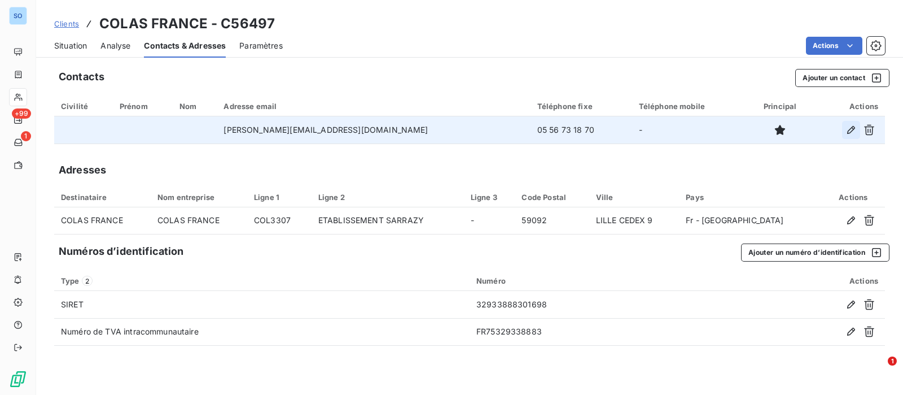
click at [847, 129] on icon "button" at bounding box center [851, 129] width 11 height 11
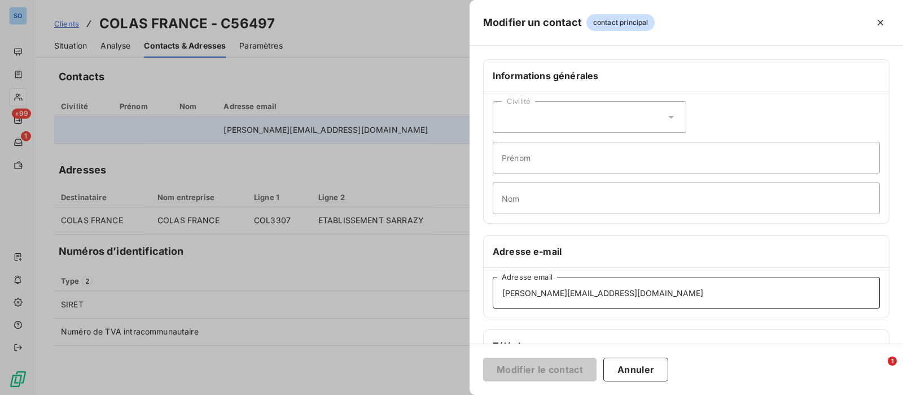
drag, startPoint x: 562, startPoint y: 283, endPoint x: 385, endPoint y: 276, distance: 176.9
click at [385, 394] on div "Modifier un contact contact principal Informations générales Civilité Prénom No…" at bounding box center [451, 395] width 903 height 0
paste input "[PERSON_NAME].boulanger"
type input "[PERSON_NAME][EMAIL_ADDRESS][DOMAIN_NAME]"
click at [534, 369] on button "Modifier le contact" at bounding box center [539, 369] width 113 height 24
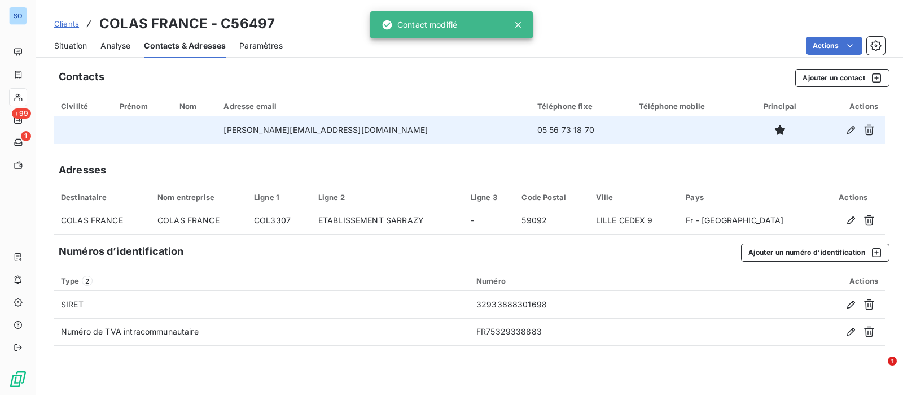
click at [69, 41] on span "Situation" at bounding box center [70, 45] width 33 height 11
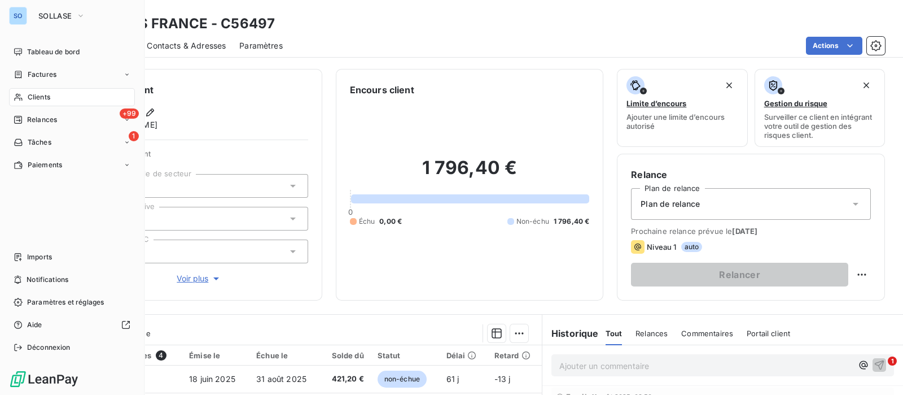
click at [46, 92] on span "Clients" at bounding box center [39, 97] width 23 height 10
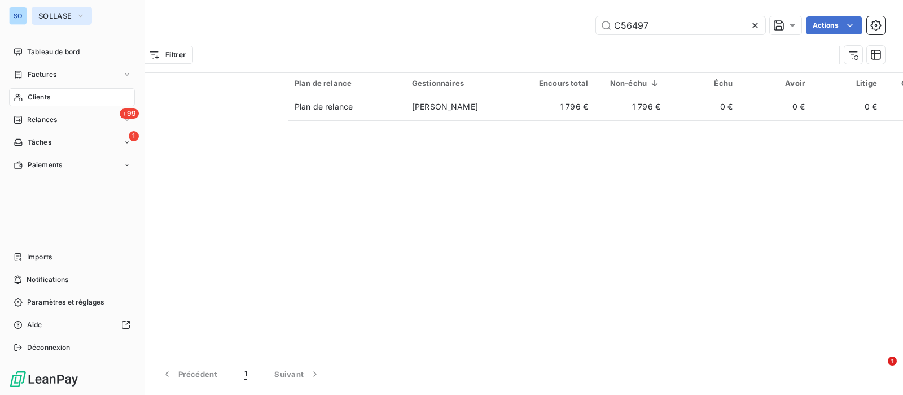
click at [51, 13] on span "SOLLASE" at bounding box center [54, 15] width 33 height 9
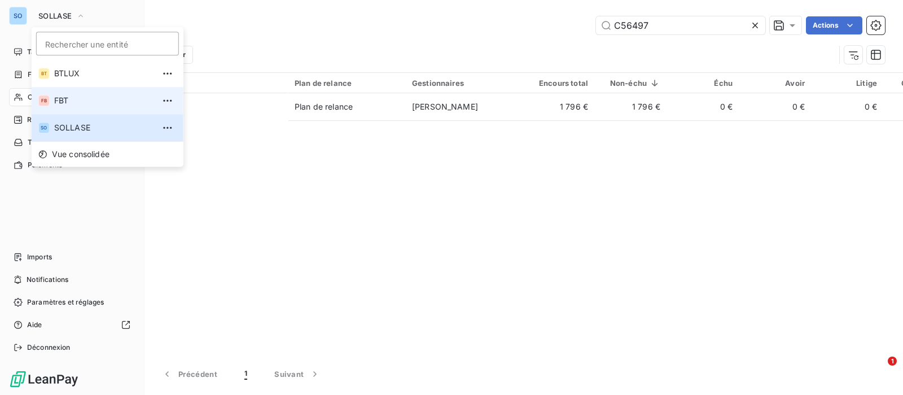
click at [62, 97] on span "FBT" at bounding box center [104, 100] width 100 height 11
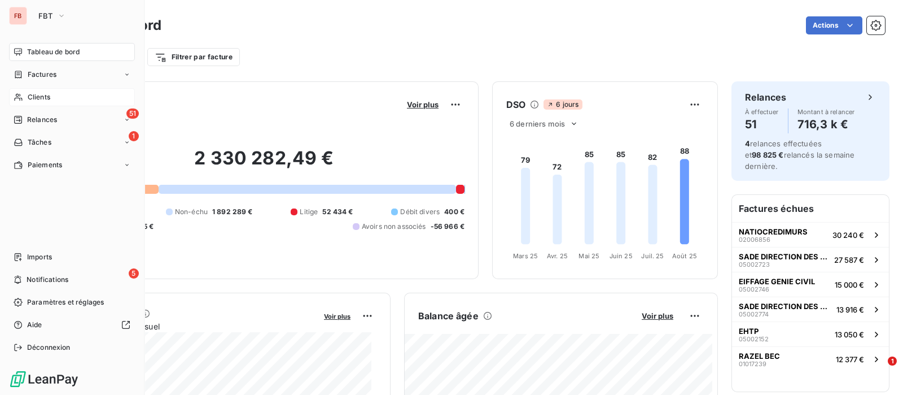
click at [27, 95] on div "Clients" at bounding box center [72, 97] width 126 height 18
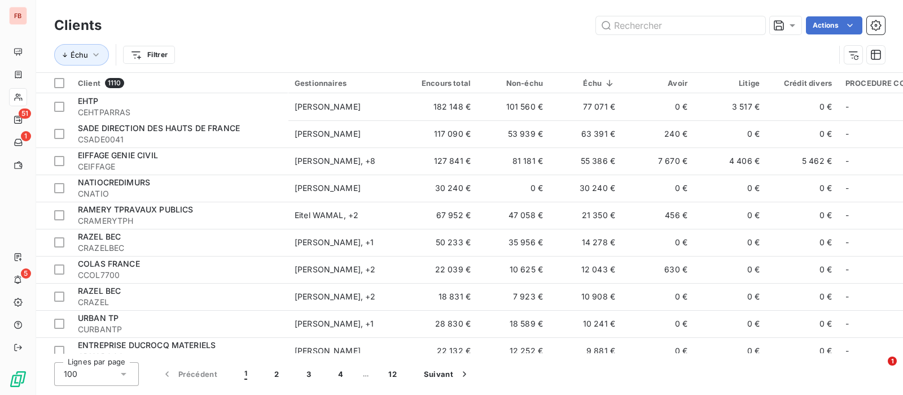
type input "C"
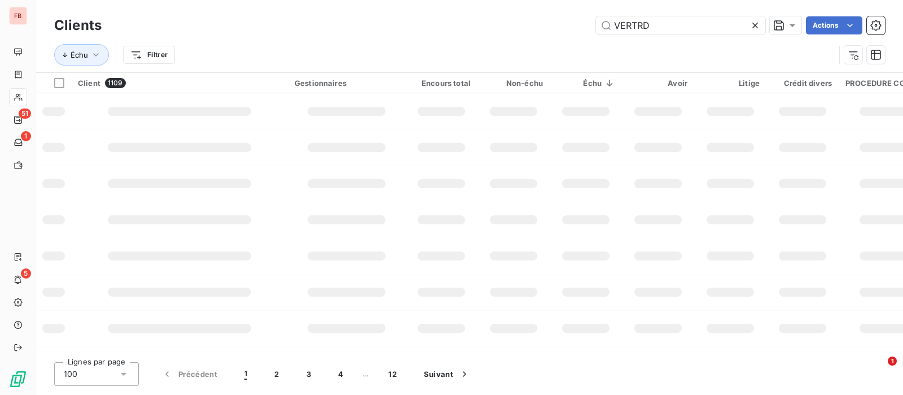
type input "VERTRD"
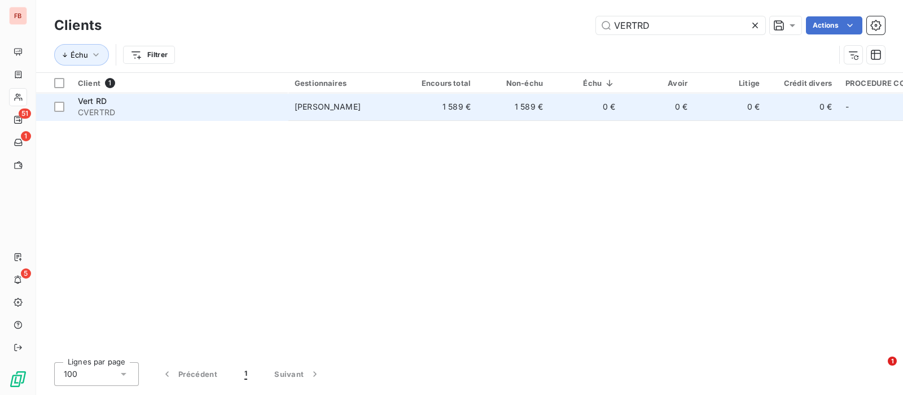
click at [158, 113] on span "CVERTRD" at bounding box center [179, 112] width 203 height 11
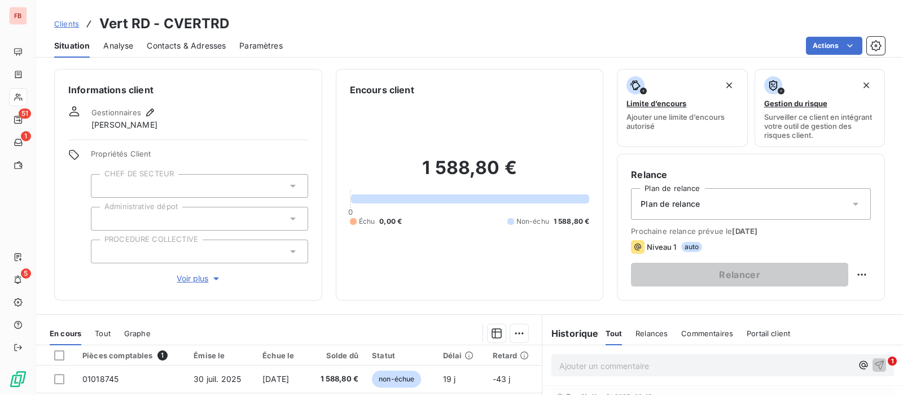
click at [200, 48] on span "Contacts & Adresses" at bounding box center [186, 45] width 79 height 11
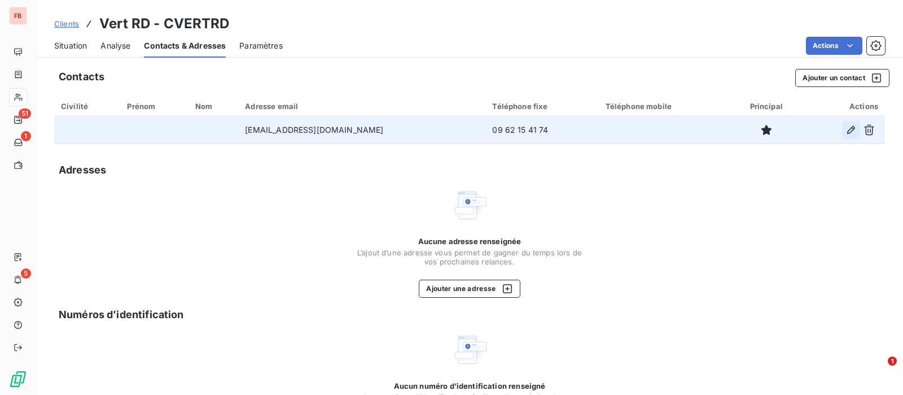
click at [846, 130] on icon "button" at bounding box center [851, 129] width 11 height 11
type input "[EMAIL_ADDRESS][DOMAIN_NAME]"
type input "09 62 15 41 74"
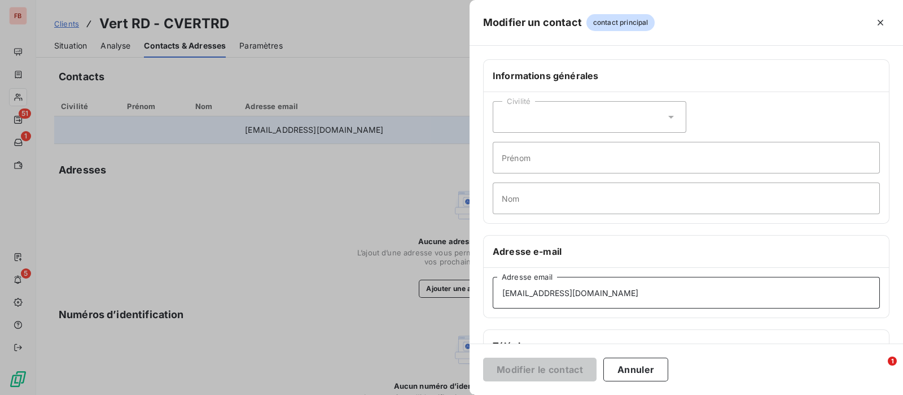
drag, startPoint x: 602, startPoint y: 290, endPoint x: 419, endPoint y: 276, distance: 183.5
click at [419, 394] on div "Modifier un contact contact principal Informations générales Civilité Prénom No…" at bounding box center [451, 395] width 903 height 0
paste input "ntact"
type input "contact@vertrd.com"
click at [548, 377] on button "Modifier le contact" at bounding box center [539, 369] width 113 height 24
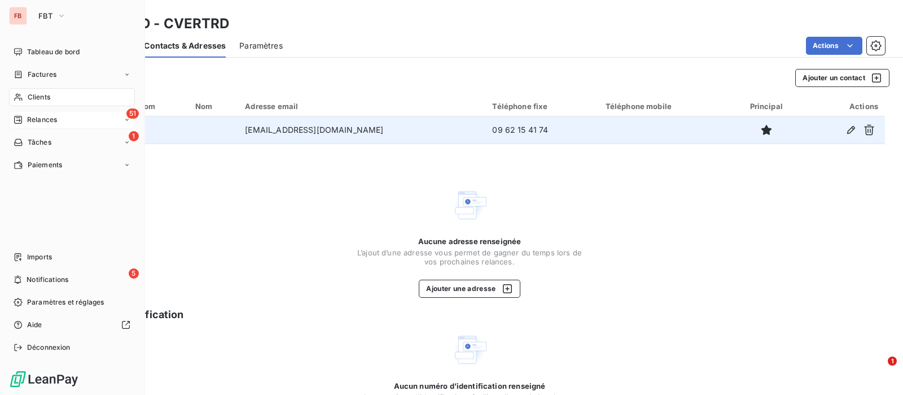
click at [20, 119] on icon at bounding box center [18, 119] width 9 height 9
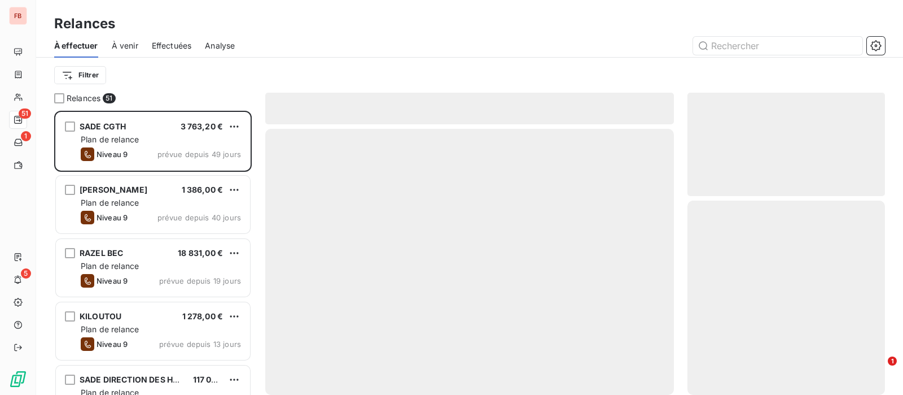
scroll to position [273, 186]
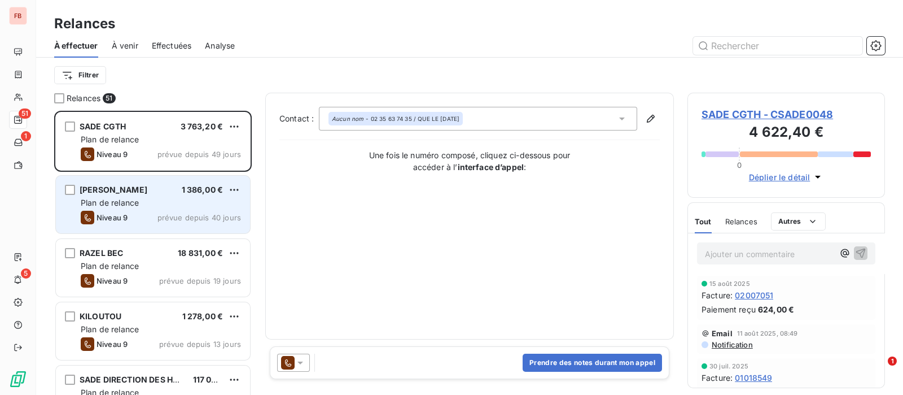
click at [138, 200] on span "Plan de relance" at bounding box center [110, 203] width 58 height 10
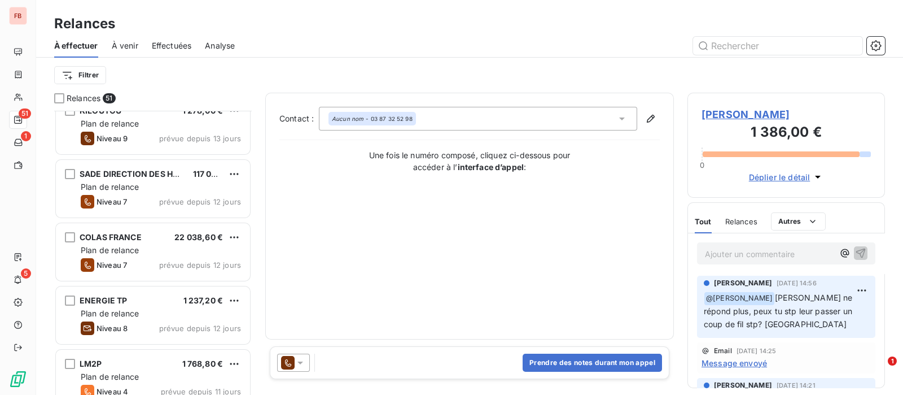
scroll to position [212, 0]
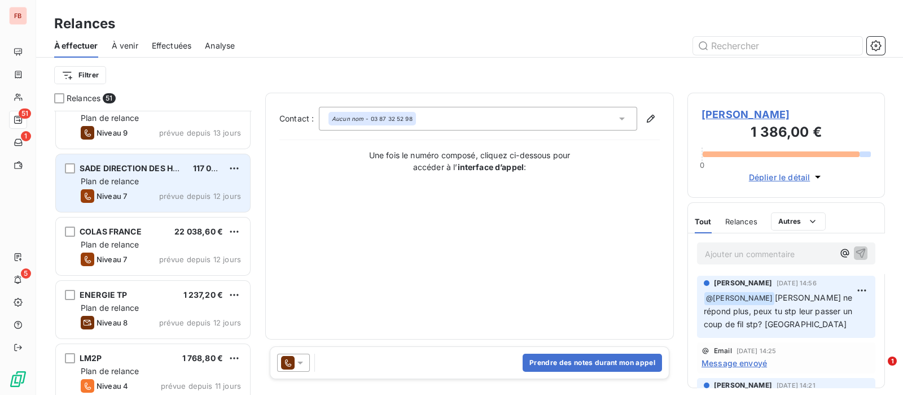
click at [143, 190] on div "Niveau 7 prévue depuis 12 jours" at bounding box center [161, 196] width 160 height 14
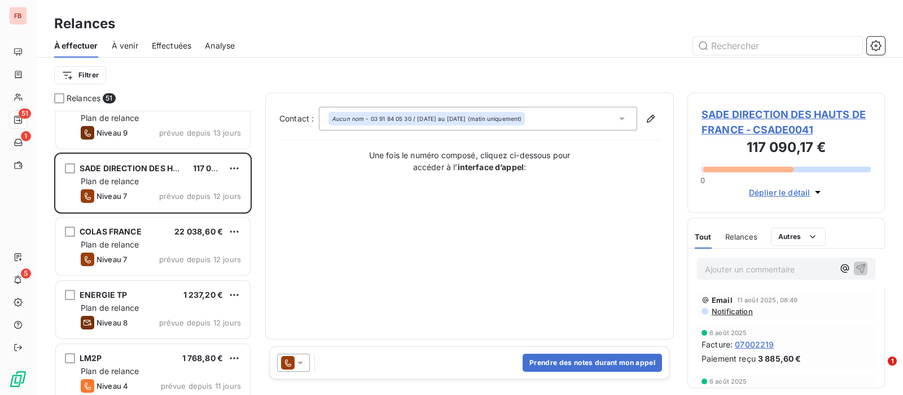
scroll to position [282, 0]
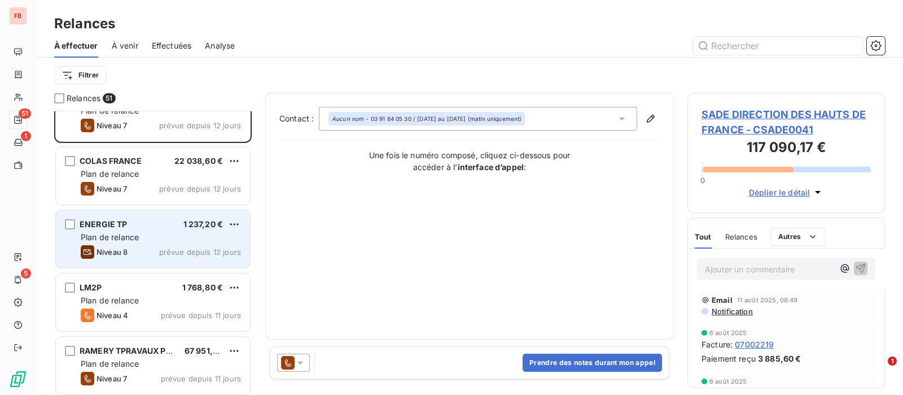
click at [145, 235] on div "Plan de relance" at bounding box center [161, 236] width 160 height 11
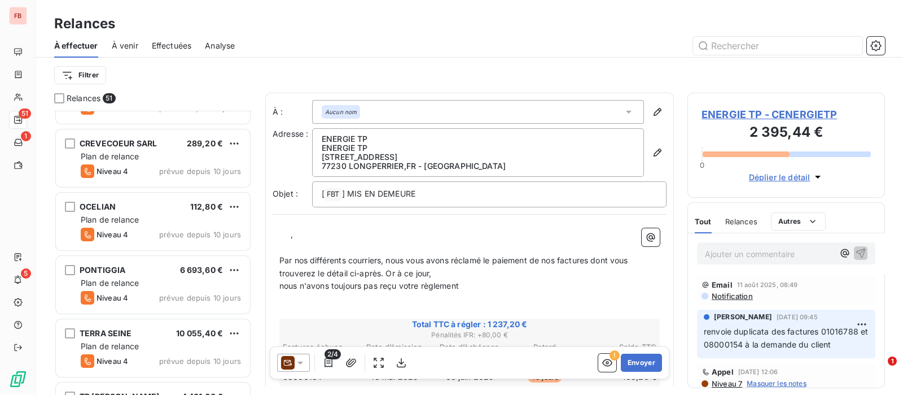
scroll to position [1129, 0]
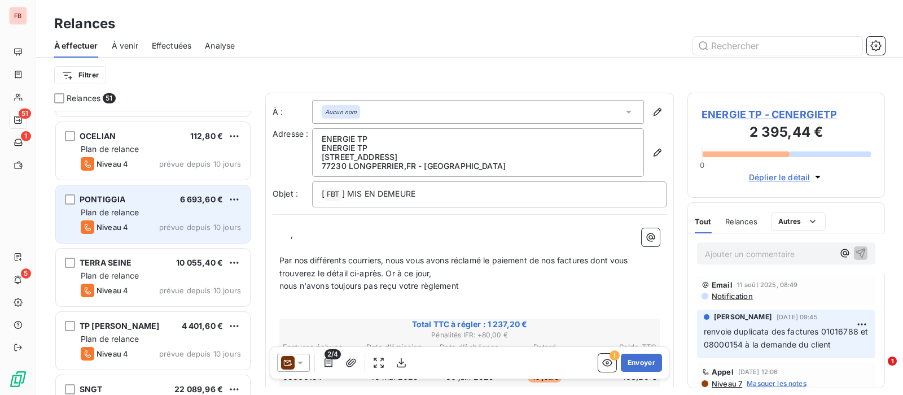
click at [171, 217] on div "PONTIGGIA 6 693,60 € Plan de relance Niveau 4 prévue depuis 10 jours" at bounding box center [153, 214] width 194 height 58
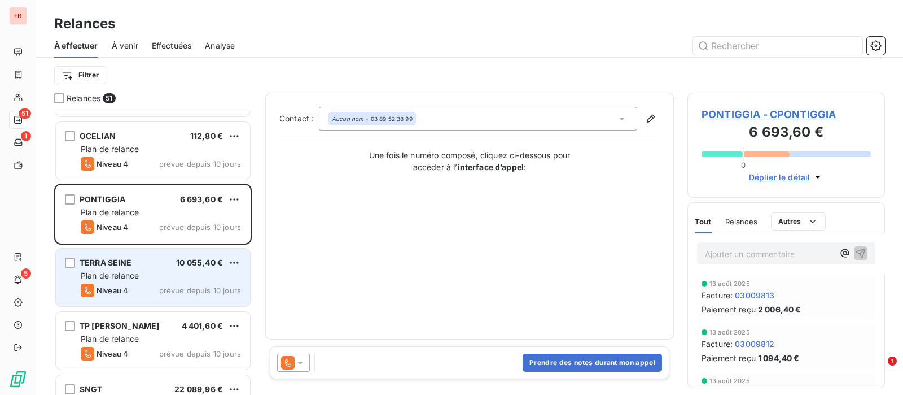
click at [155, 270] on div "Plan de relance" at bounding box center [161, 275] width 160 height 11
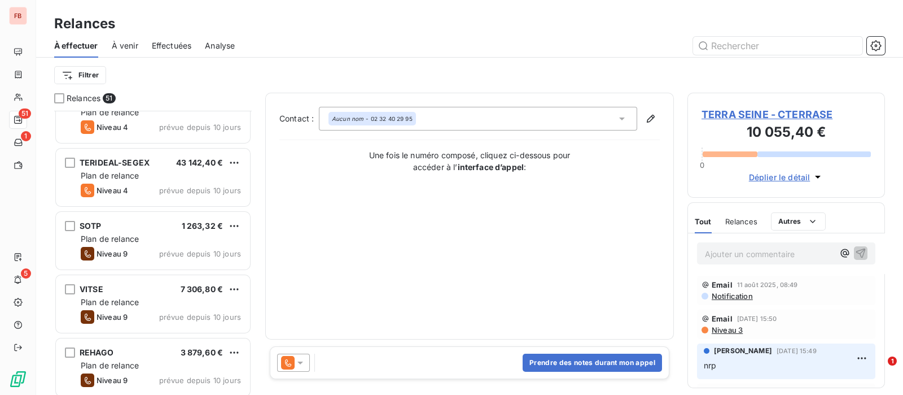
scroll to position [1553, 0]
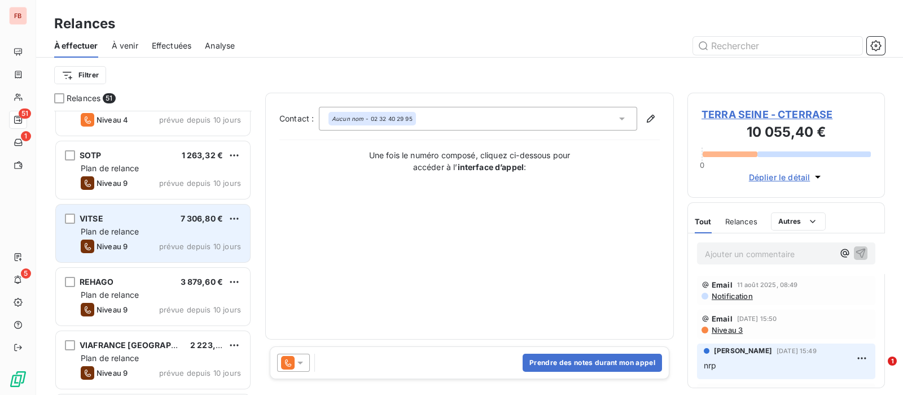
click at [142, 243] on div "Niveau 9 prévue depuis 10 jours" at bounding box center [161, 246] width 160 height 14
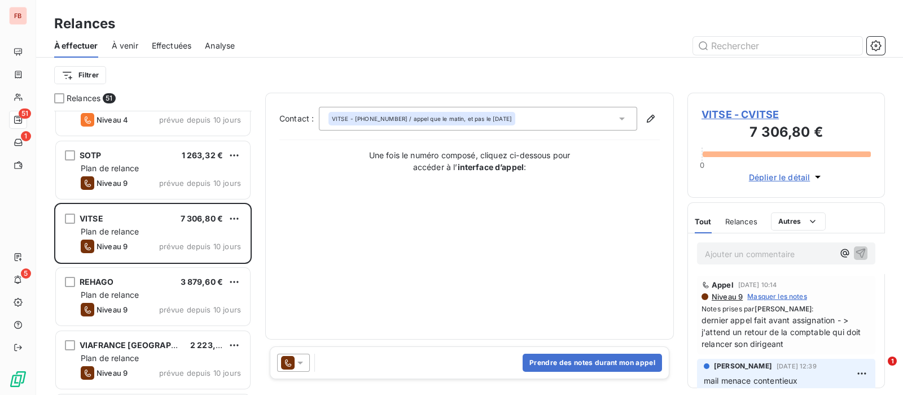
click at [739, 111] on span "VITSE - CVITSE" at bounding box center [786, 114] width 169 height 15
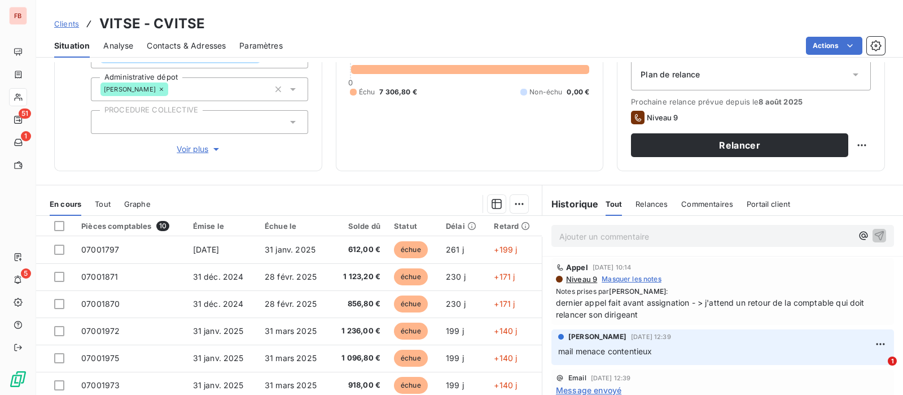
scroll to position [141, 0]
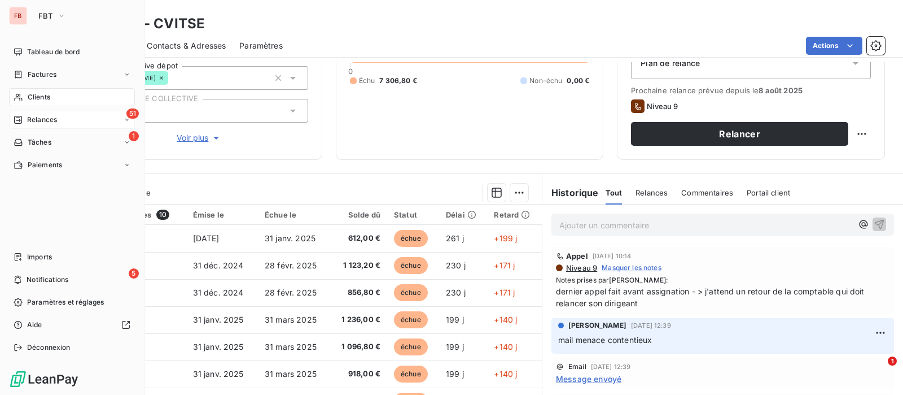
click at [28, 119] on span "Relances" at bounding box center [42, 120] width 30 height 10
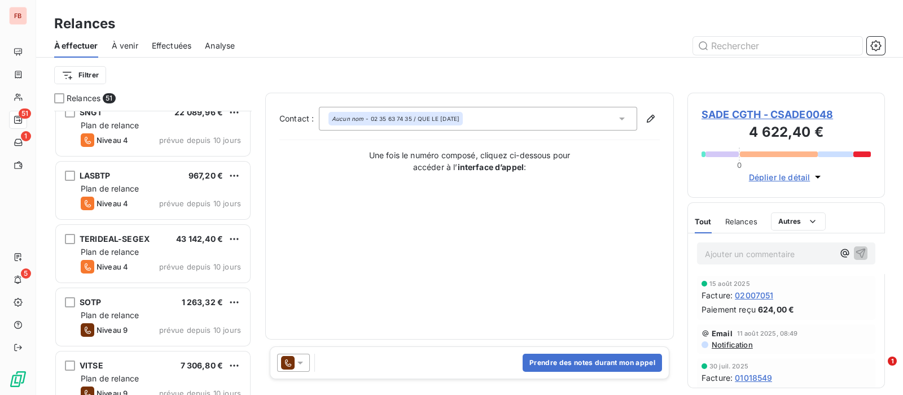
scroll to position [1412, 0]
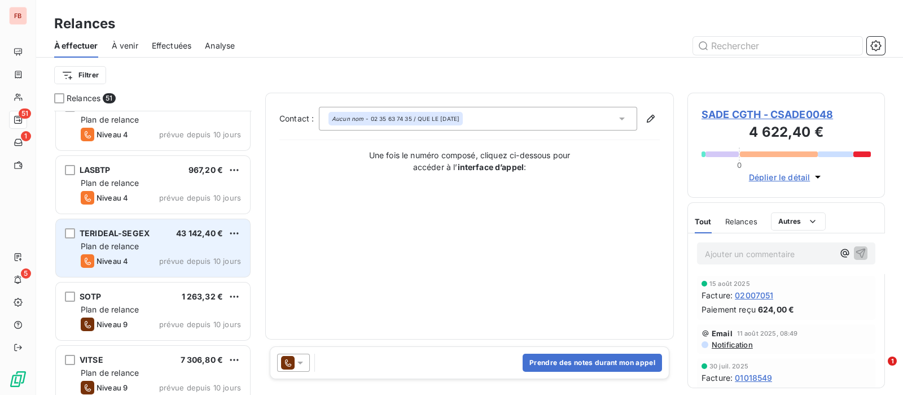
click at [161, 245] on div "Plan de relance" at bounding box center [161, 246] width 160 height 11
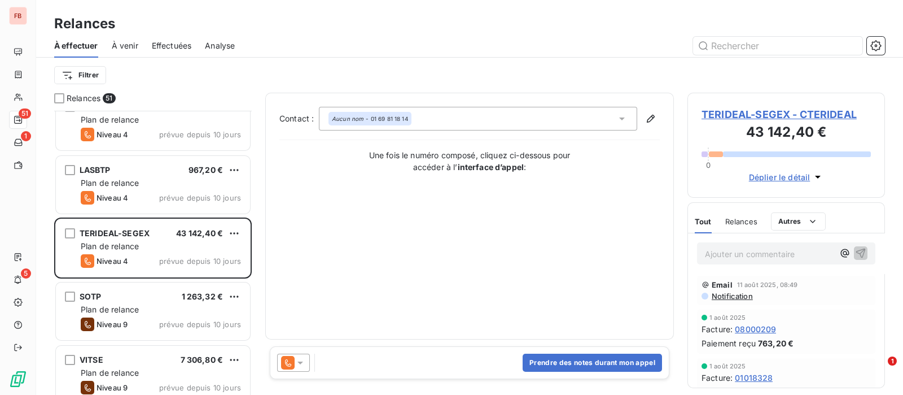
click at [832, 110] on span "TERIDEAL-SEGEX - CTERIDEAL" at bounding box center [786, 114] width 169 height 15
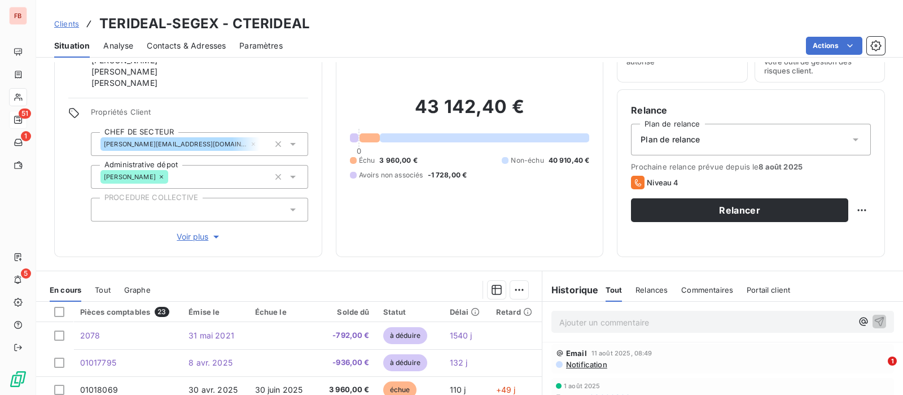
scroll to position [212, 0]
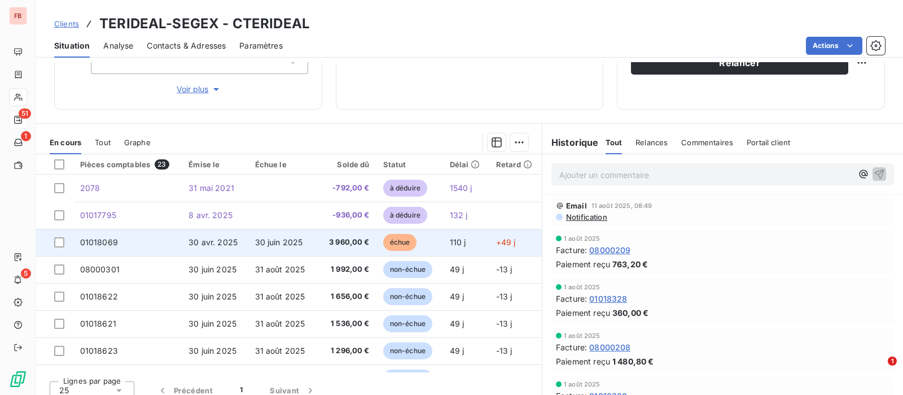
click at [458, 245] on span "110 j" at bounding box center [458, 242] width 16 height 10
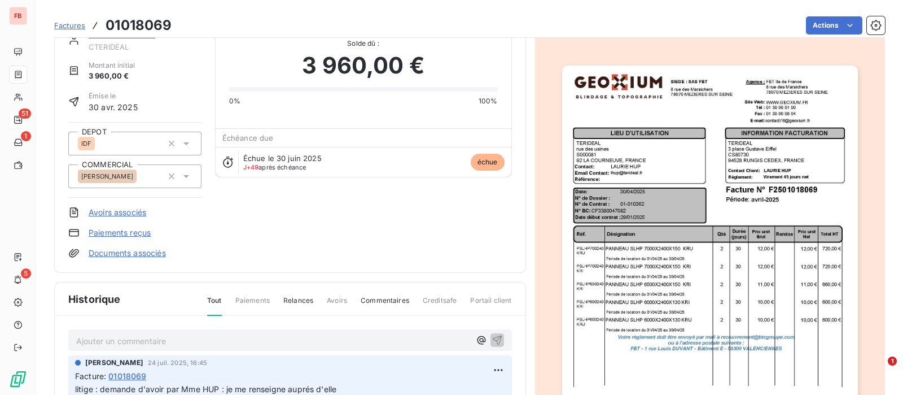
scroll to position [141, 0]
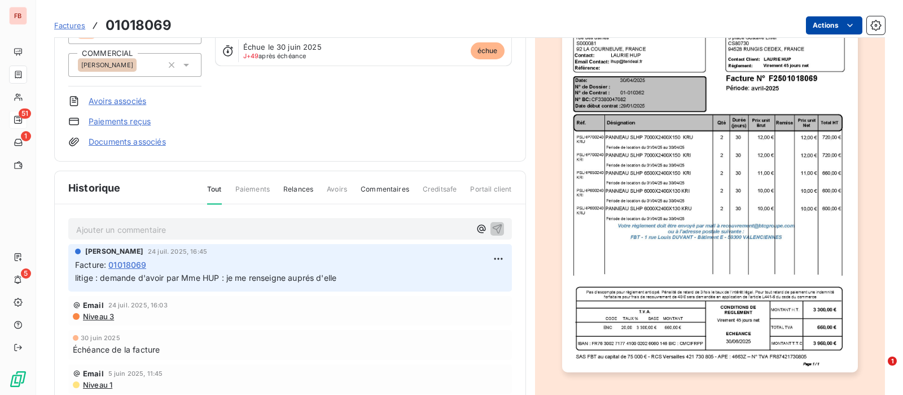
click at [825, 21] on html "FB 51 1 5 Factures 01018069 Actions TERIDEAL-SEGEX CTERIDEAL Montant initial 3 …" at bounding box center [451, 197] width 903 height 395
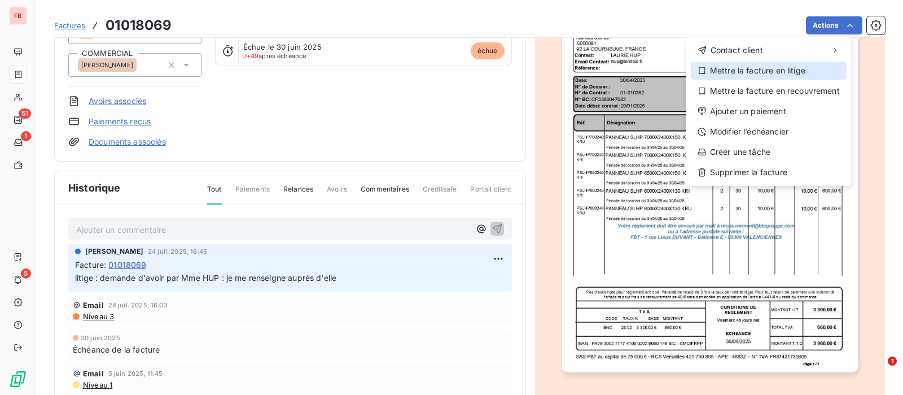
click at [749, 69] on div "Mettre la facture en litige" at bounding box center [769, 71] width 156 height 18
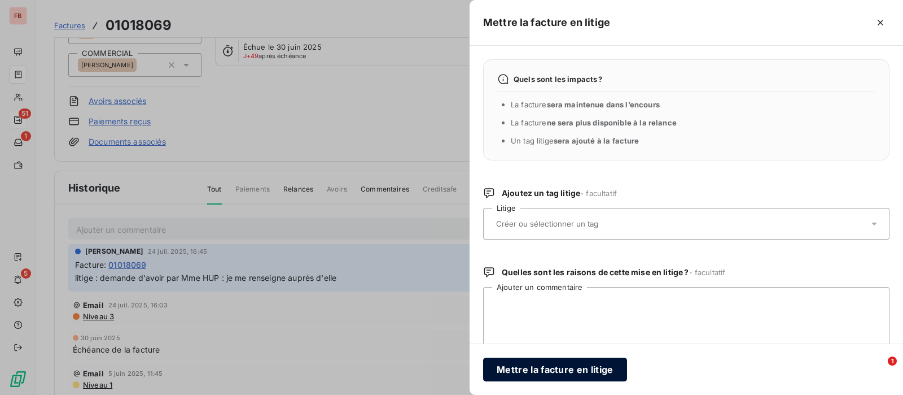
click at [560, 369] on button "Mettre la facture en litige" at bounding box center [555, 369] width 144 height 24
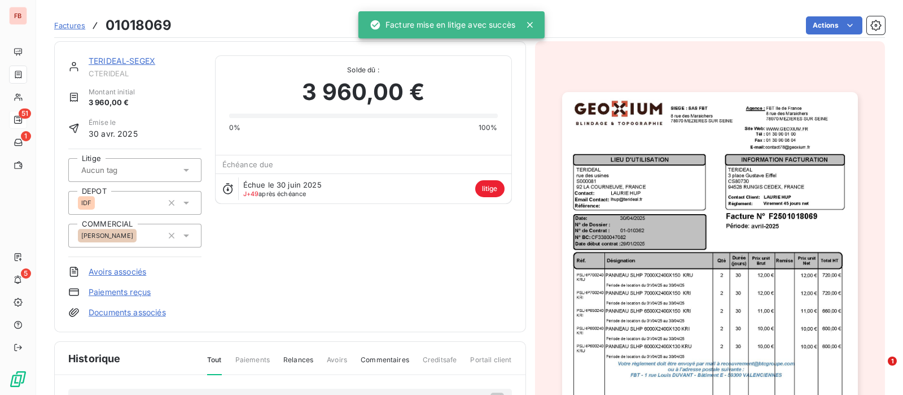
scroll to position [0, 0]
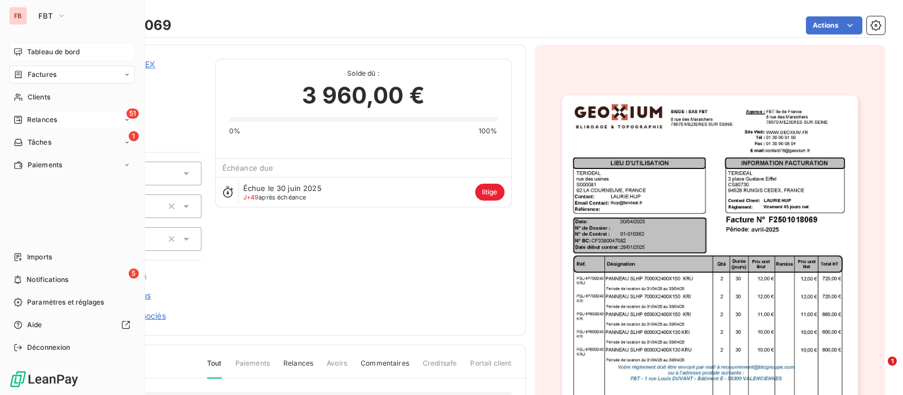
click at [37, 51] on span "Tableau de bord" at bounding box center [53, 52] width 53 height 10
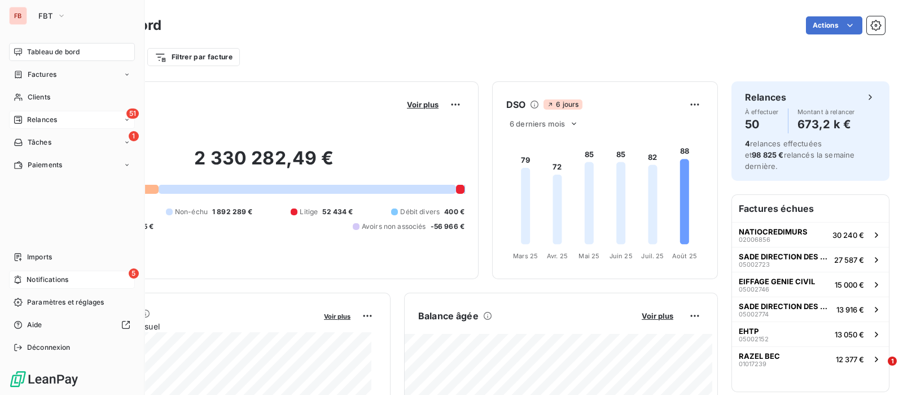
click at [73, 283] on div "5 Notifications" at bounding box center [72, 279] width 126 height 18
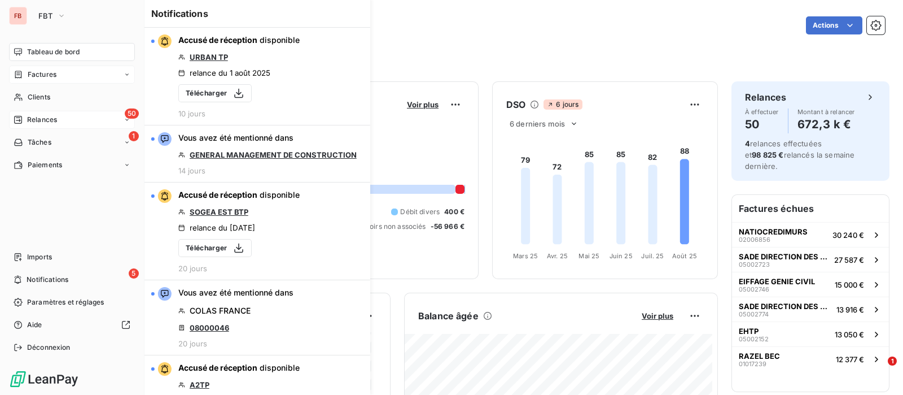
click at [41, 70] on span "Factures" at bounding box center [42, 74] width 29 height 10
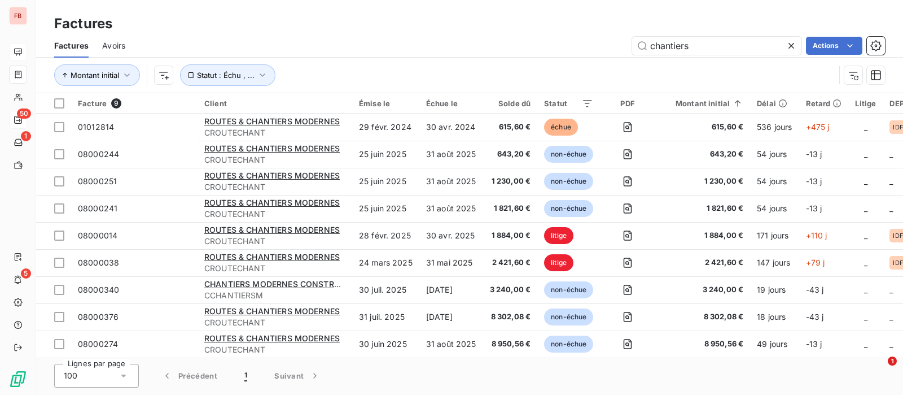
drag, startPoint x: 707, startPoint y: 52, endPoint x: 575, endPoint y: 49, distance: 131.6
click at [575, 49] on div "chantiers Actions" at bounding box center [512, 46] width 746 height 18
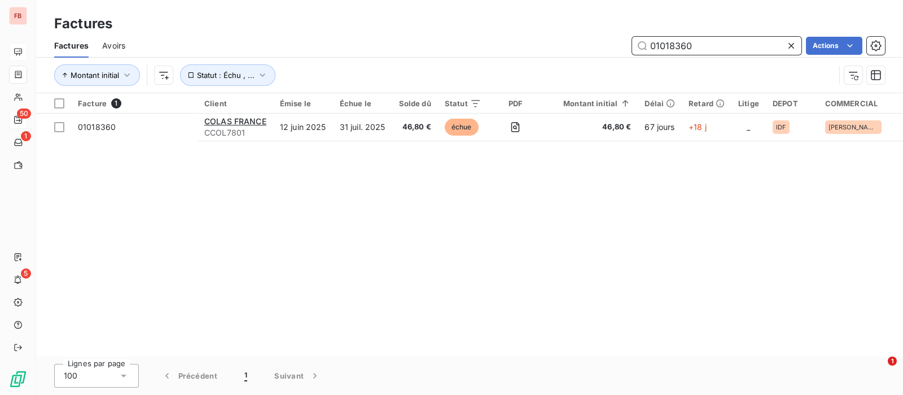
drag, startPoint x: 728, startPoint y: 37, endPoint x: 504, endPoint y: 41, distance: 224.2
click at [504, 41] on div "01018360 Actions" at bounding box center [512, 46] width 746 height 18
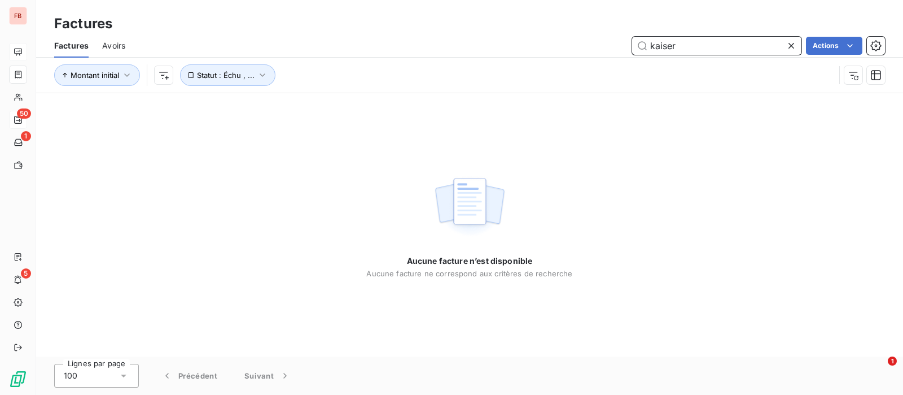
drag, startPoint x: 685, startPoint y: 46, endPoint x: 541, endPoint y: 33, distance: 144.0
click at [544, 34] on div "Factures Avoirs kaiser Actions" at bounding box center [469, 46] width 867 height 24
type input "spectra"
drag, startPoint x: 790, startPoint y: 45, endPoint x: 562, endPoint y: 171, distance: 260.5
click at [789, 44] on icon at bounding box center [792, 46] width 6 height 6
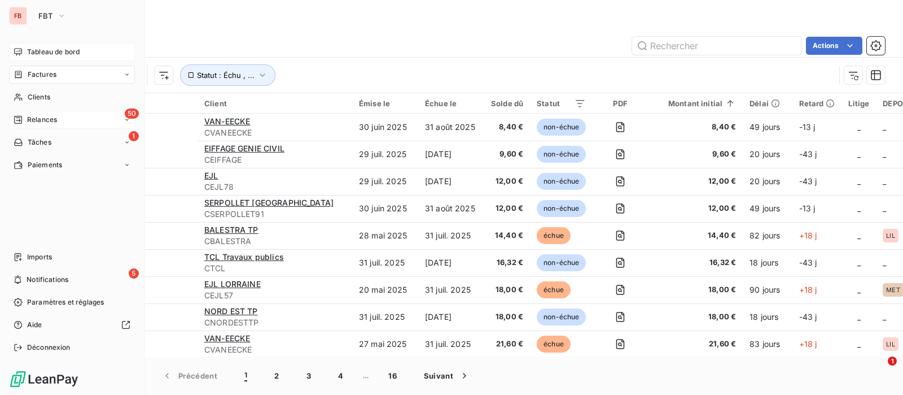
click at [31, 53] on span "Tableau de bord" at bounding box center [53, 52] width 53 height 10
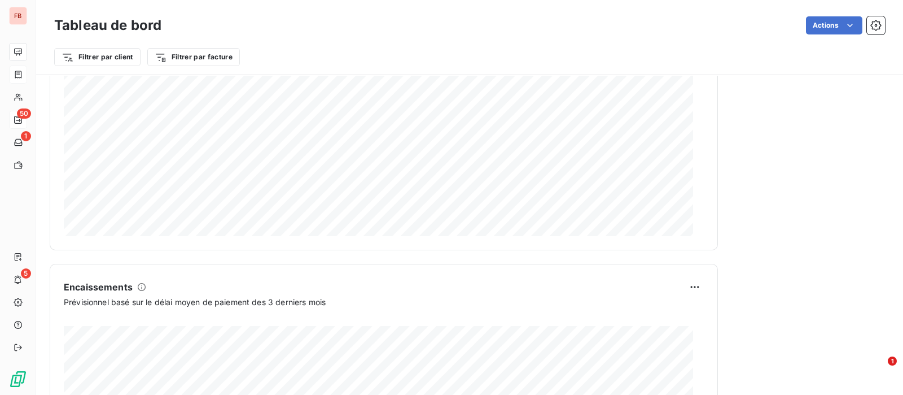
scroll to position [706, 0]
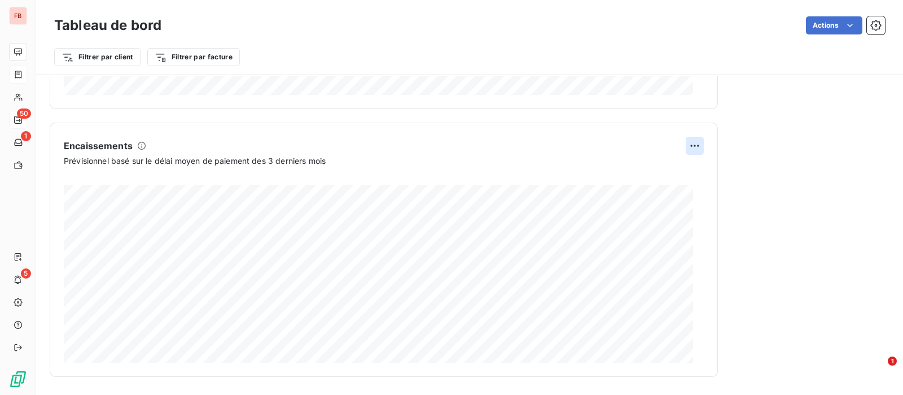
click at [687, 142] on html "FB 50 1 5 Tableau de bord Actions Filtrer par client Filtrer par facture Encour…" at bounding box center [451, 197] width 903 height 395
click at [229, 165] on span "Prévisionnel basé sur le délai moyen de paiement des 3 derniers mois" at bounding box center [195, 161] width 262 height 12
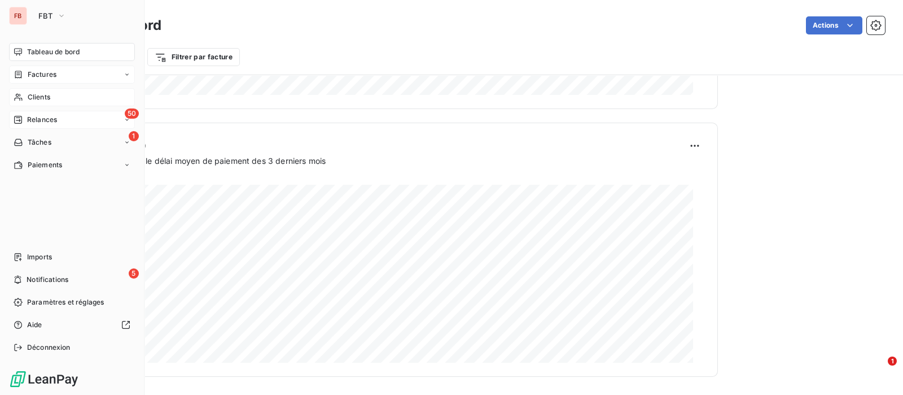
click at [38, 99] on span "Clients" at bounding box center [39, 97] width 23 height 10
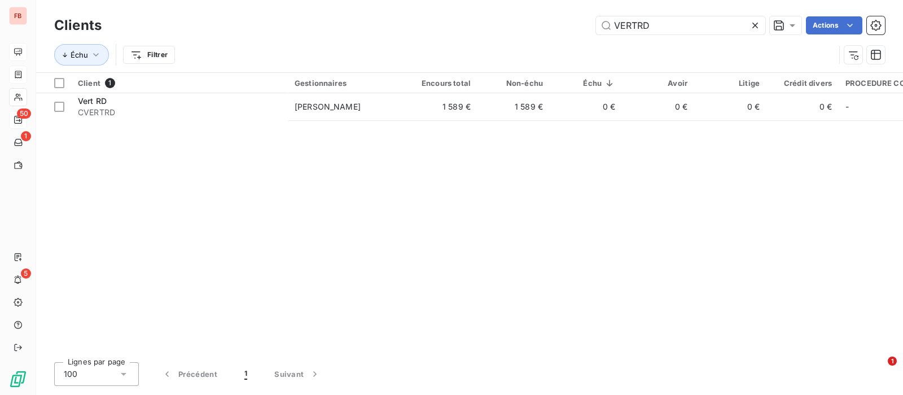
drag, startPoint x: 590, startPoint y: 16, endPoint x: 491, endPoint y: 25, distance: 99.8
click at [491, 25] on div "VERTRD Actions" at bounding box center [500, 25] width 770 height 18
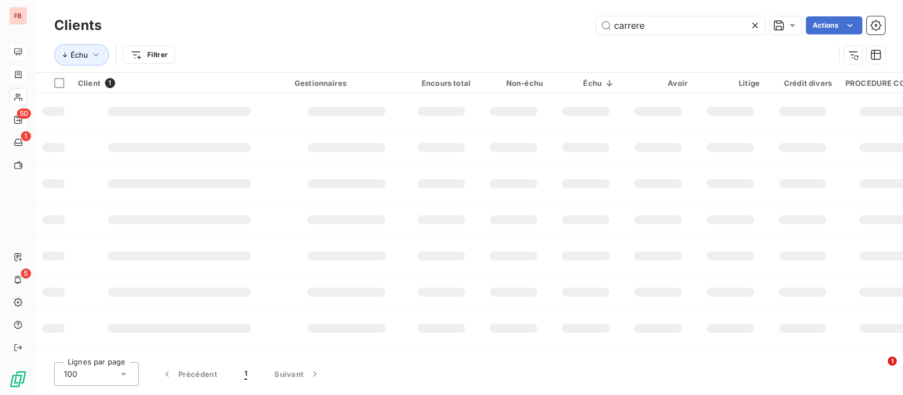
type input "carrere"
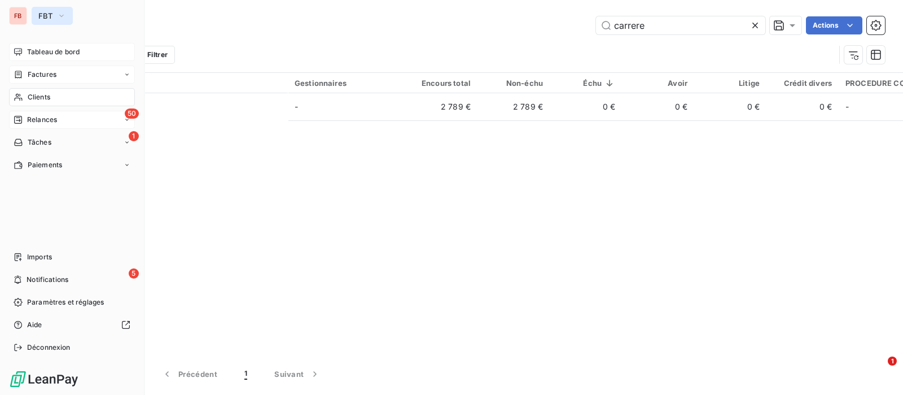
click at [53, 12] on button "FBT" at bounding box center [52, 16] width 41 height 18
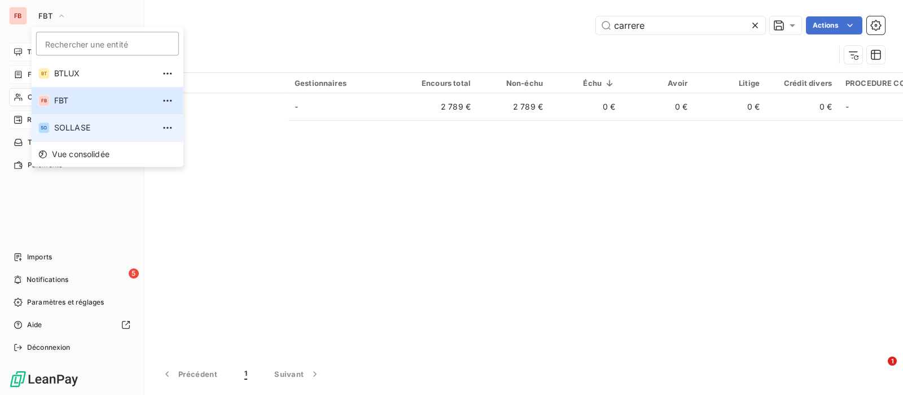
drag, startPoint x: 65, startPoint y: 125, endPoint x: 130, endPoint y: 123, distance: 65.0
click at [65, 125] on span "SOLLASE" at bounding box center [104, 127] width 100 height 11
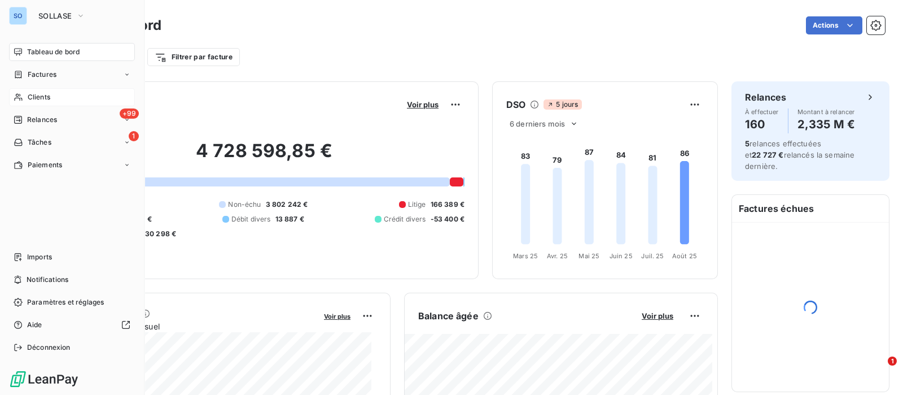
click at [33, 94] on span "Clients" at bounding box center [39, 97] width 23 height 10
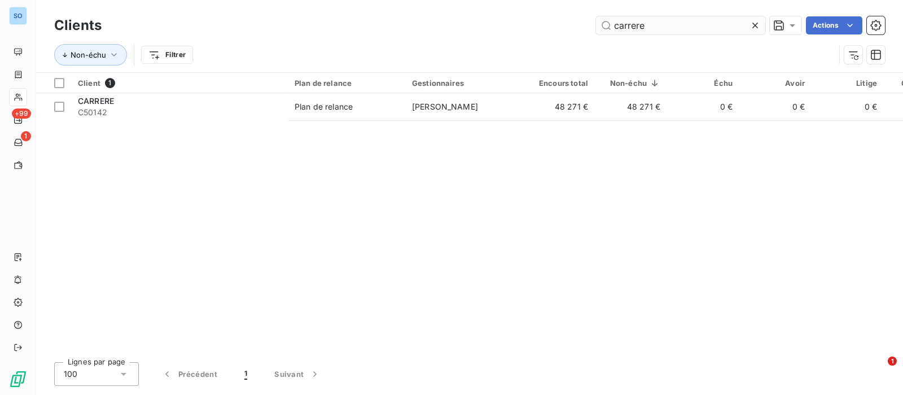
type input "carrere"
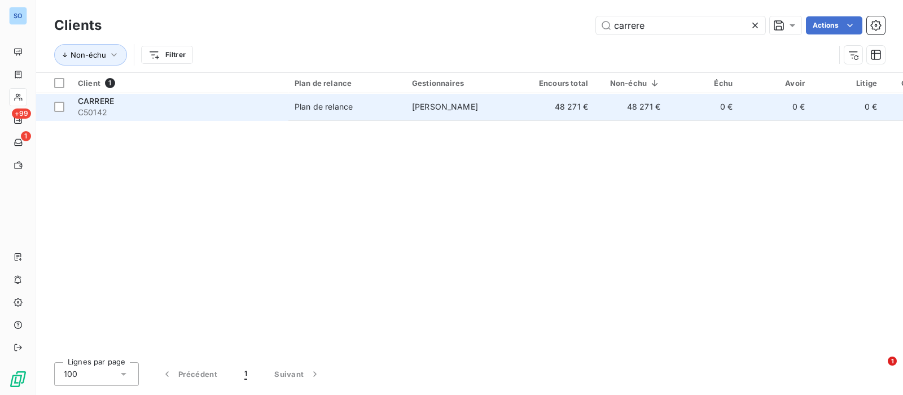
click at [328, 107] on div "Plan de relance" at bounding box center [324, 106] width 58 height 11
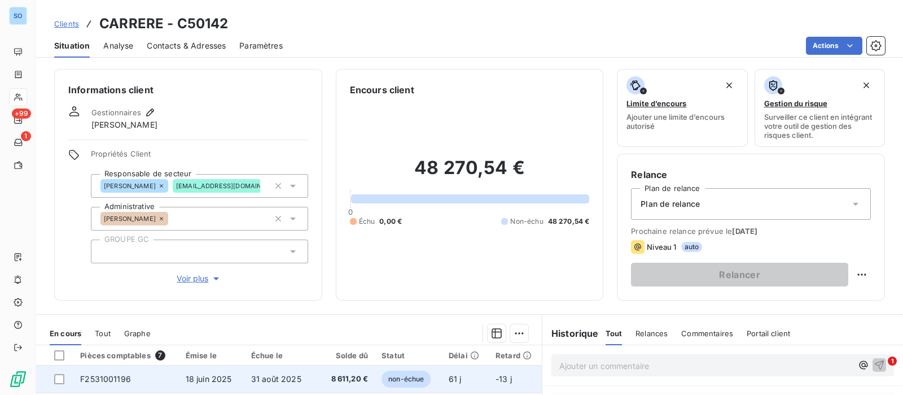
click at [266, 379] on span "31 août 2025" at bounding box center [276, 379] width 50 height 10
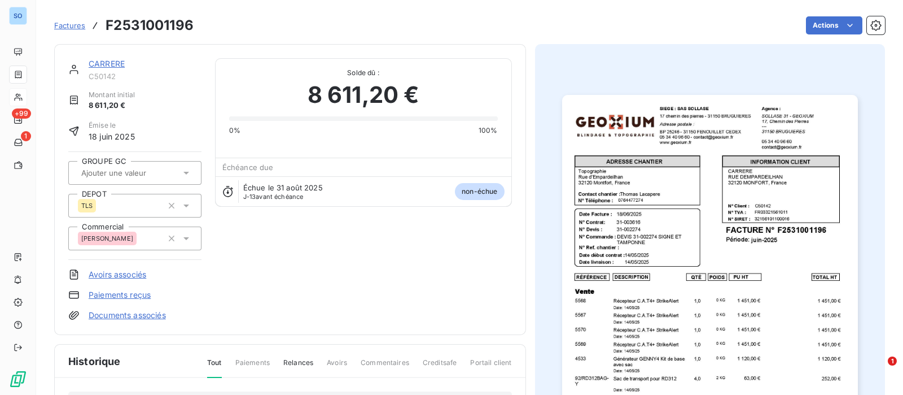
click at [93, 63] on link "CARRERE" at bounding box center [107, 64] width 36 height 10
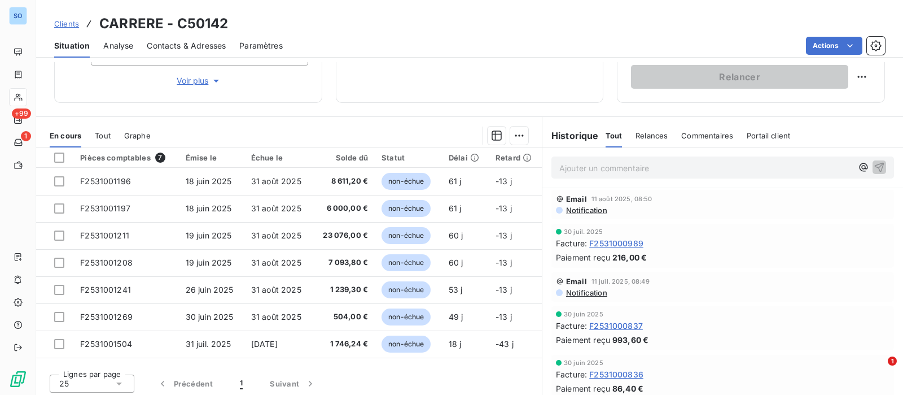
scroll to position [200, 0]
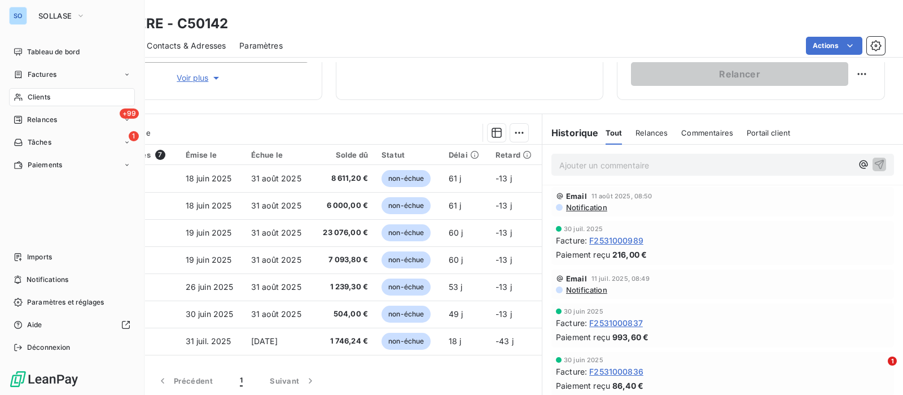
click at [40, 97] on span "Clients" at bounding box center [39, 97] width 23 height 10
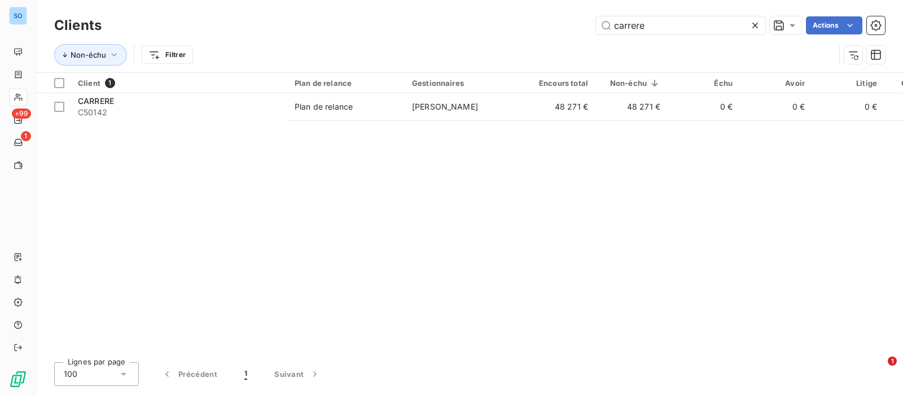
drag, startPoint x: 604, startPoint y: 21, endPoint x: 452, endPoint y: 10, distance: 152.3
click at [452, 10] on div "Clients carrere Actions Non-échu Filtrer" at bounding box center [469, 36] width 867 height 72
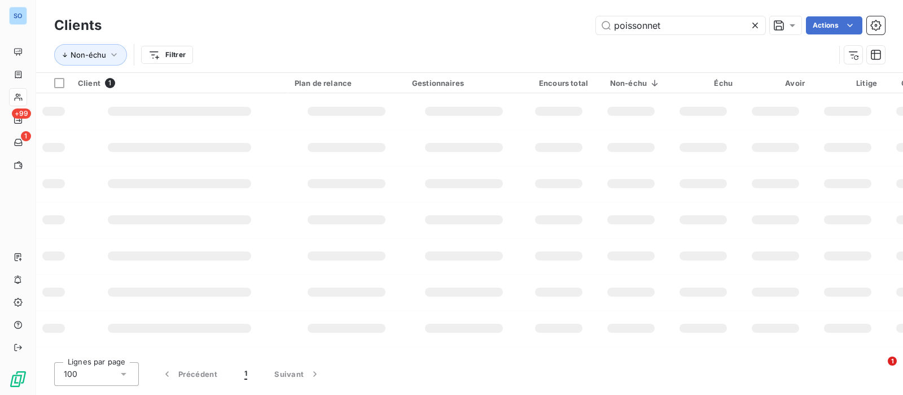
type input "poissonnet"
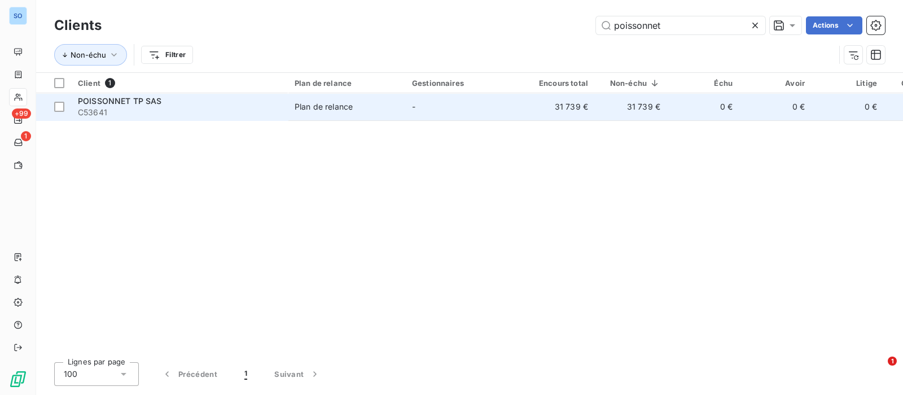
click at [508, 108] on td "-" at bounding box center [463, 106] width 117 height 27
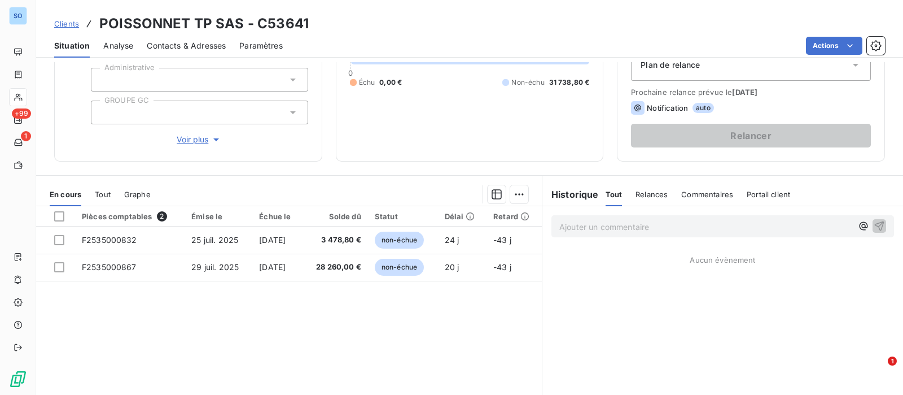
scroll to position [141, 0]
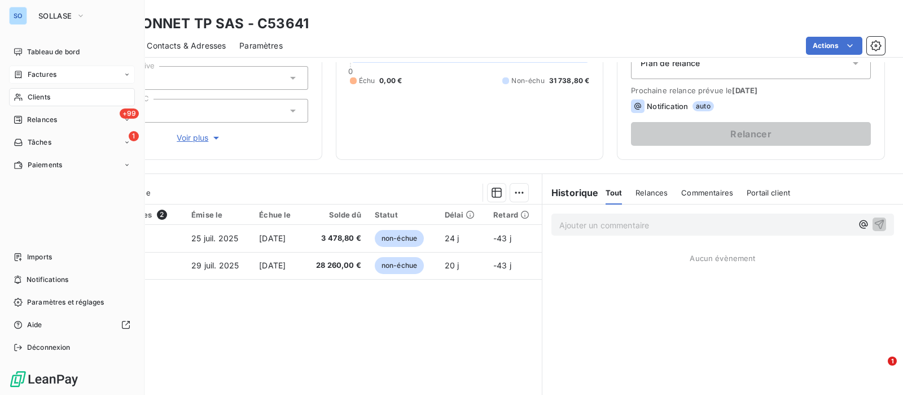
click at [41, 77] on span "Factures" at bounding box center [42, 74] width 29 height 10
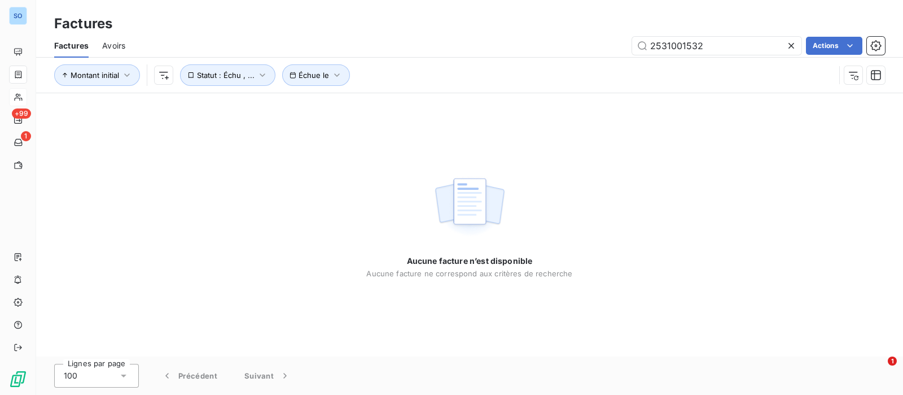
drag, startPoint x: 702, startPoint y: 43, endPoint x: 541, endPoint y: 37, distance: 161.0
click at [543, 38] on div "2531001532 Actions" at bounding box center [512, 46] width 746 height 18
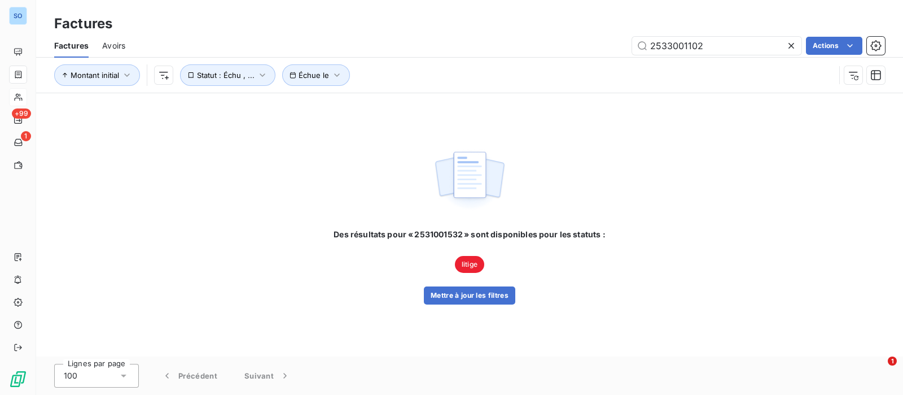
type input "2533001102"
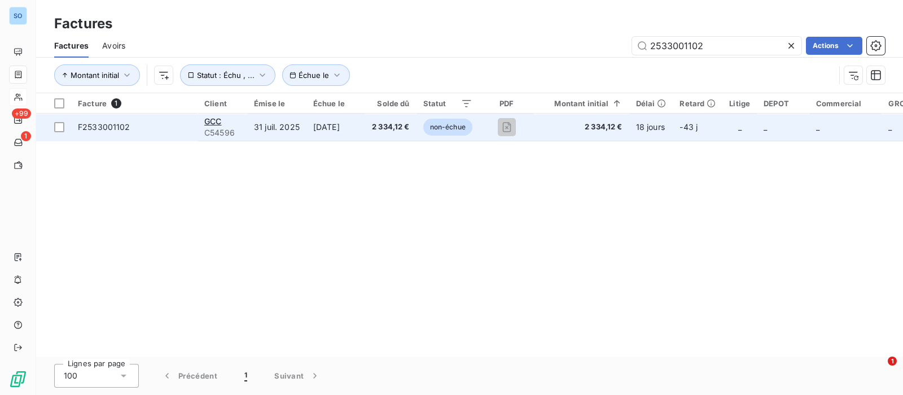
click at [240, 127] on td "GCC C54596" at bounding box center [223, 126] width 50 height 27
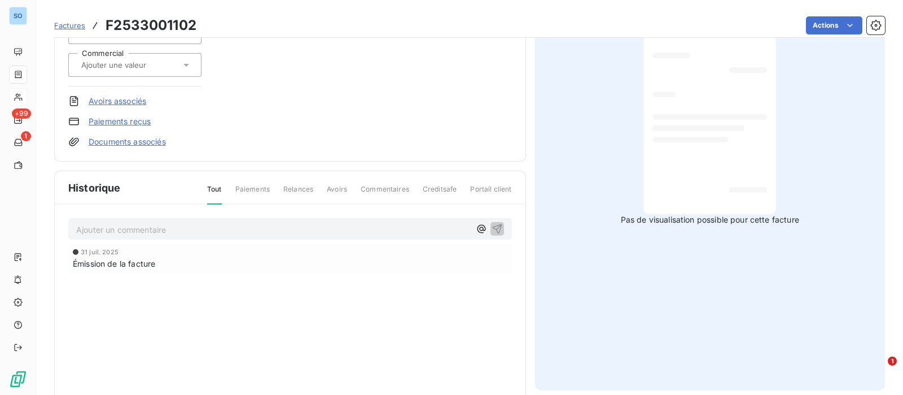
scroll to position [212, 0]
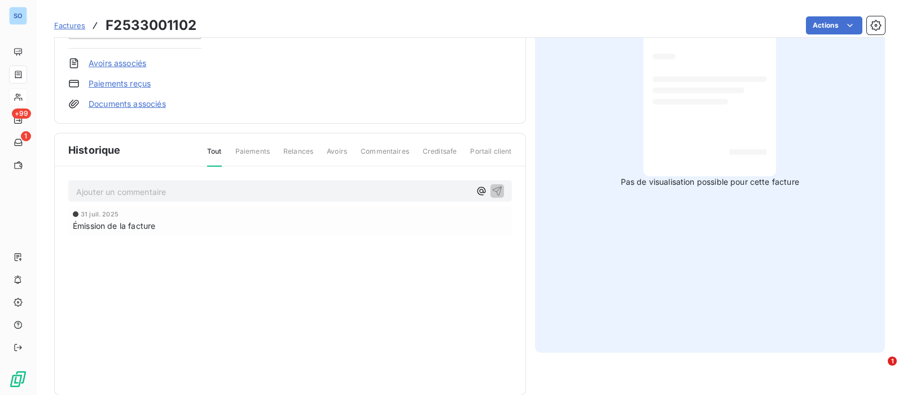
click at [173, 190] on p "Ajouter un commentaire ﻿" at bounding box center [273, 192] width 394 height 14
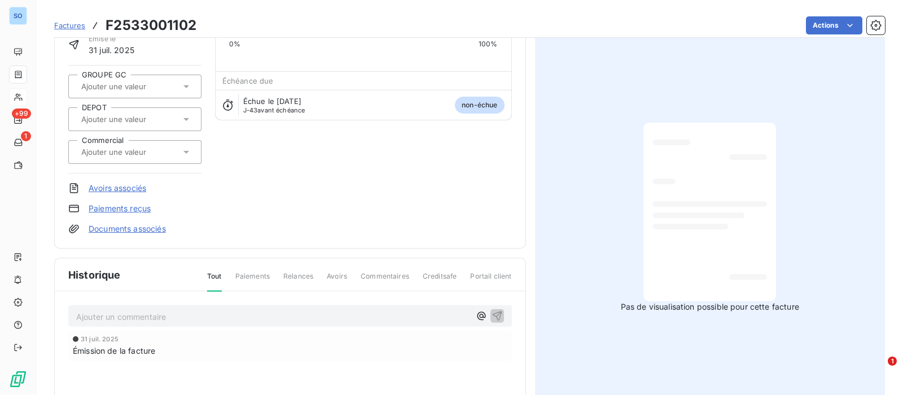
scroll to position [141, 0]
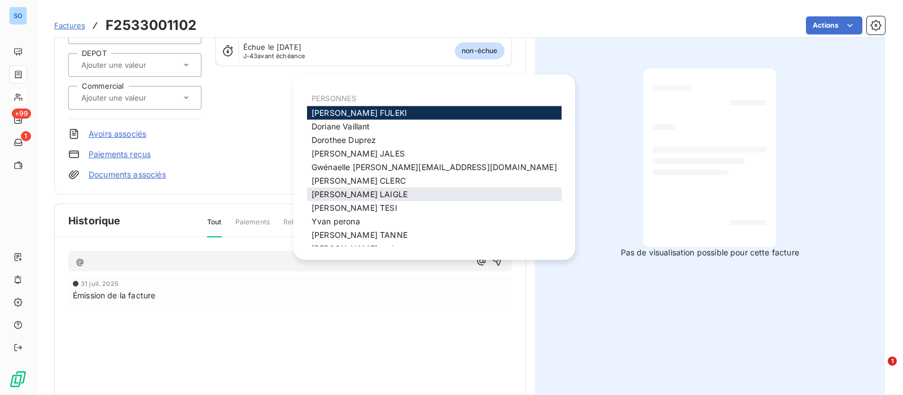
click at [345, 194] on span "[PERSON_NAME]" at bounding box center [360, 194] width 96 height 10
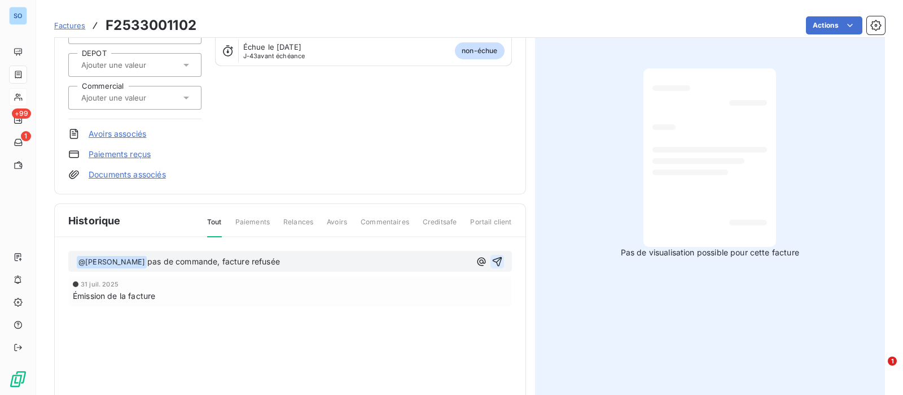
click at [493, 259] on icon "button" at bounding box center [497, 261] width 11 height 11
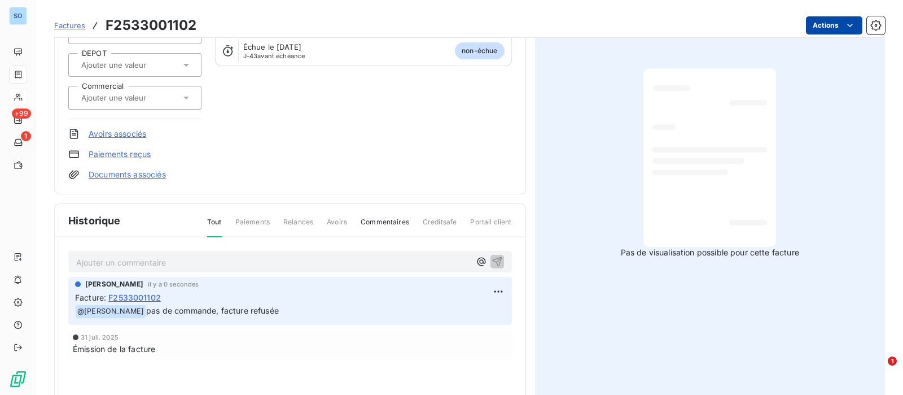
click at [825, 28] on html "SO +99 1 Factures F2533001102 Actions GCC C54596 Montant initial 2 334,12 € Émi…" at bounding box center [451, 197] width 903 height 395
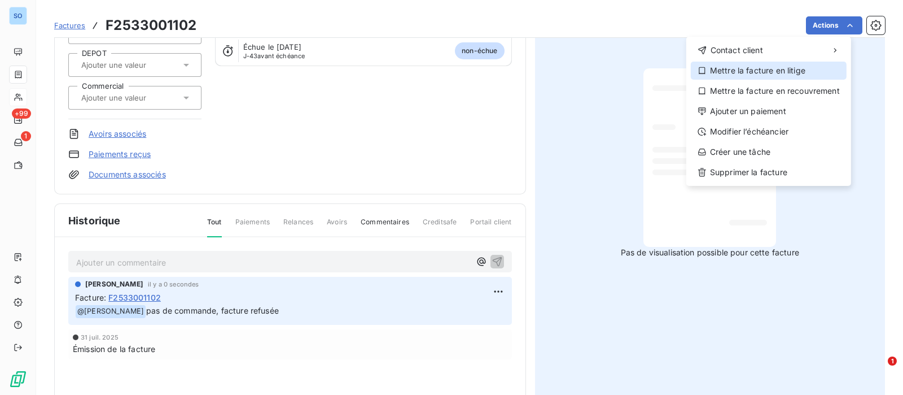
click at [772, 68] on div "Mettre la facture en litige" at bounding box center [769, 71] width 156 height 18
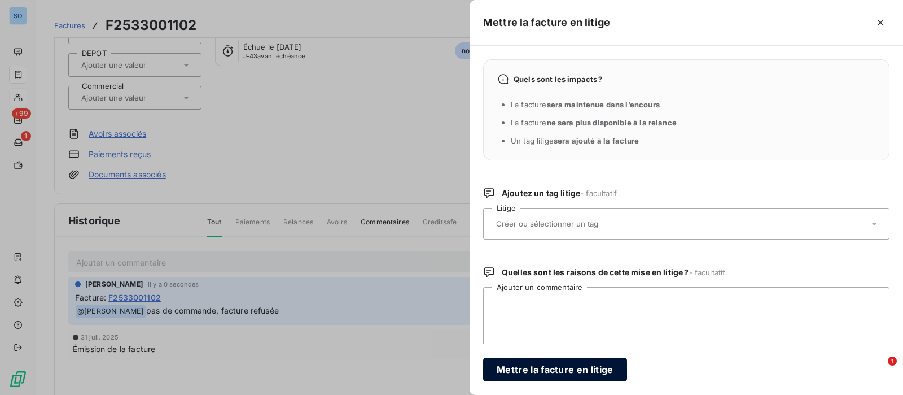
click at [538, 371] on button "Mettre la facture en litige" at bounding box center [555, 369] width 144 height 24
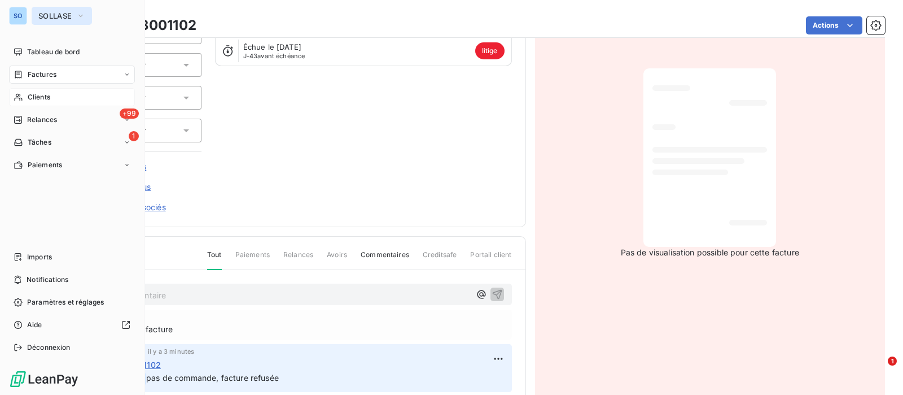
click at [37, 19] on button "SOLLASE" at bounding box center [62, 16] width 60 height 18
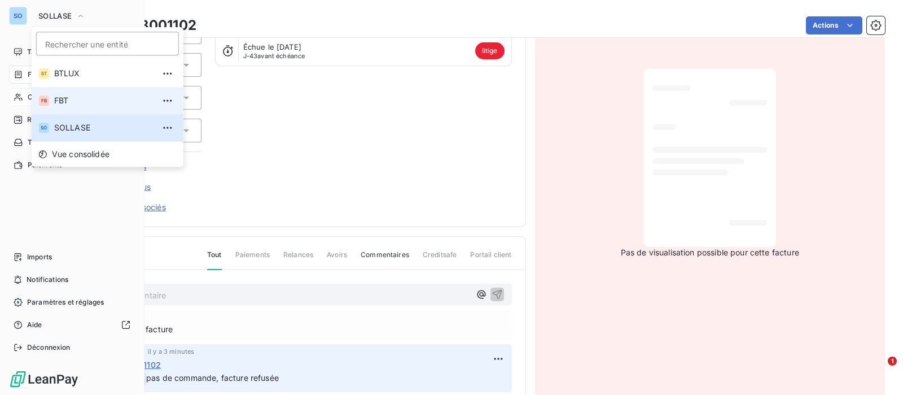
click at [66, 103] on span "FBT" at bounding box center [104, 100] width 100 height 11
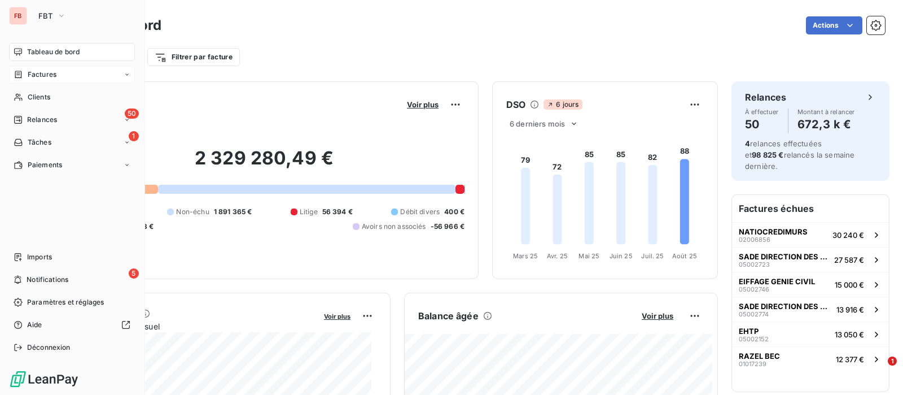
click at [29, 76] on span "Factures" at bounding box center [42, 74] width 29 height 10
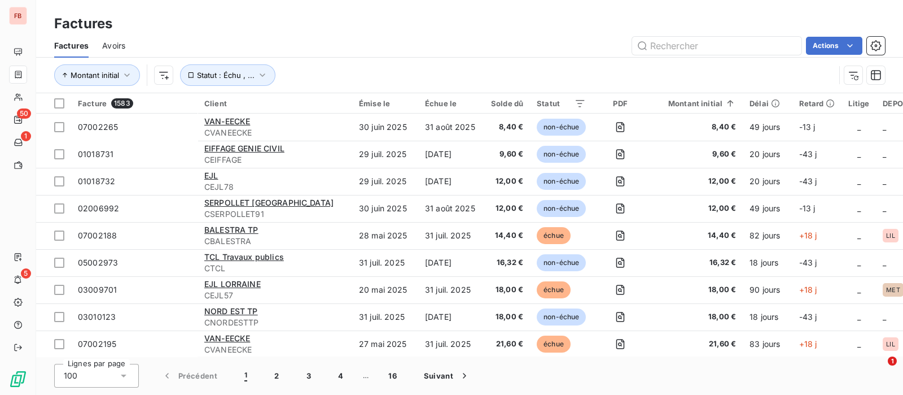
click at [116, 43] on span "Avoirs" at bounding box center [113, 45] width 23 height 11
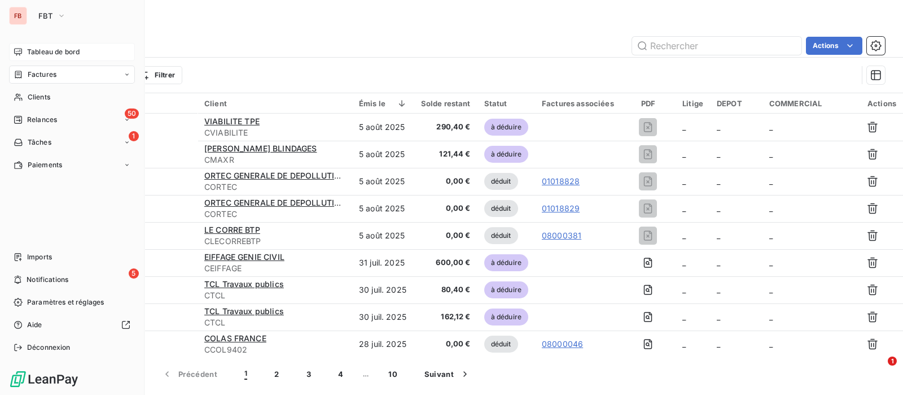
click at [24, 52] on div "Tableau de bord" at bounding box center [72, 52] width 126 height 18
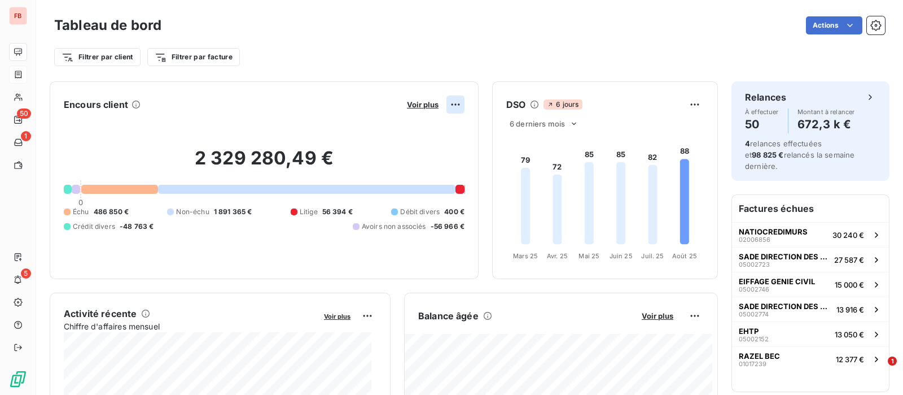
click at [448, 103] on html "FB 50 1 5 Tableau de bord Actions Filtrer par client Filtrer par facture Encour…" at bounding box center [451, 197] width 903 height 395
click at [426, 127] on div "Exporter" at bounding box center [417, 129] width 63 height 18
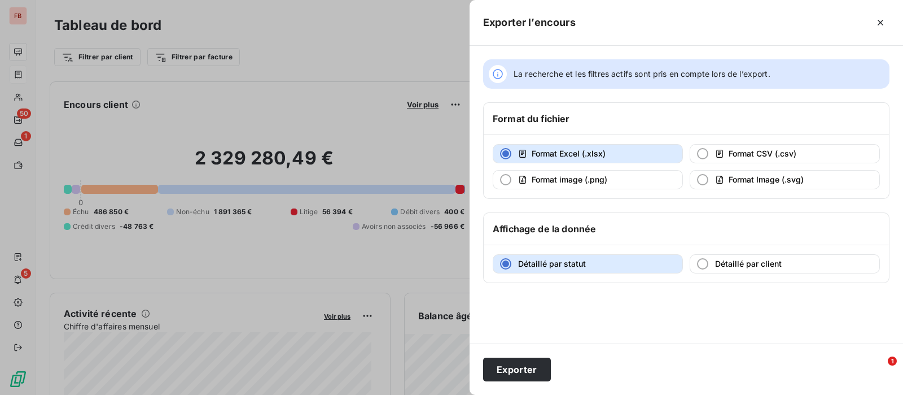
click at [329, 128] on div at bounding box center [451, 197] width 903 height 395
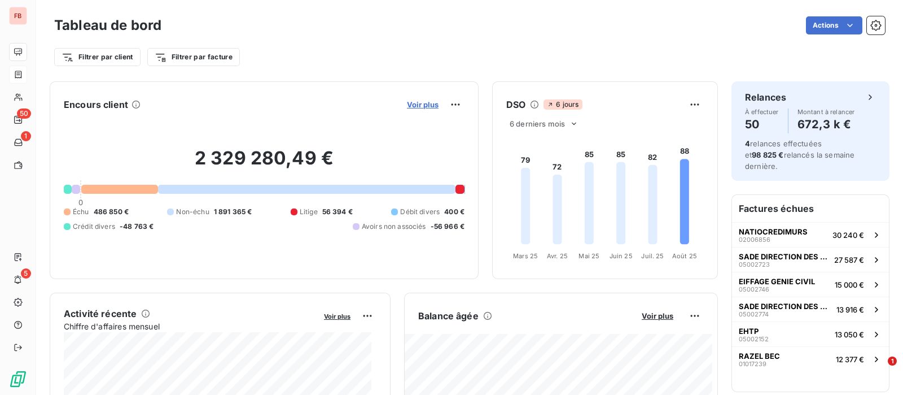
click at [416, 106] on span "Voir plus" at bounding box center [423, 104] width 32 height 9
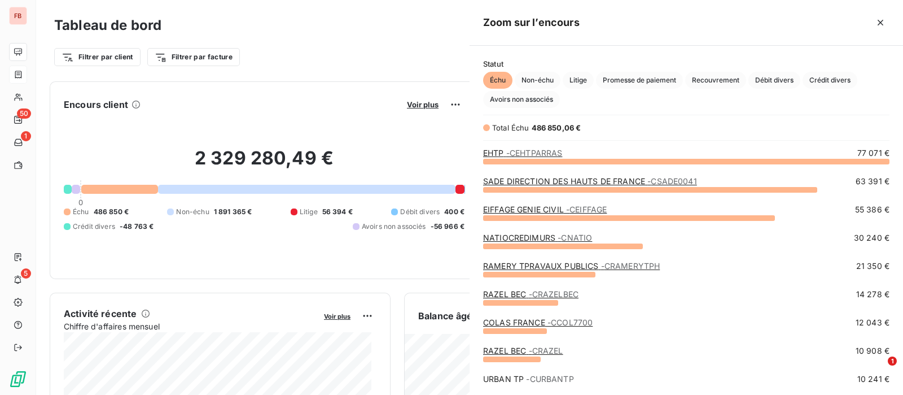
scroll to position [223, 422]
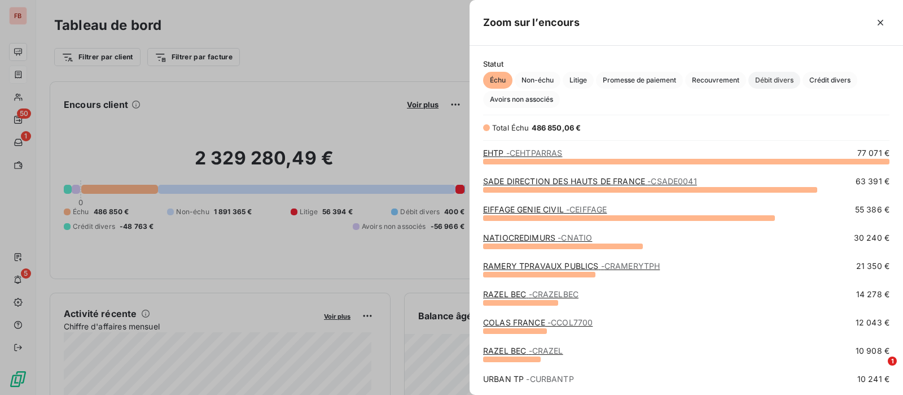
click at [778, 79] on span "Débit divers" at bounding box center [775, 80] width 52 height 17
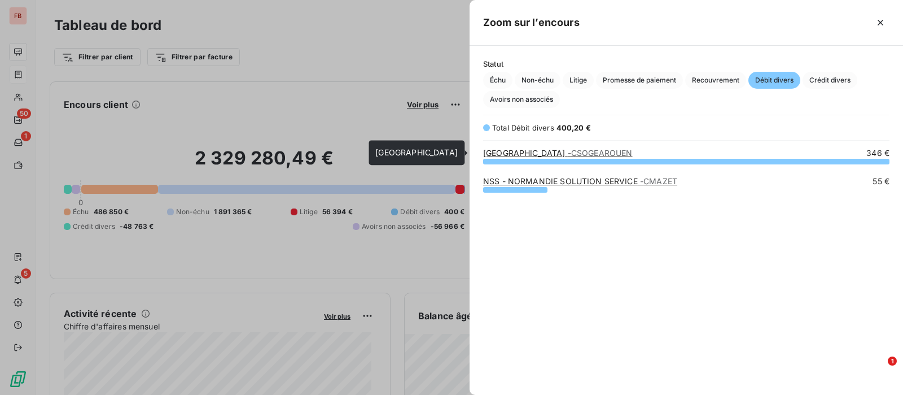
click at [627, 154] on span "- CSOGEAROUEN" at bounding box center [600, 153] width 65 height 10
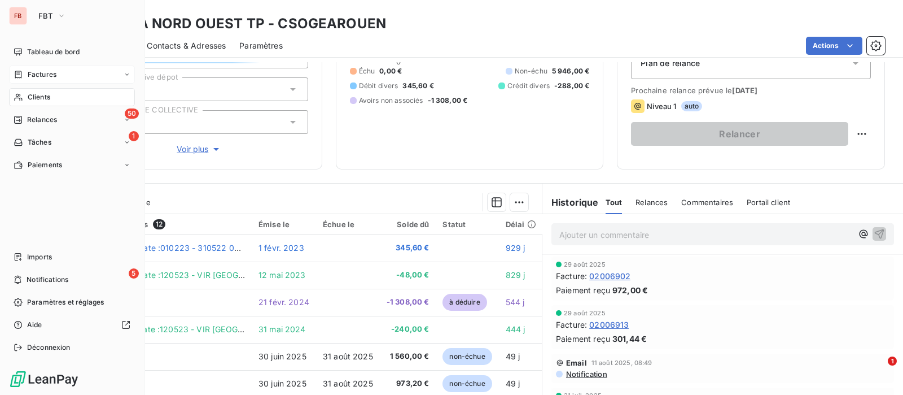
click at [23, 95] on div "Clients" at bounding box center [72, 97] width 126 height 18
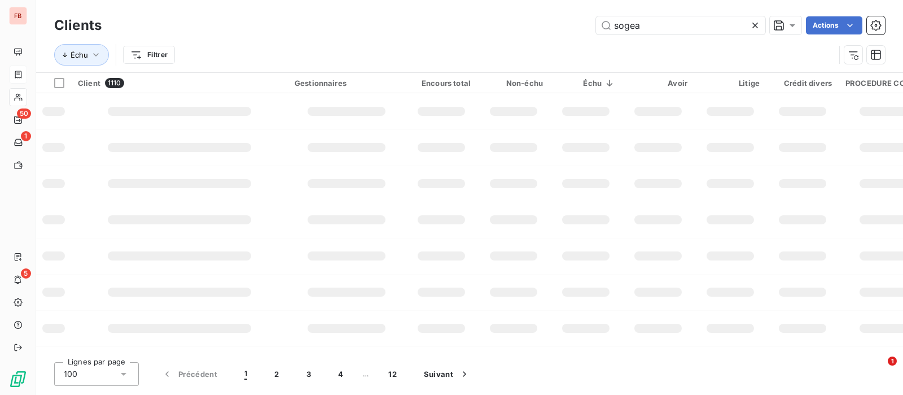
type input "sogea"
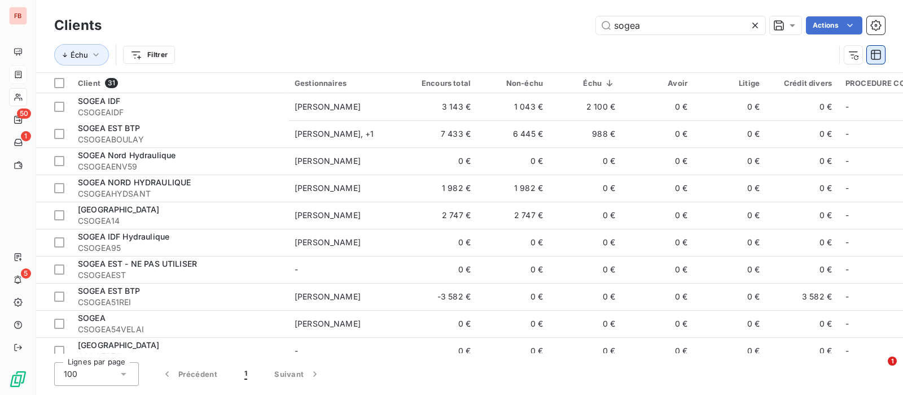
click at [883, 56] on button "button" at bounding box center [876, 55] width 18 height 18
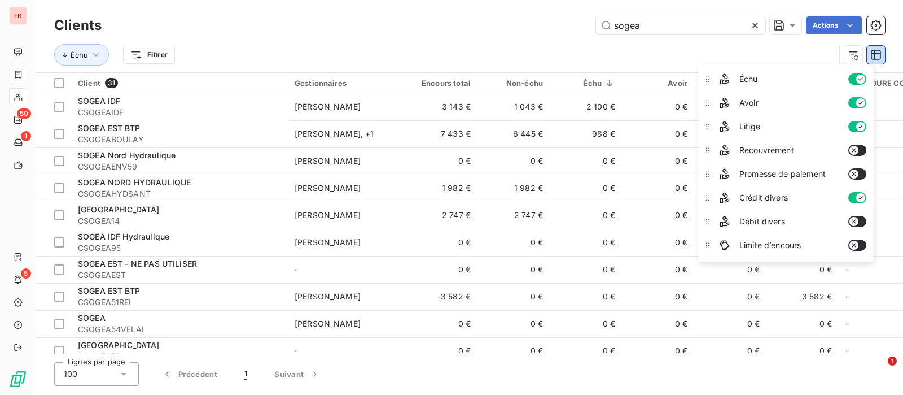
scroll to position [141, 0]
click at [863, 218] on button "button" at bounding box center [858, 220] width 18 height 11
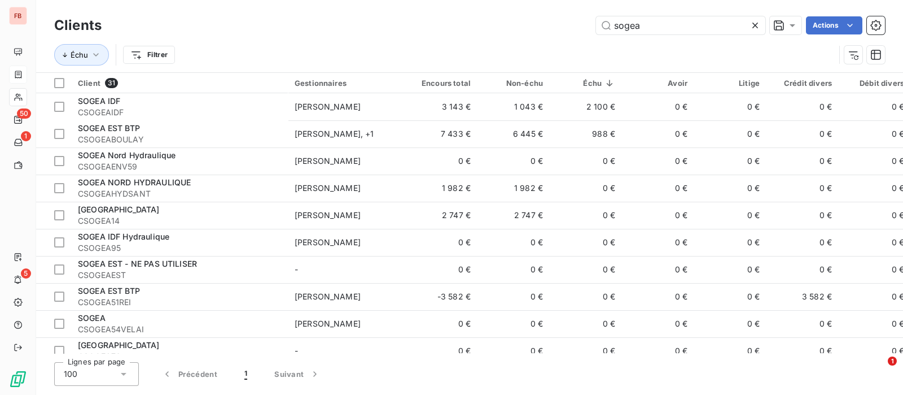
click at [619, 54] on div "Échu Filtrer" at bounding box center [444, 54] width 781 height 21
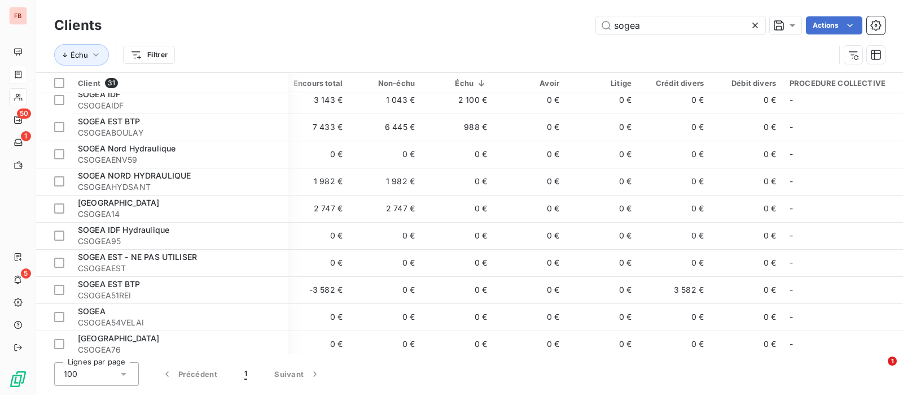
scroll to position [0, 128]
